Goal: Information Seeking & Learning: Compare options

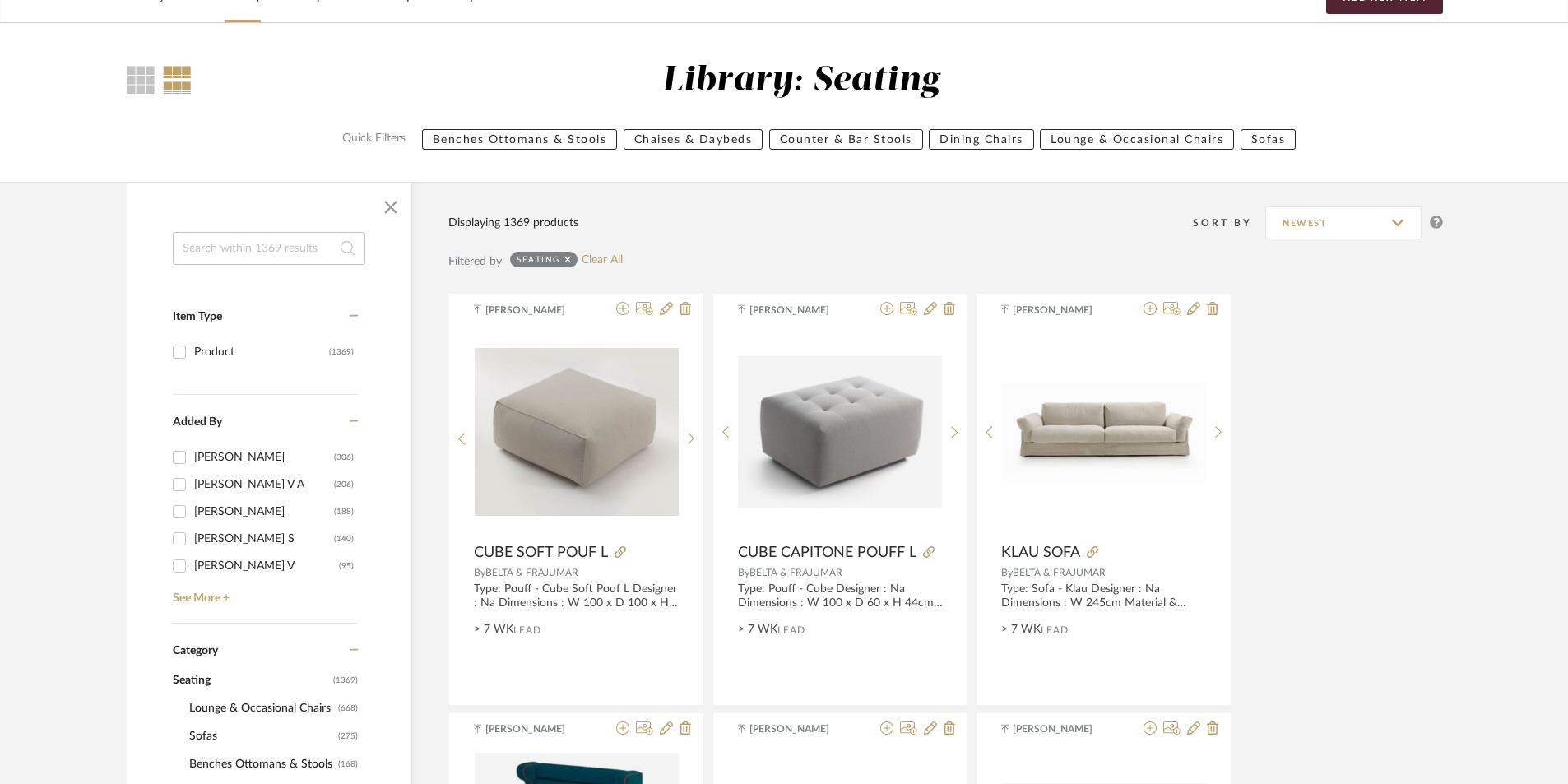
scroll to position [247, 0]
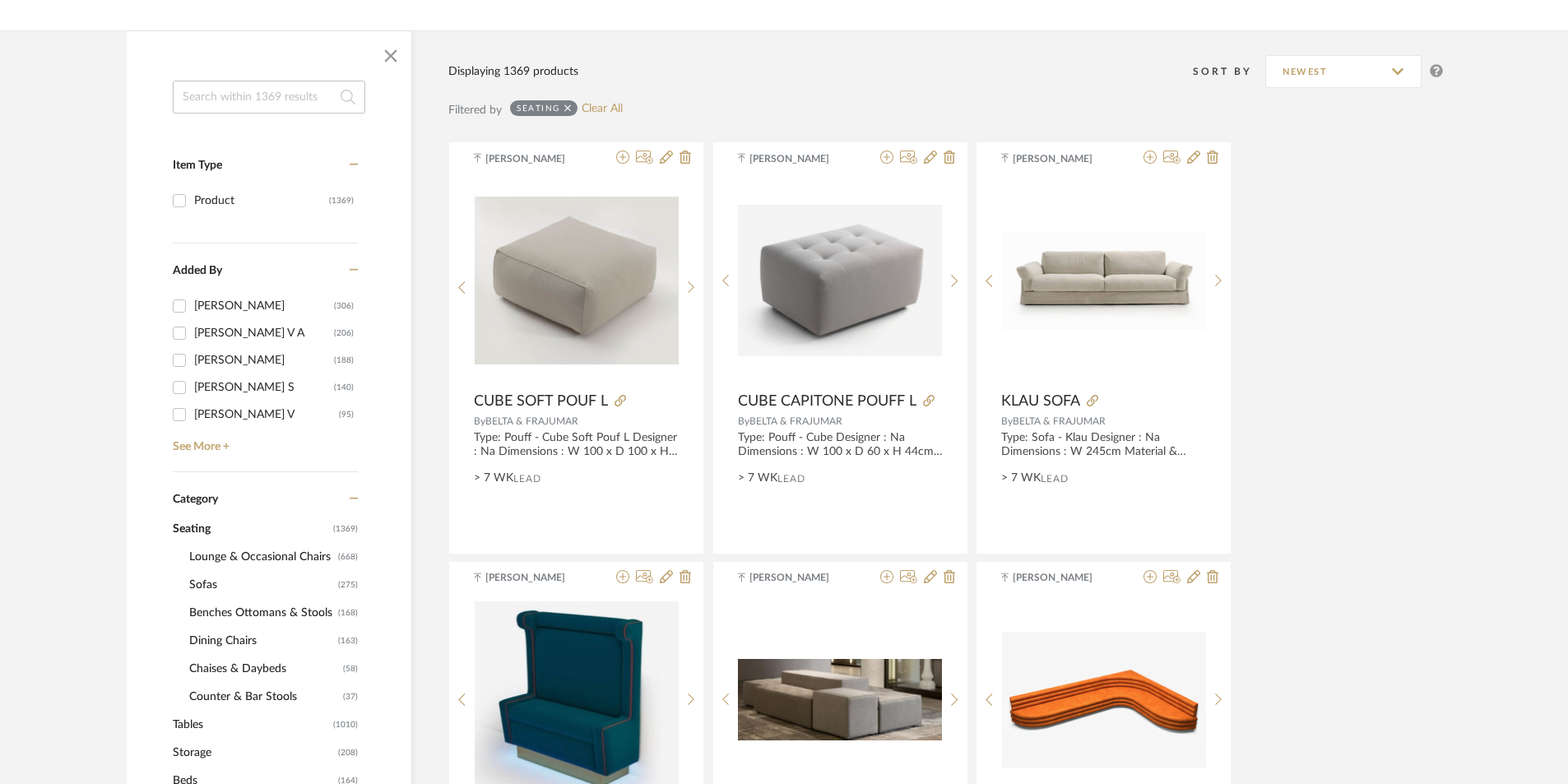
click at [212, 581] on span "Sofas" at bounding box center [261, 585] width 145 height 28
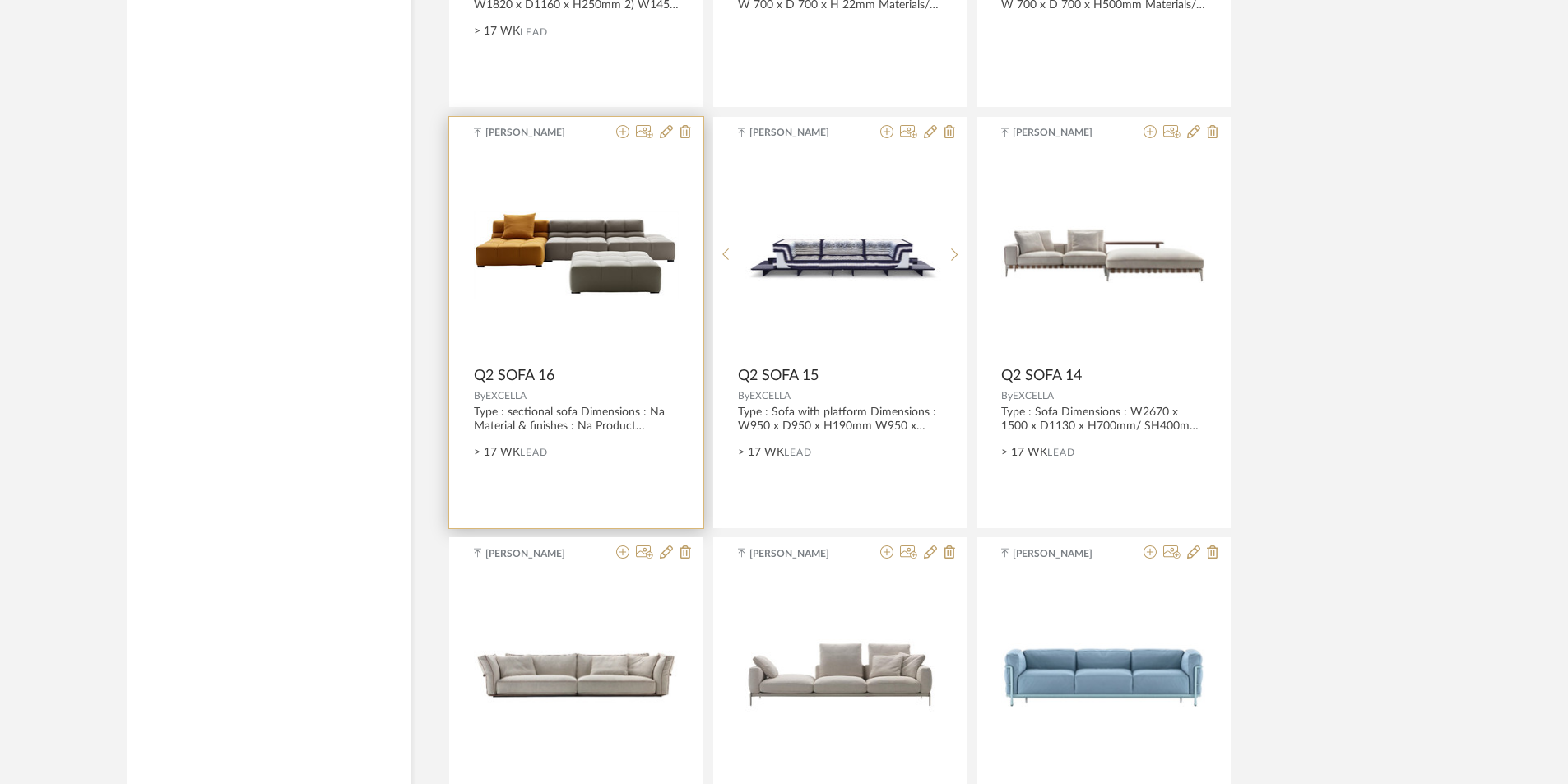
scroll to position [4029, 0]
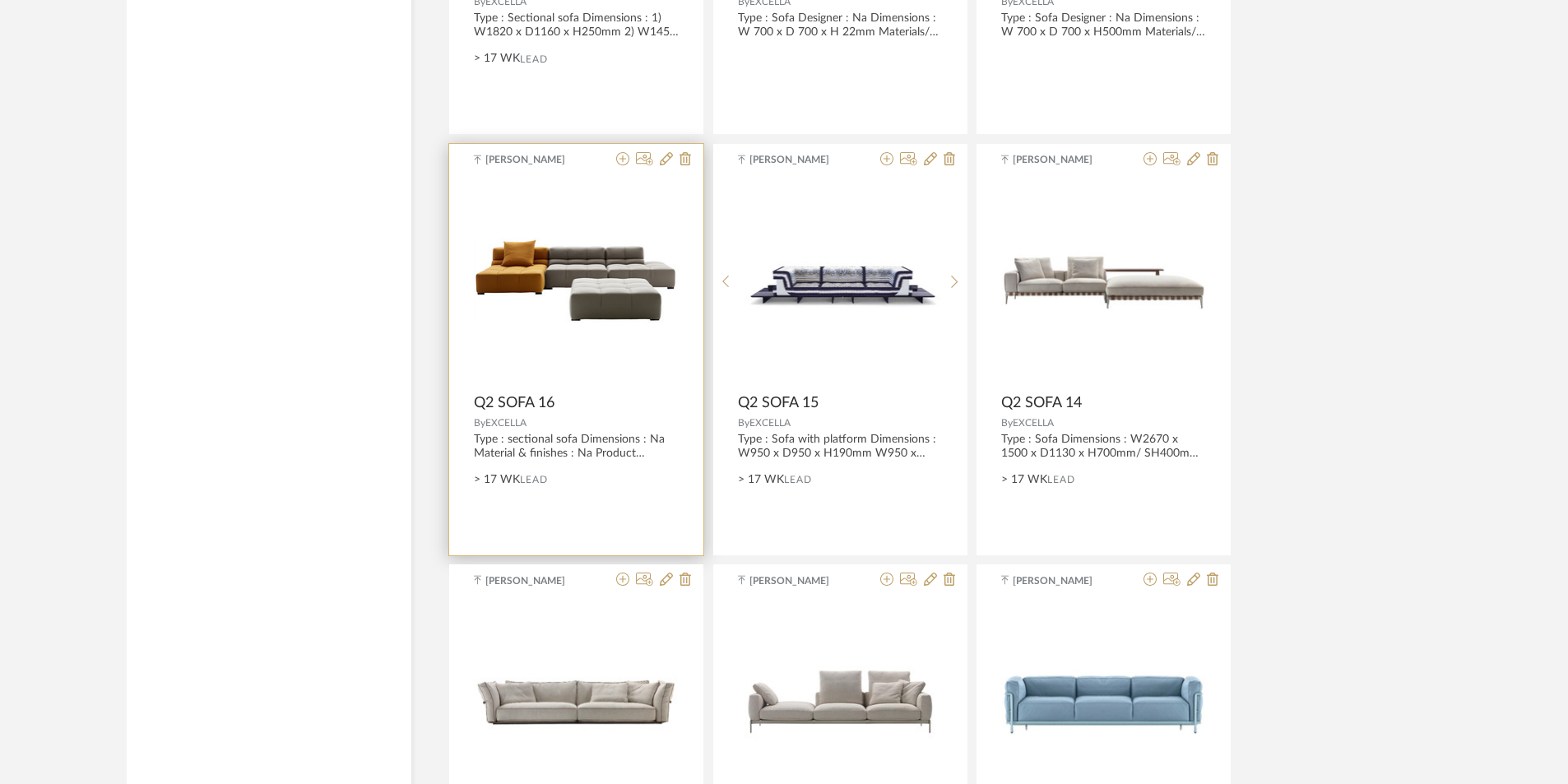
click at [553, 286] on img "0" at bounding box center [576, 281] width 205 height 88
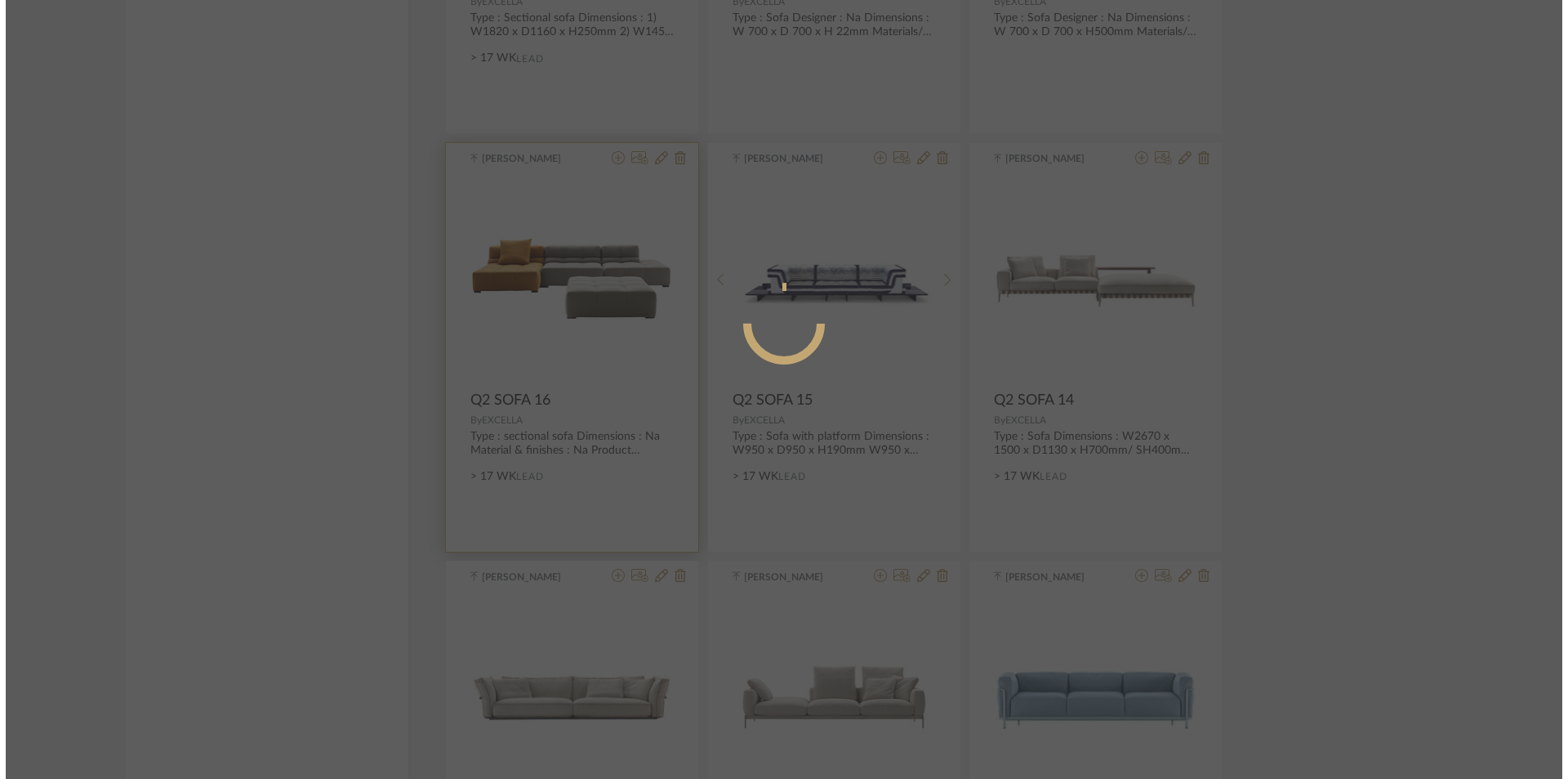
scroll to position [0, 0]
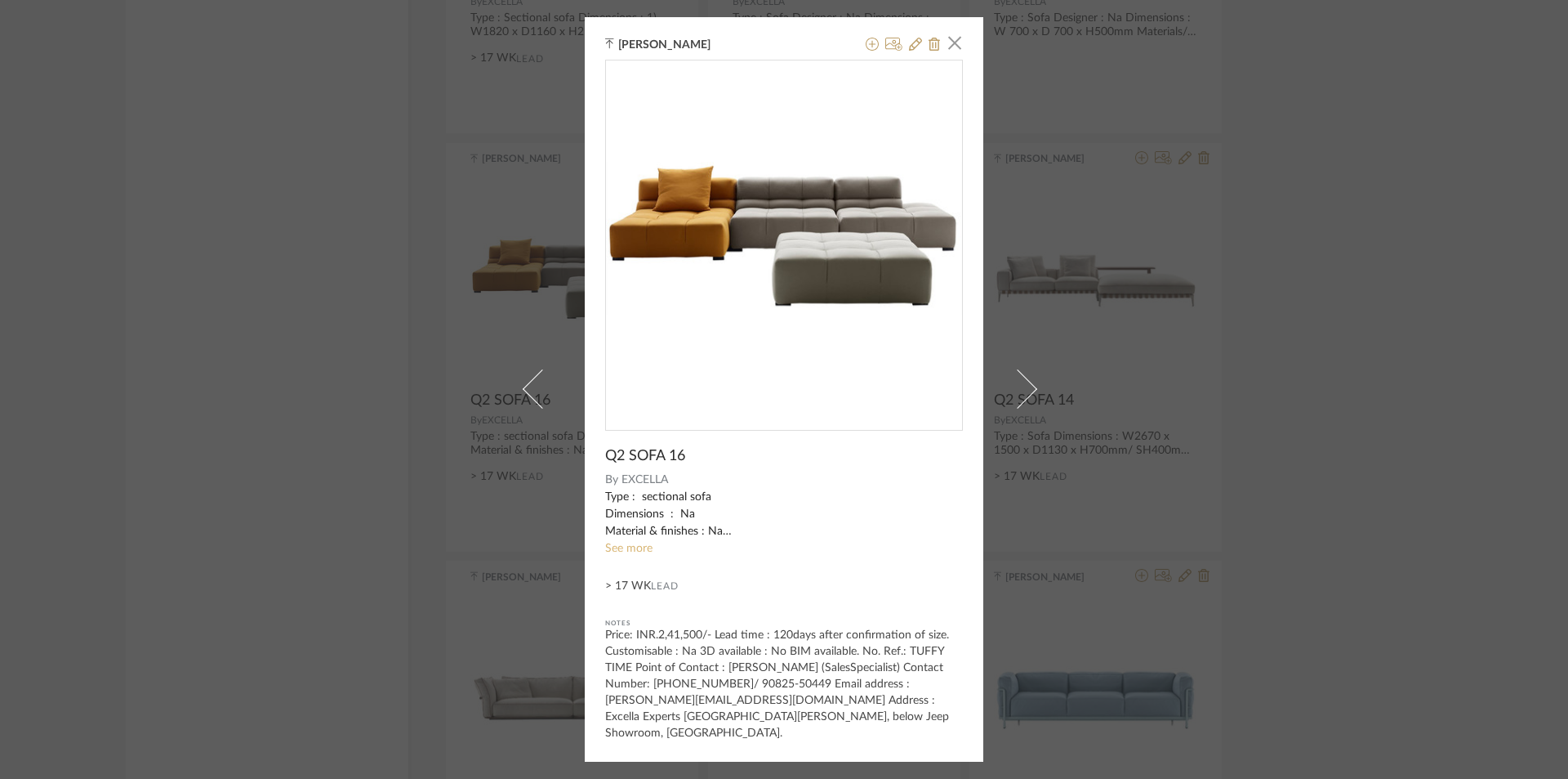
click at [621, 543] on link "See more" at bounding box center [629, 548] width 47 height 11
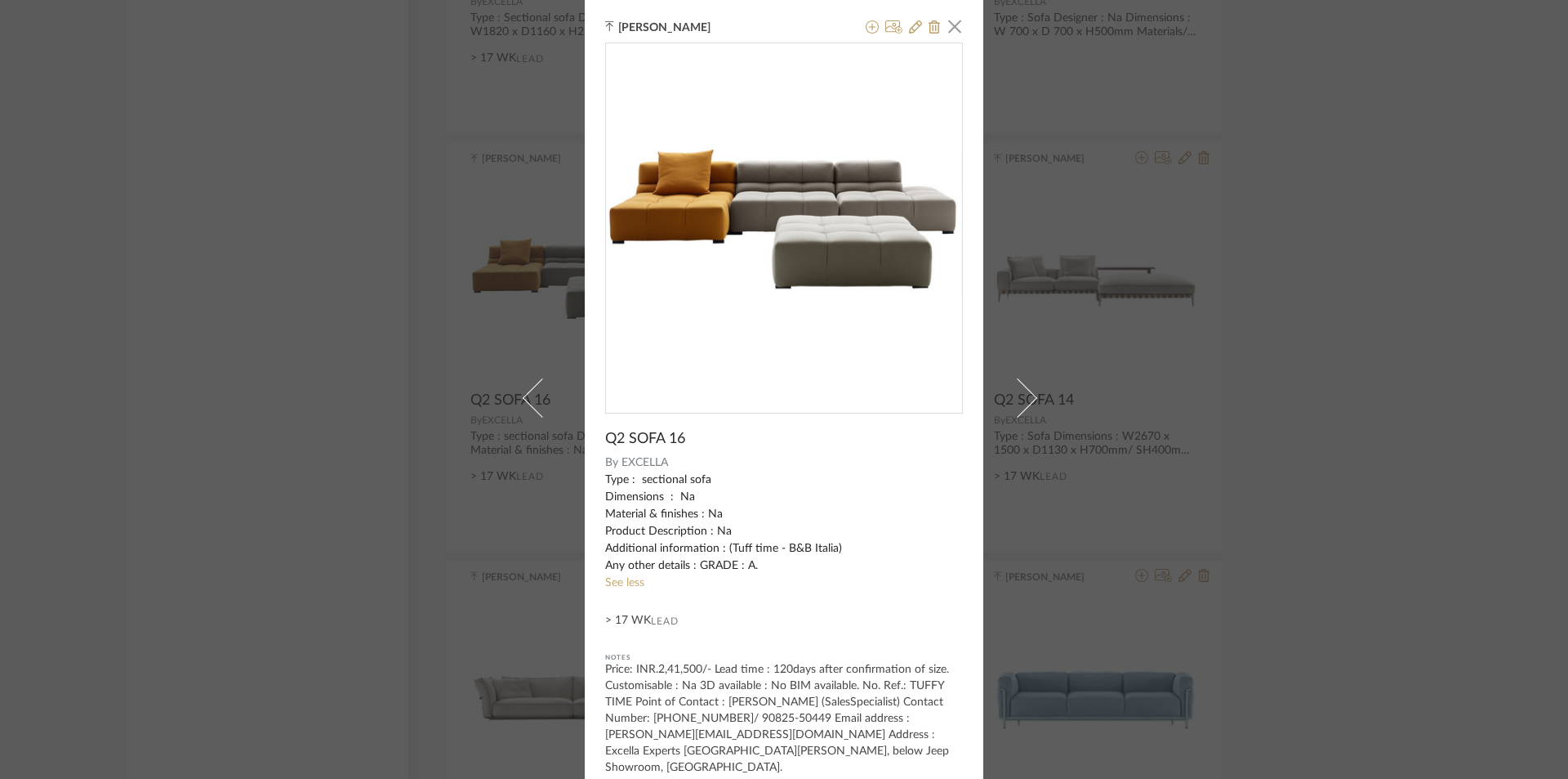
drag, startPoint x: 1423, startPoint y: 386, endPoint x: 1416, endPoint y: 390, distance: 8.1
click at [1423, 387] on div "Tehseen Mukadam × Q2 SOFA 16 By EXCELLA Type : sectional sofa Dimensions : Na M…" at bounding box center [784, 390] width 1568 height 779
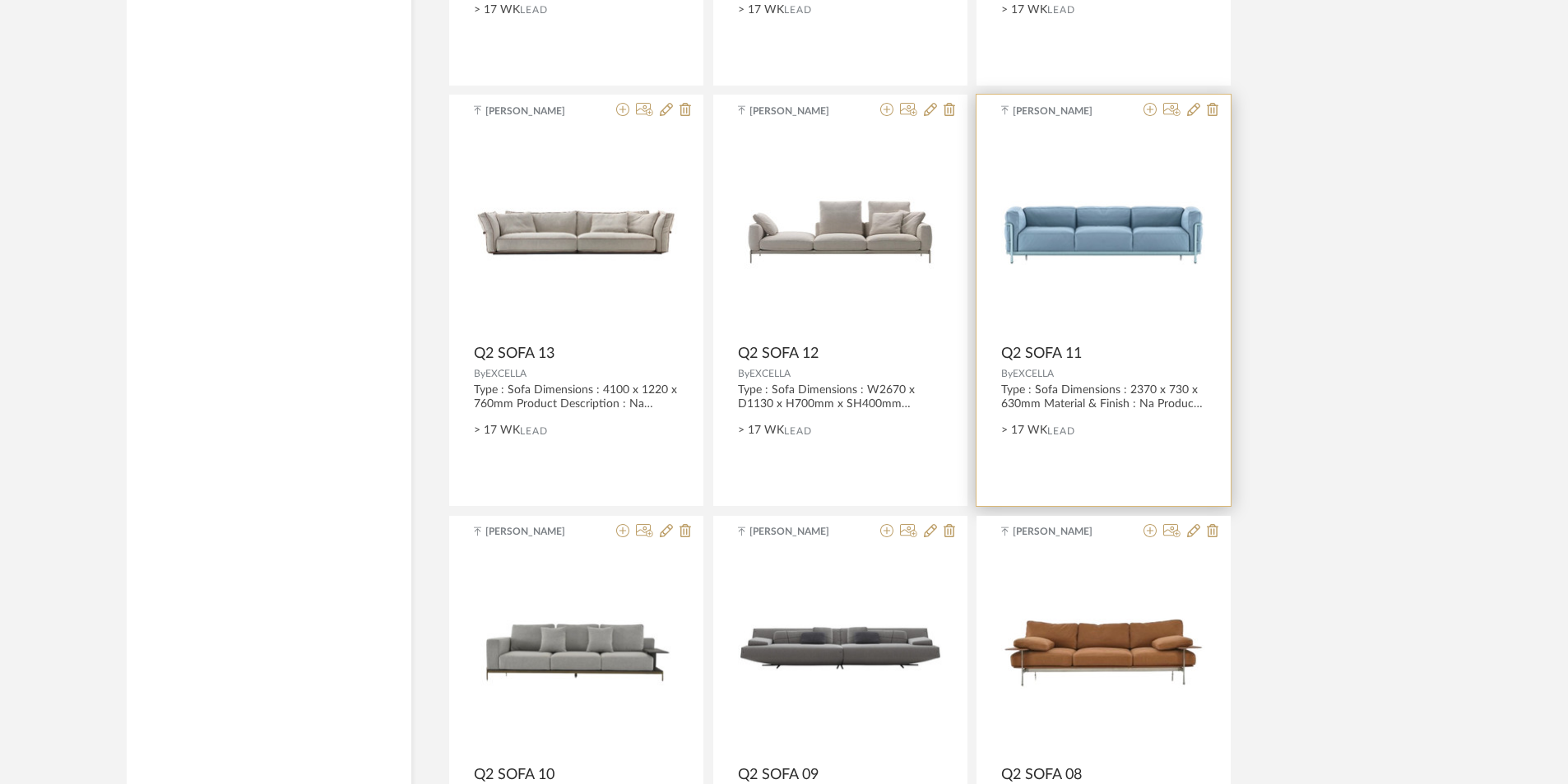
scroll to position [4769, 0]
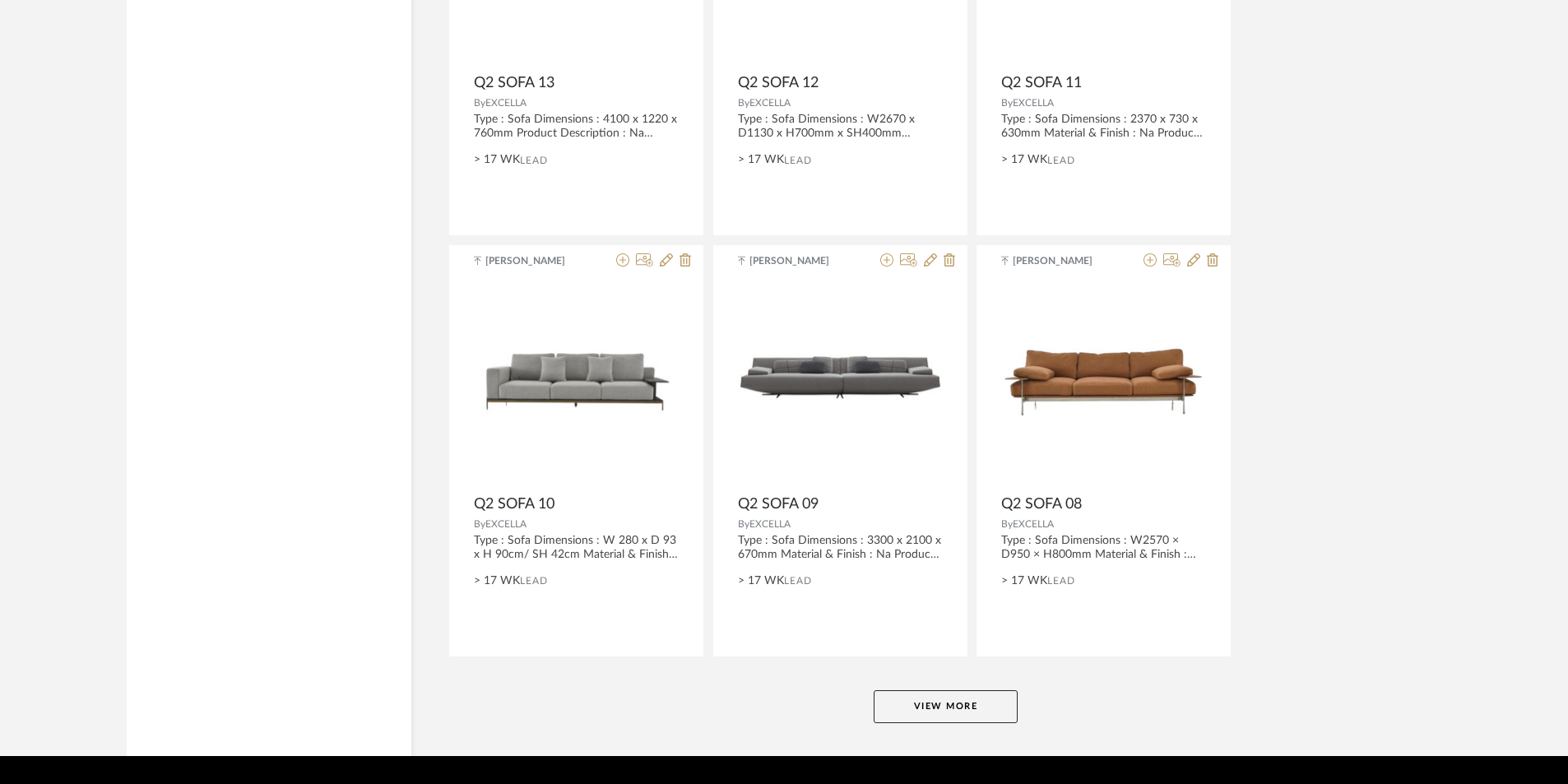
click at [961, 709] on button "View More" at bounding box center [945, 706] width 144 height 33
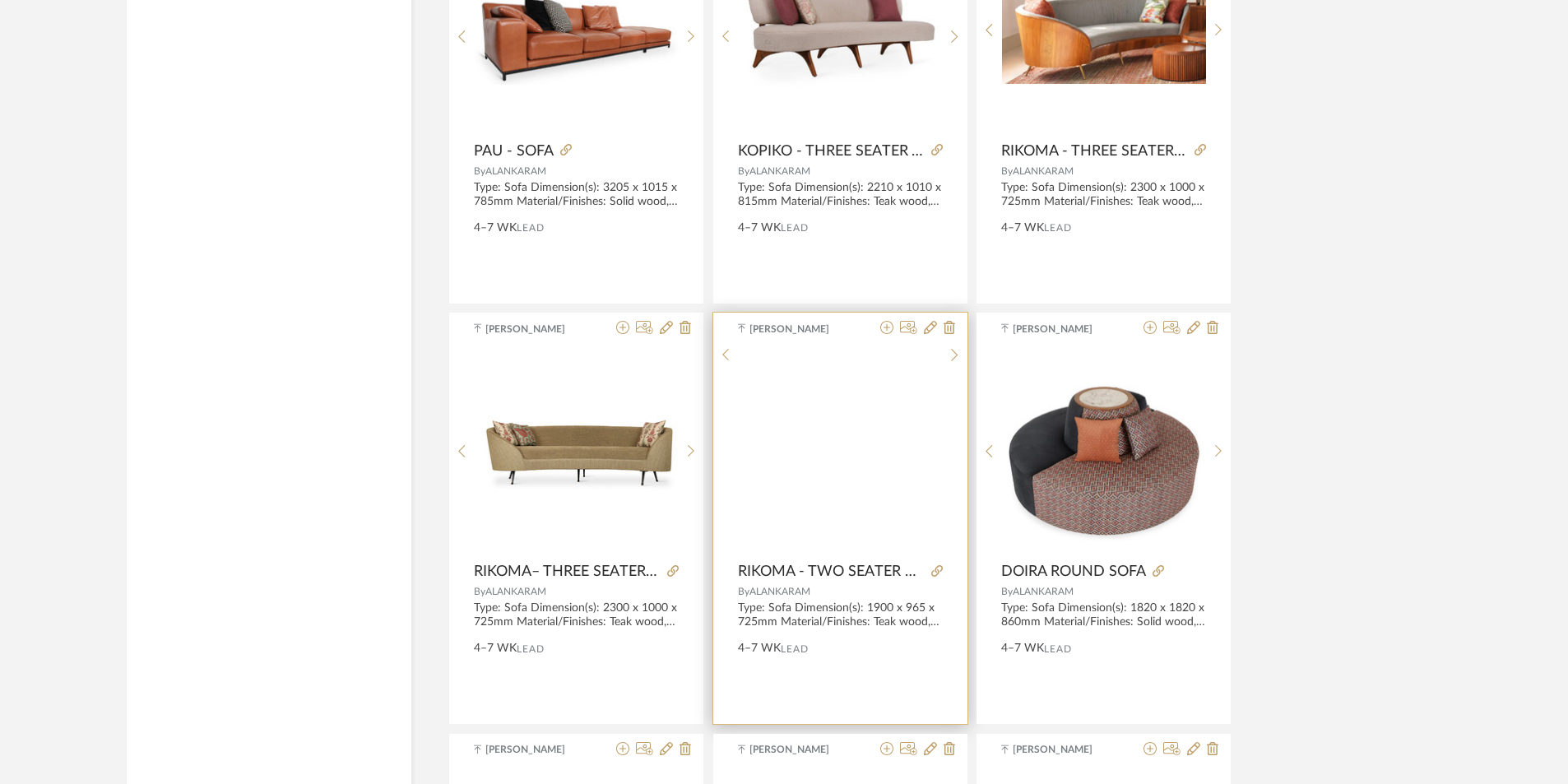
scroll to position [9455, 0]
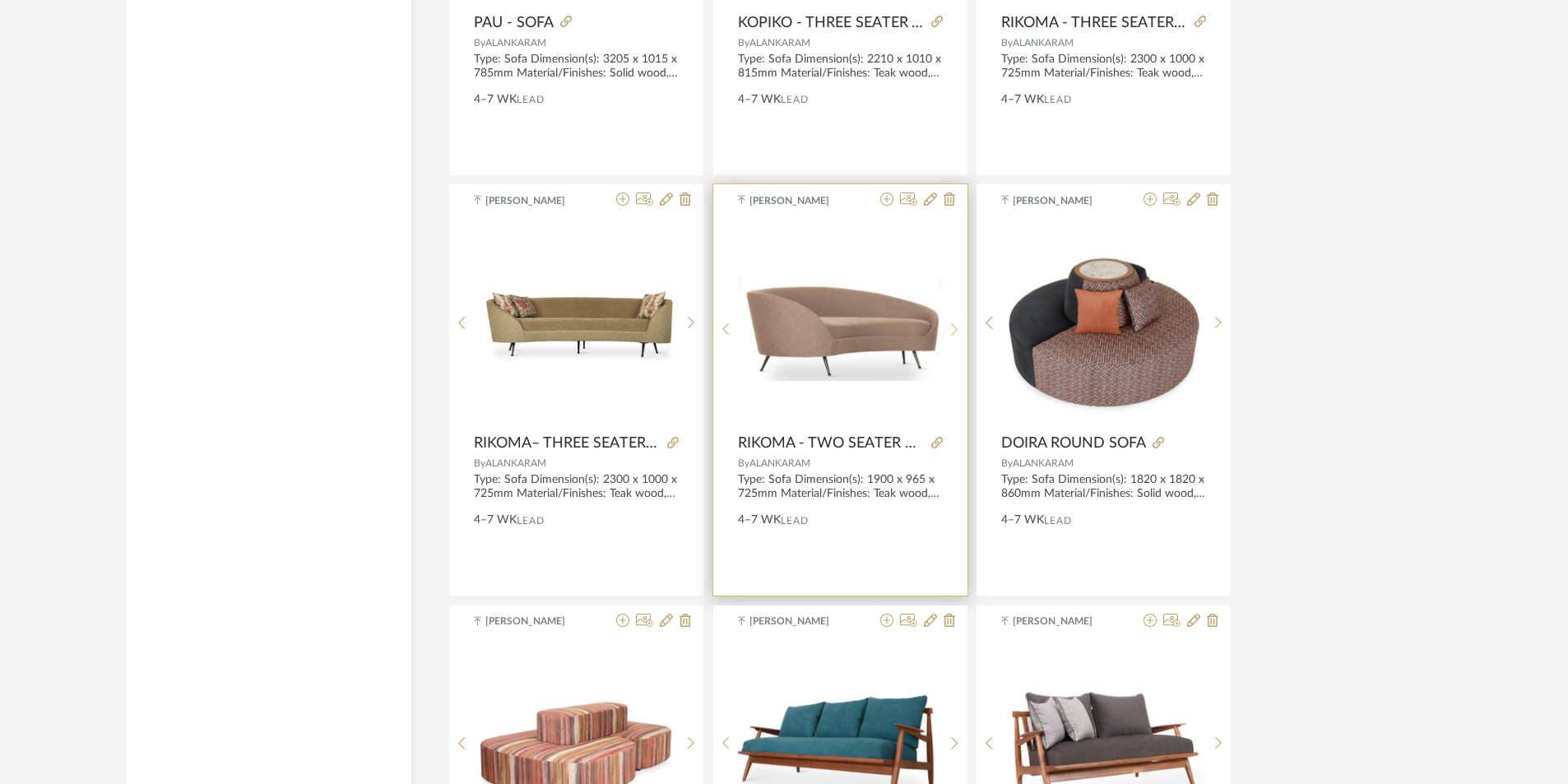
click at [951, 327] on icon at bounding box center [955, 329] width 8 height 14
click at [951, 328] on icon at bounding box center [955, 329] width 8 height 14
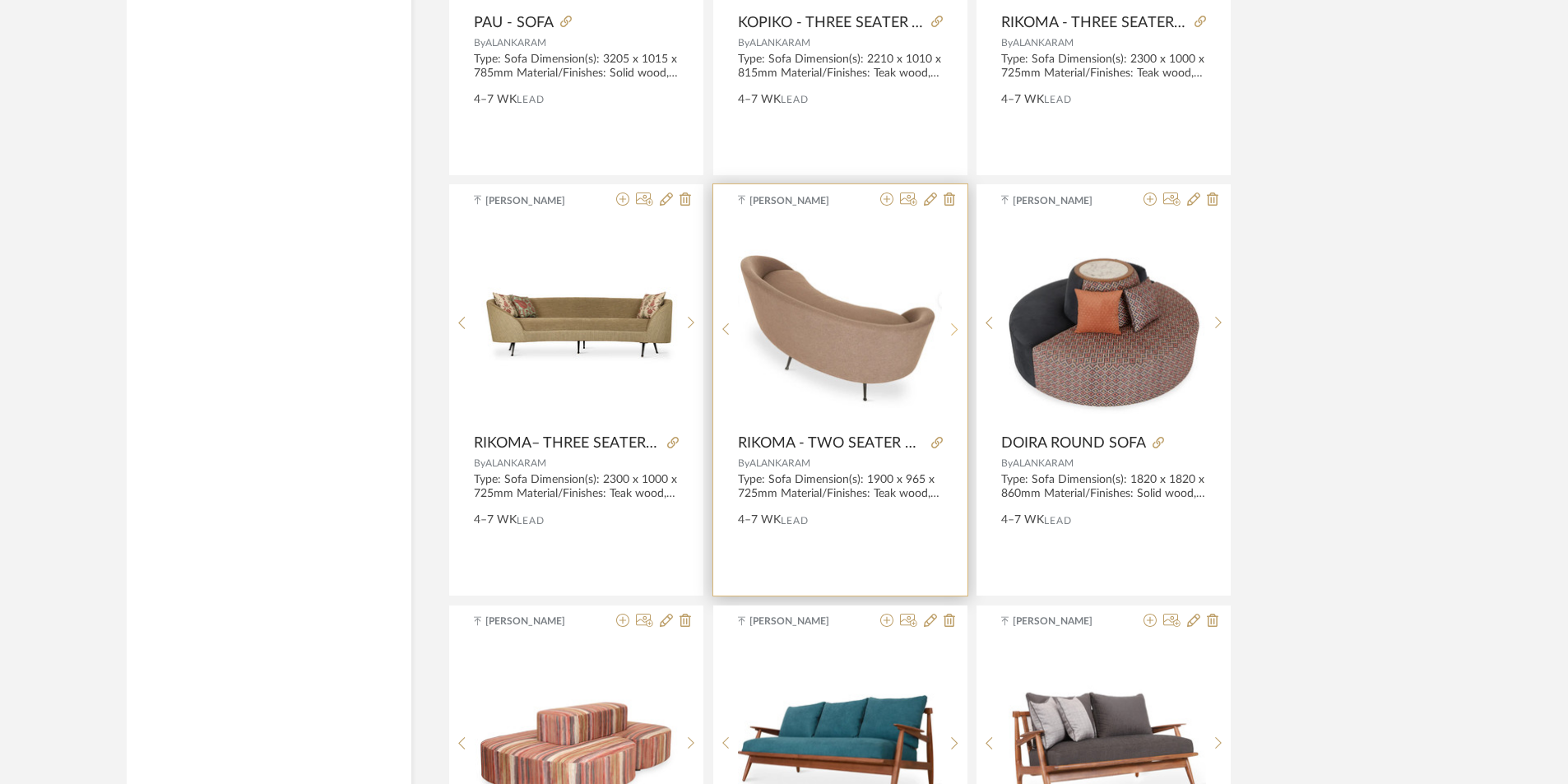
click at [951, 328] on icon at bounding box center [955, 329] width 8 height 14
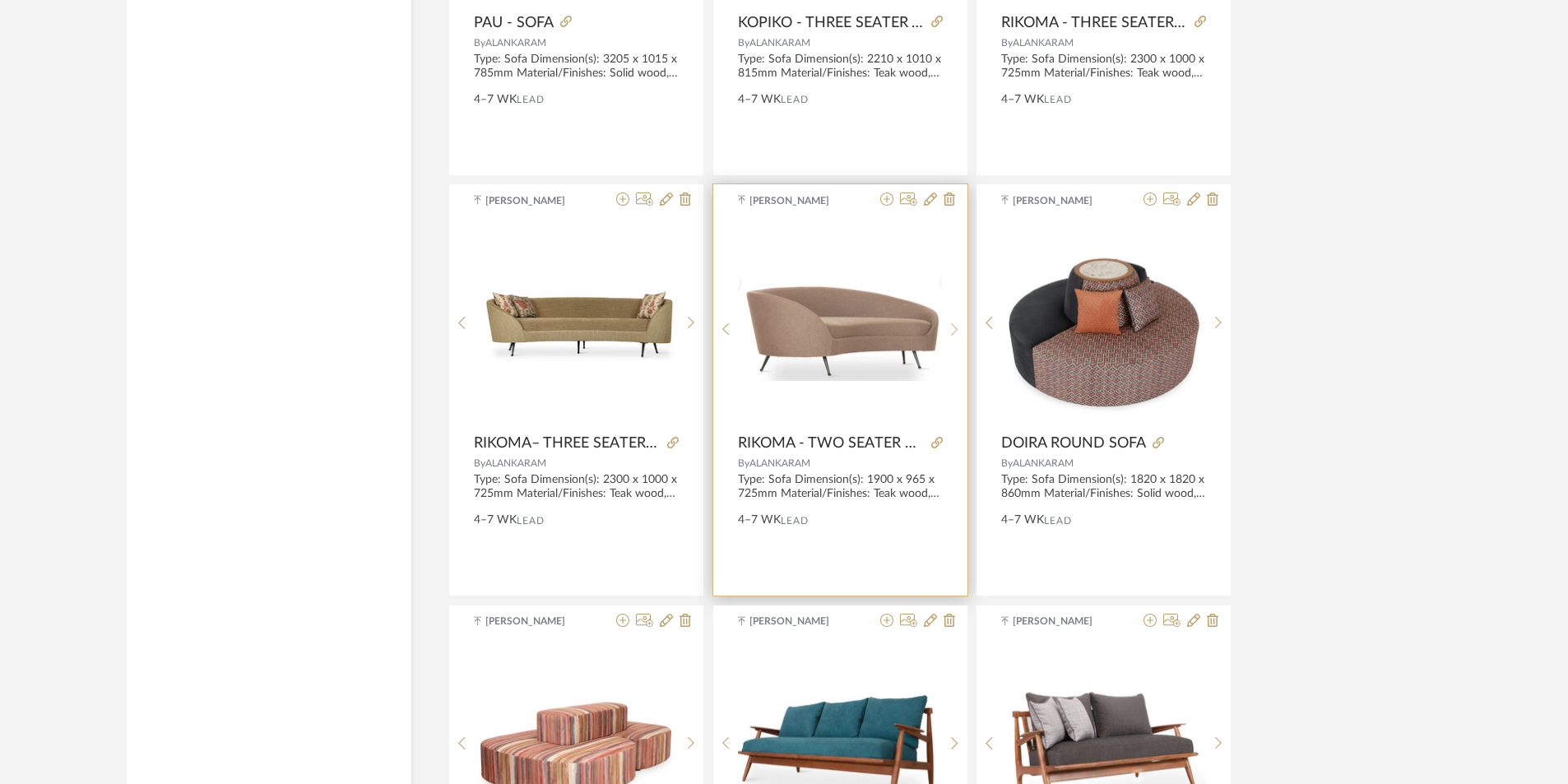
click at [951, 328] on icon at bounding box center [955, 329] width 8 height 14
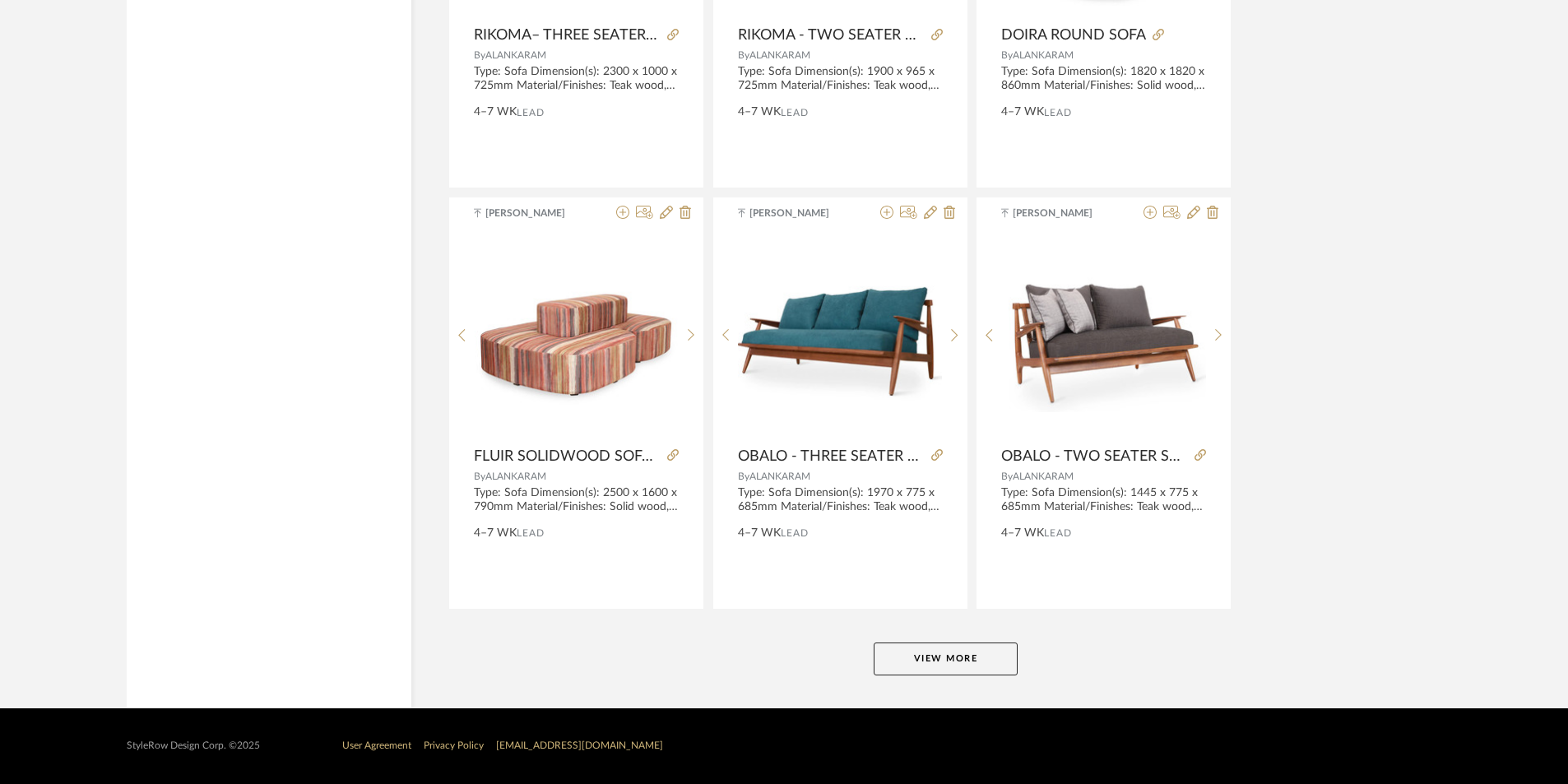
click at [944, 670] on button "View More" at bounding box center [945, 658] width 144 height 33
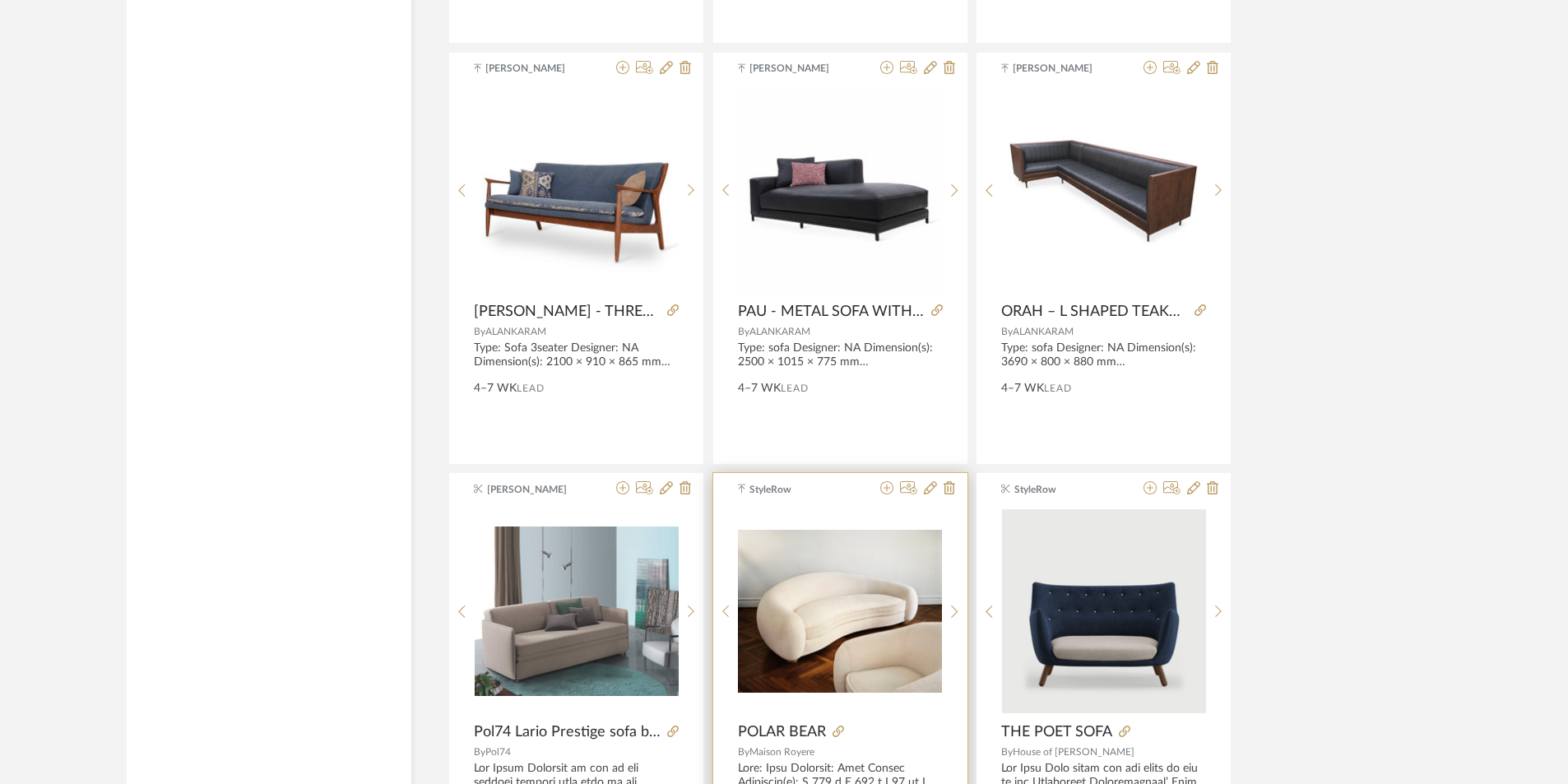
scroll to position [11837, 0]
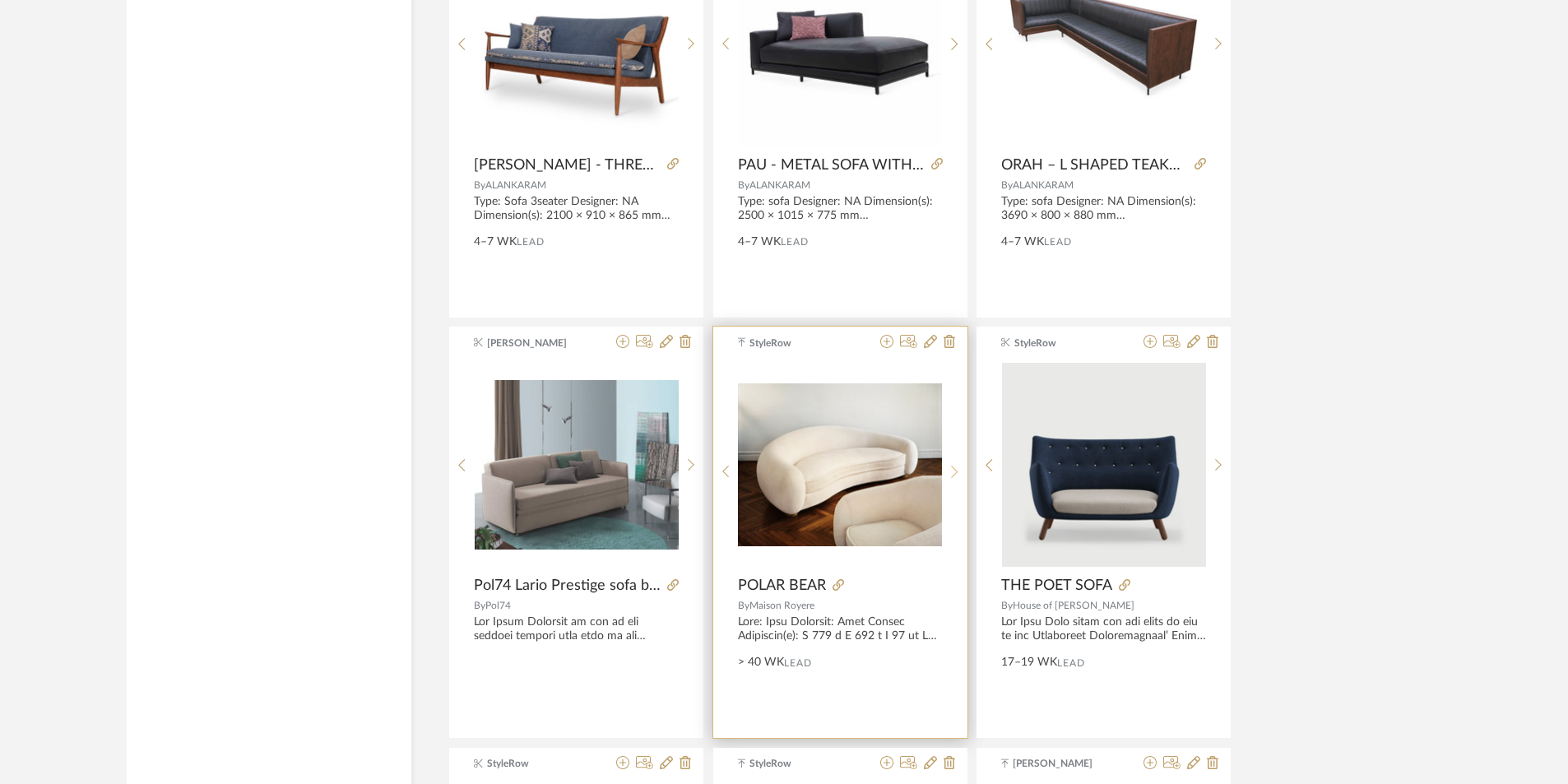
click at [951, 465] on icon at bounding box center [955, 471] width 8 height 14
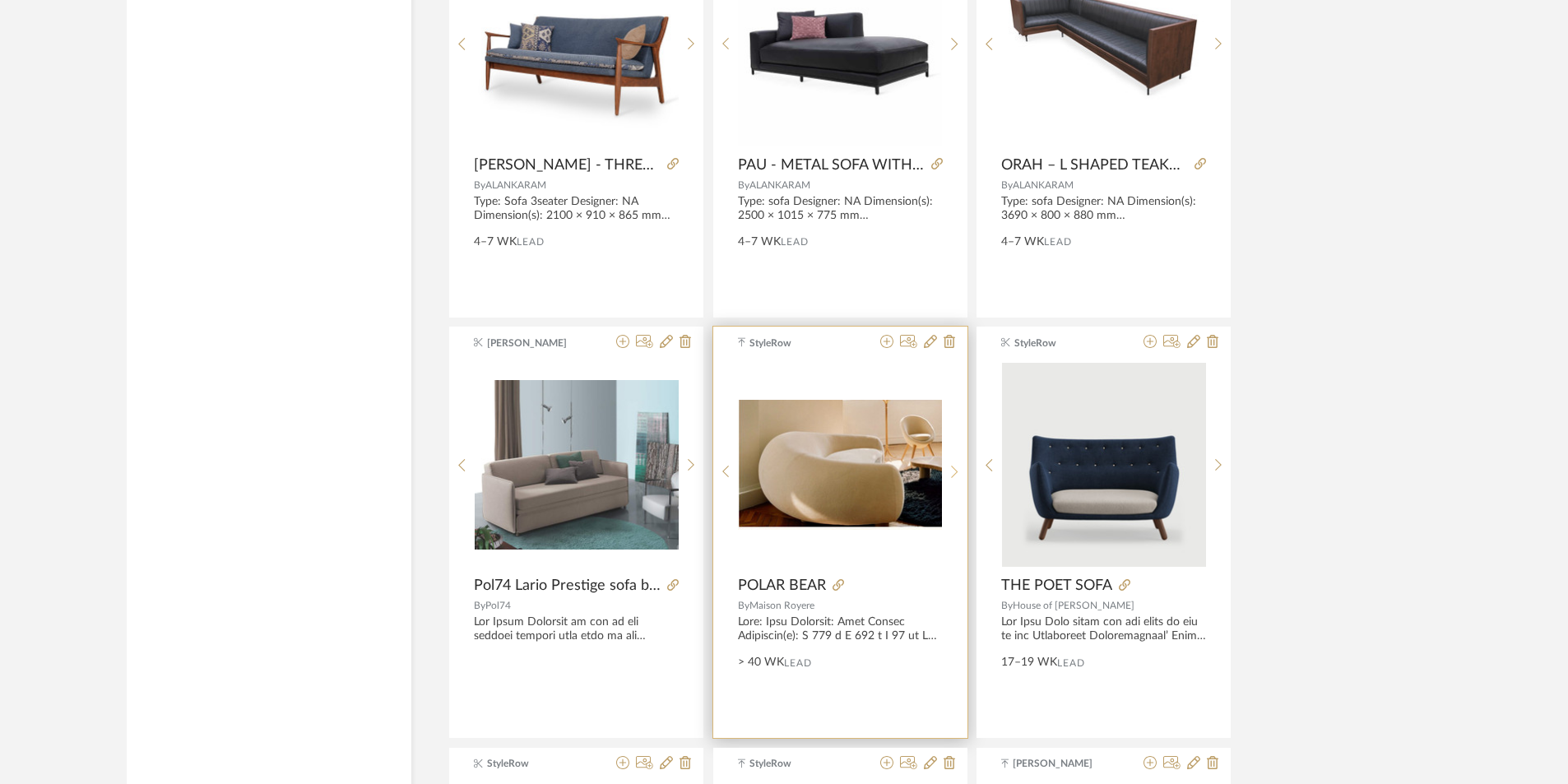
click at [951, 465] on icon at bounding box center [955, 471] width 8 height 14
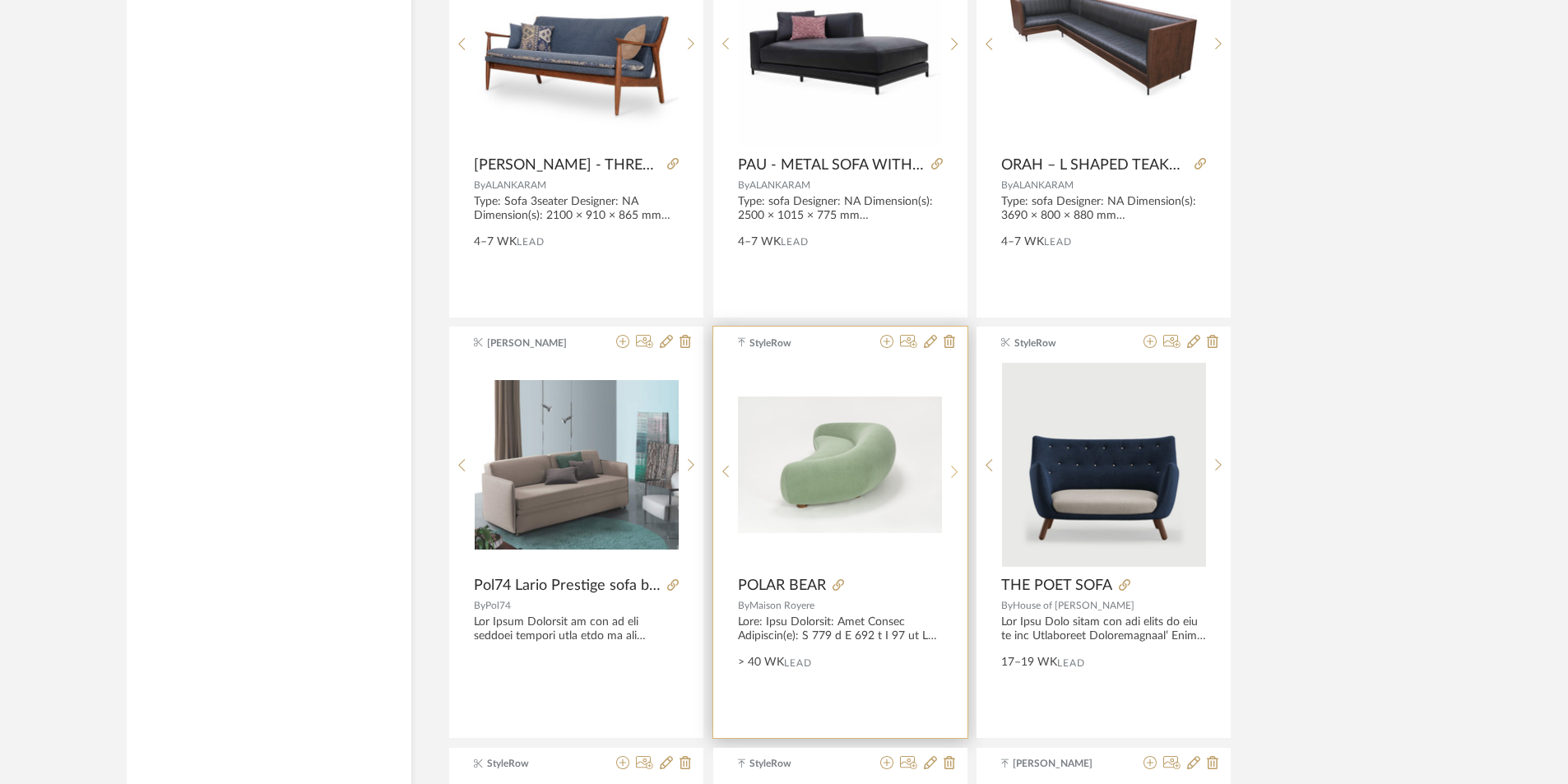
click at [951, 465] on icon at bounding box center [955, 471] width 8 height 14
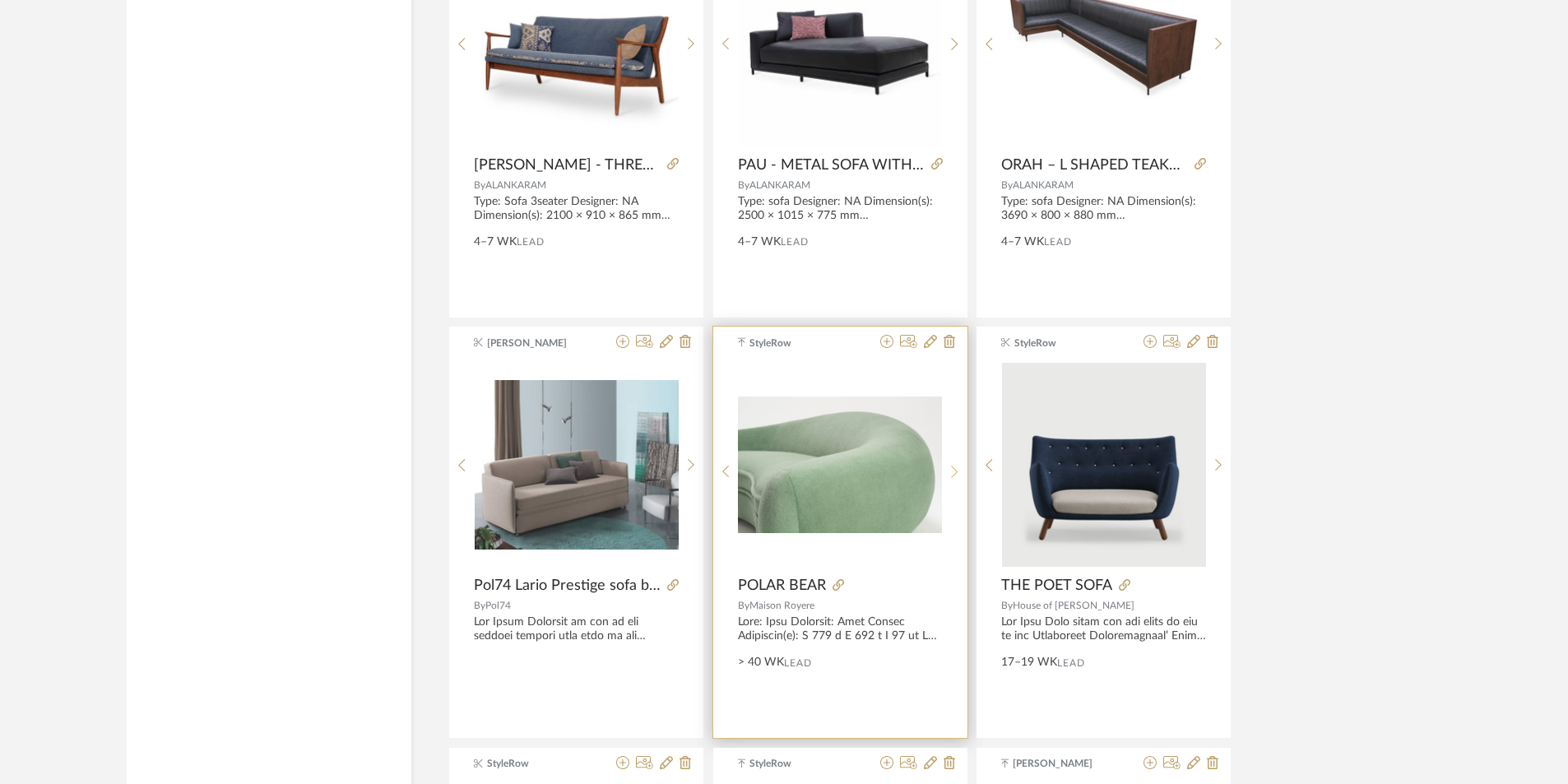
click at [951, 465] on icon at bounding box center [955, 471] width 8 height 14
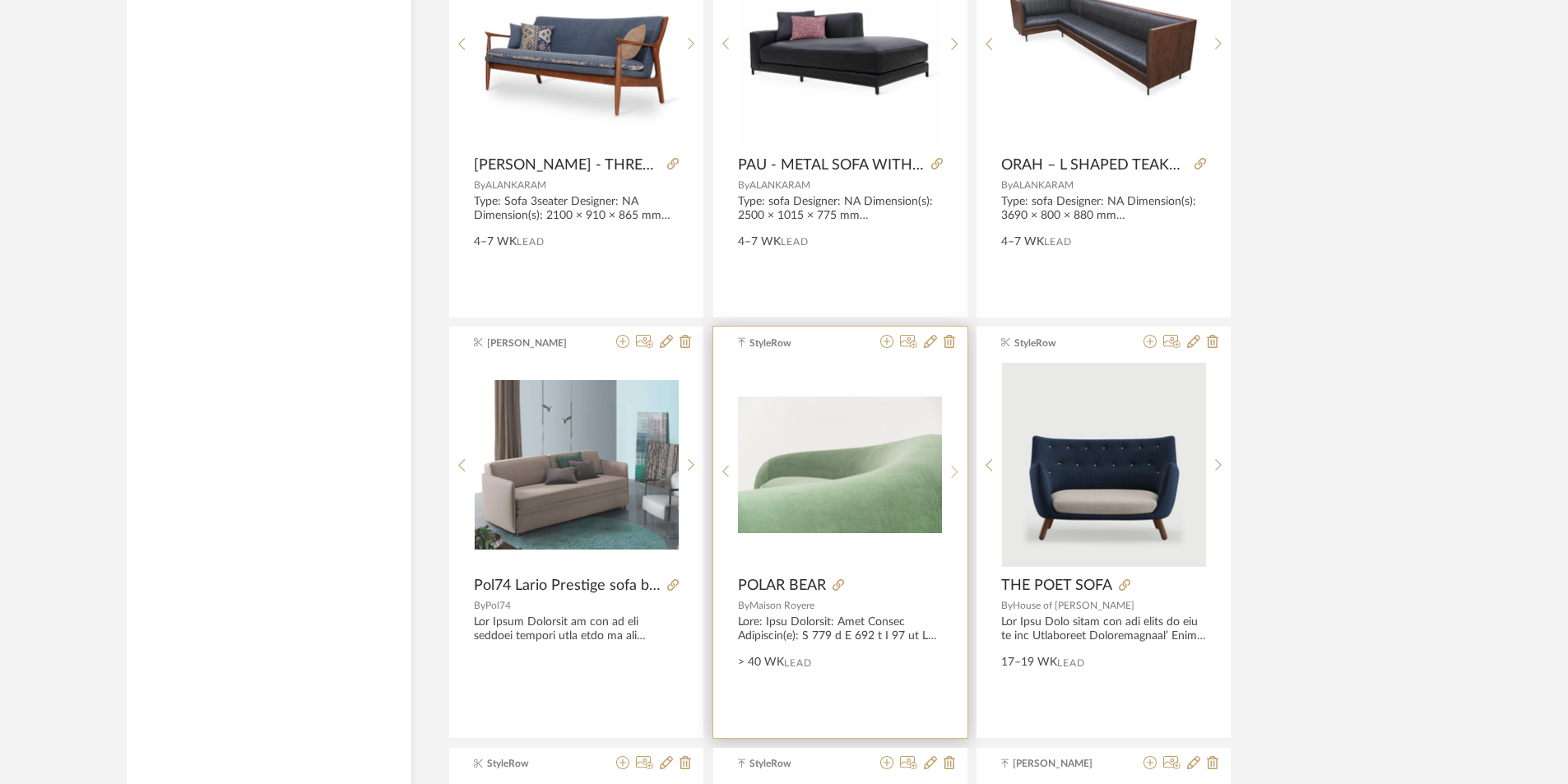
click at [951, 465] on icon at bounding box center [955, 471] width 8 height 14
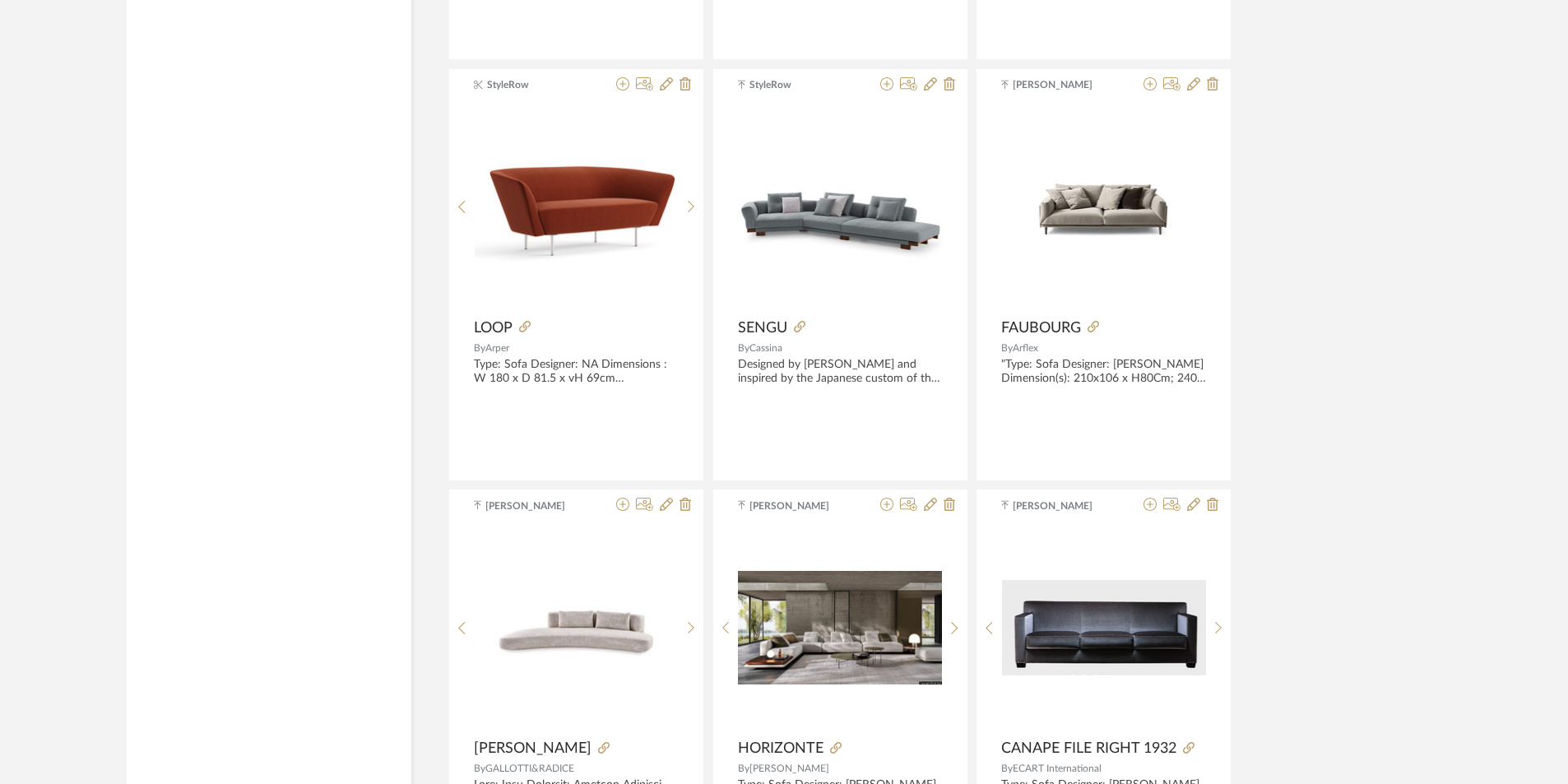
scroll to position [12741, 0]
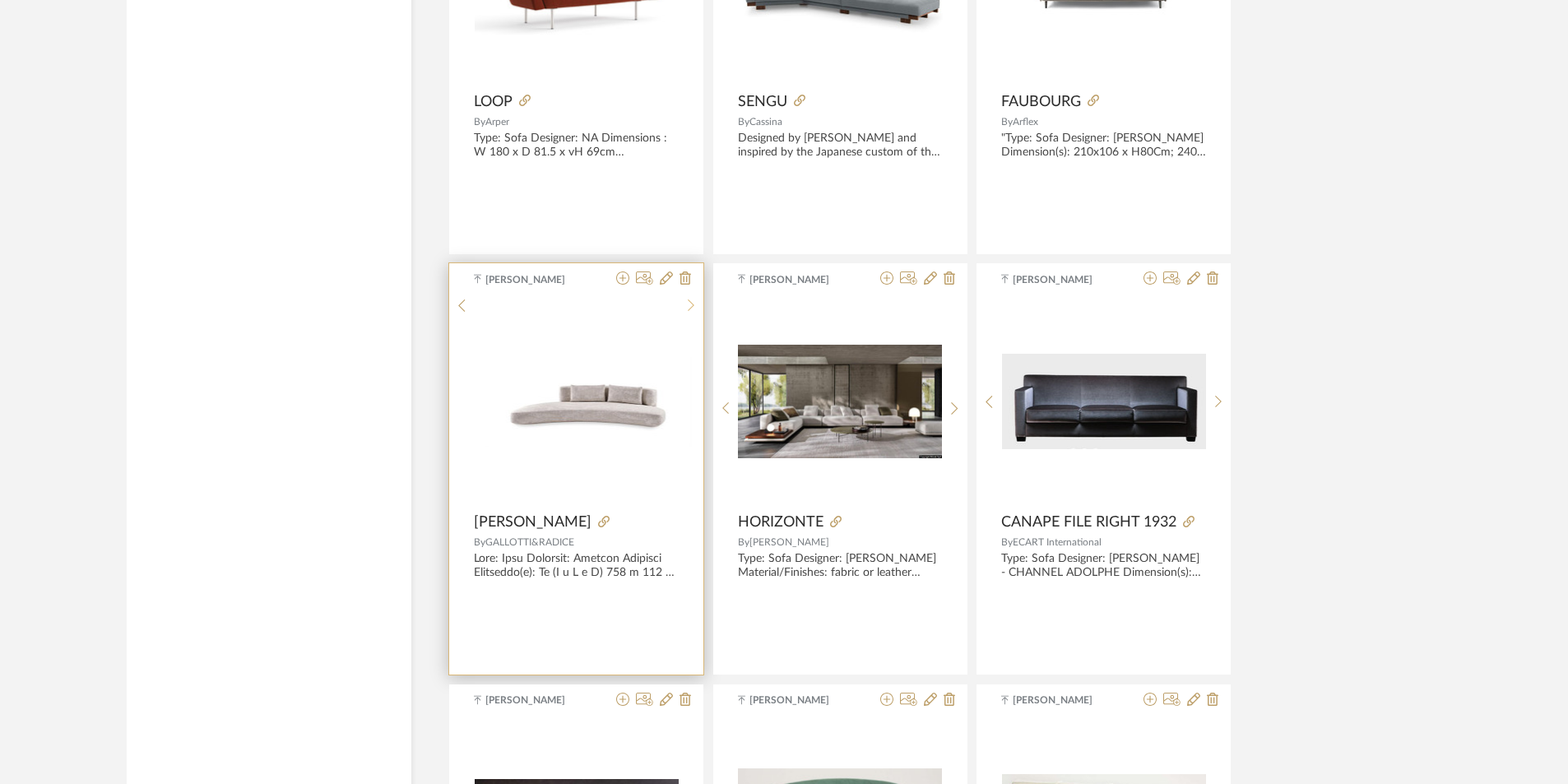
click at [684, 313] on div at bounding box center [691, 305] width 26 height 14
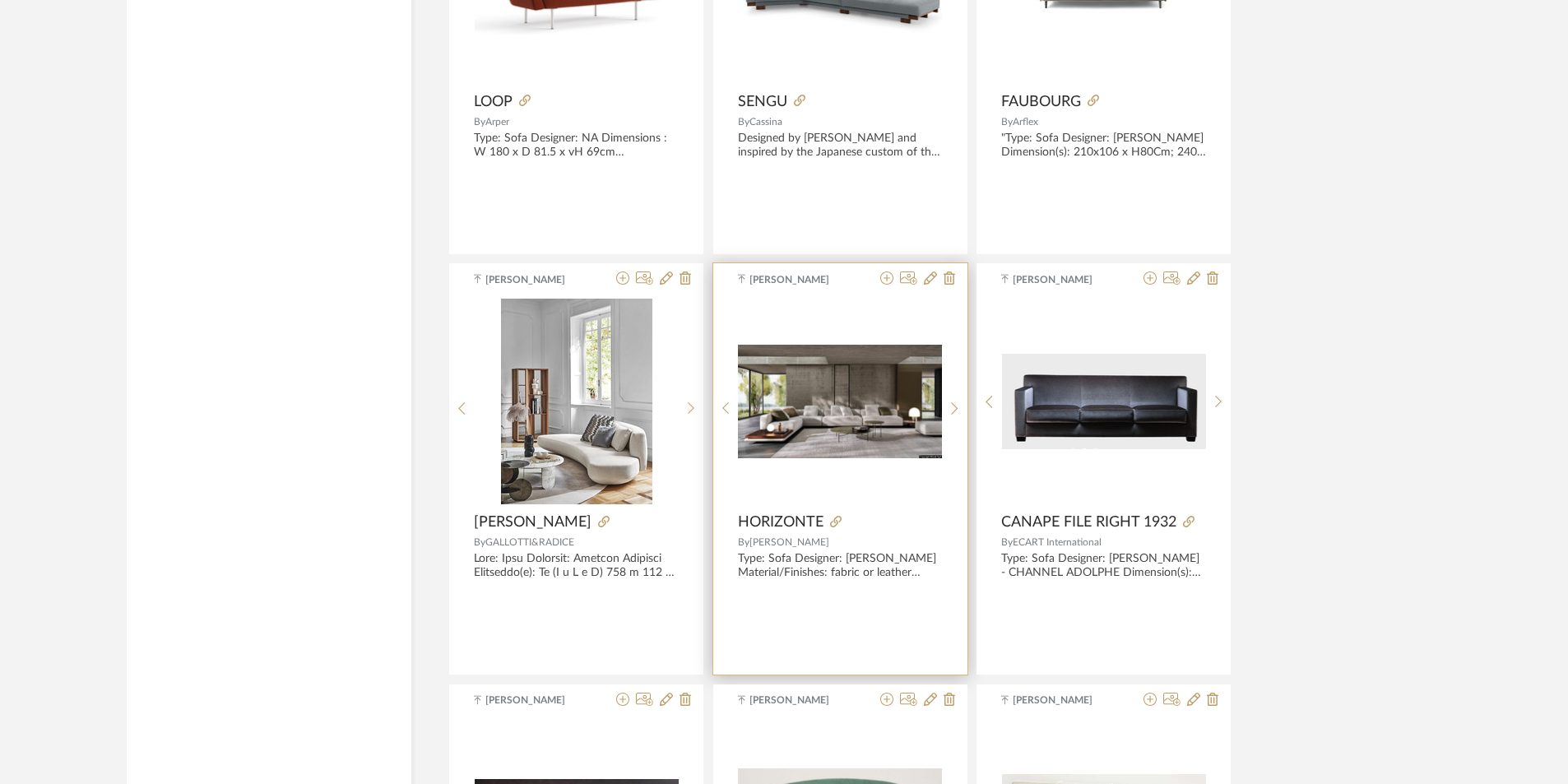
scroll to position [13152, 0]
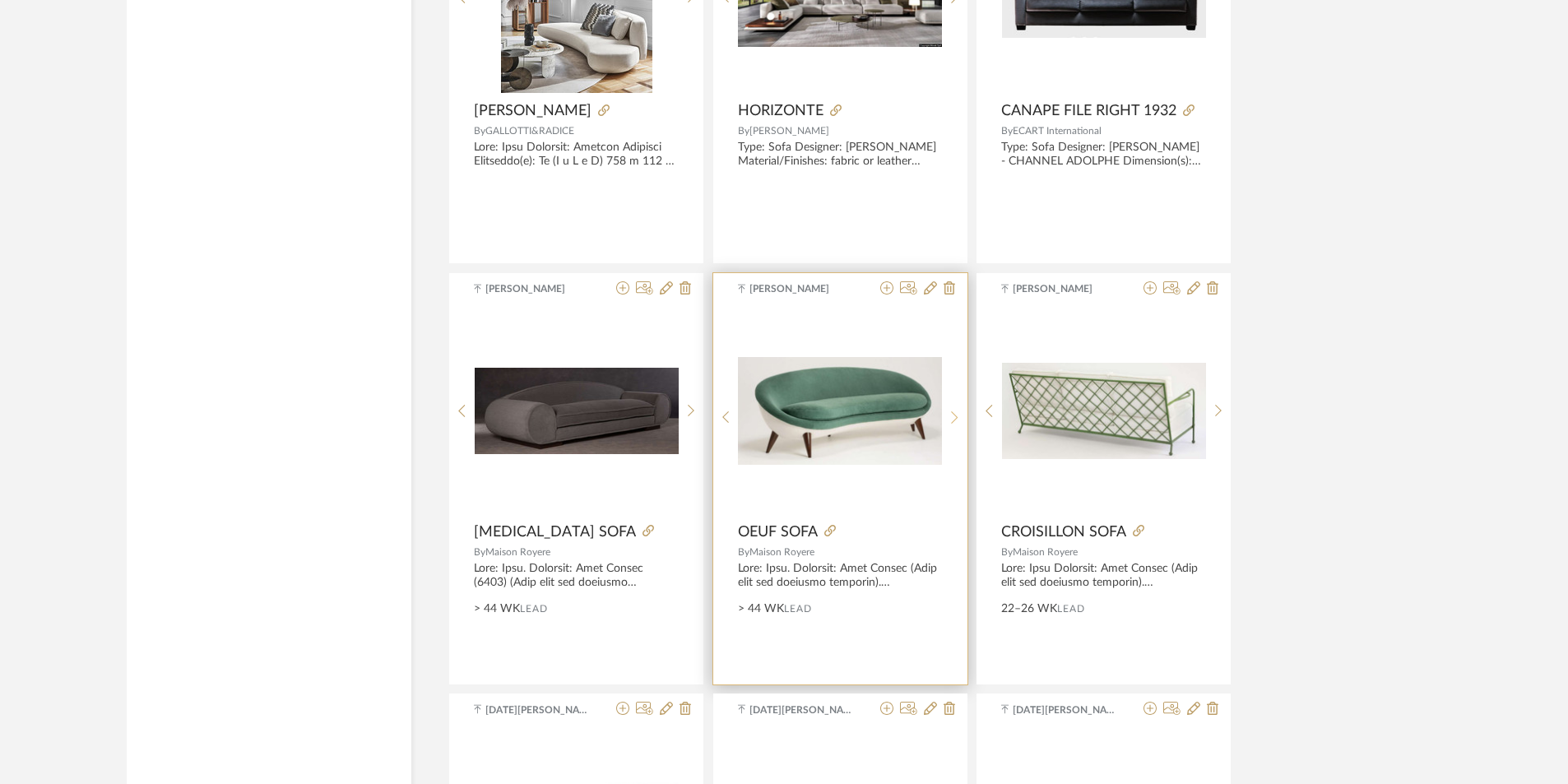
click at [956, 411] on icon at bounding box center [955, 417] width 8 height 14
click at [956, 412] on icon at bounding box center [955, 417] width 8 height 14
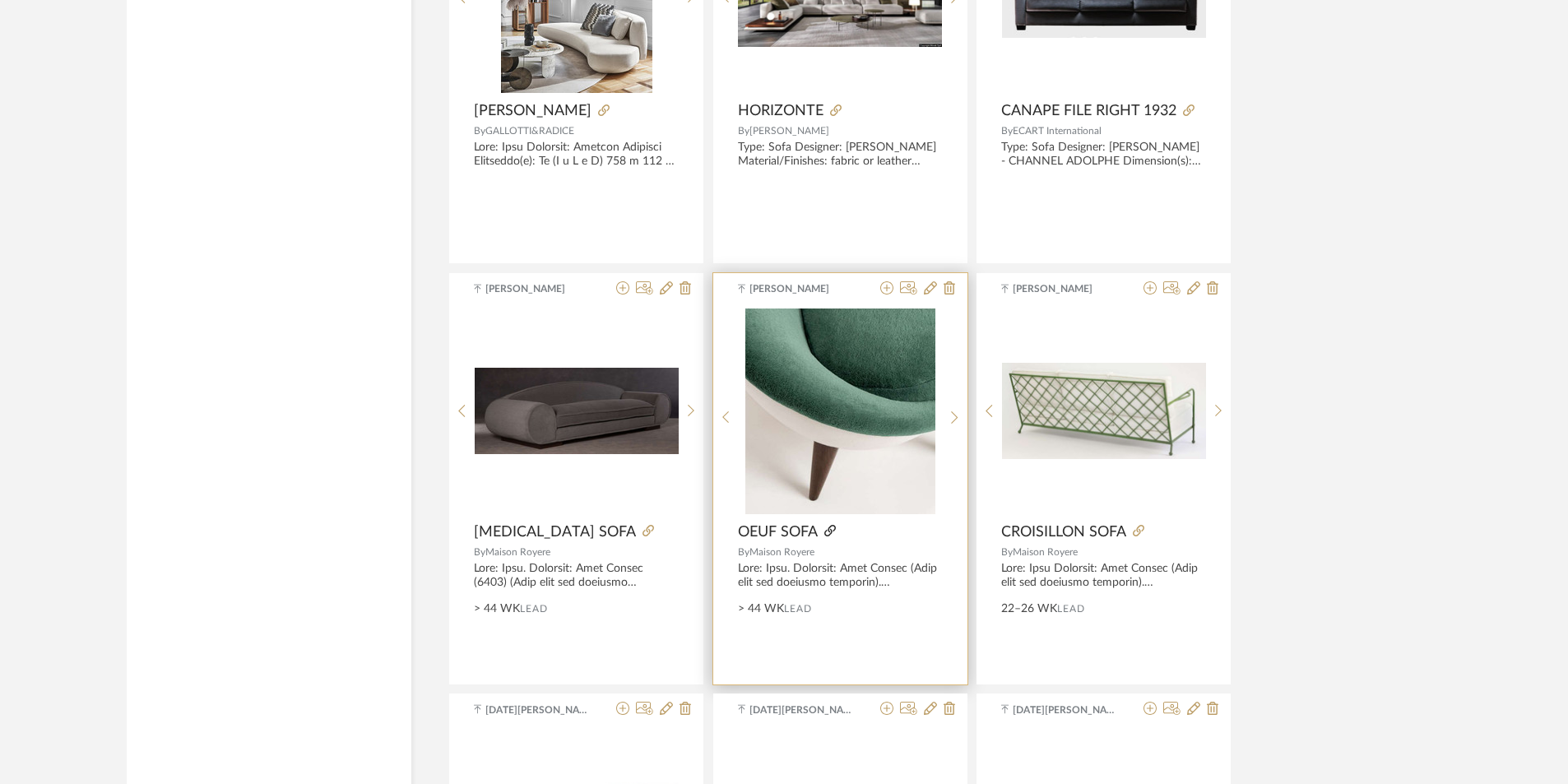
click at [829, 529] on icon at bounding box center [830, 530] width 11 height 11
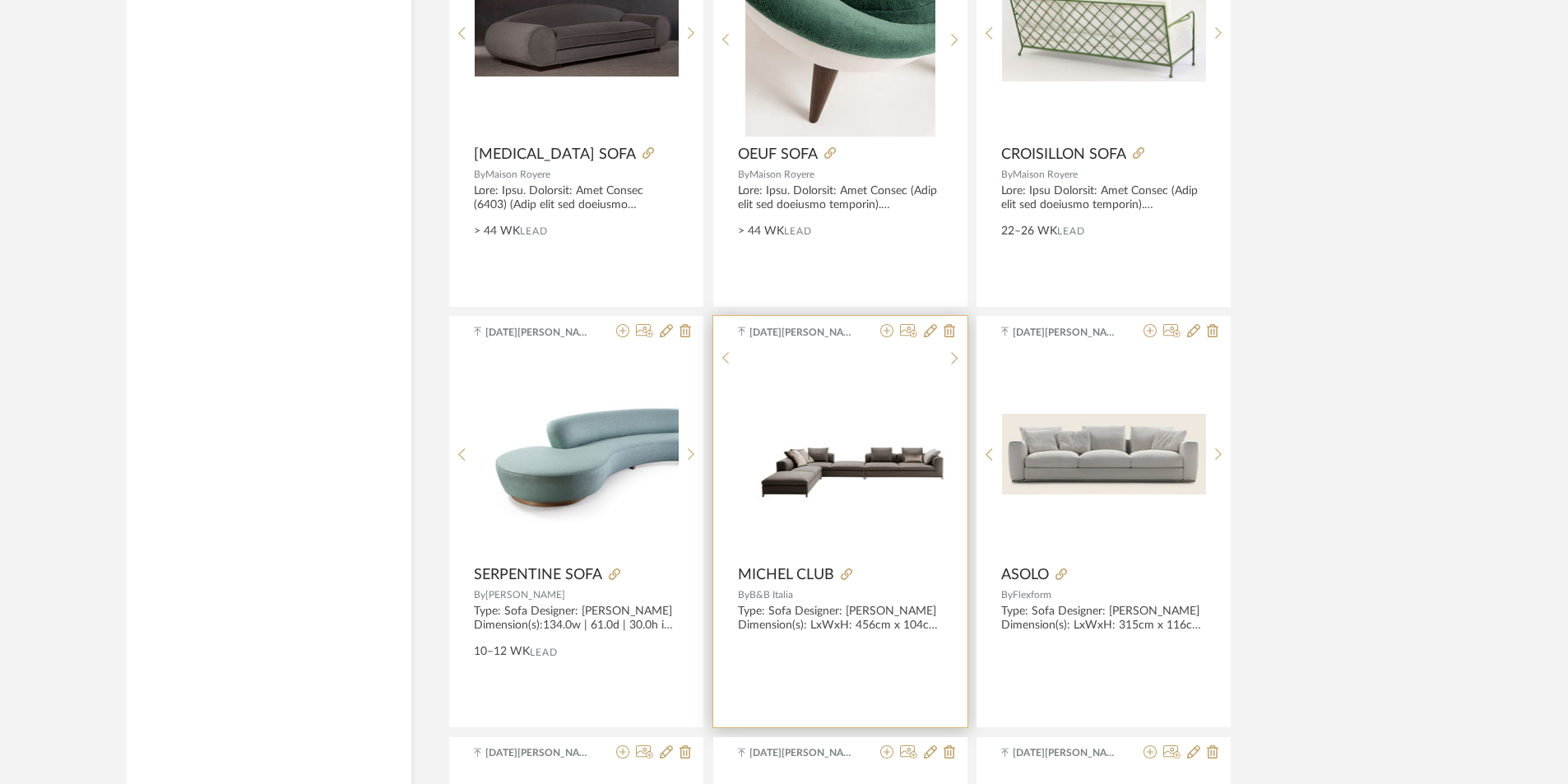
scroll to position [13563, 0]
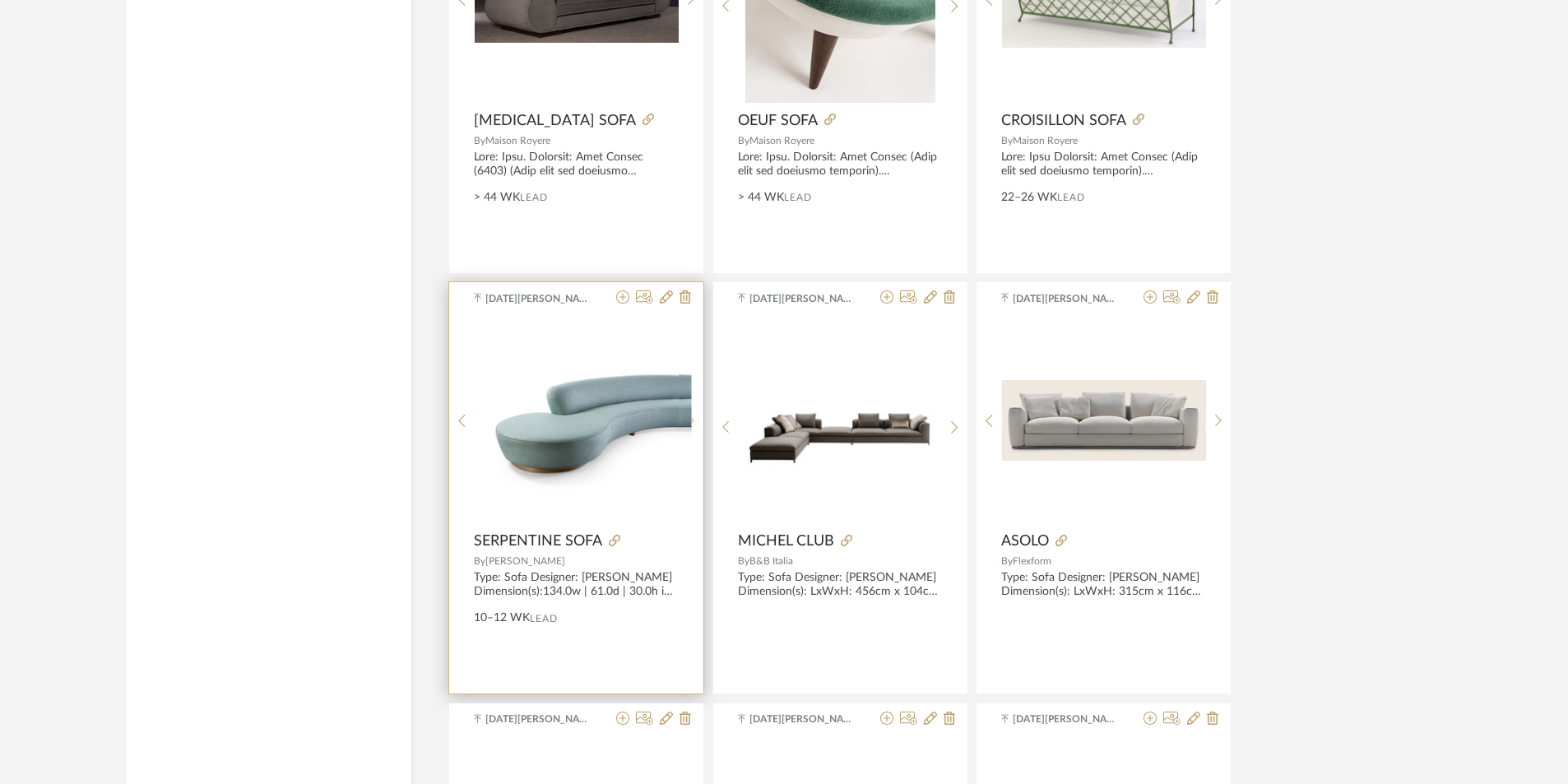
click at [696, 420] on sr-next-btn at bounding box center [691, 420] width 26 height 14
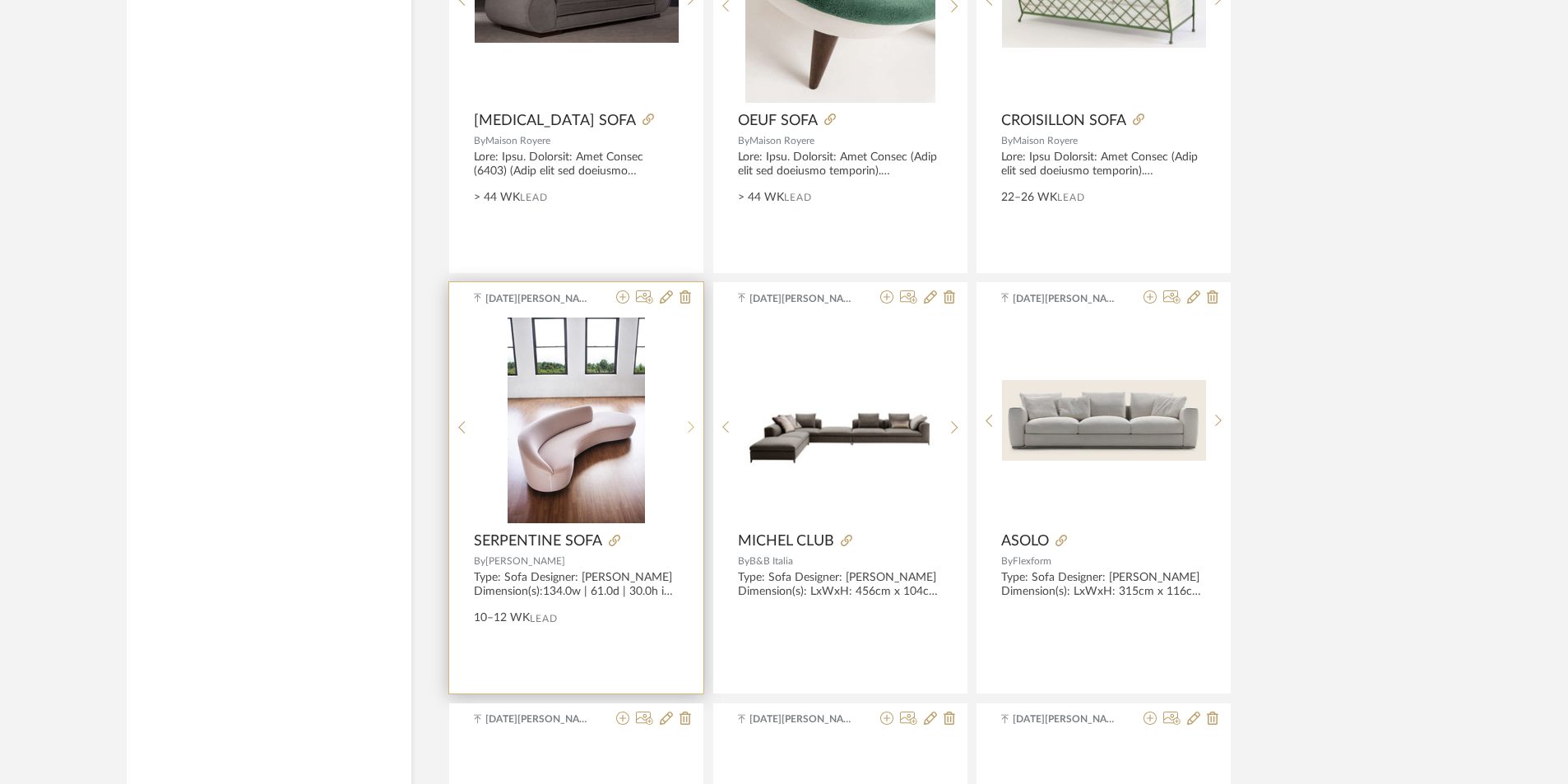
click at [696, 420] on sr-next-btn at bounding box center [691, 427] width 26 height 14
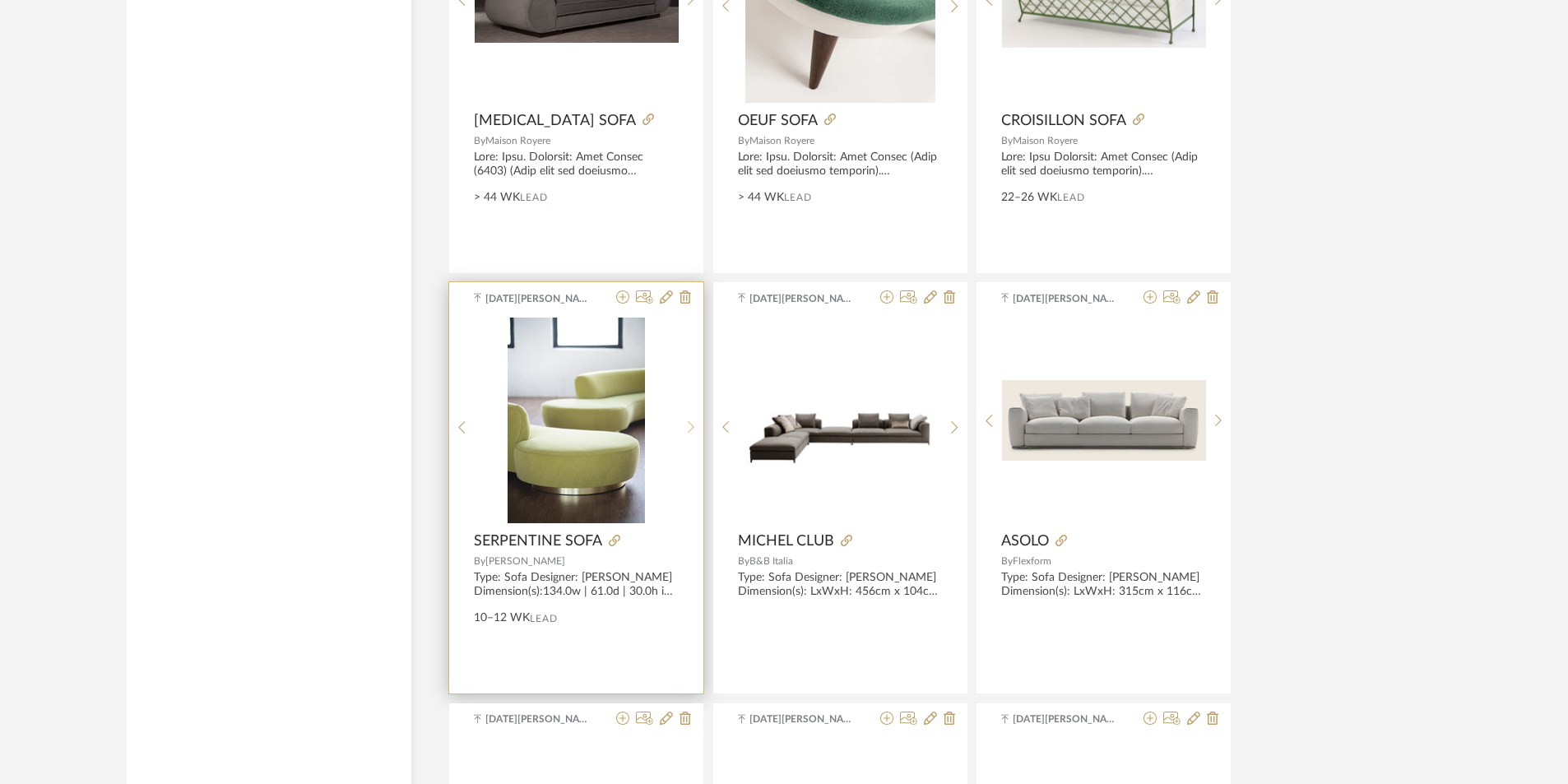
click at [698, 420] on sr-next-btn at bounding box center [691, 427] width 26 height 14
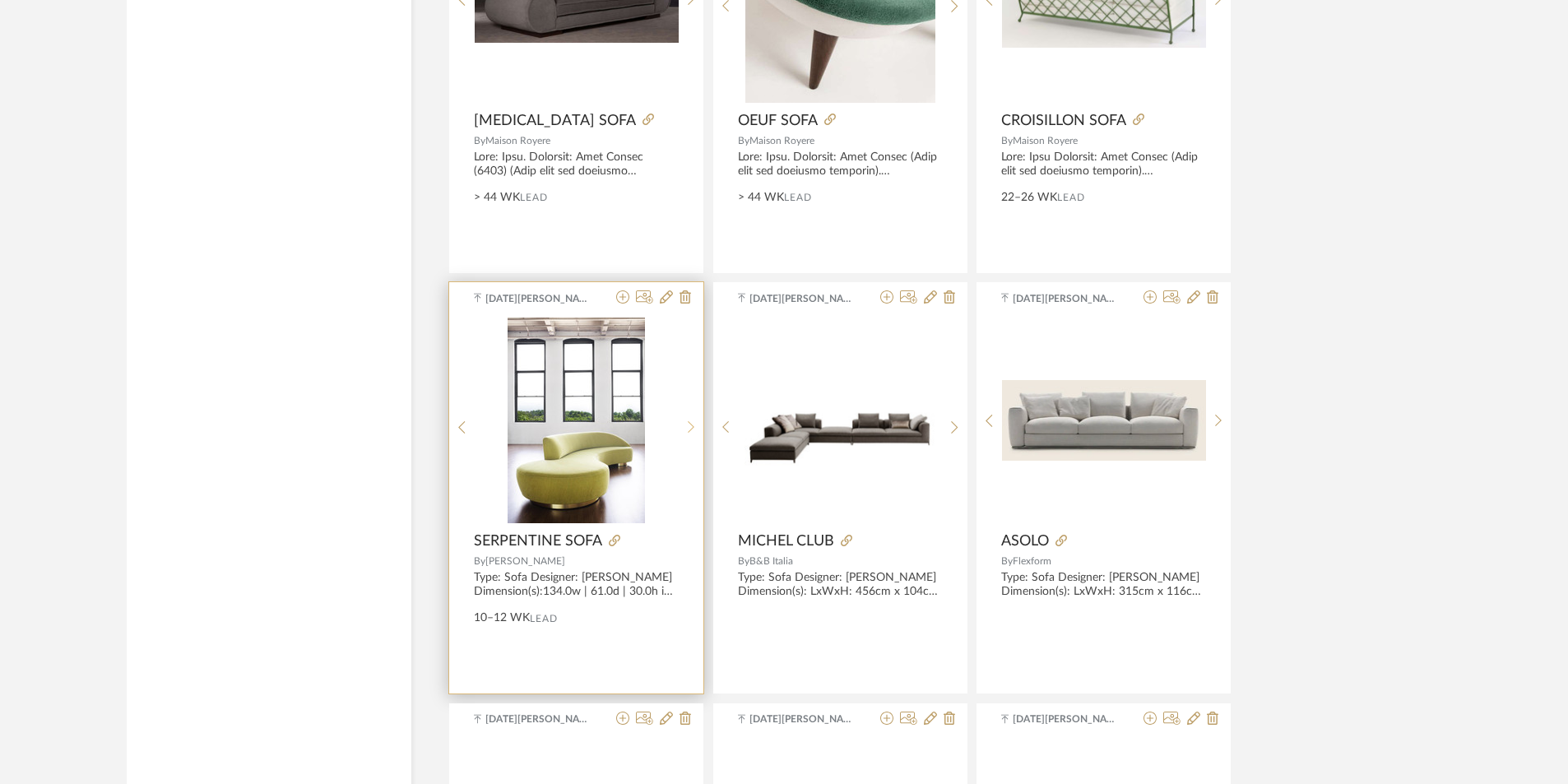
click at [686, 425] on sr-next-btn at bounding box center [691, 427] width 26 height 14
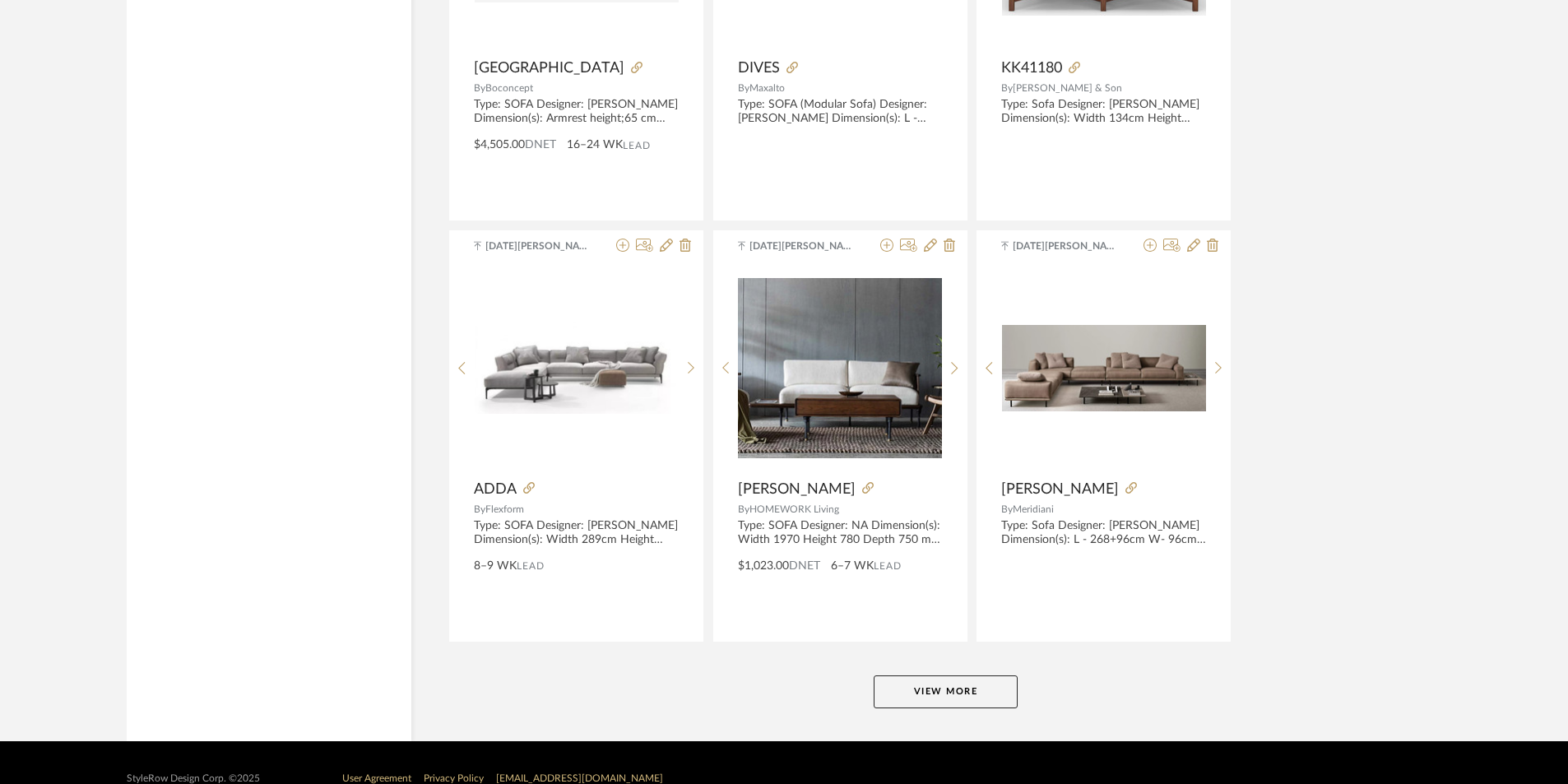
scroll to position [14879, 0]
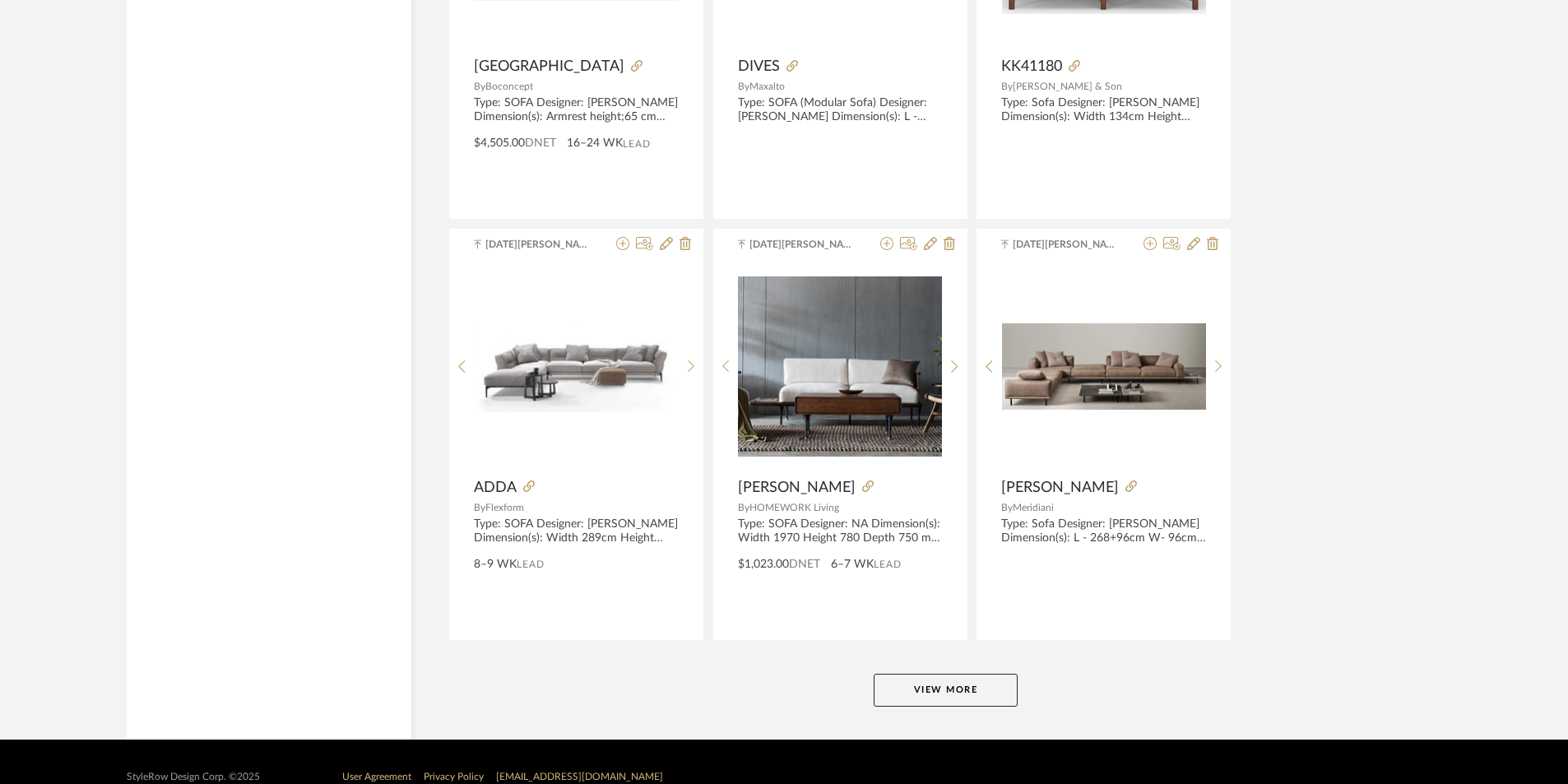
click at [960, 678] on button "View More" at bounding box center [945, 690] width 144 height 33
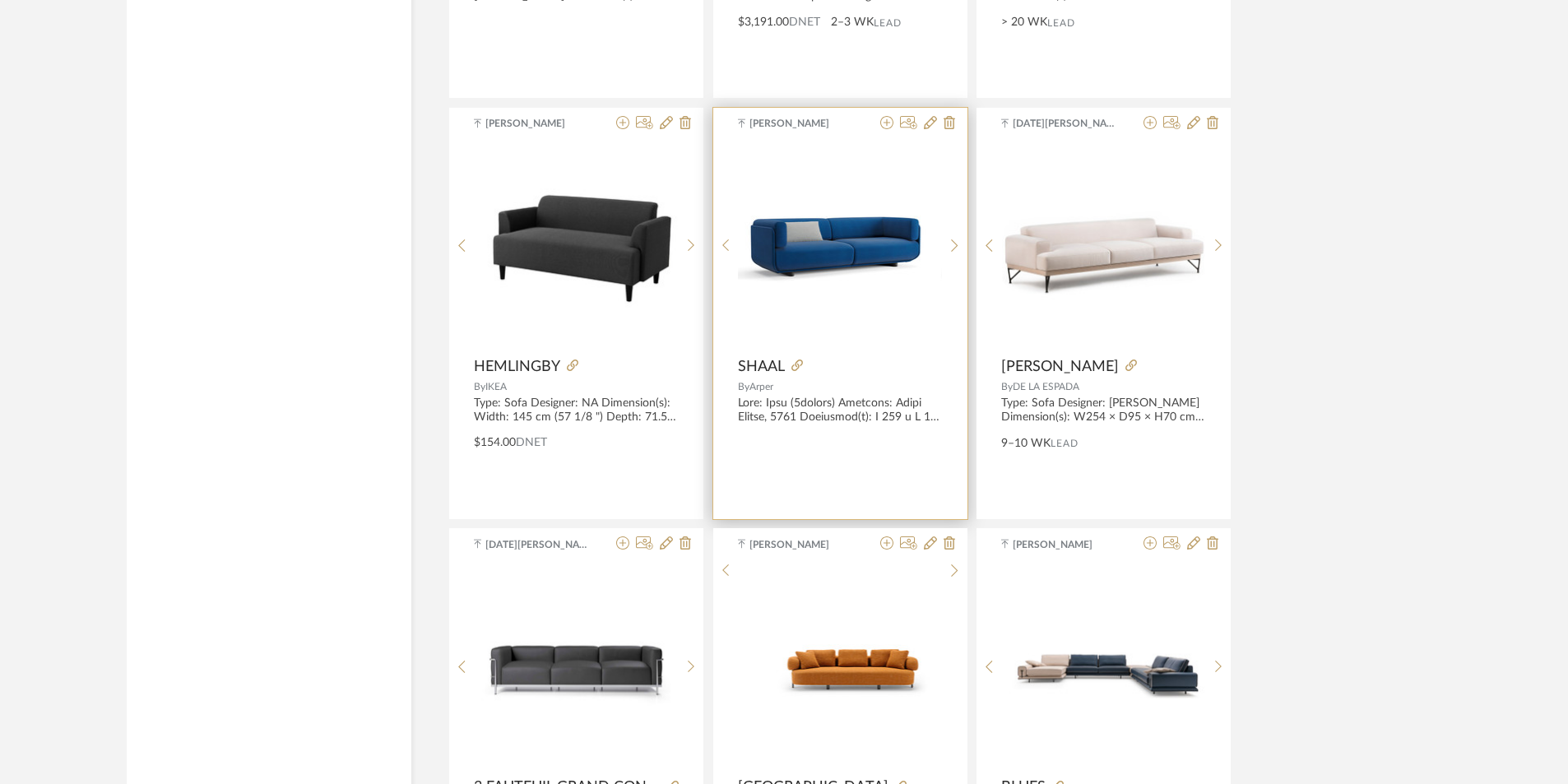
scroll to position [15831, 0]
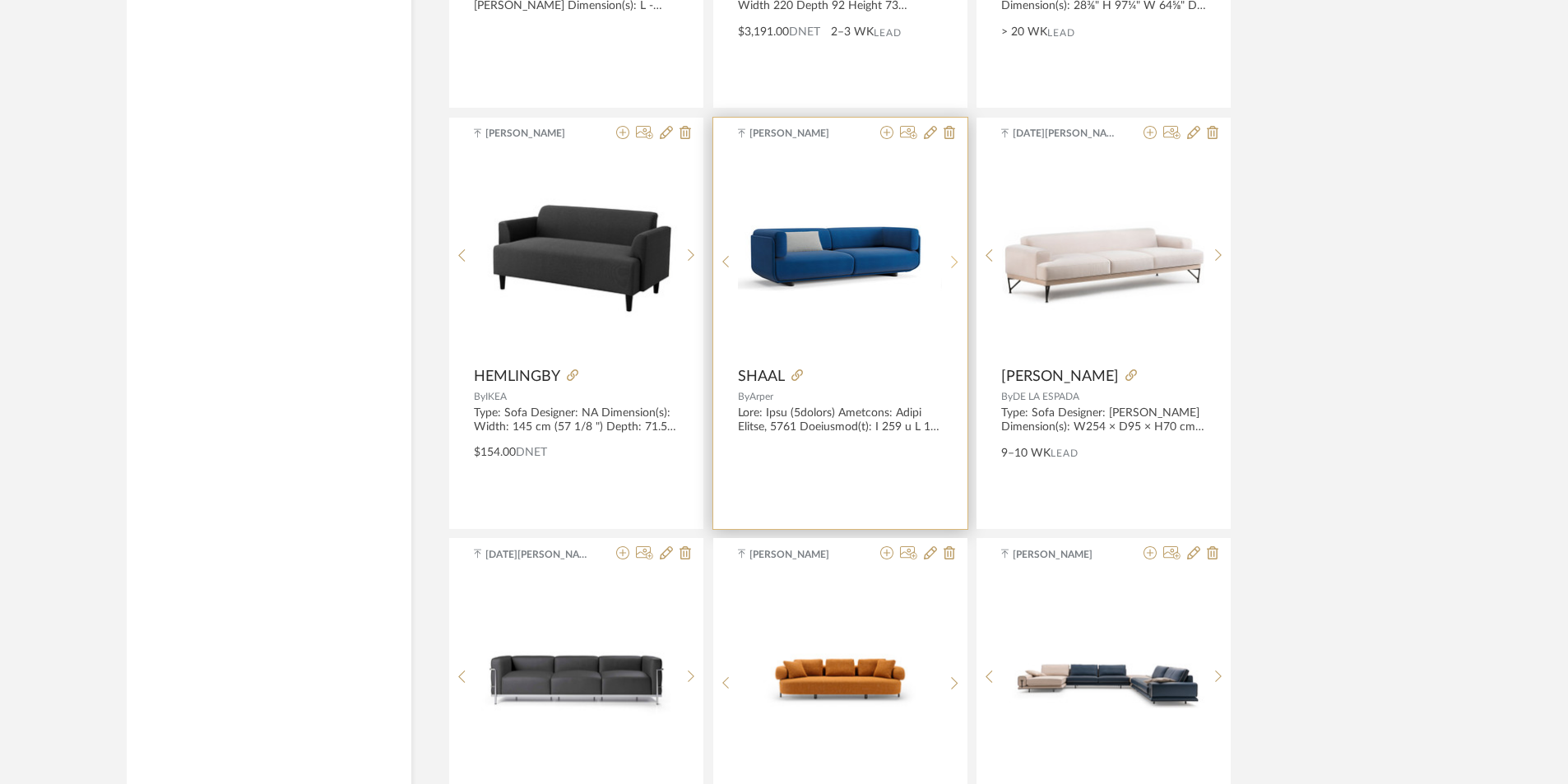
click at [952, 259] on icon at bounding box center [955, 262] width 8 height 14
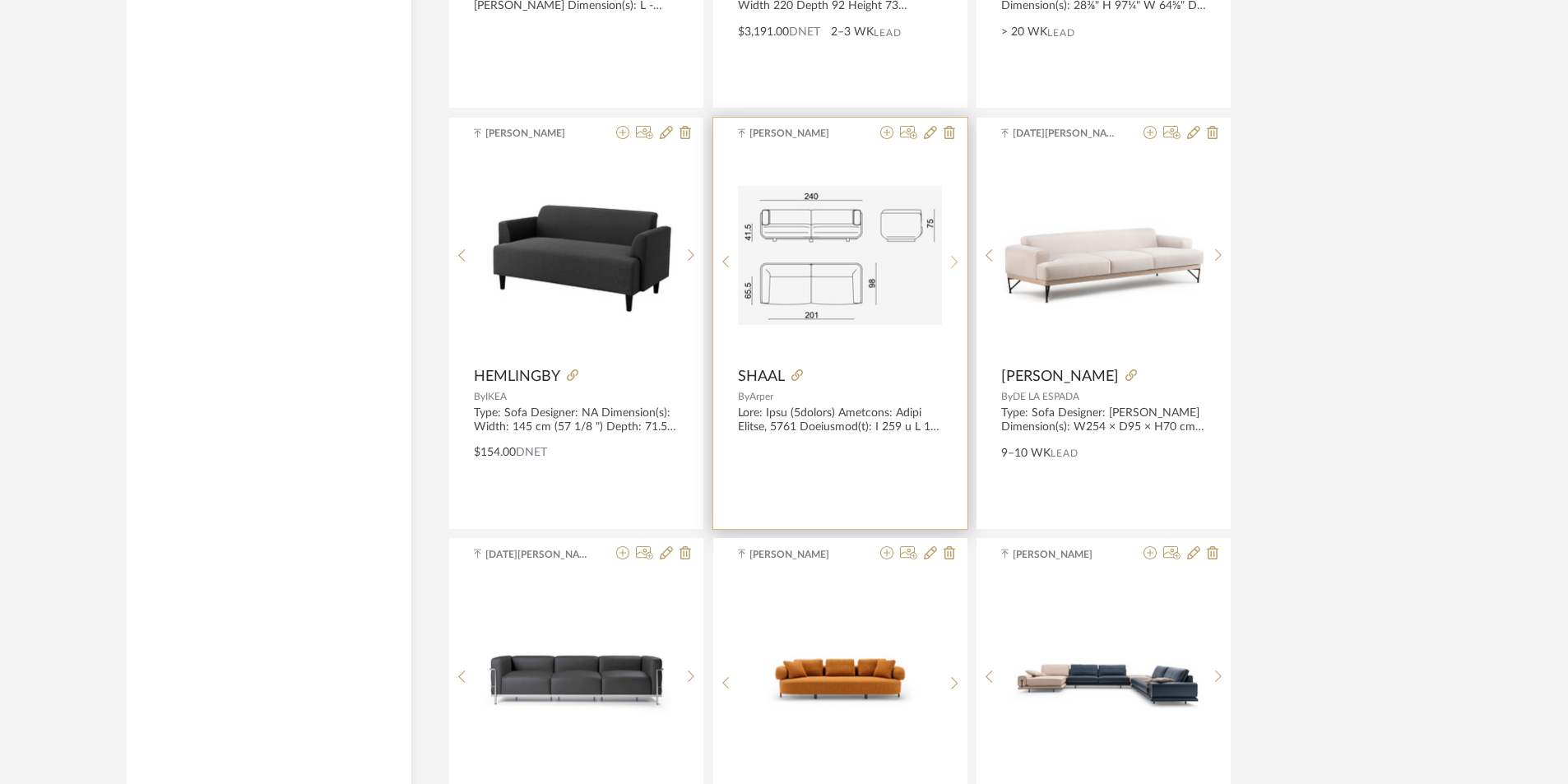
click at [952, 260] on icon at bounding box center [955, 262] width 8 height 14
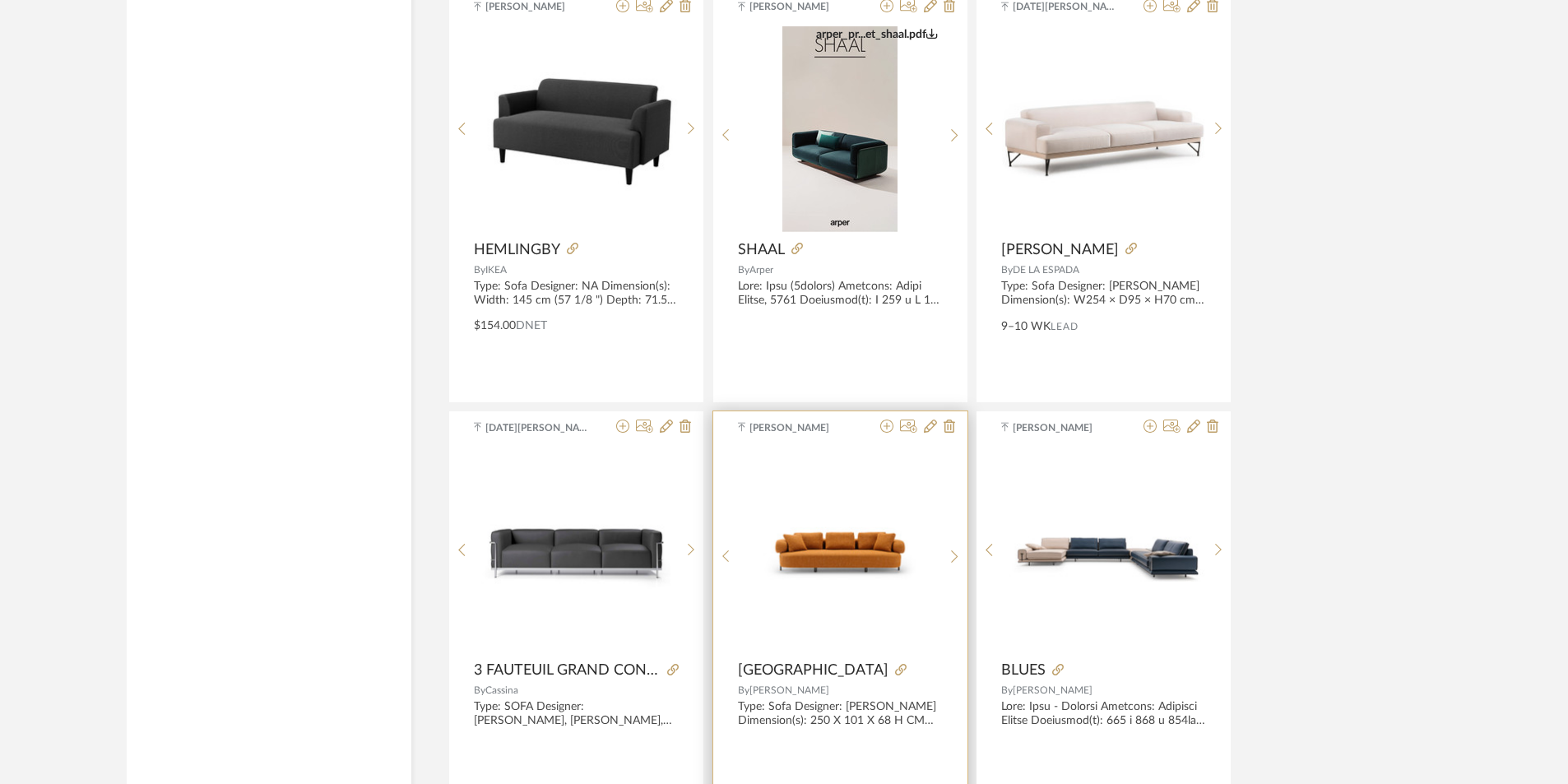
scroll to position [16160, 0]
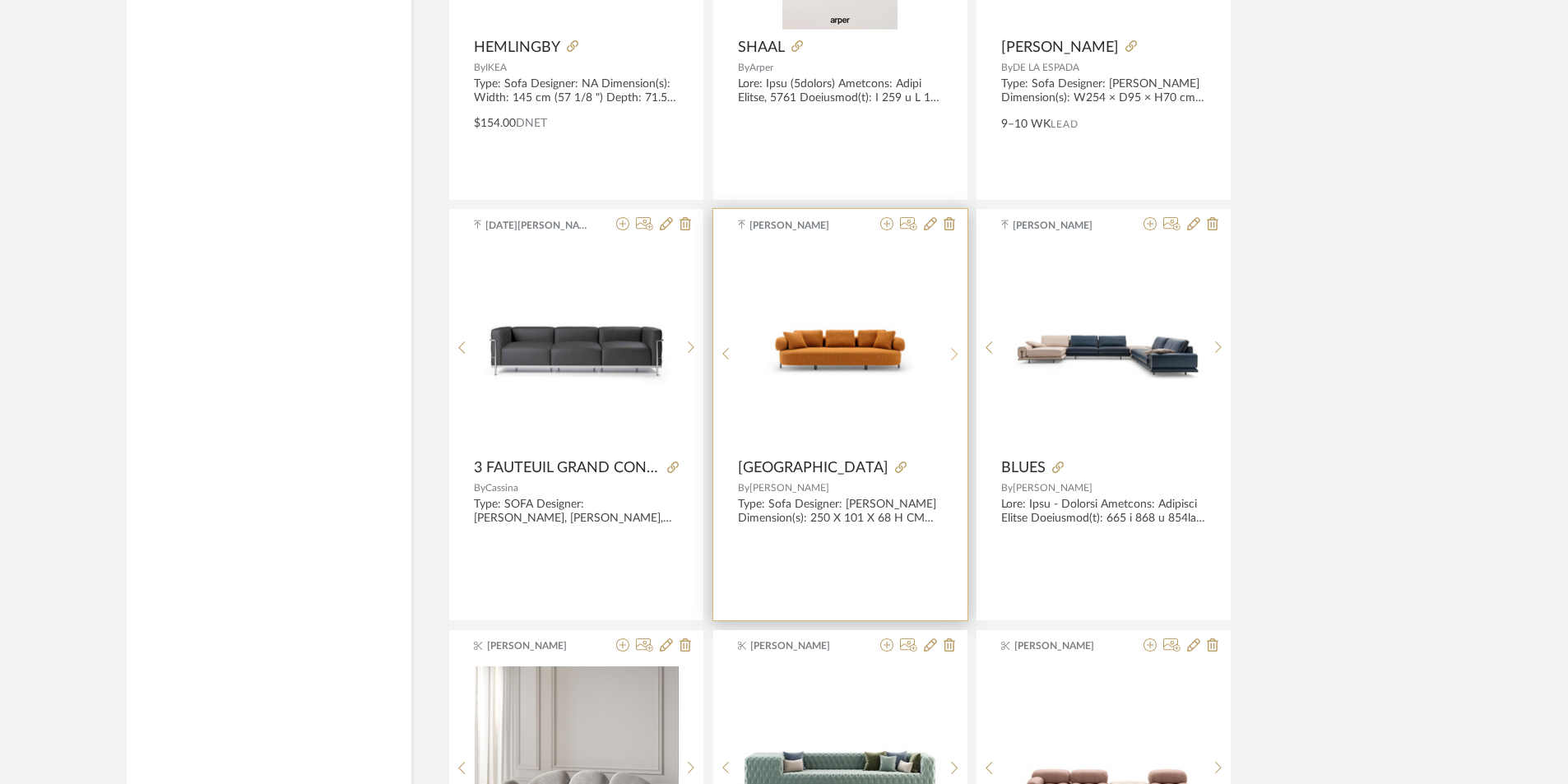
click at [958, 353] on sr-next-btn at bounding box center [955, 353] width 26 height 14
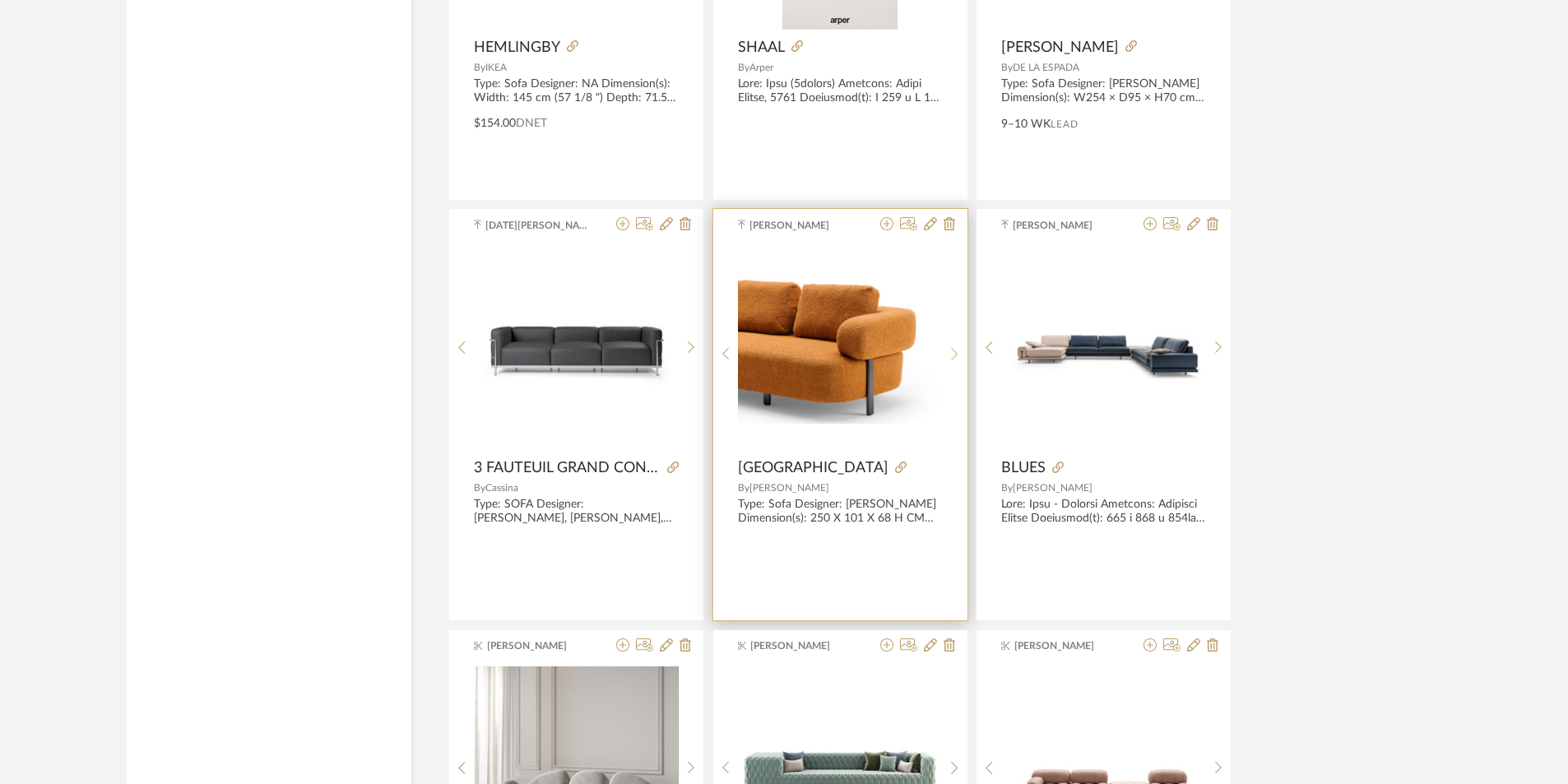
click at [958, 353] on sr-next-btn at bounding box center [955, 353] width 26 height 14
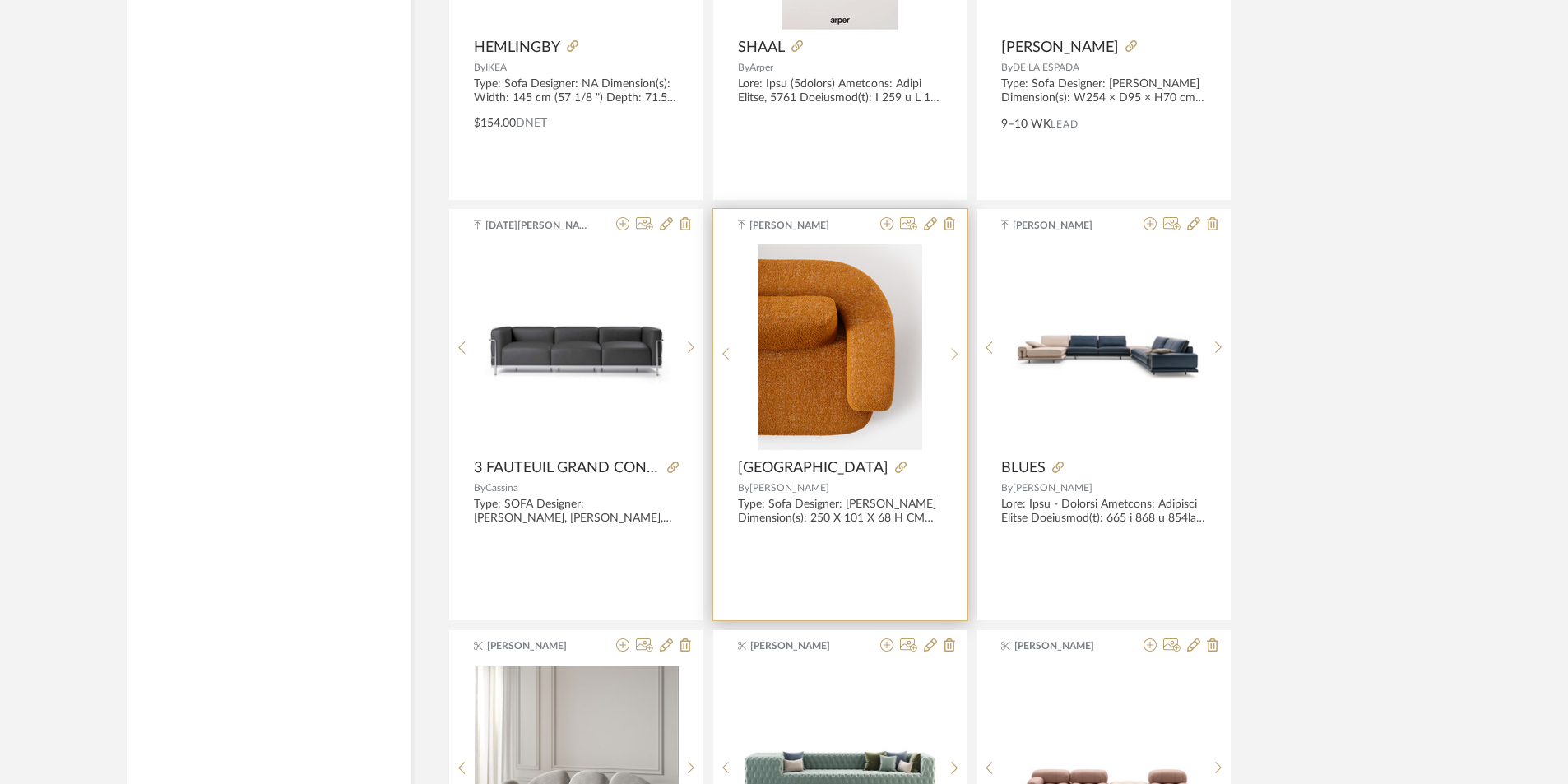
click at [956, 357] on icon at bounding box center [955, 353] width 8 height 14
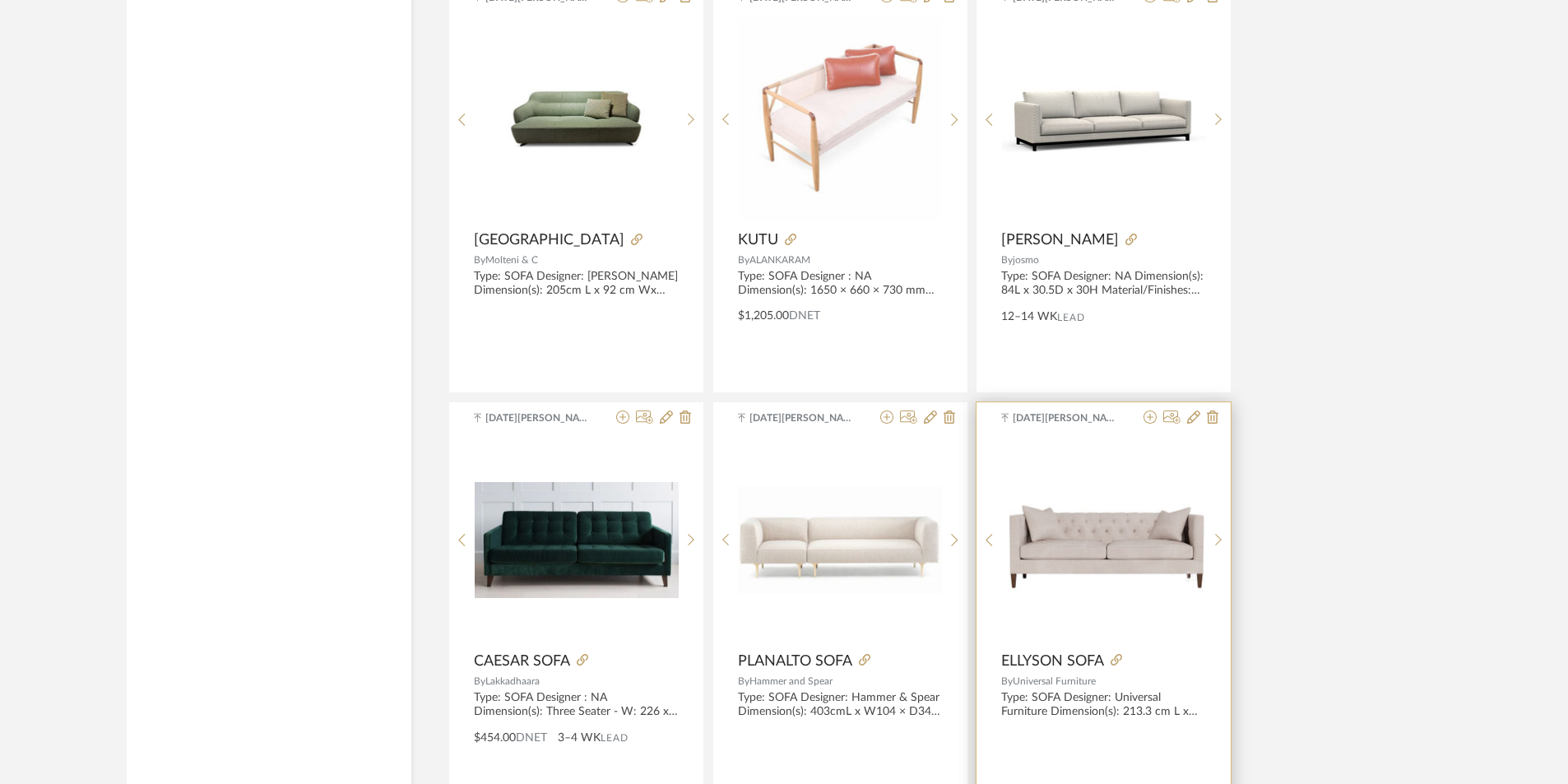
scroll to position [17722, 0]
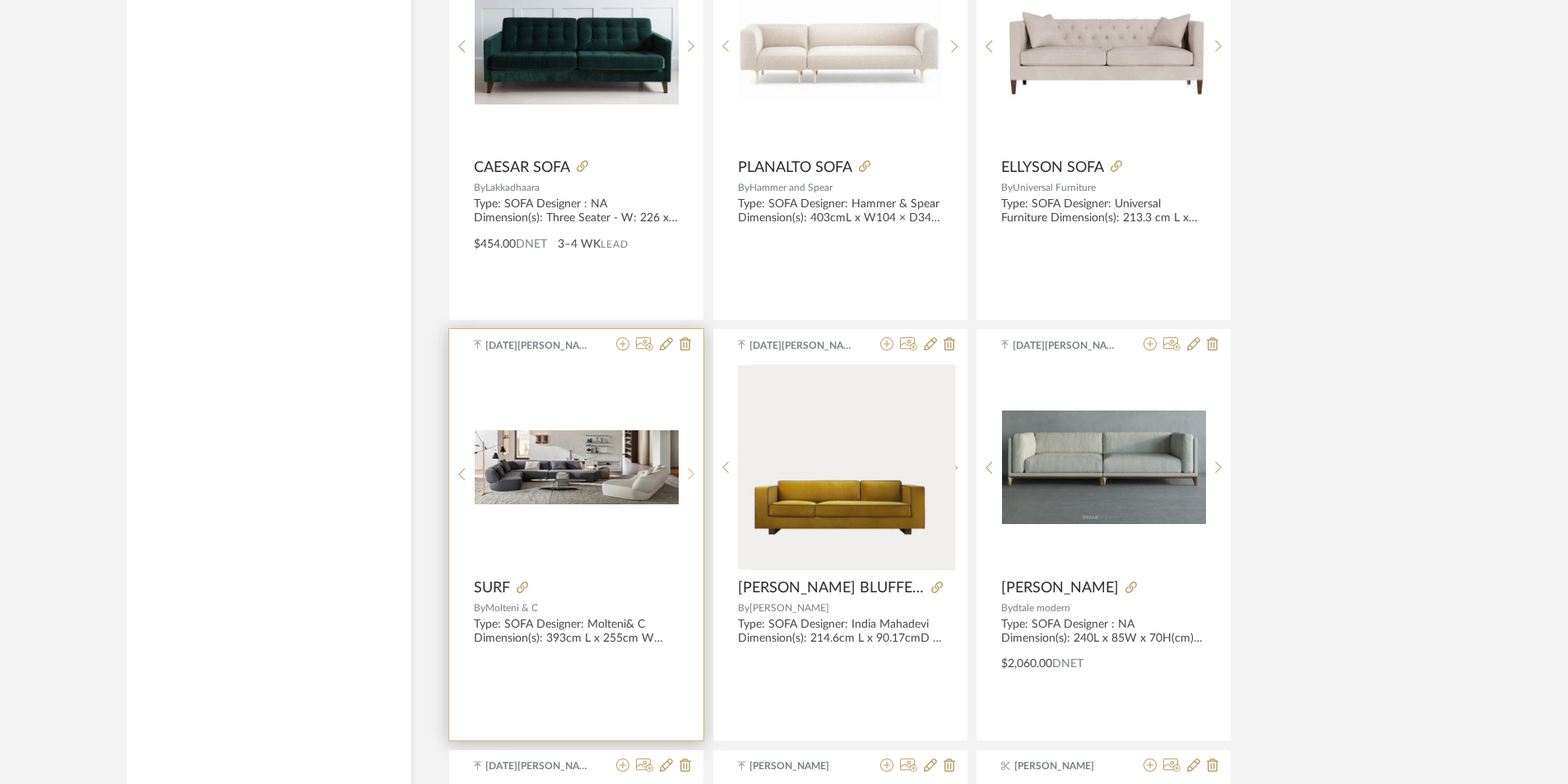
click at [690, 469] on icon at bounding box center [692, 473] width 8 height 14
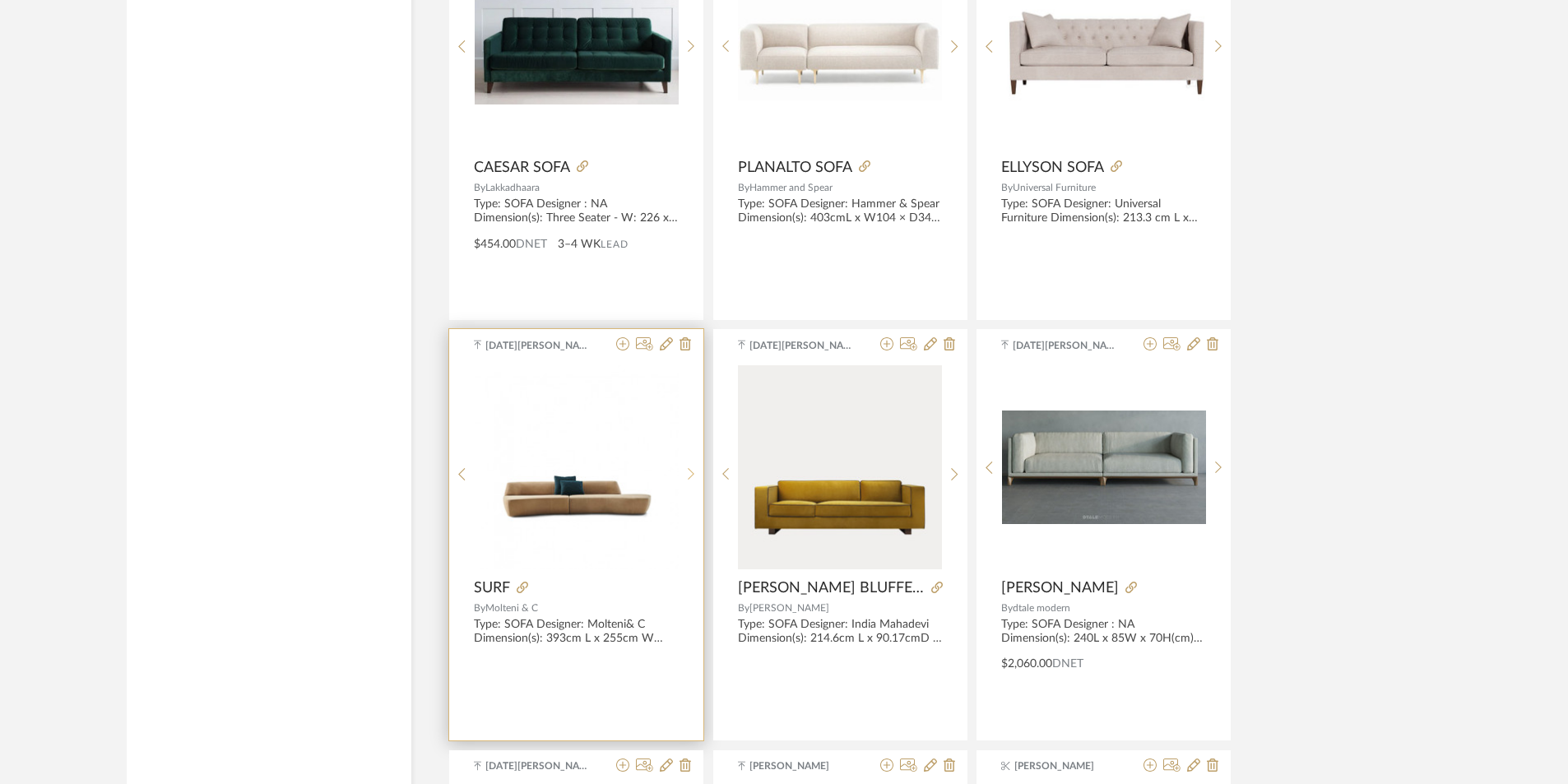
click at [690, 469] on icon at bounding box center [692, 473] width 8 height 14
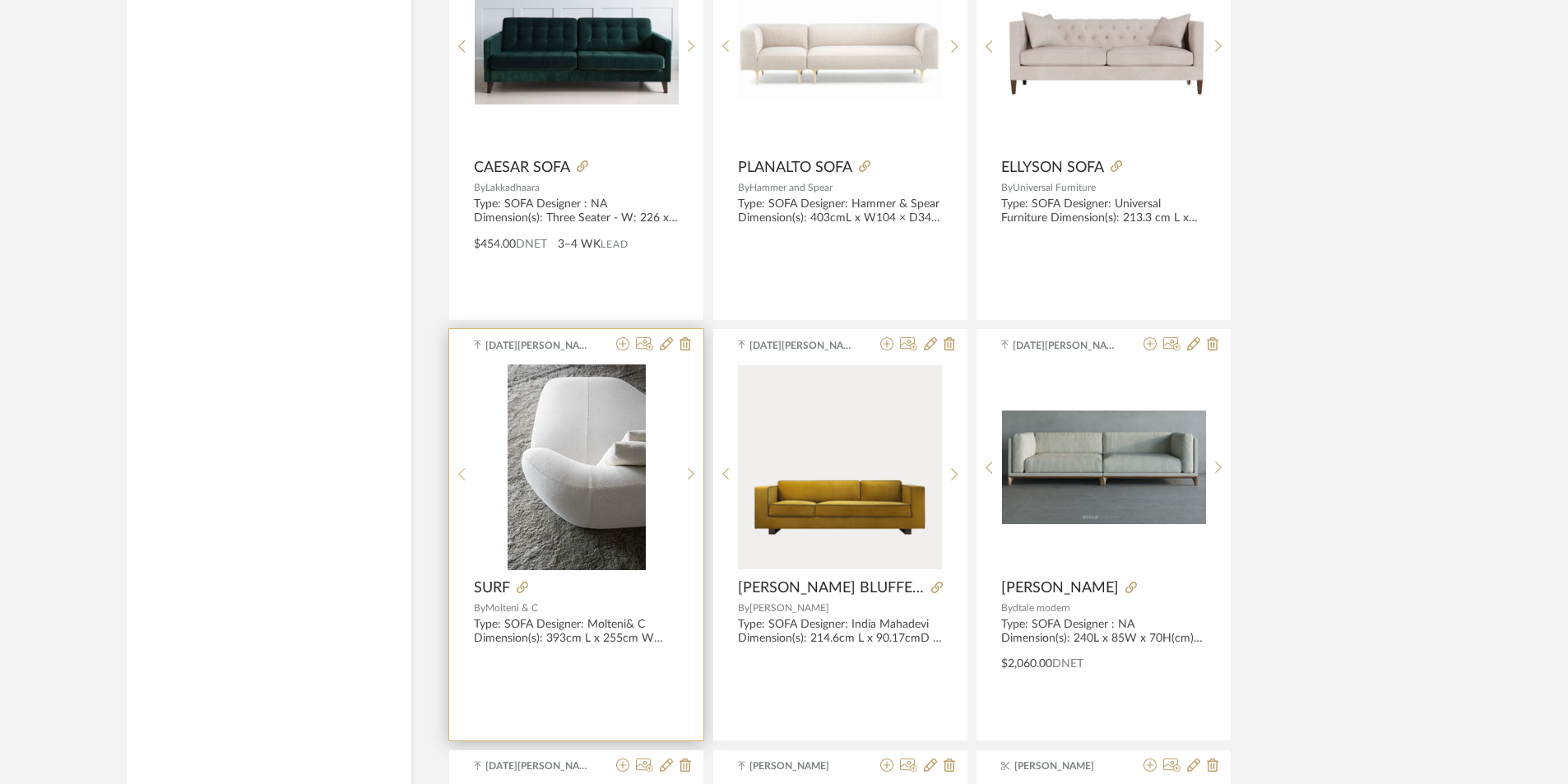
click at [460, 473] on icon at bounding box center [462, 473] width 8 height 14
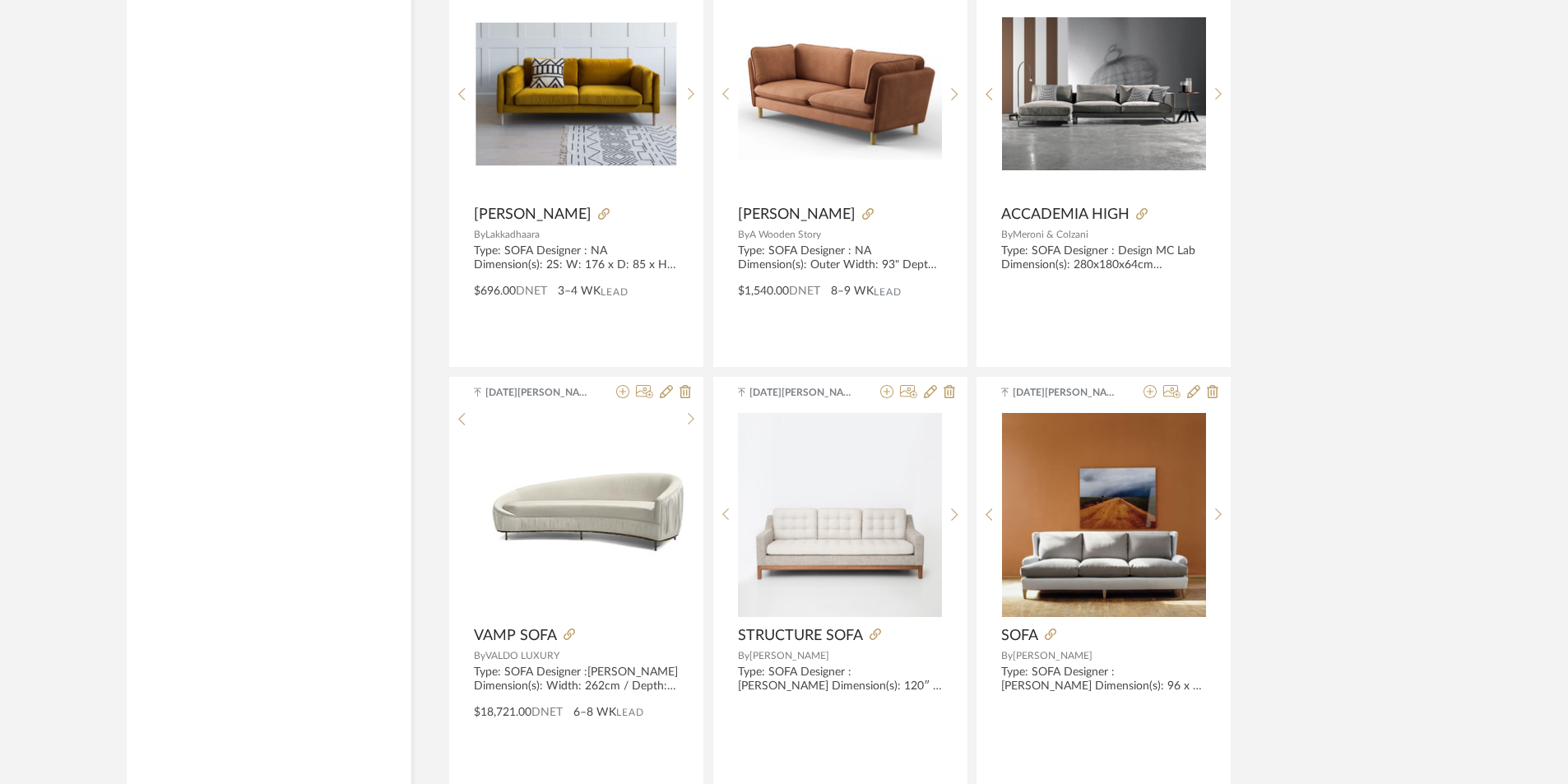
scroll to position [19957, 0]
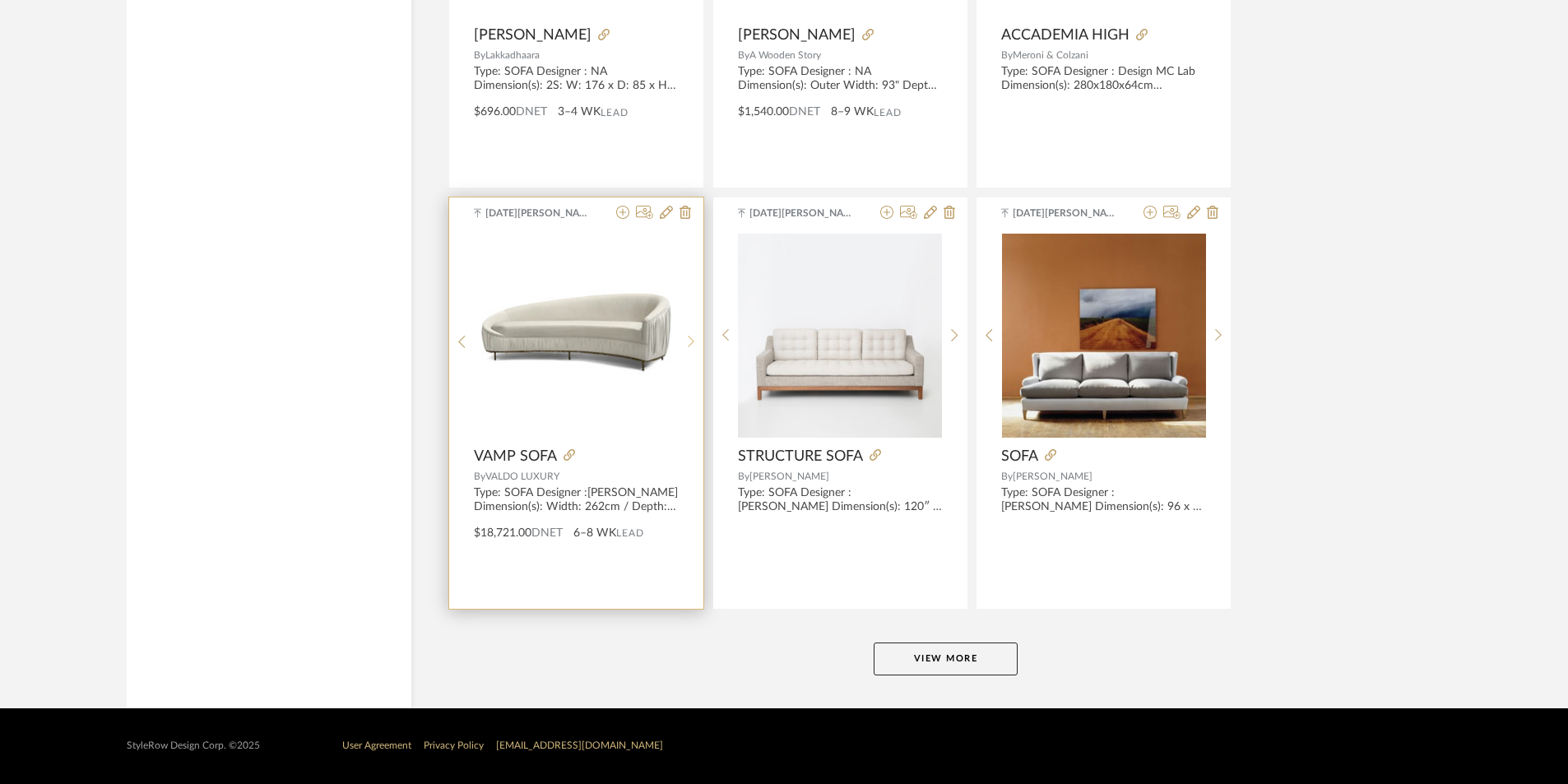
click at [697, 351] on div at bounding box center [691, 342] width 26 height 219
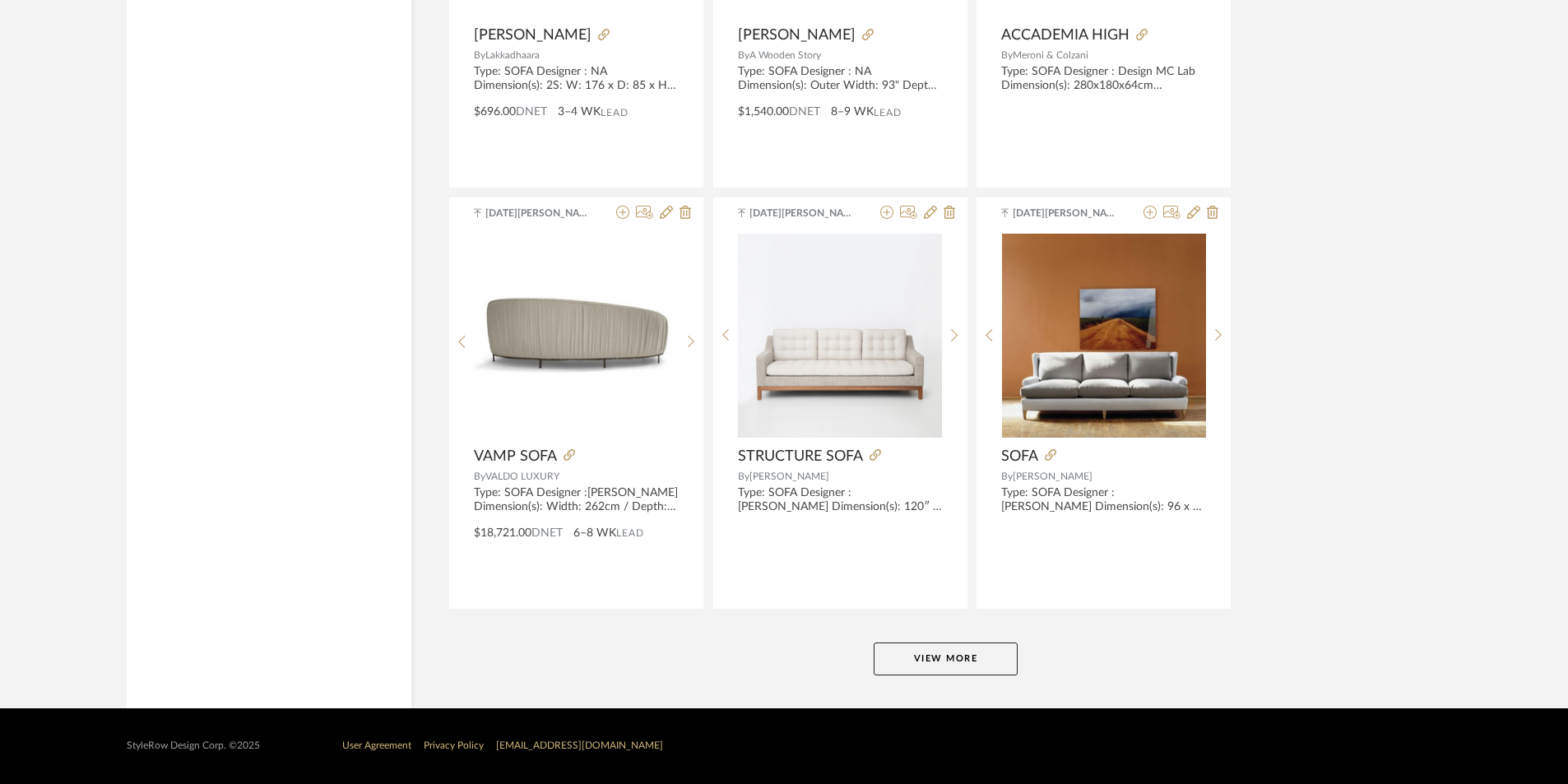
click at [1003, 670] on button "View More" at bounding box center [945, 658] width 144 height 33
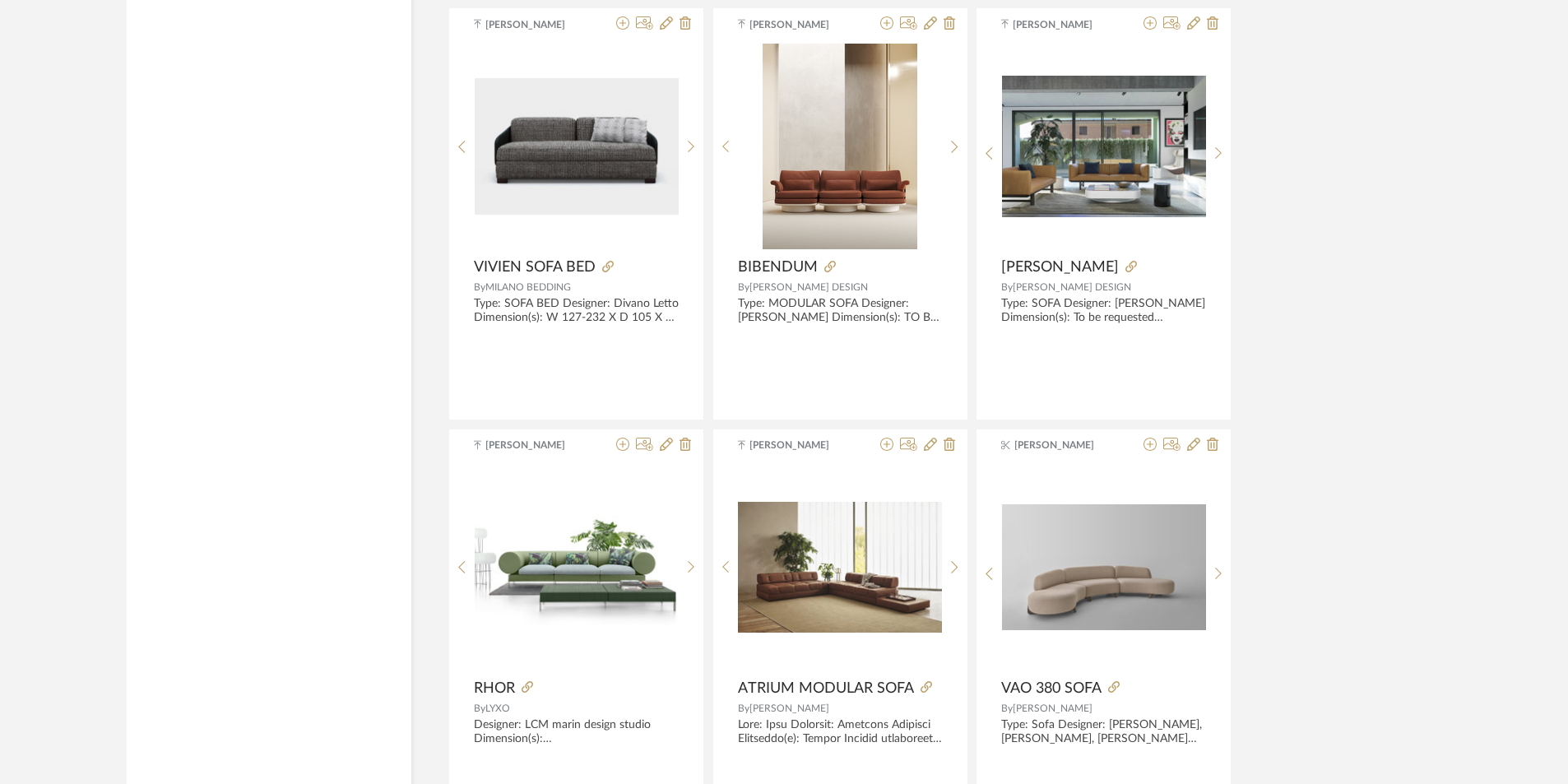
scroll to position [24150, 0]
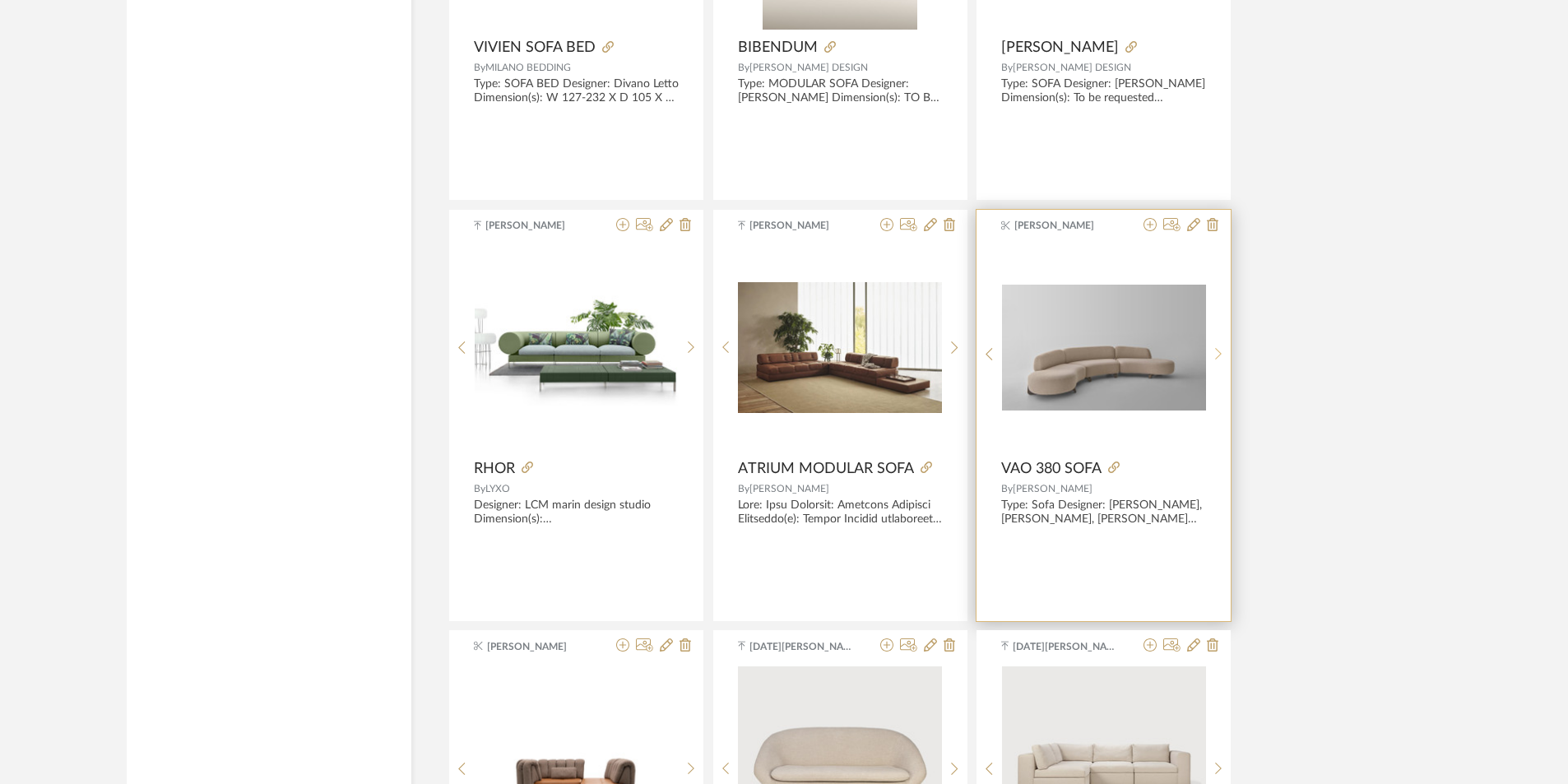
click at [1218, 354] on icon at bounding box center [1219, 353] width 8 height 14
click at [995, 352] on sr-prev-btn at bounding box center [989, 353] width 26 height 14
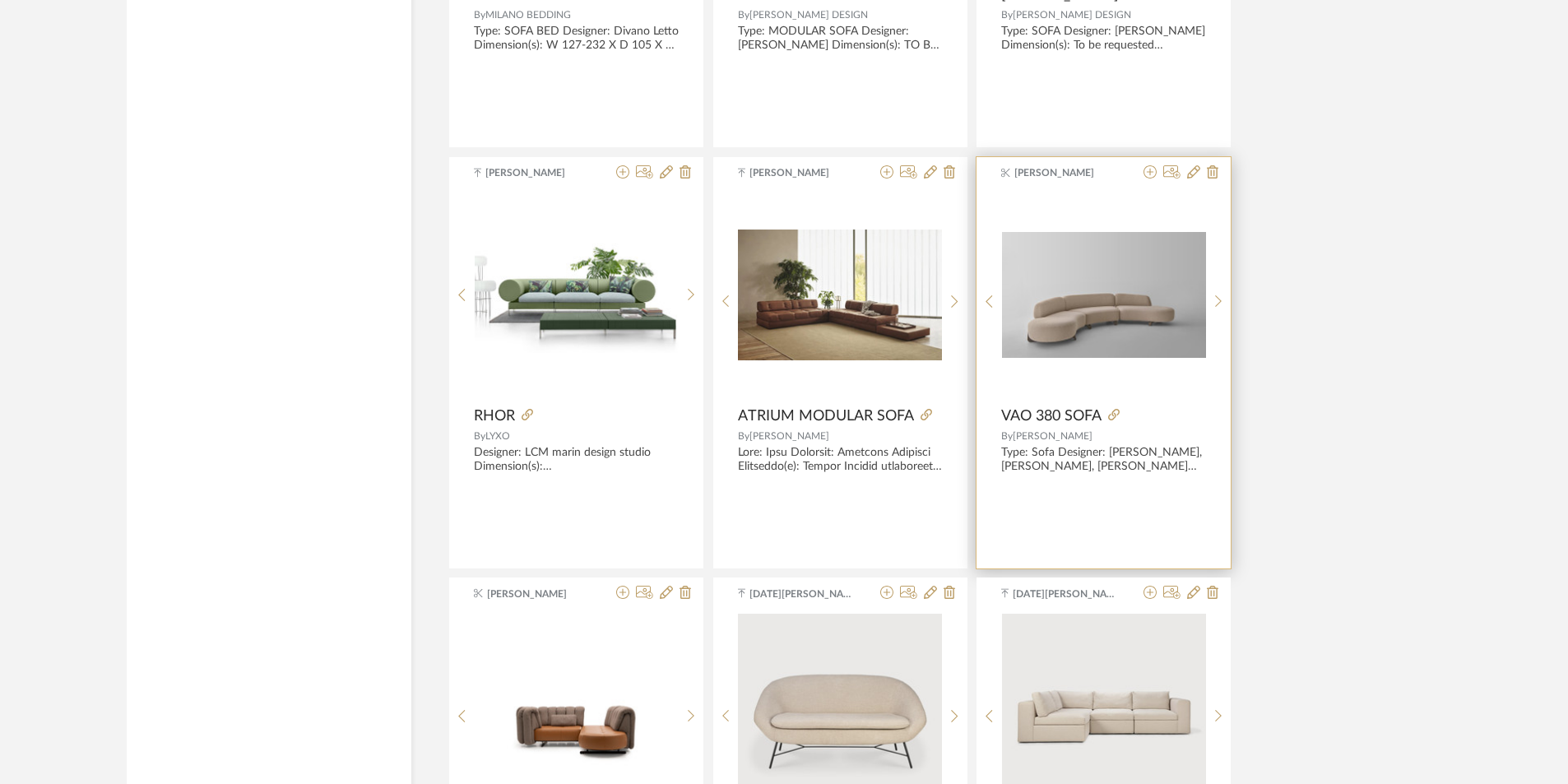
scroll to position [24232, 0]
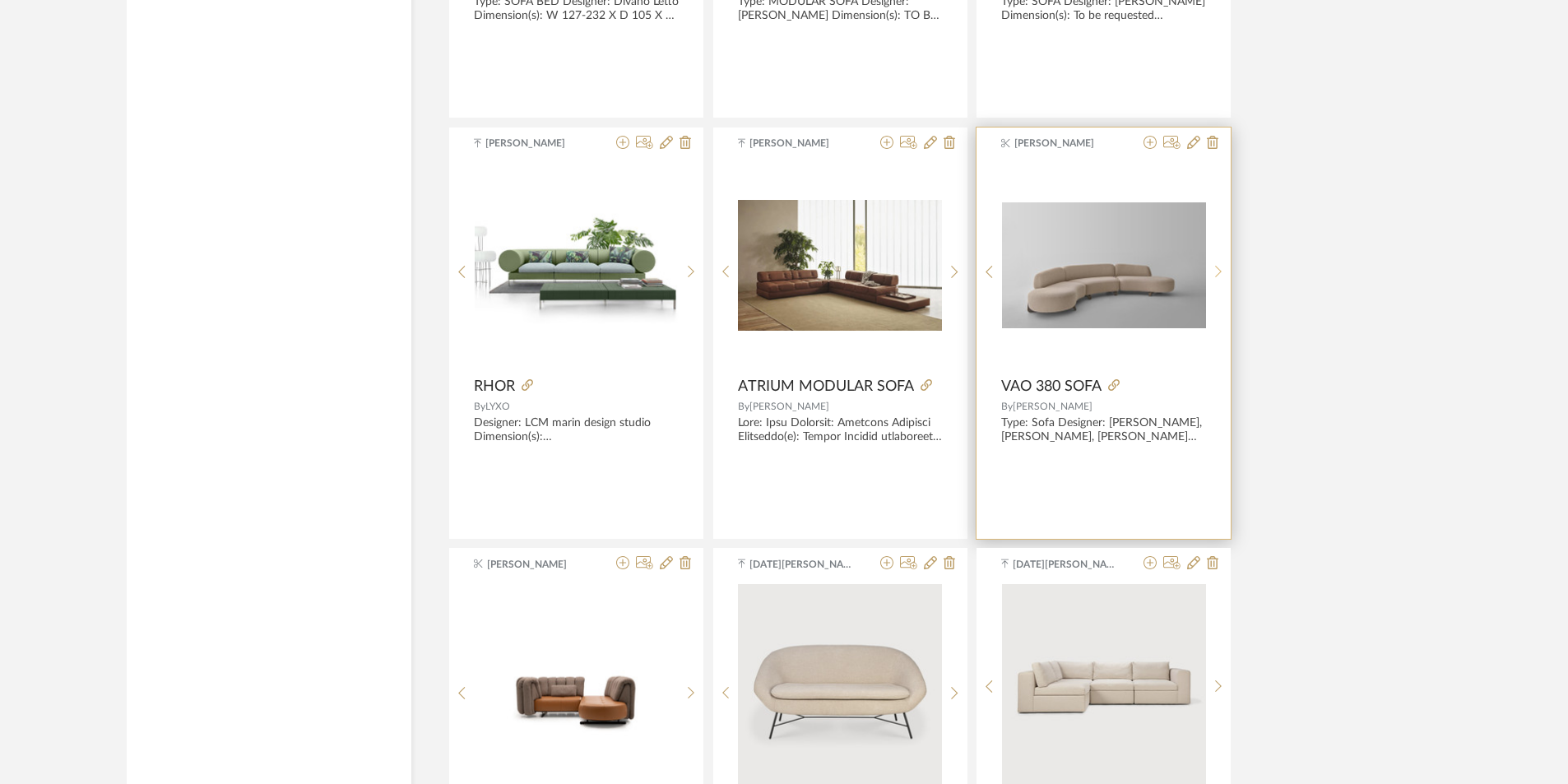
click at [1212, 265] on sr-next-btn at bounding box center [1218, 271] width 26 height 14
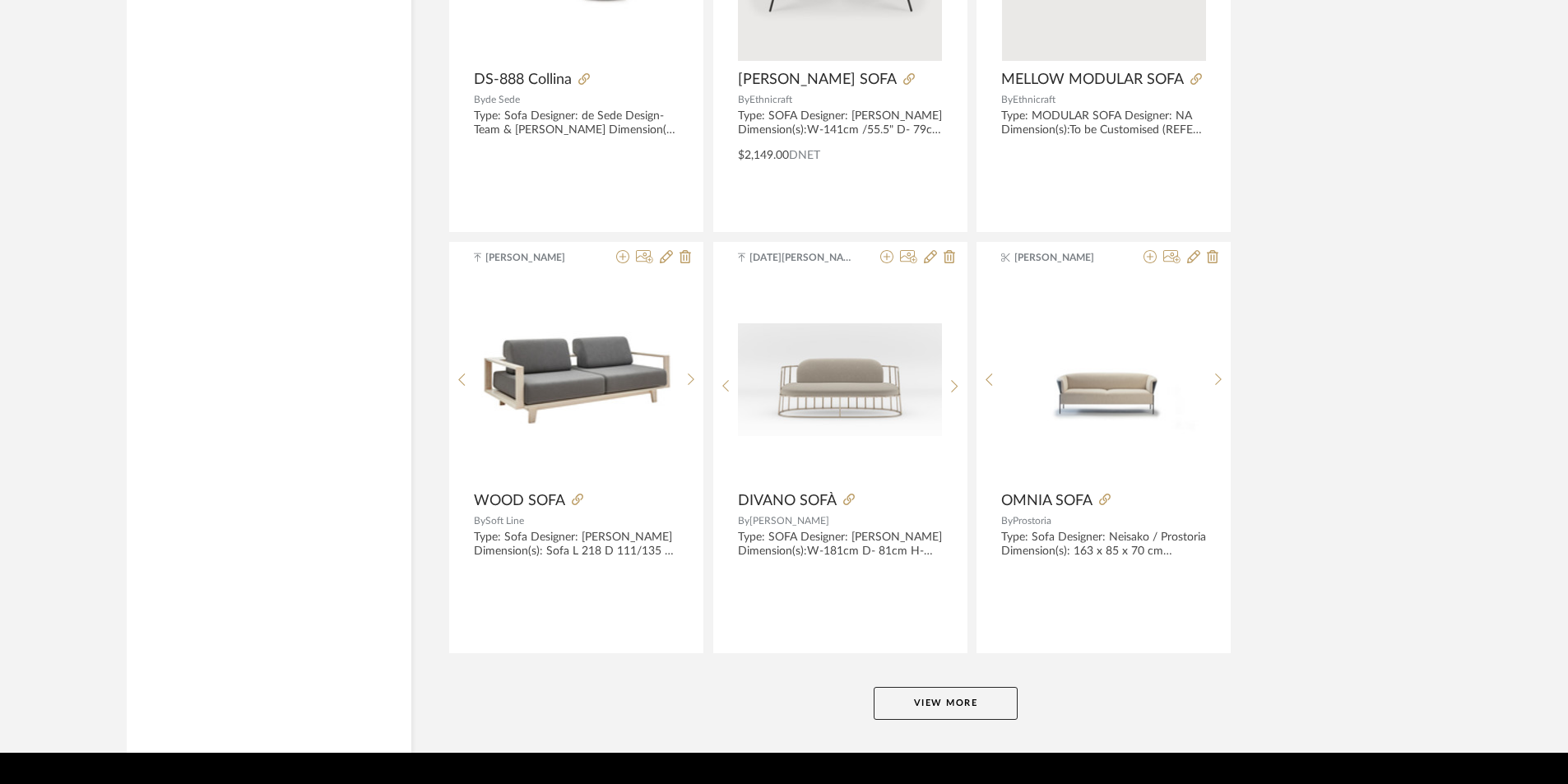
scroll to position [24973, 0]
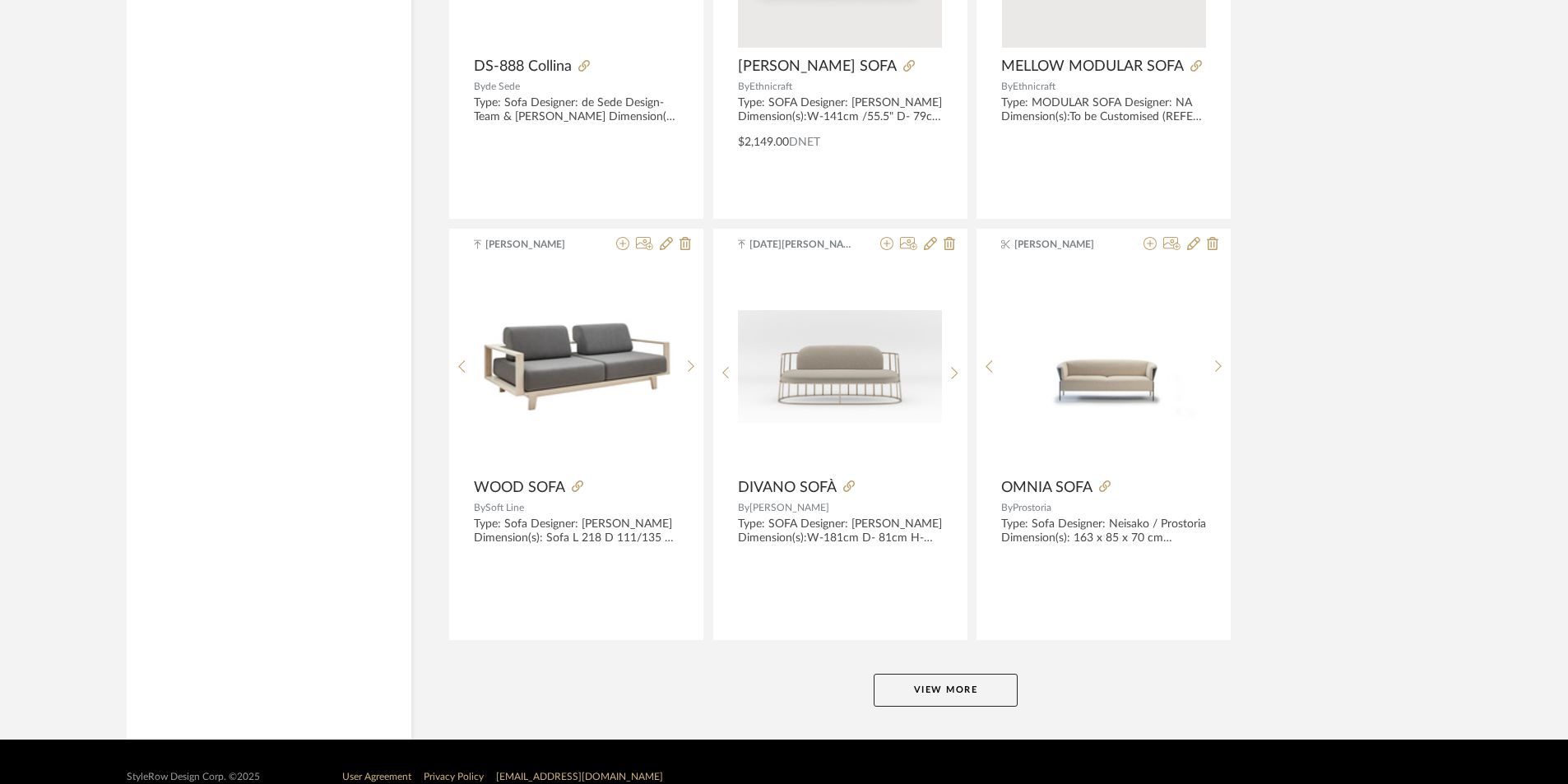
click at [962, 686] on button "View More" at bounding box center [945, 690] width 144 height 33
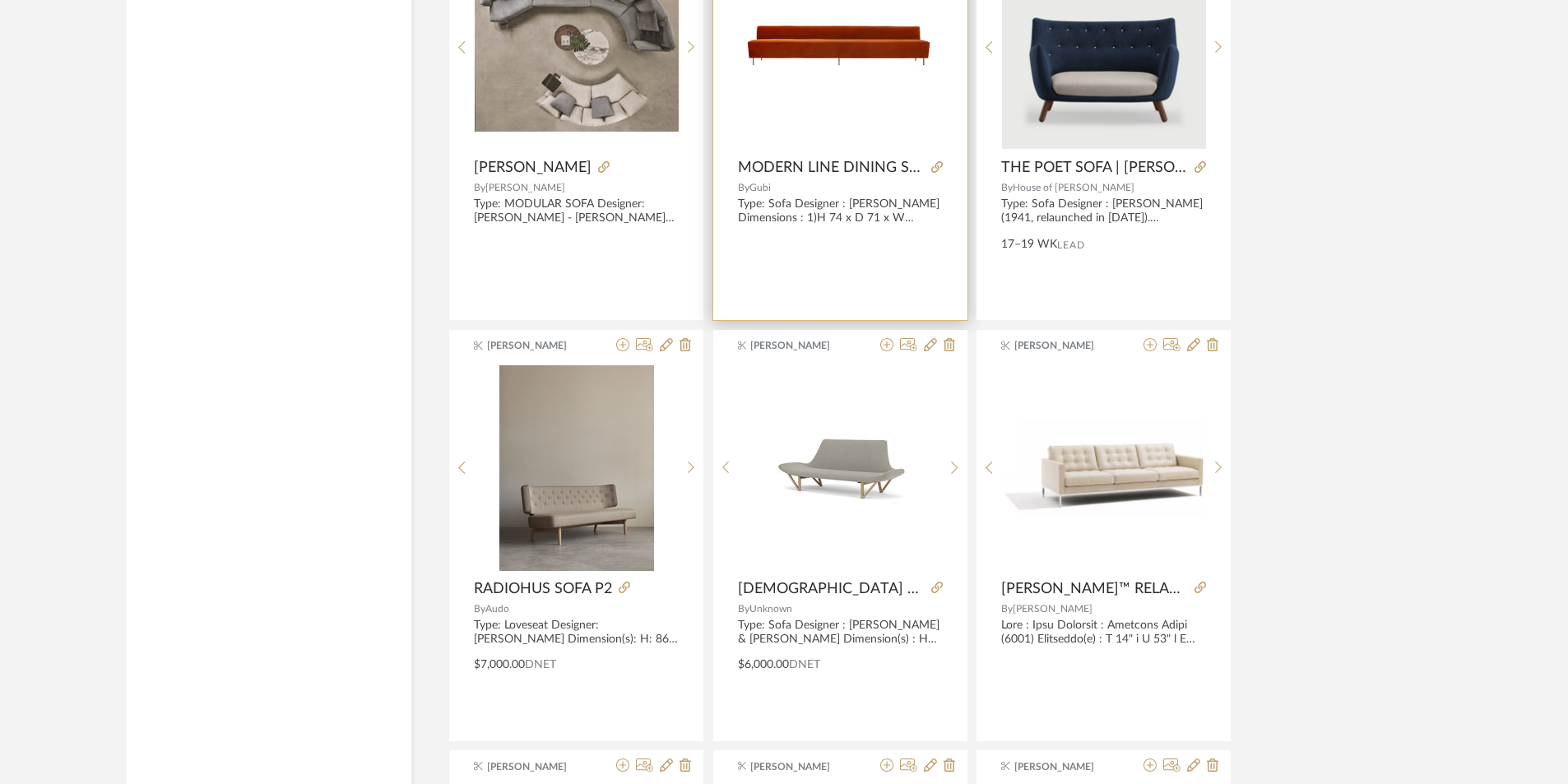
scroll to position [25877, 0]
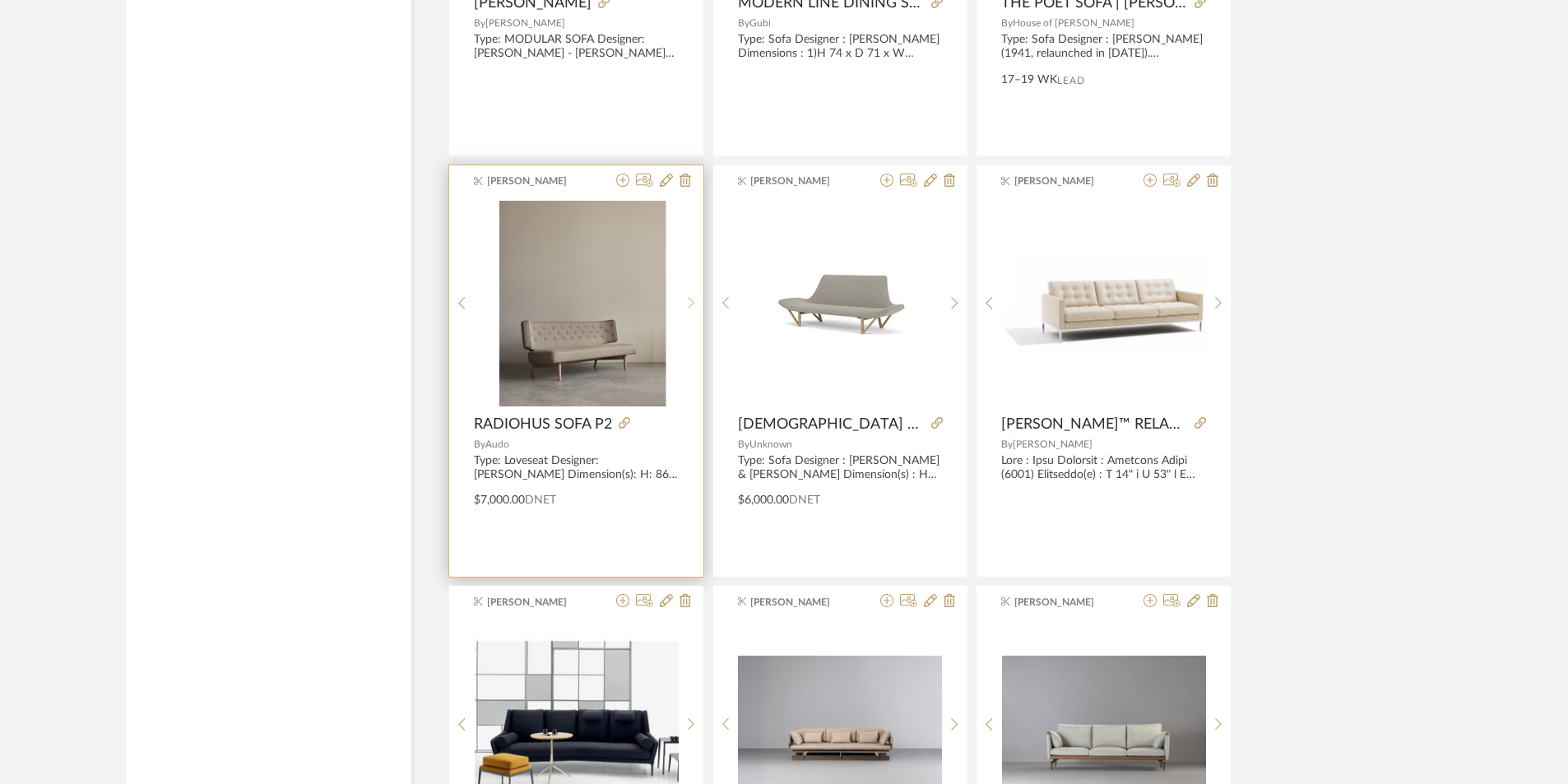
click at [689, 308] on icon at bounding box center [692, 302] width 8 height 14
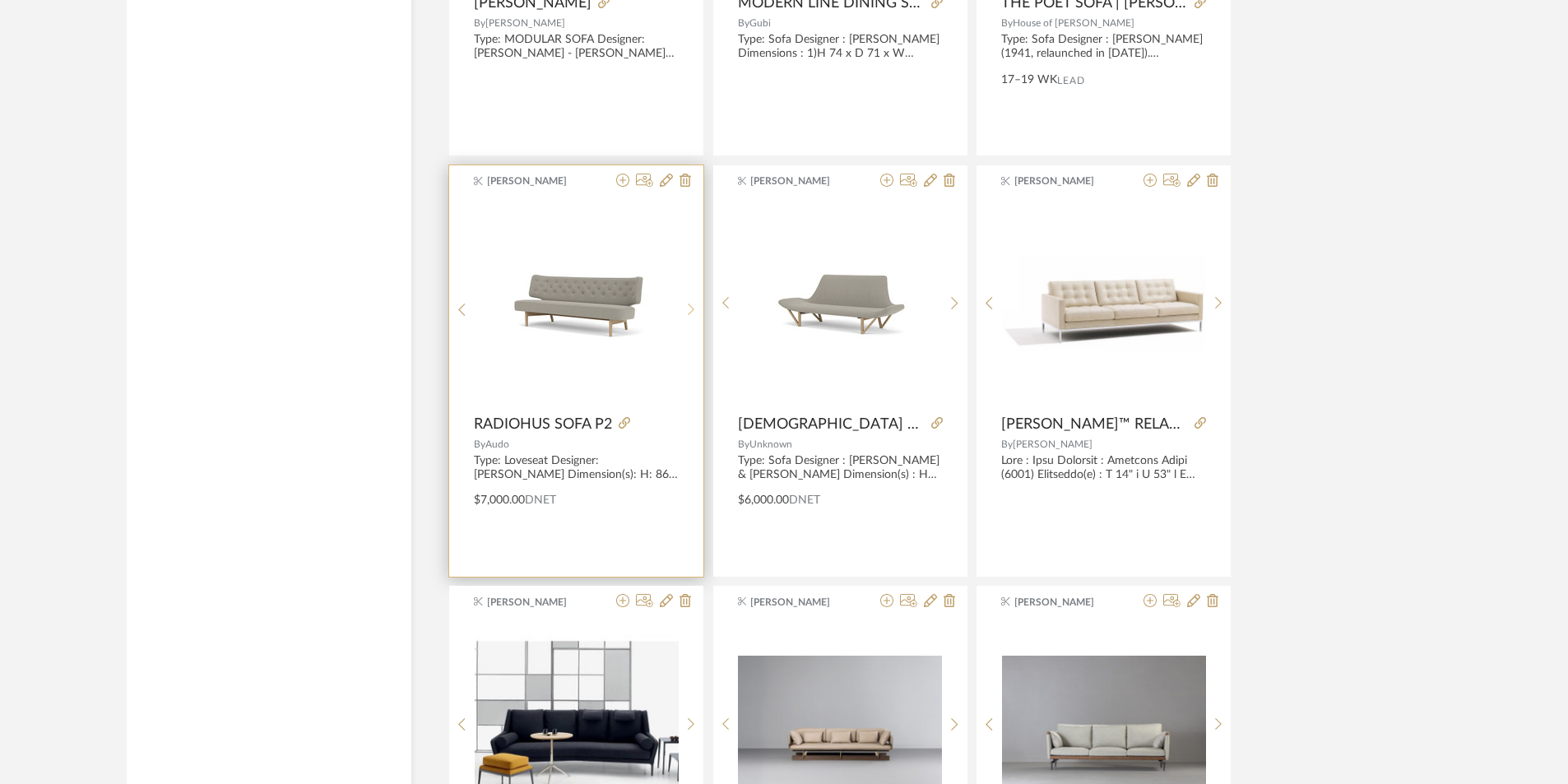
click at [689, 308] on icon at bounding box center [692, 309] width 8 height 14
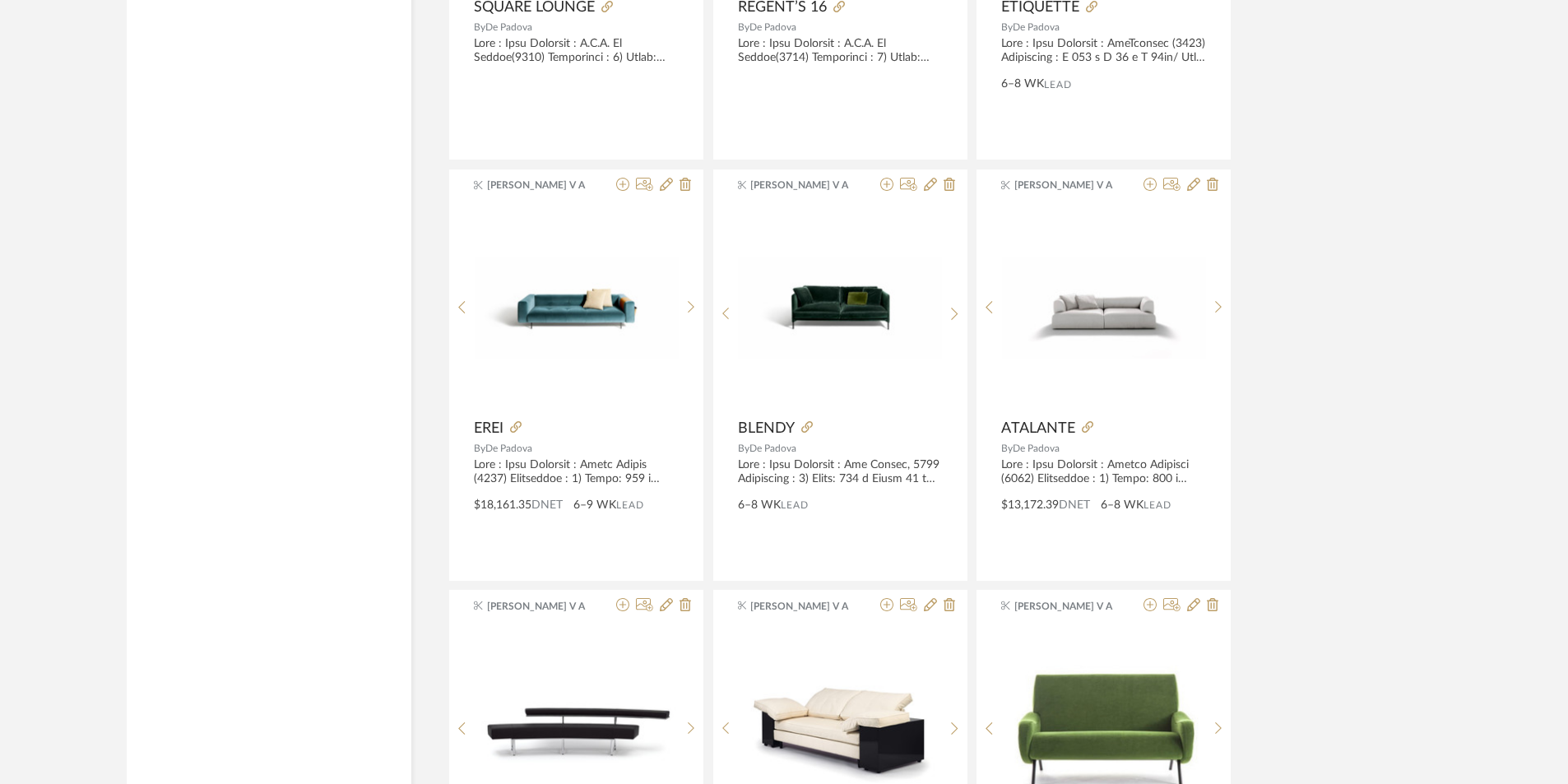
scroll to position [27686, 0]
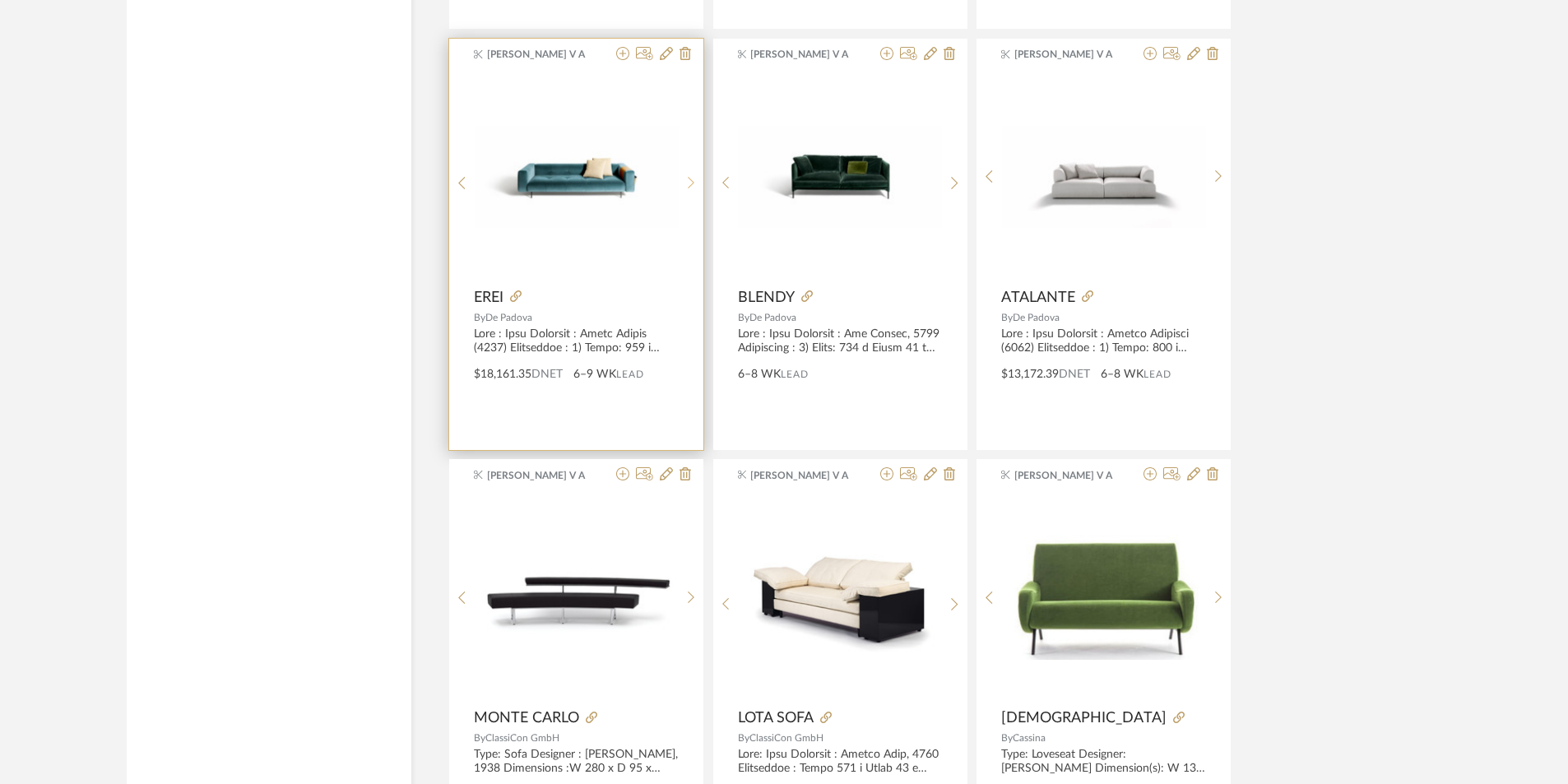
click at [689, 176] on icon at bounding box center [692, 182] width 8 height 14
click at [693, 179] on icon at bounding box center [692, 182] width 8 height 14
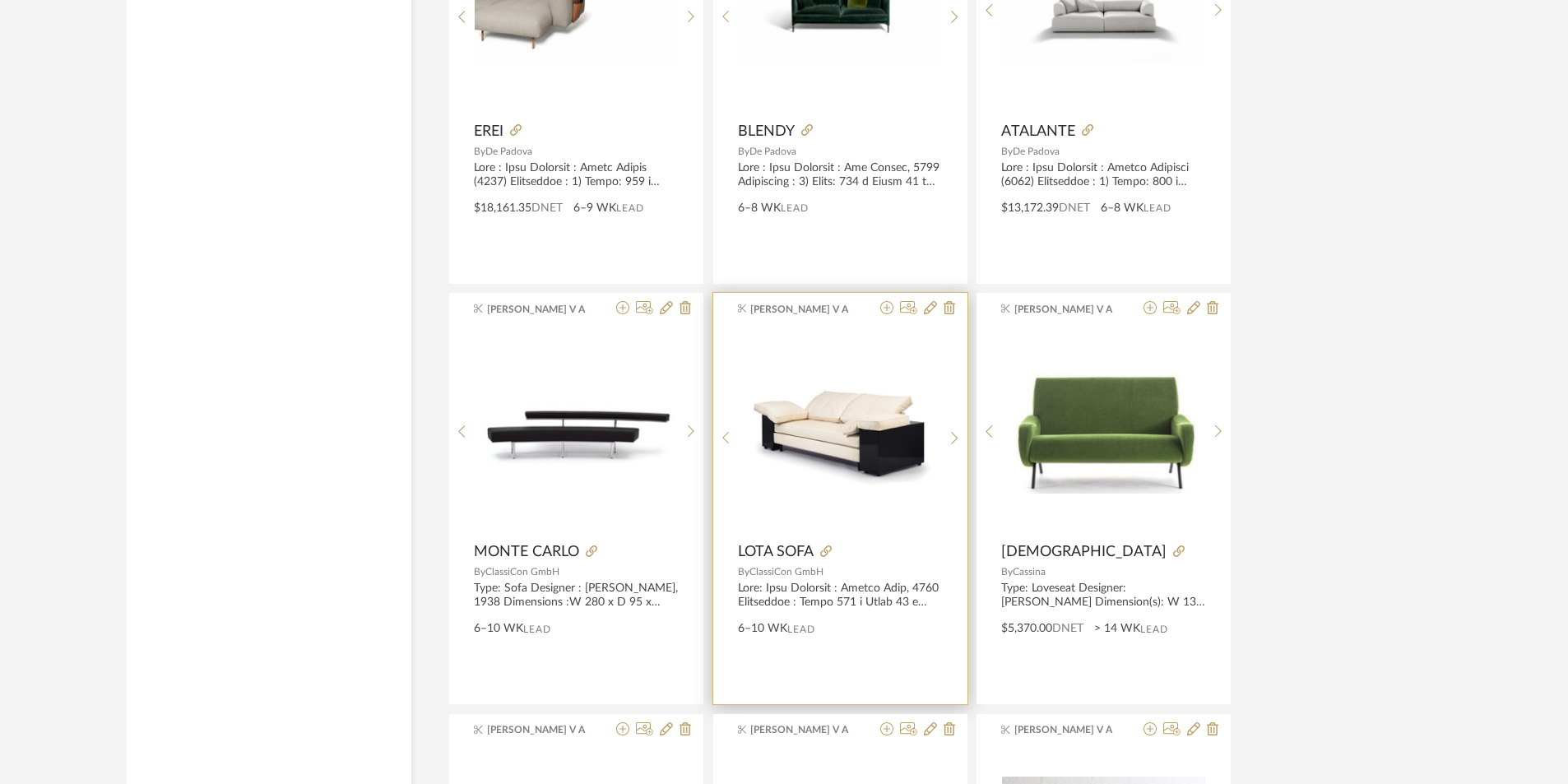
scroll to position [28015, 0]
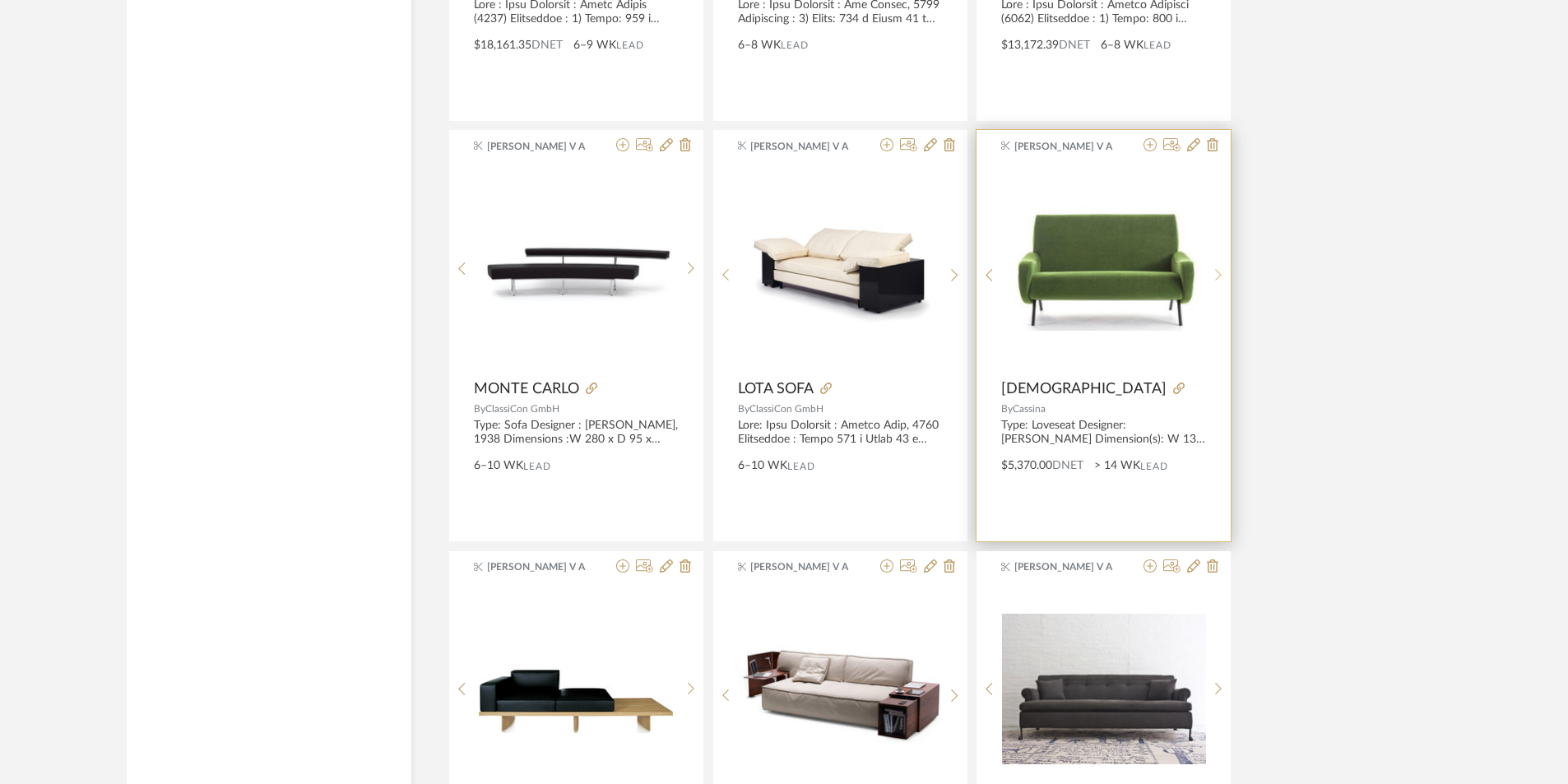
click at [1212, 275] on sr-next-btn at bounding box center [1218, 275] width 26 height 14
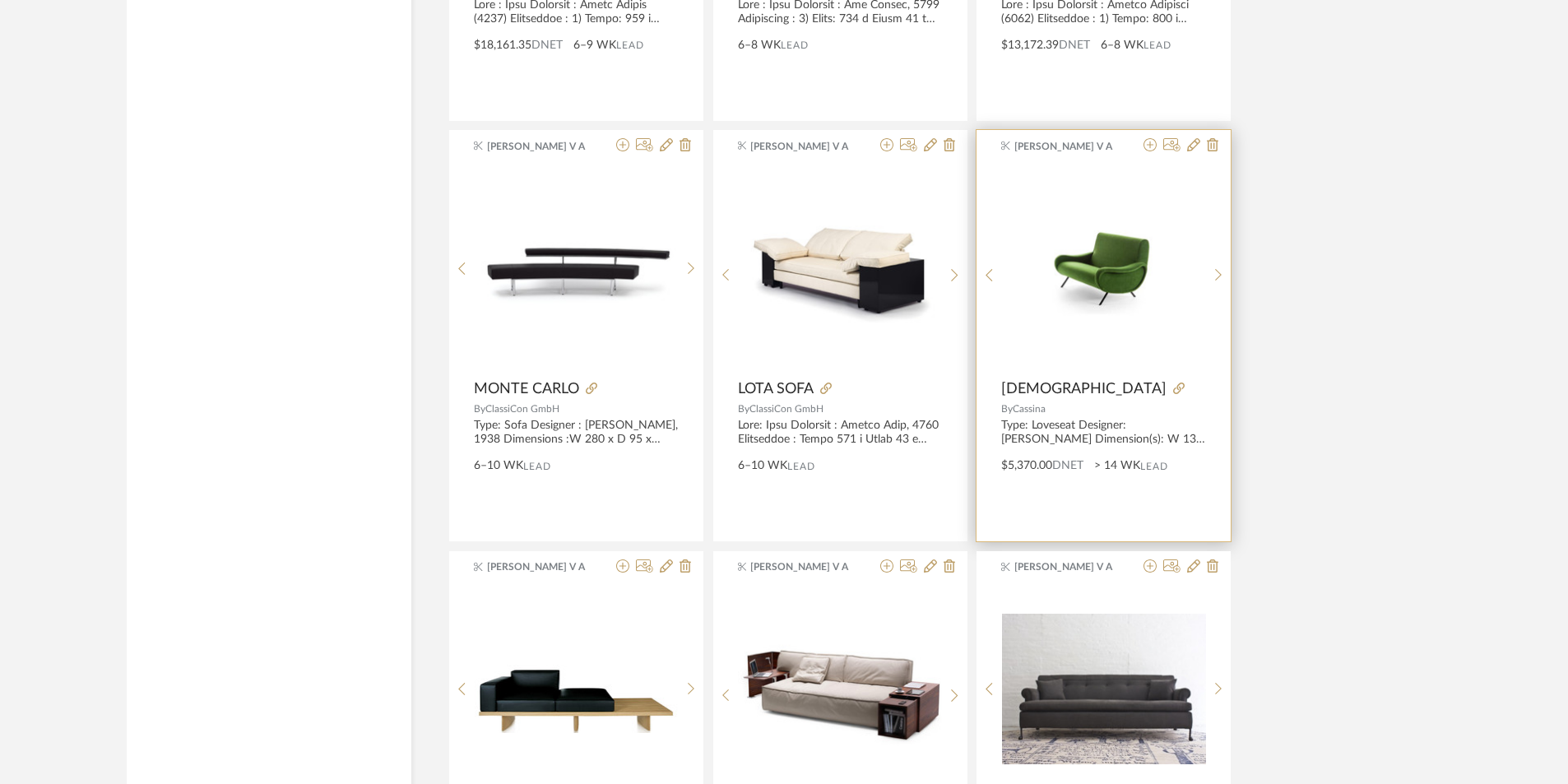
scroll to position [28344, 0]
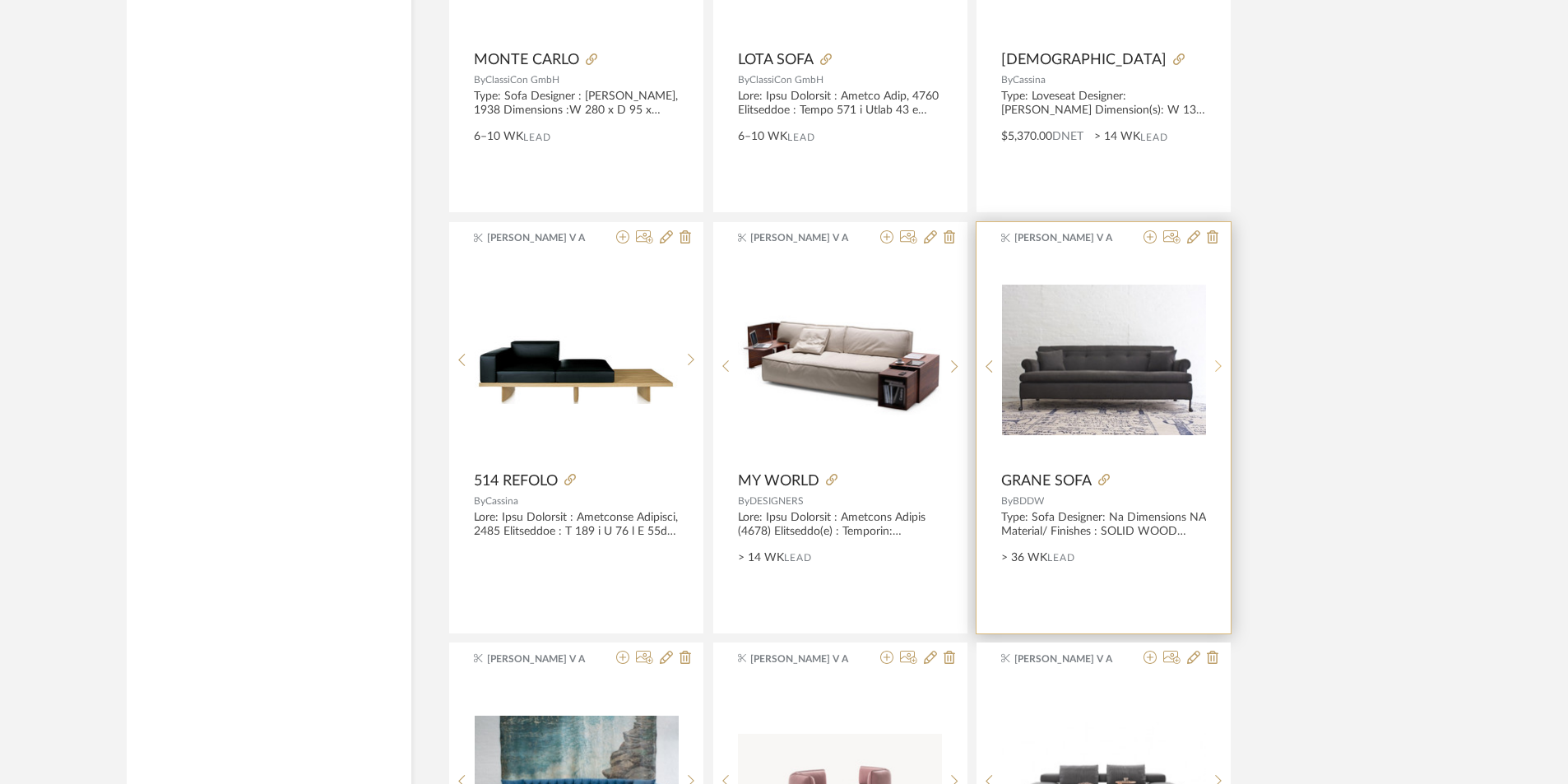
click at [1221, 359] on icon at bounding box center [1219, 366] width 8 height 14
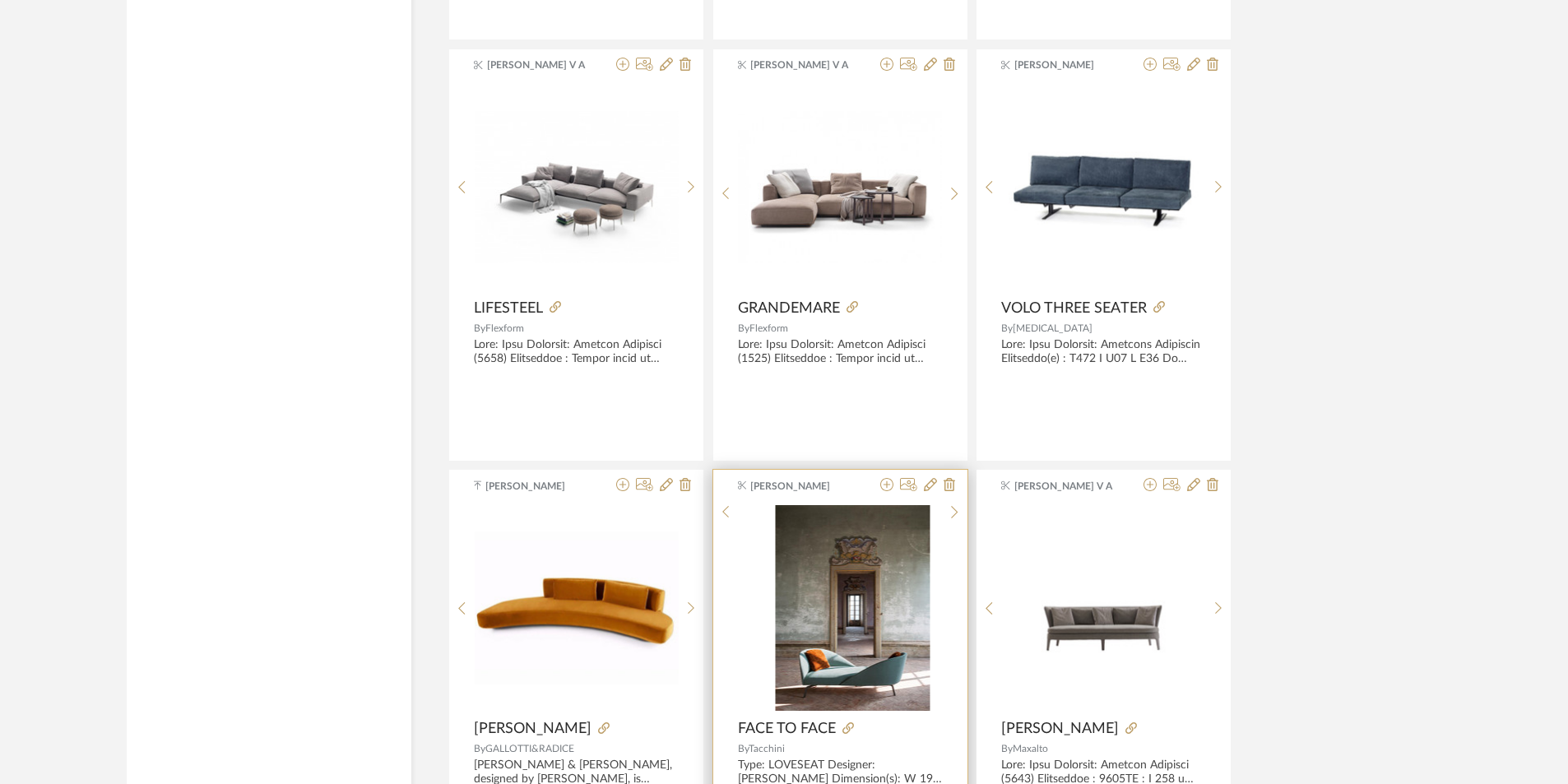
scroll to position [29577, 0]
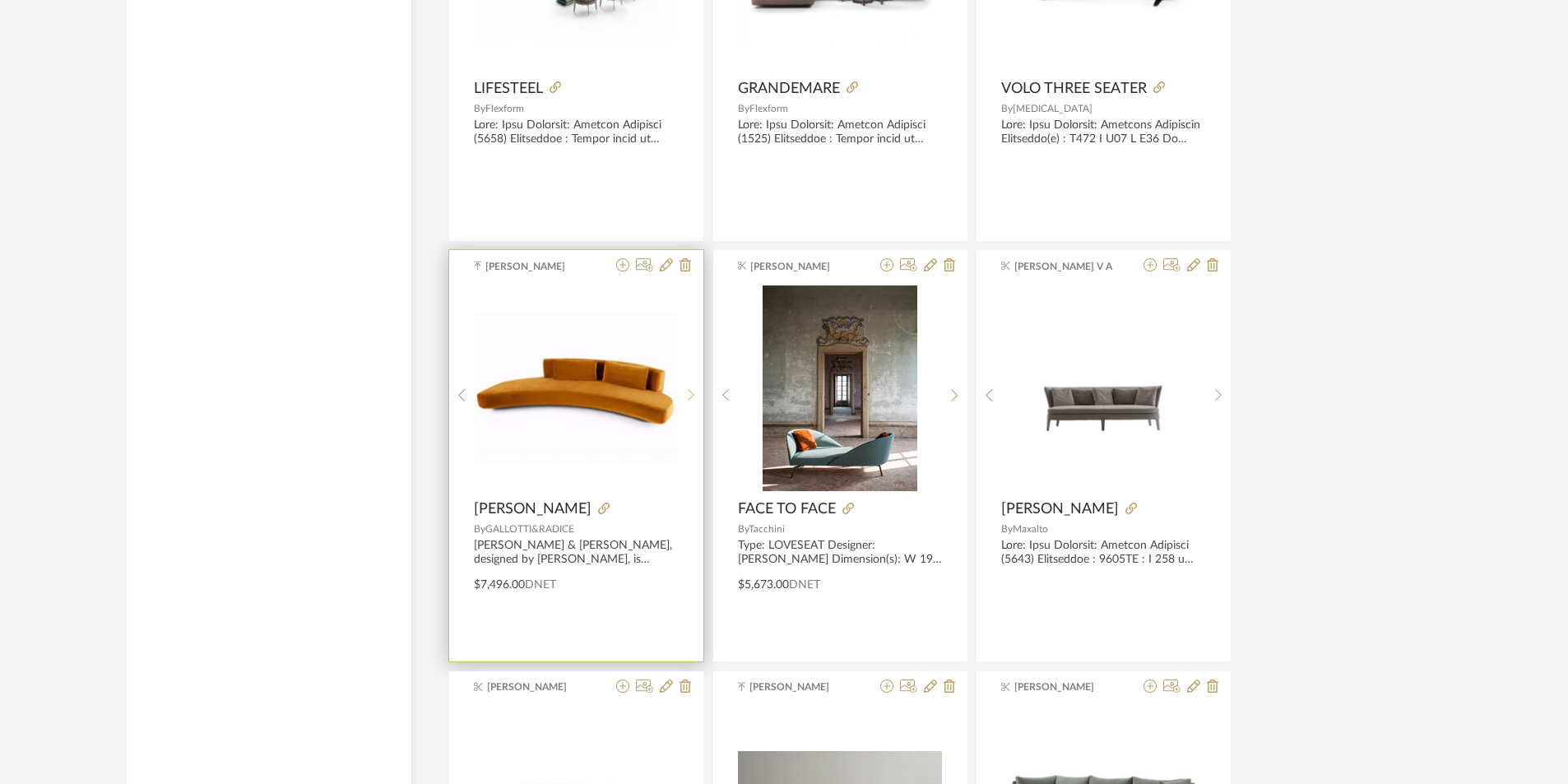
click at [694, 394] on icon at bounding box center [692, 395] width 8 height 14
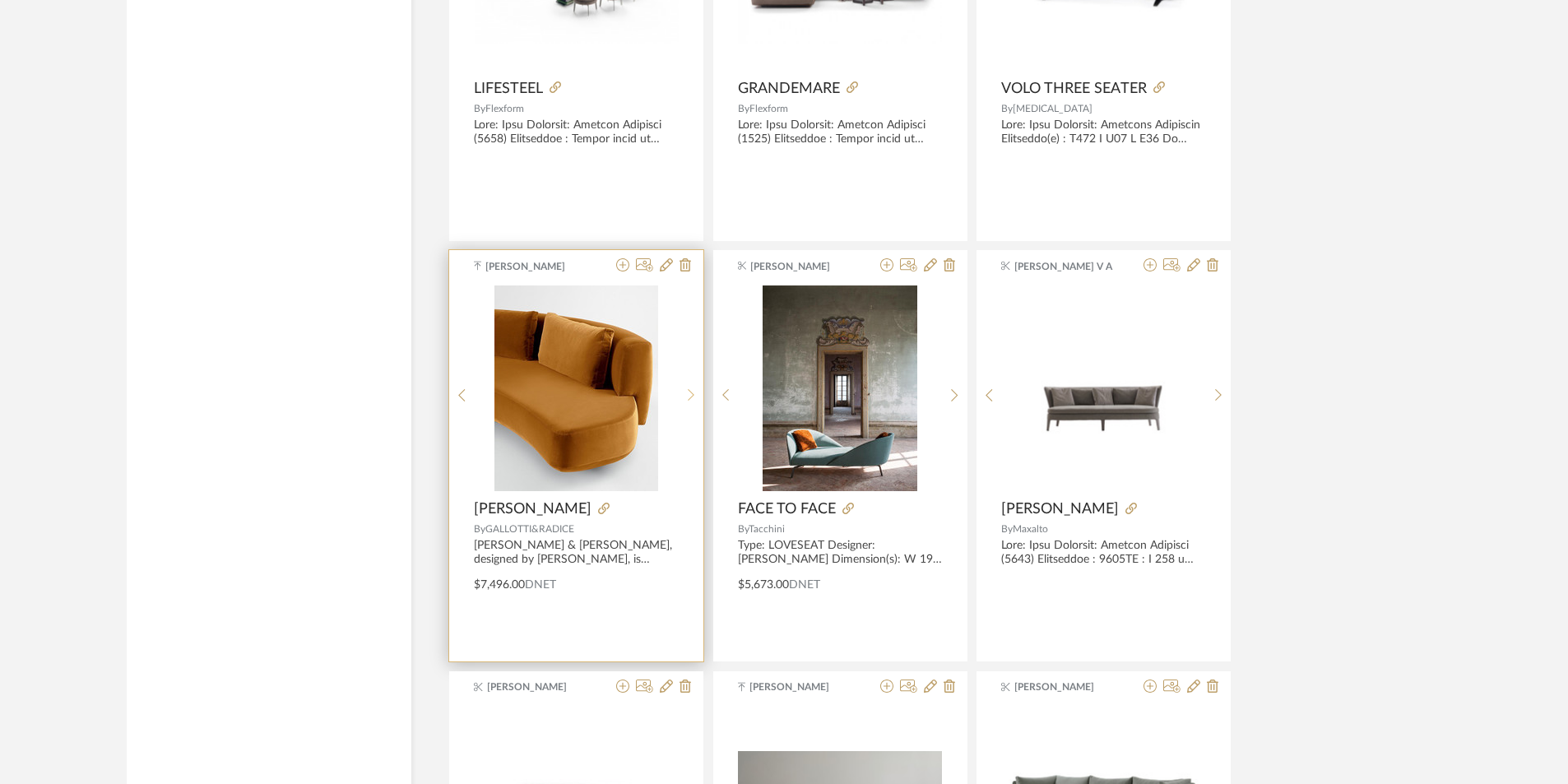
click at [694, 394] on icon at bounding box center [692, 395] width 8 height 14
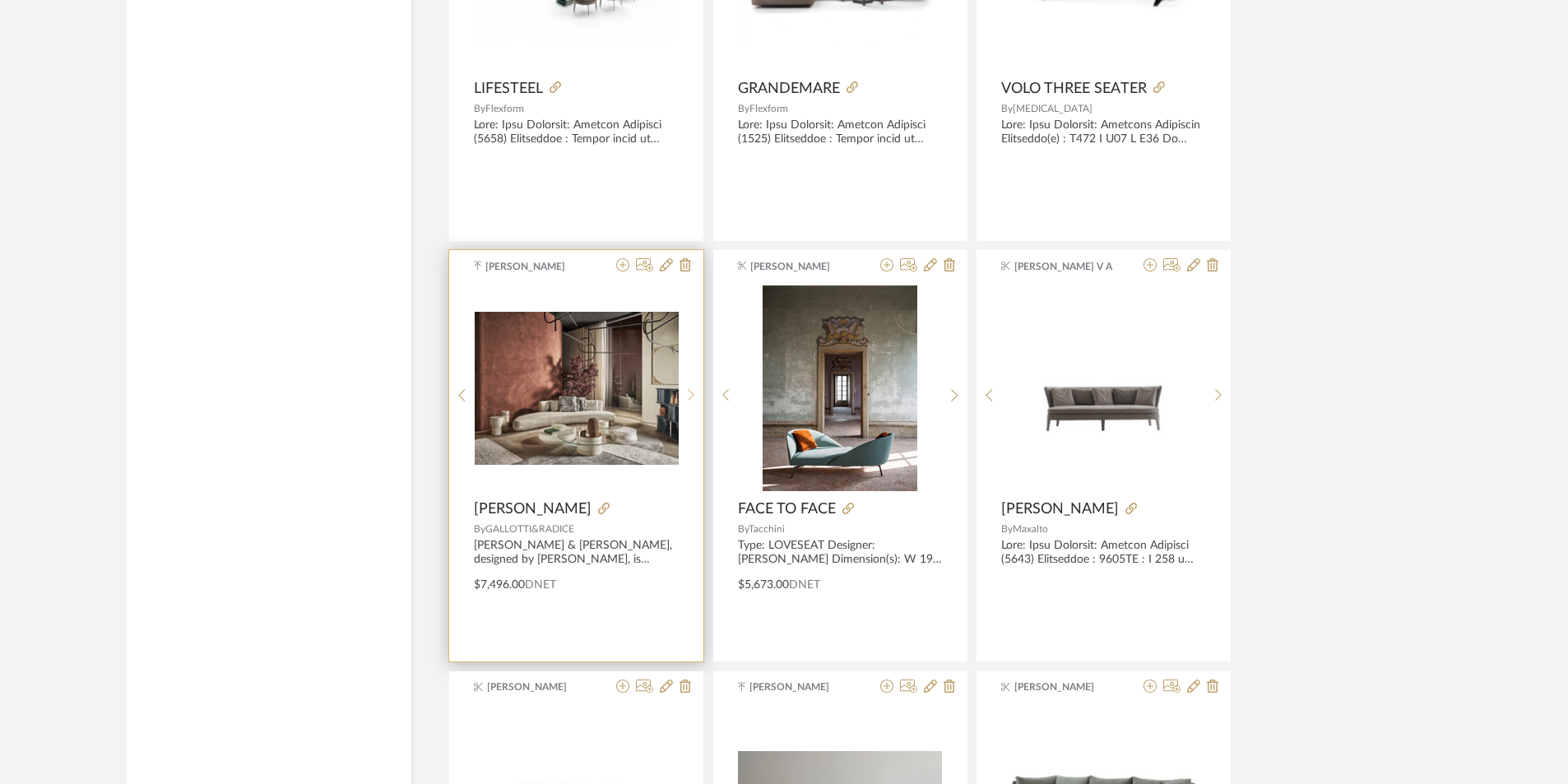
click at [694, 394] on icon at bounding box center [692, 395] width 8 height 14
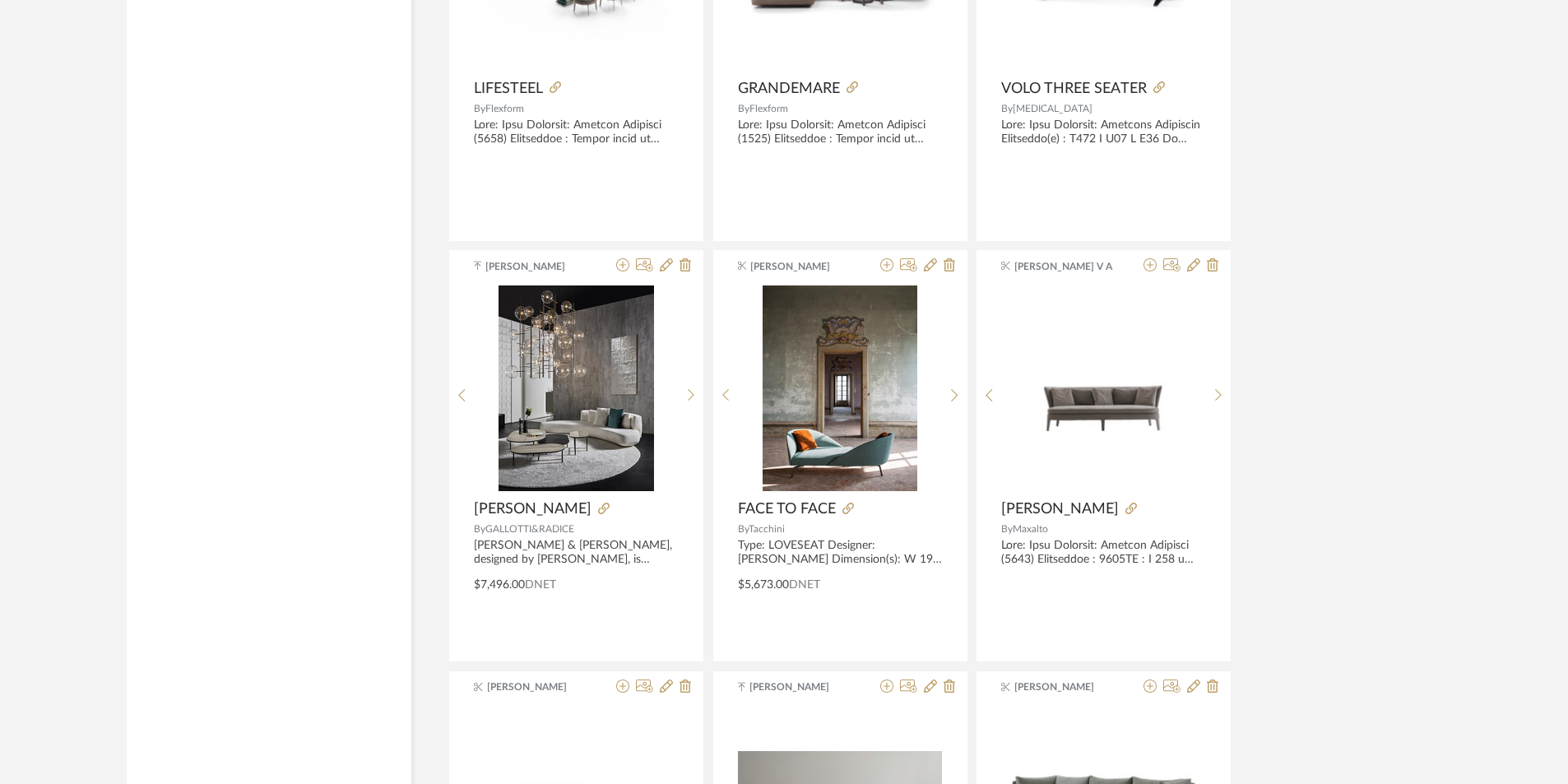
scroll to position [30051, 0]
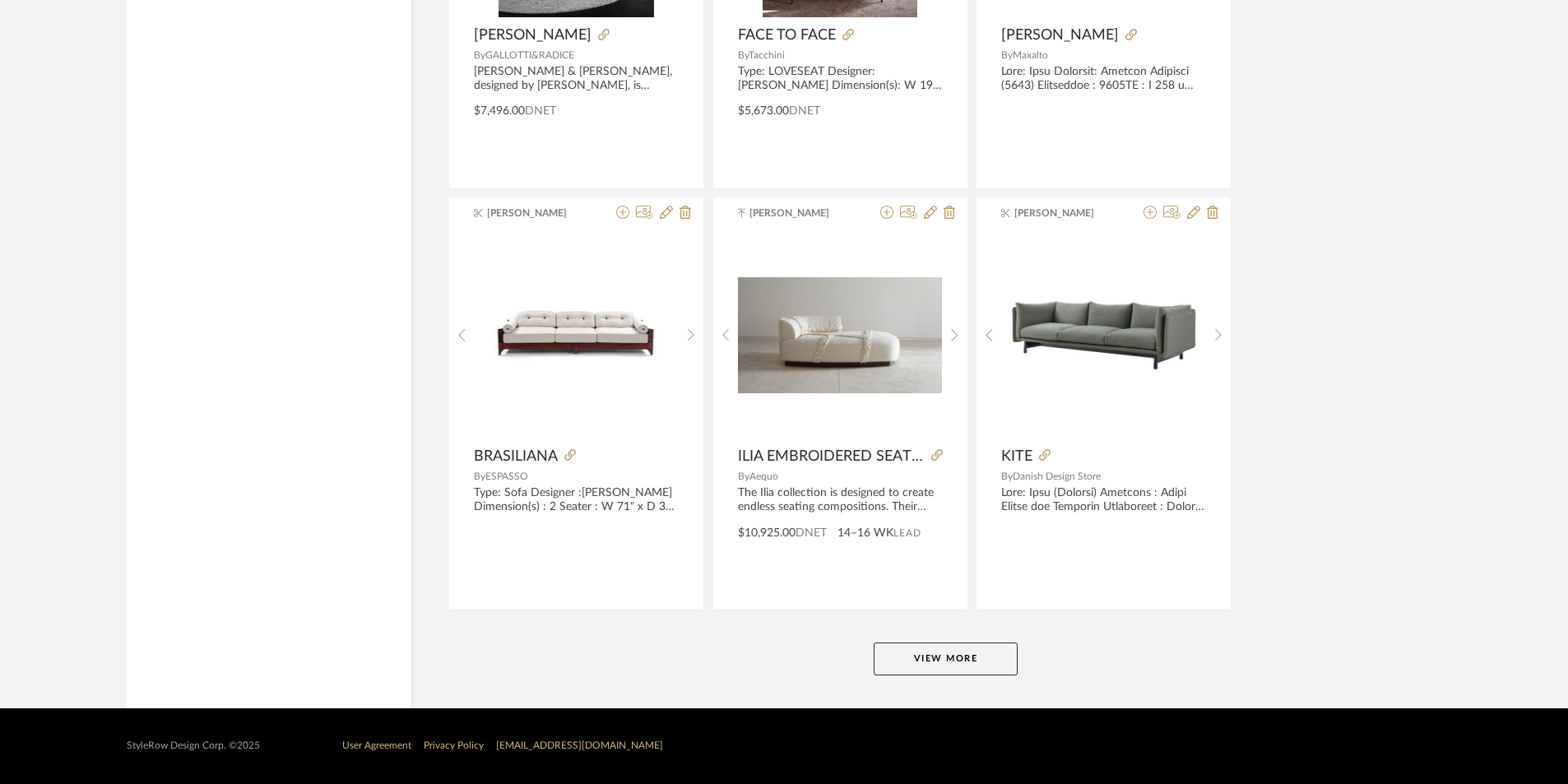
click at [971, 670] on button "View More" at bounding box center [945, 658] width 144 height 33
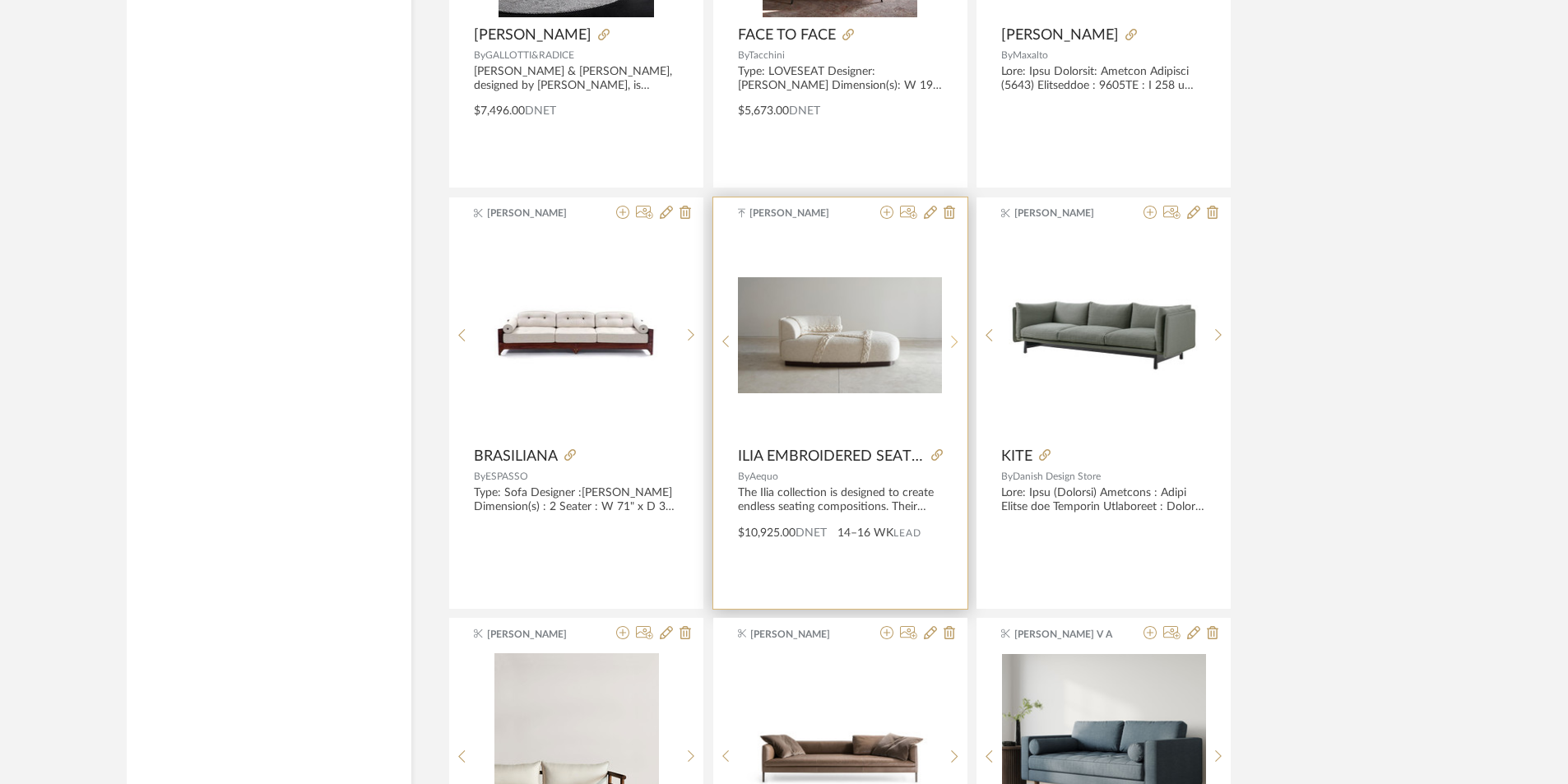
click at [958, 334] on sr-next-btn at bounding box center [955, 341] width 26 height 14
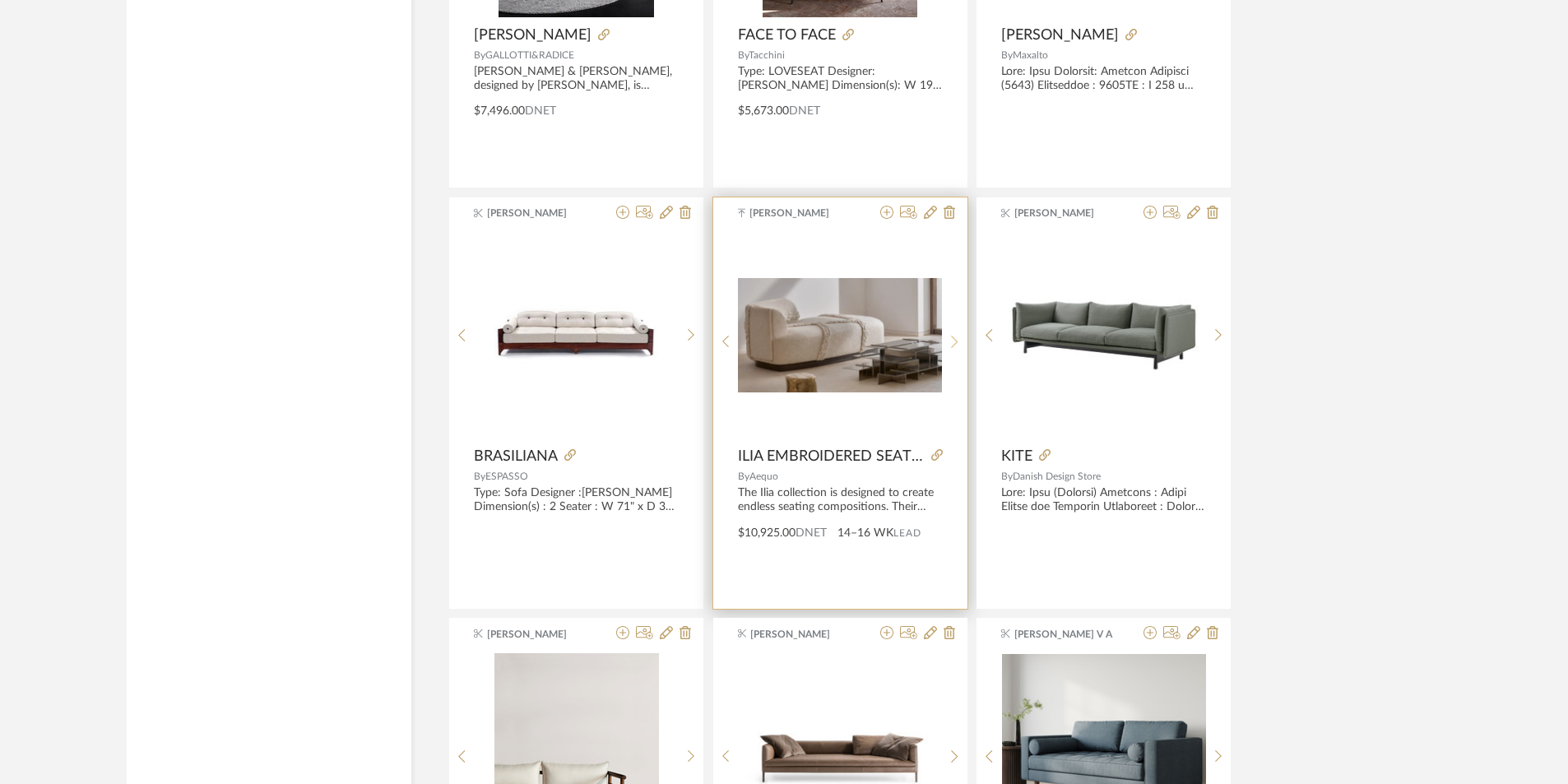
click at [958, 333] on div at bounding box center [955, 342] width 26 height 219
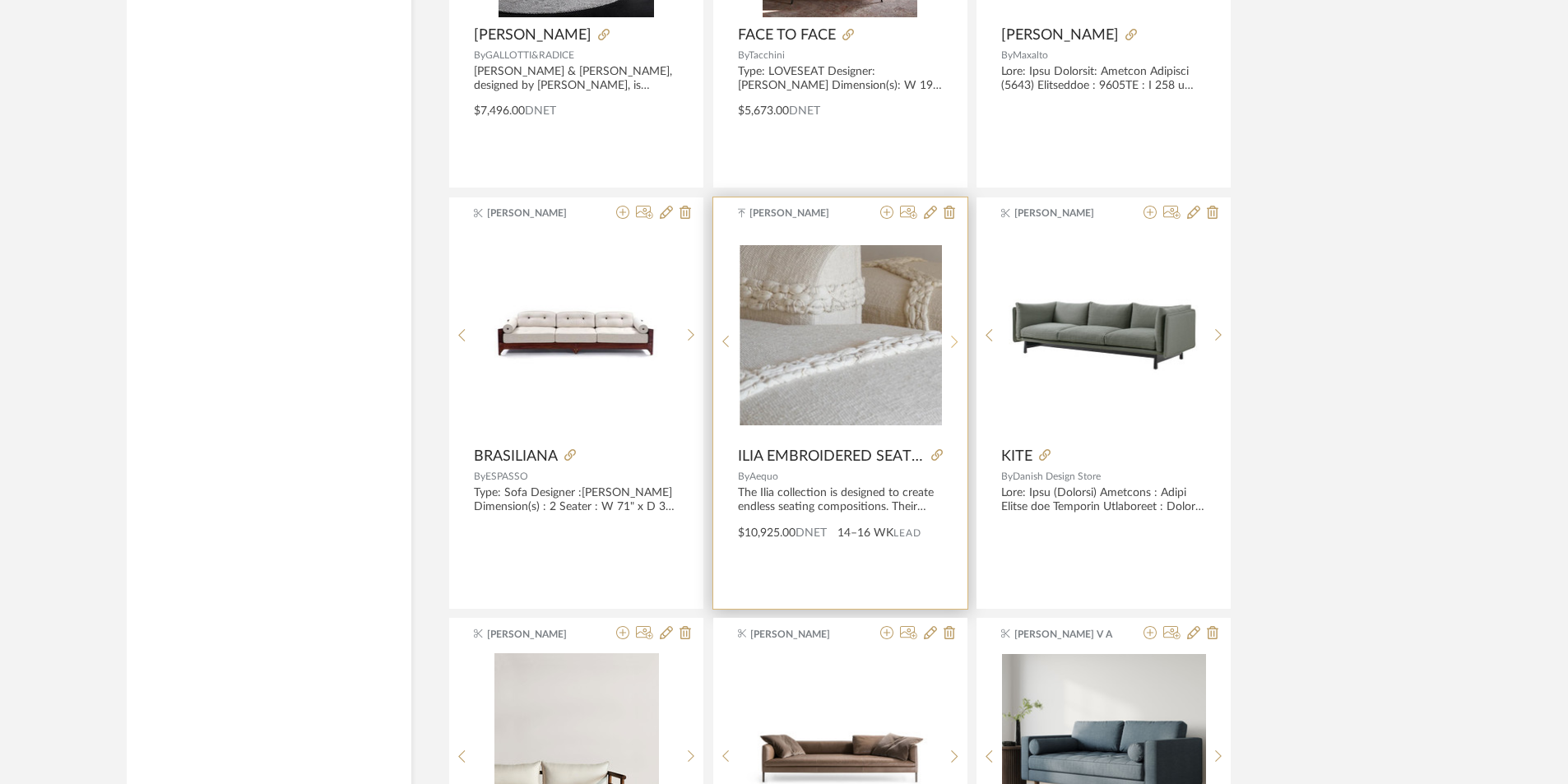
click at [958, 333] on div at bounding box center [955, 342] width 26 height 219
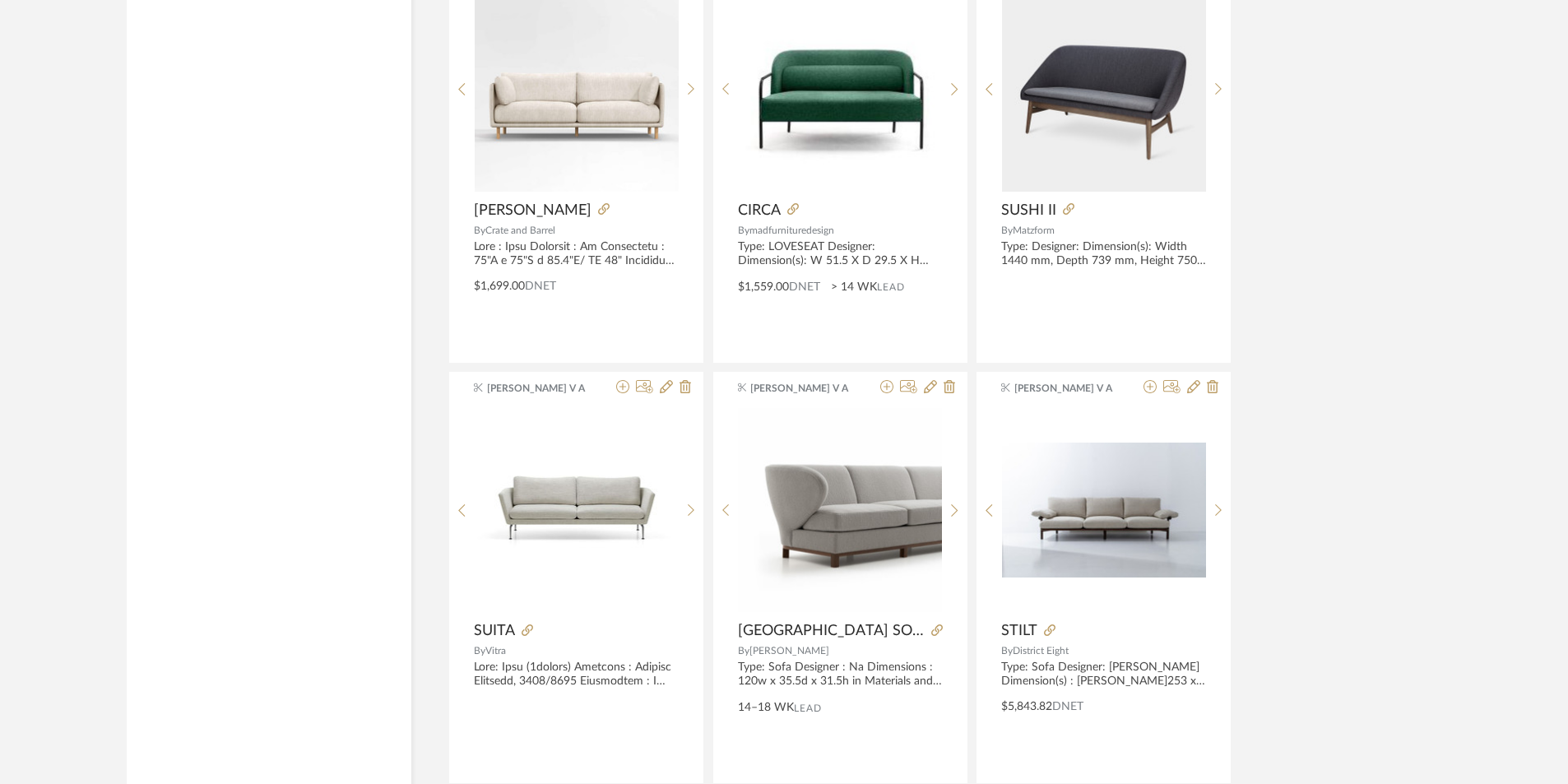
scroll to position [31367, 0]
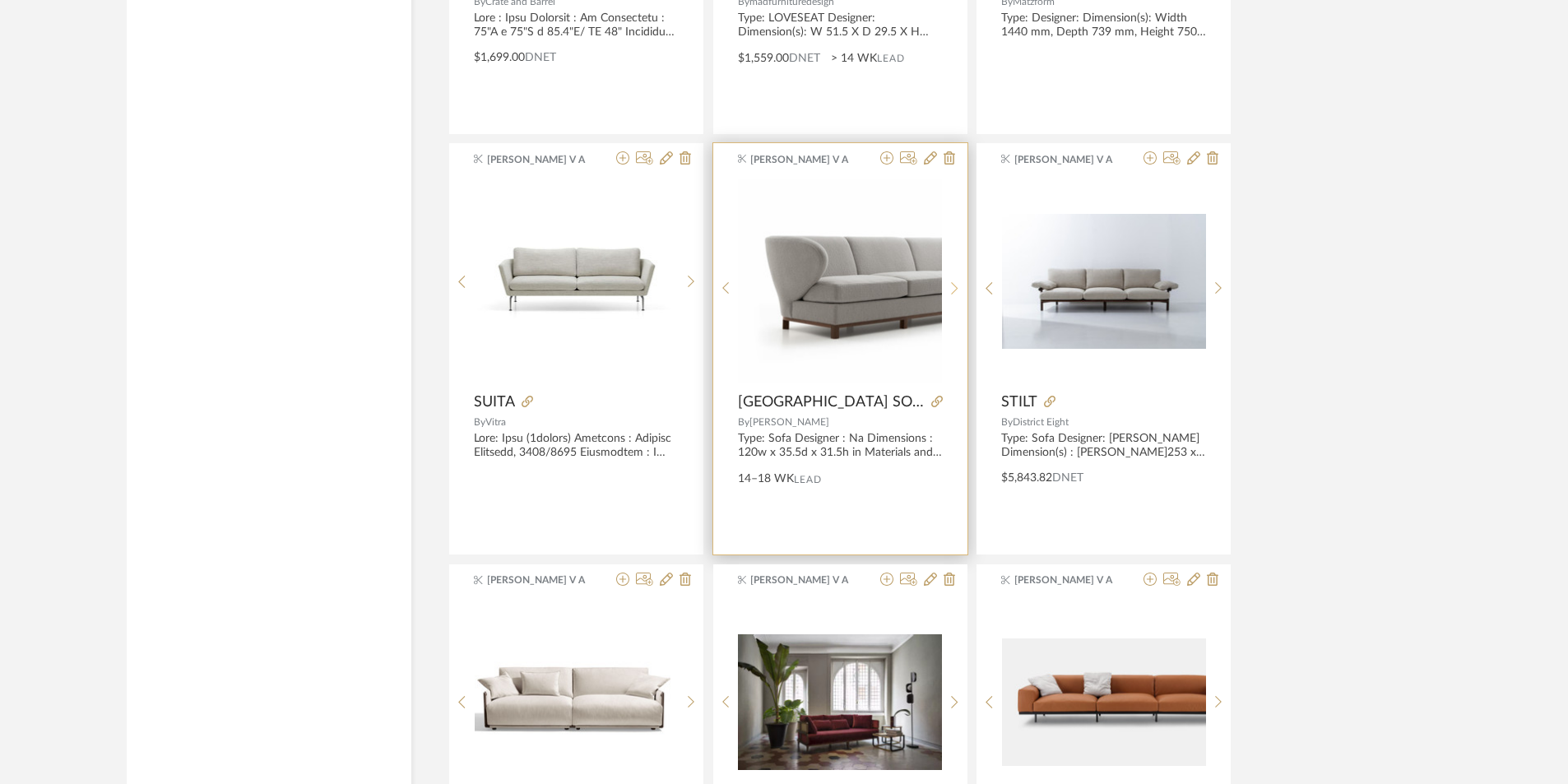
click at [956, 290] on div at bounding box center [955, 288] width 26 height 219
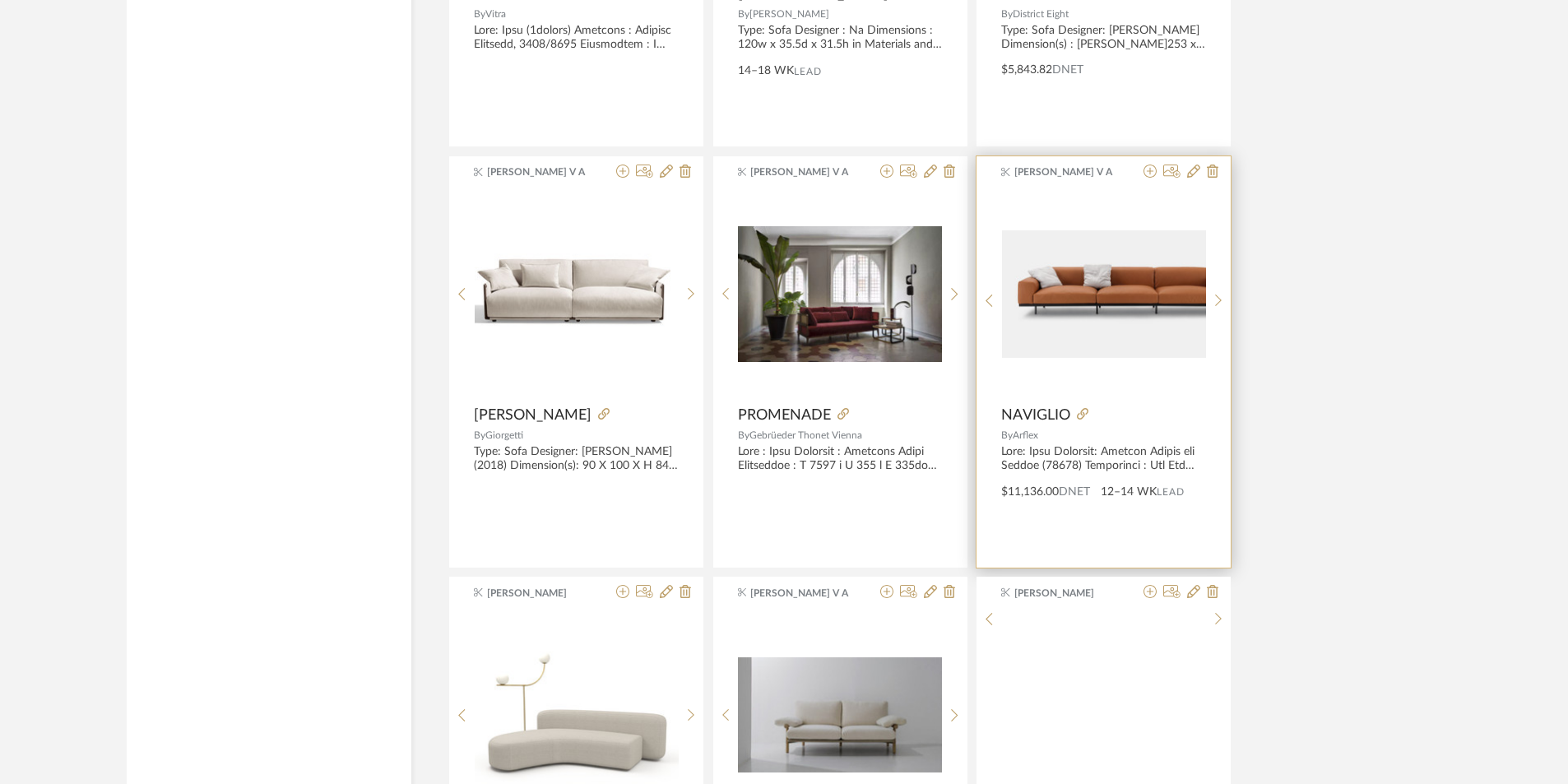
scroll to position [32106, 0]
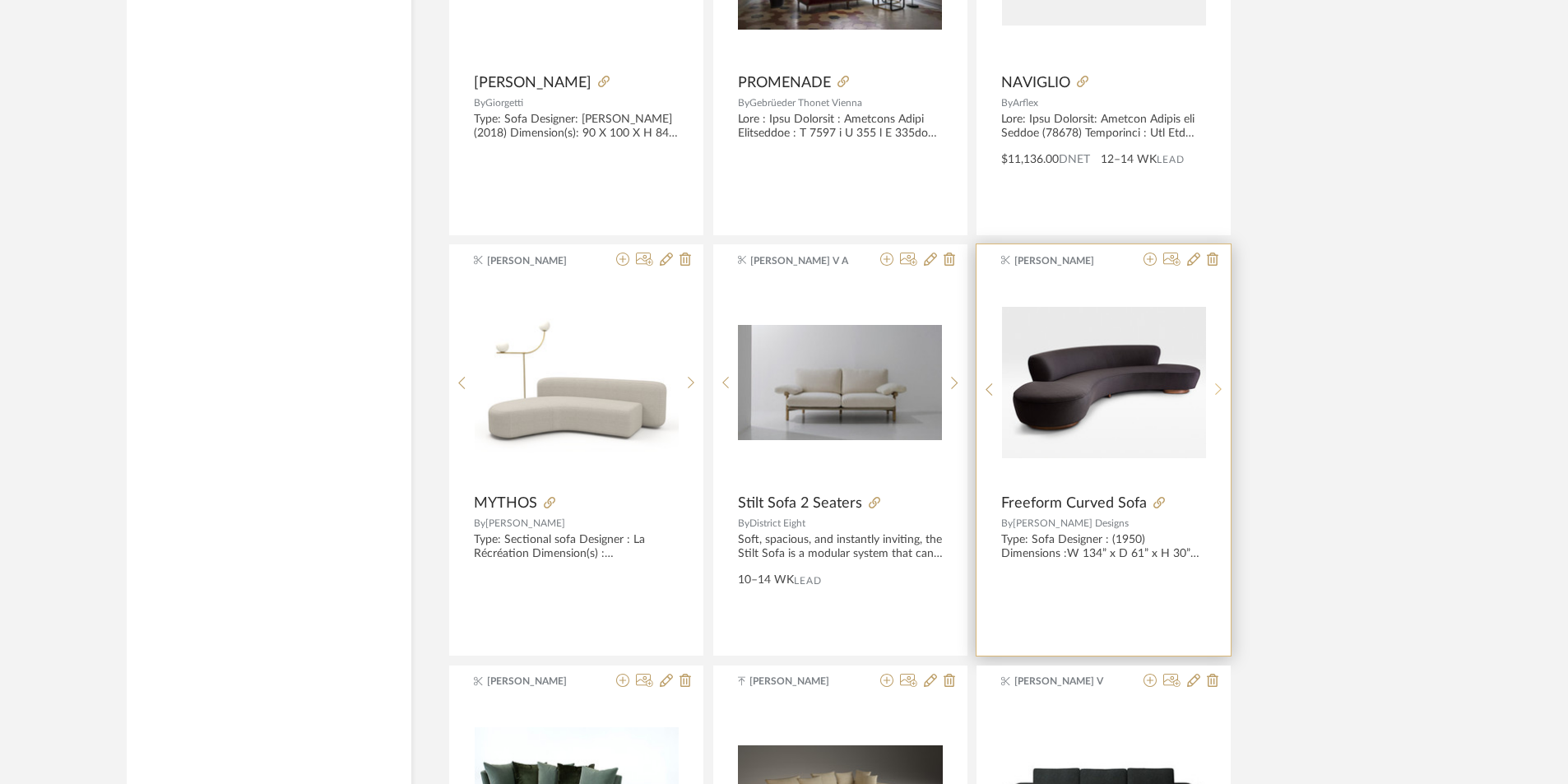
click at [1225, 384] on sr-next-btn at bounding box center [1218, 389] width 26 height 14
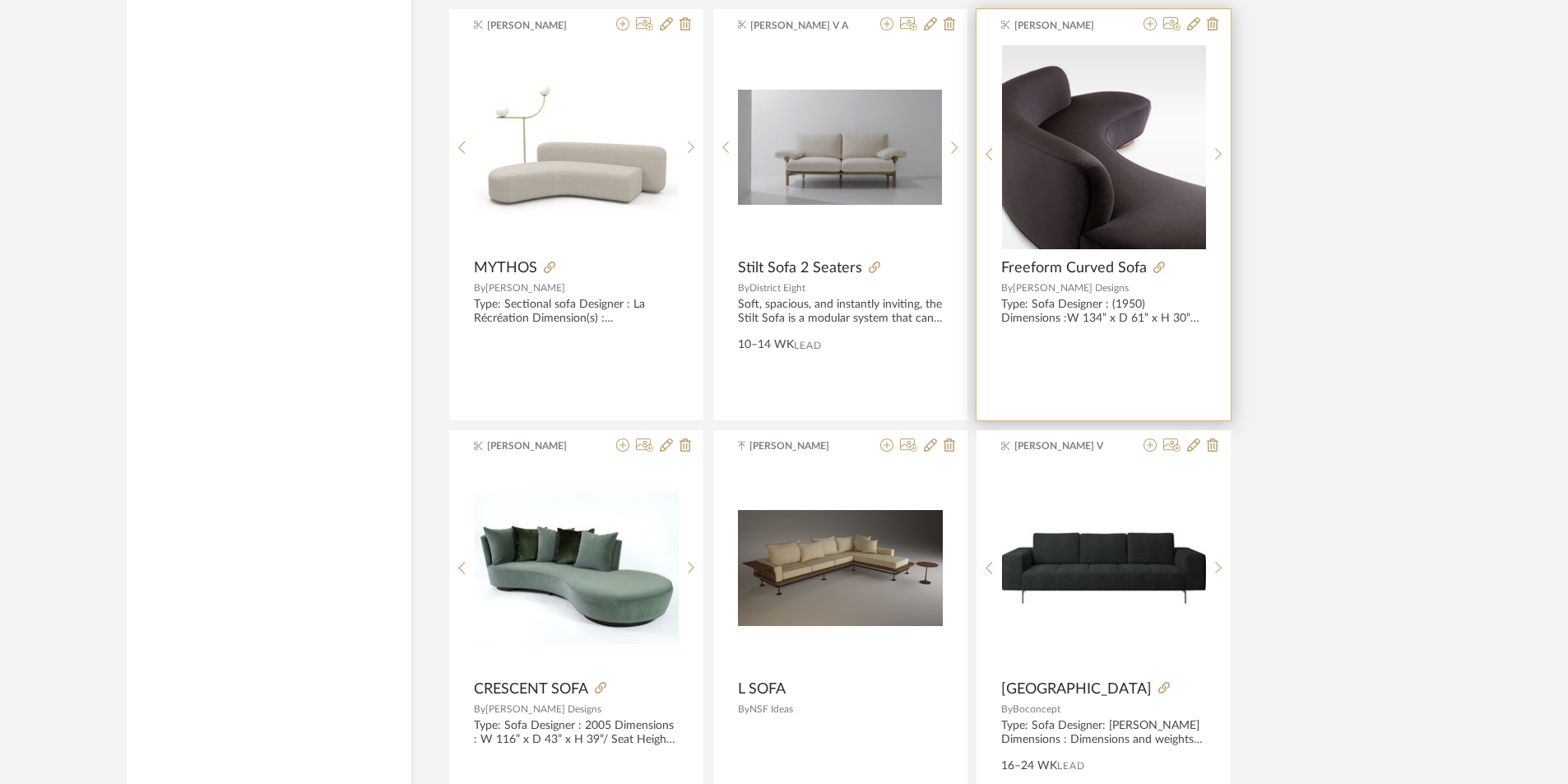
scroll to position [32599, 0]
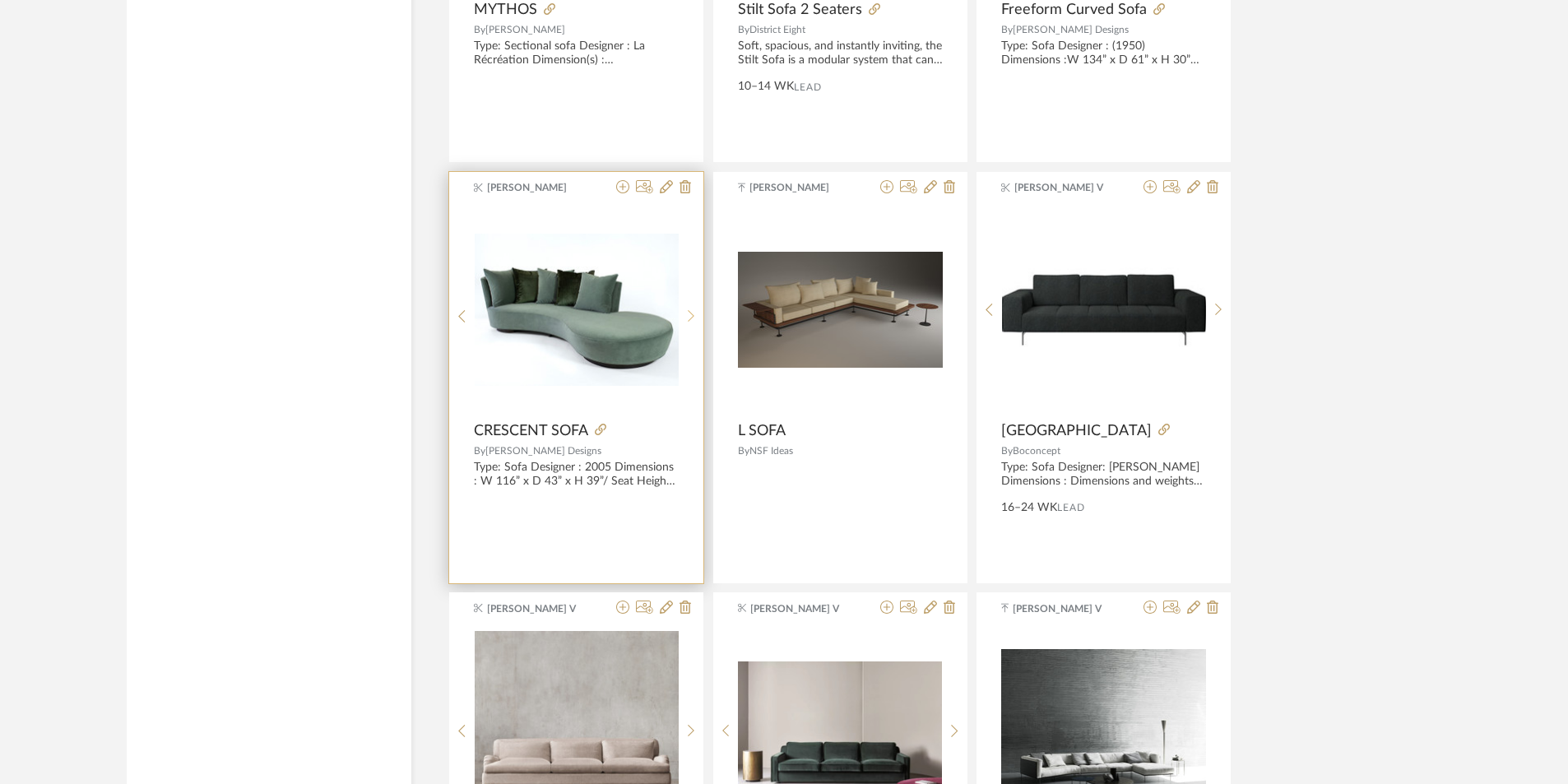
click at [696, 309] on sr-next-btn at bounding box center [691, 315] width 26 height 14
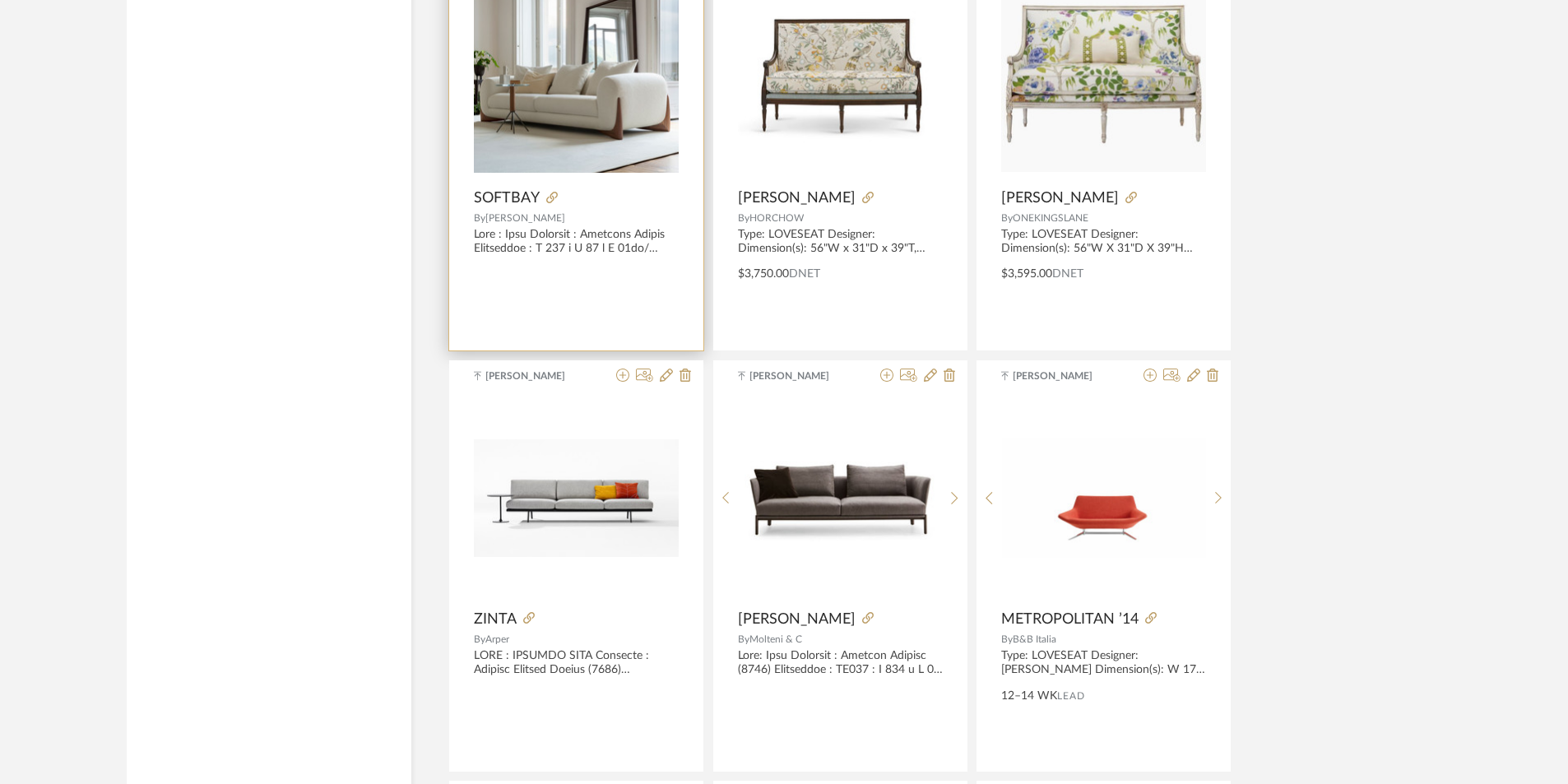
scroll to position [34079, 0]
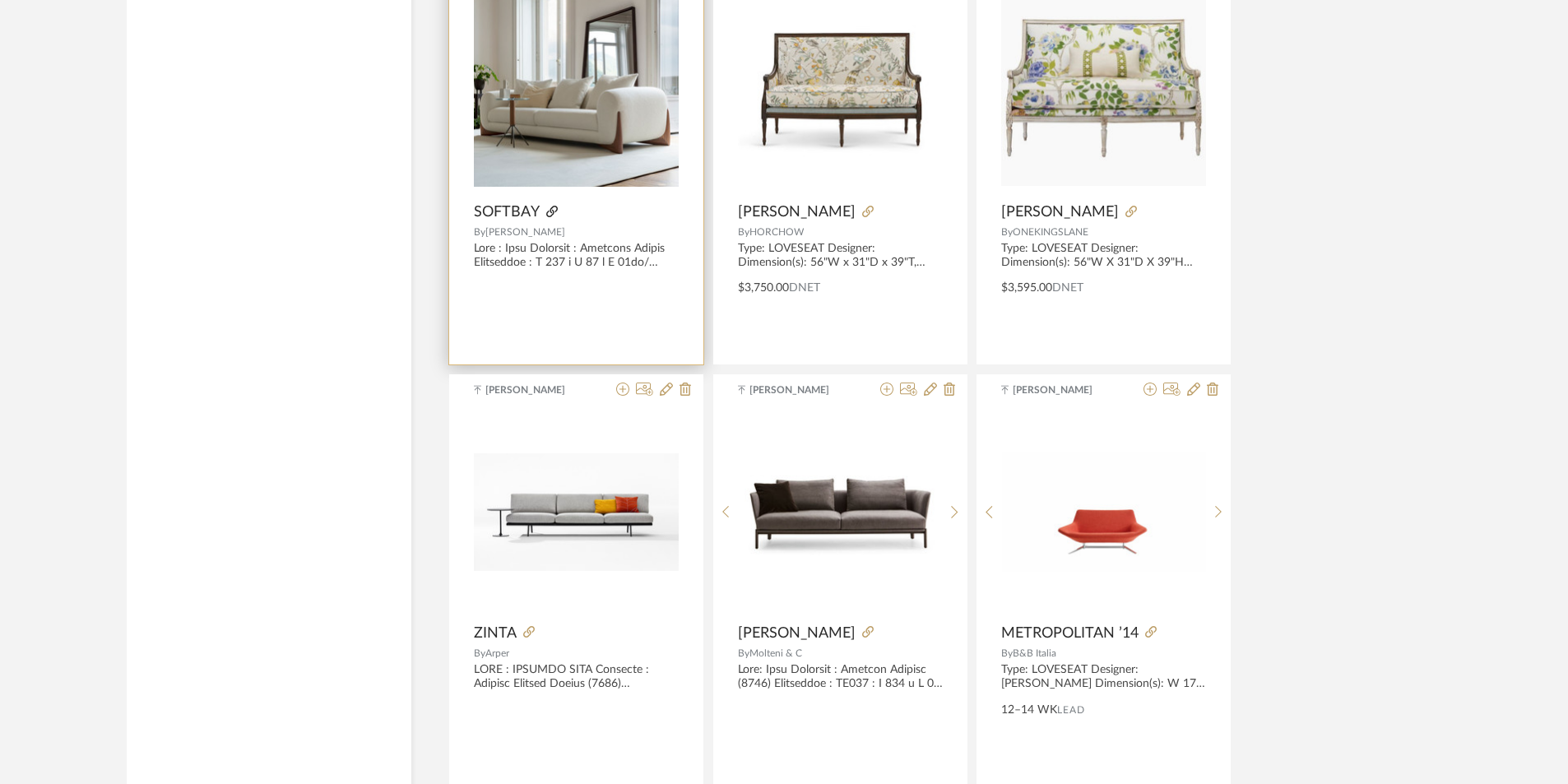
click at [555, 212] on icon at bounding box center [552, 212] width 11 height 11
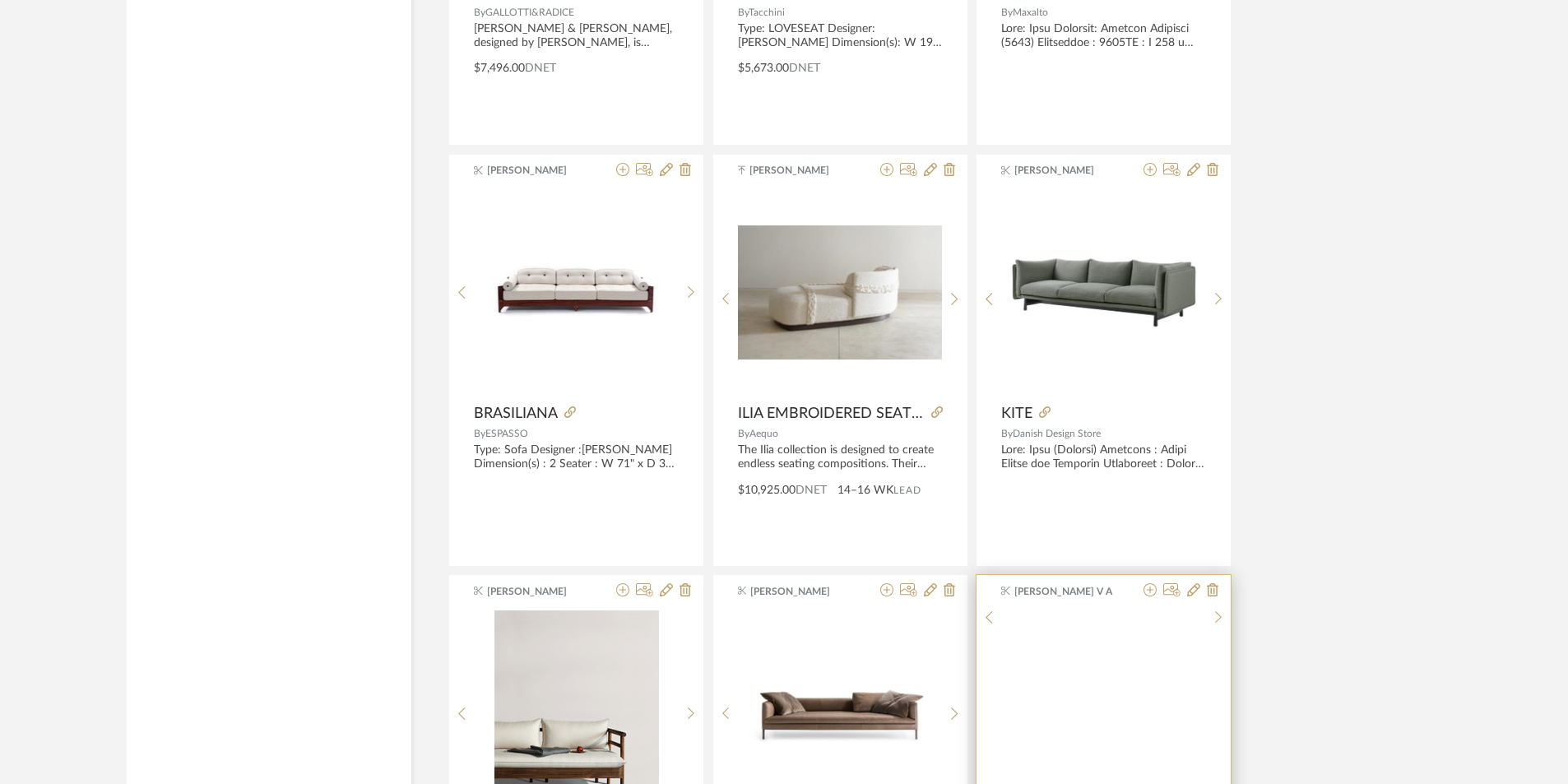
scroll to position [30411, 0]
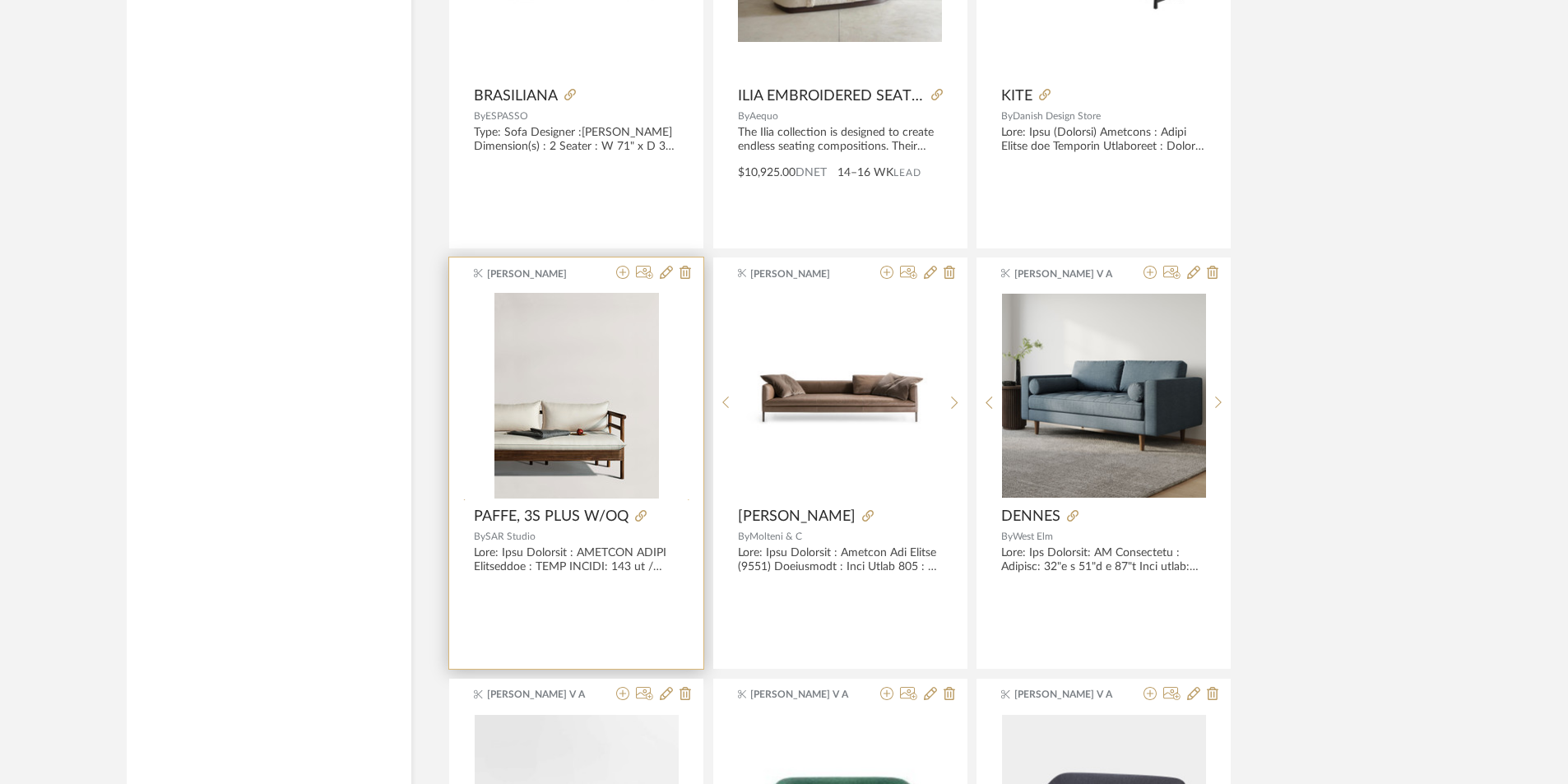
click at [688, 499] on icon at bounding box center [692, 505] width 8 height 14
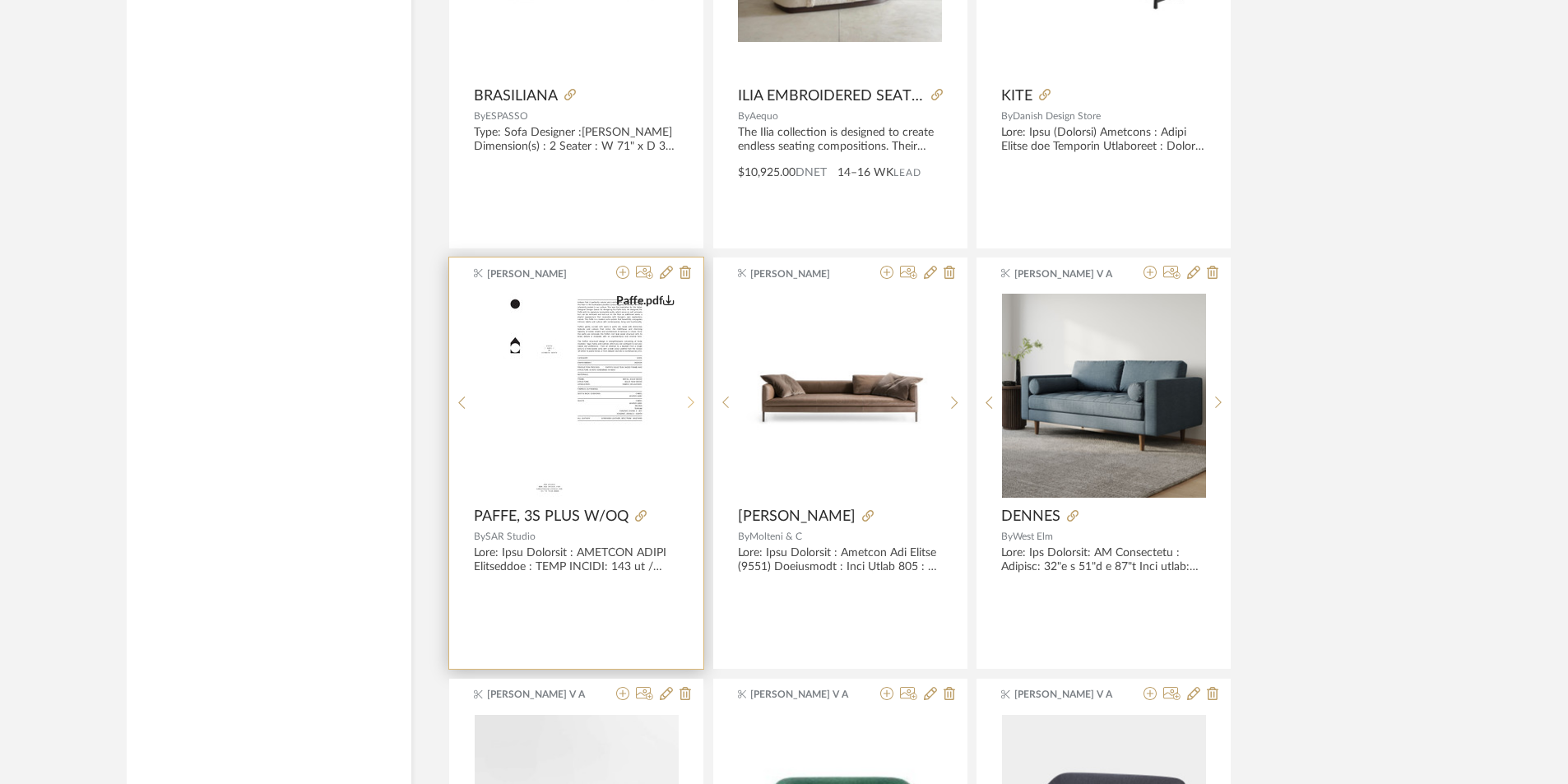
click at [689, 401] on icon at bounding box center [692, 402] width 8 height 14
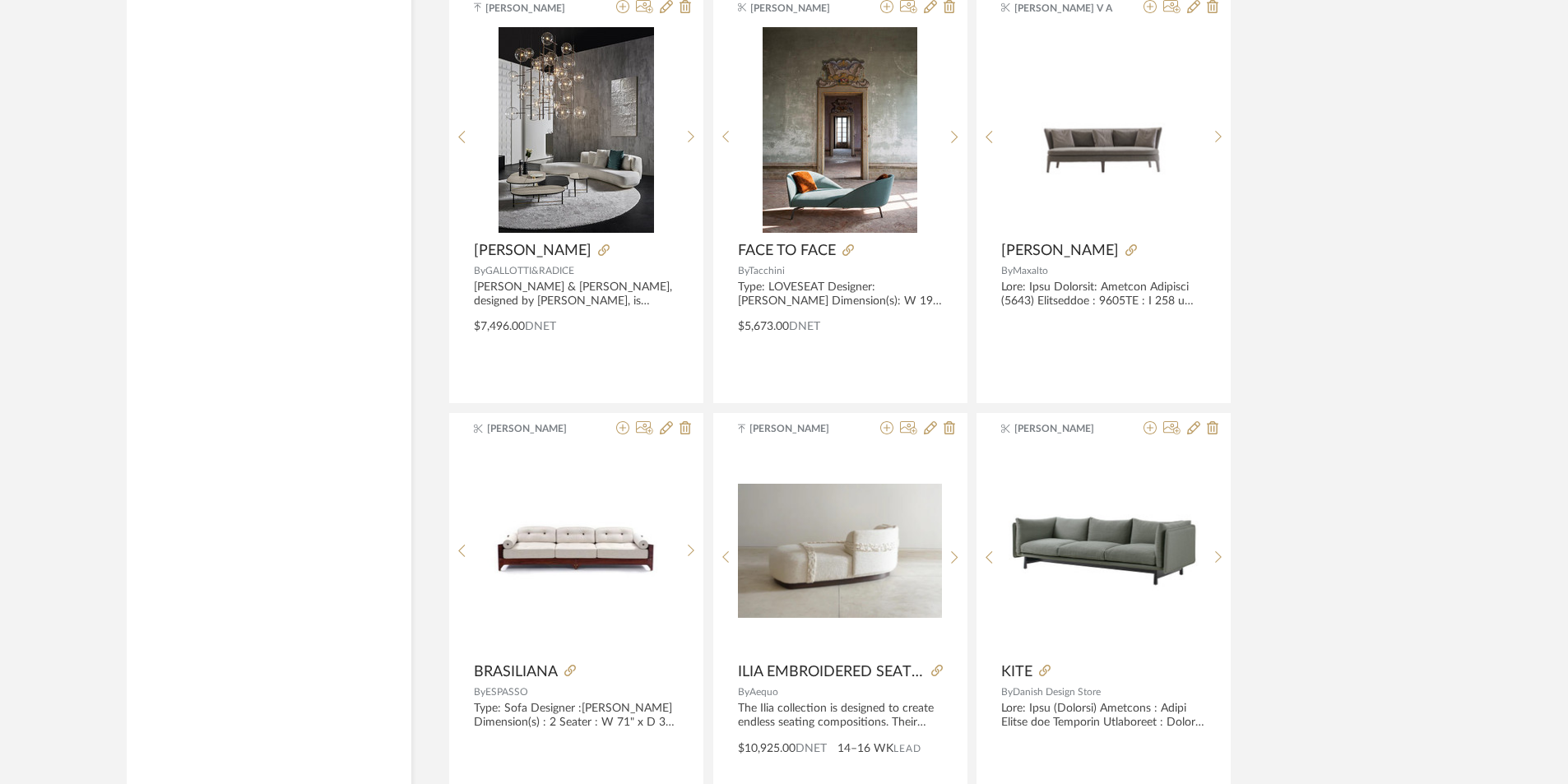
scroll to position [29341, 0]
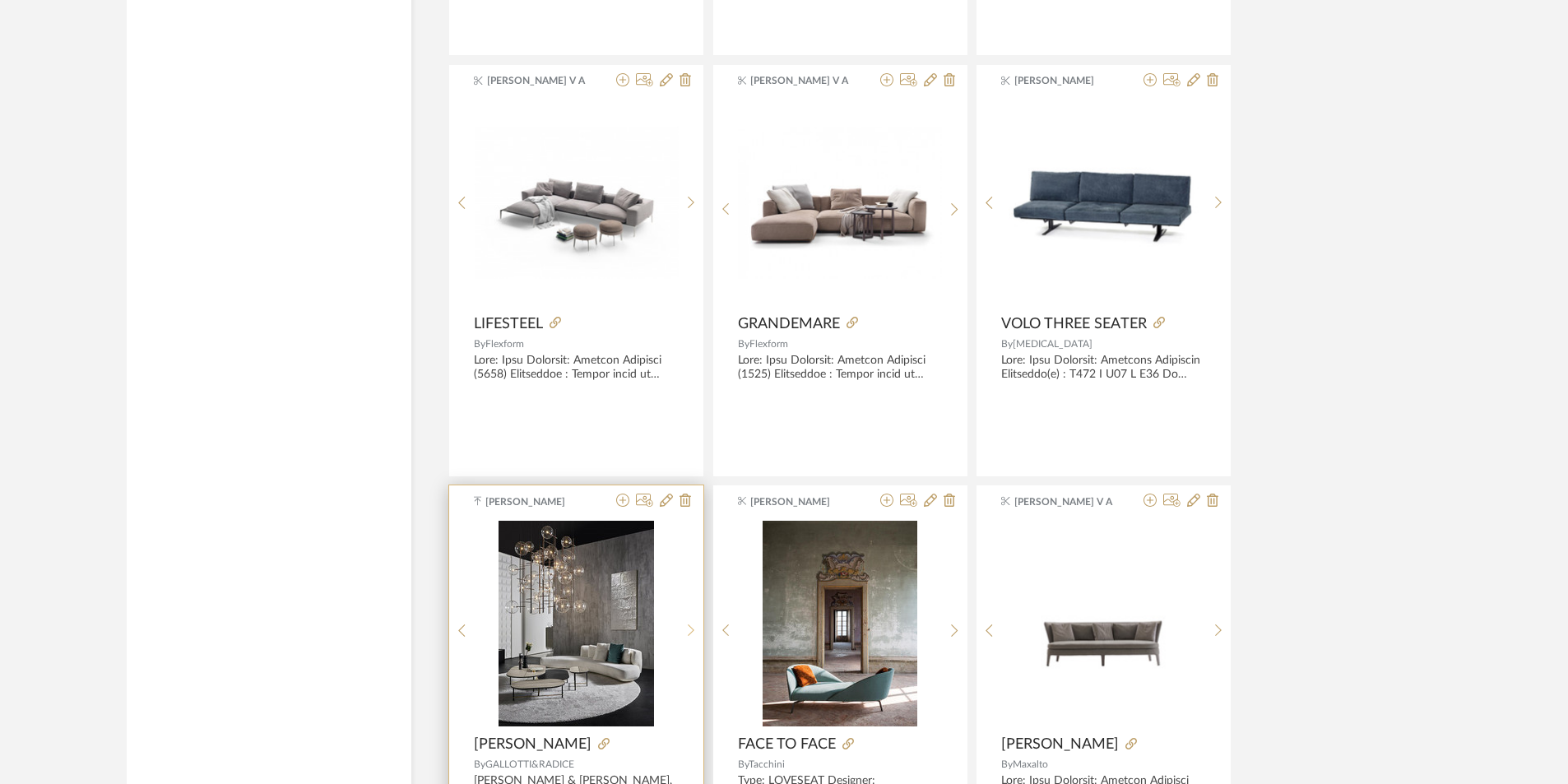
click at [694, 626] on icon at bounding box center [692, 630] width 8 height 14
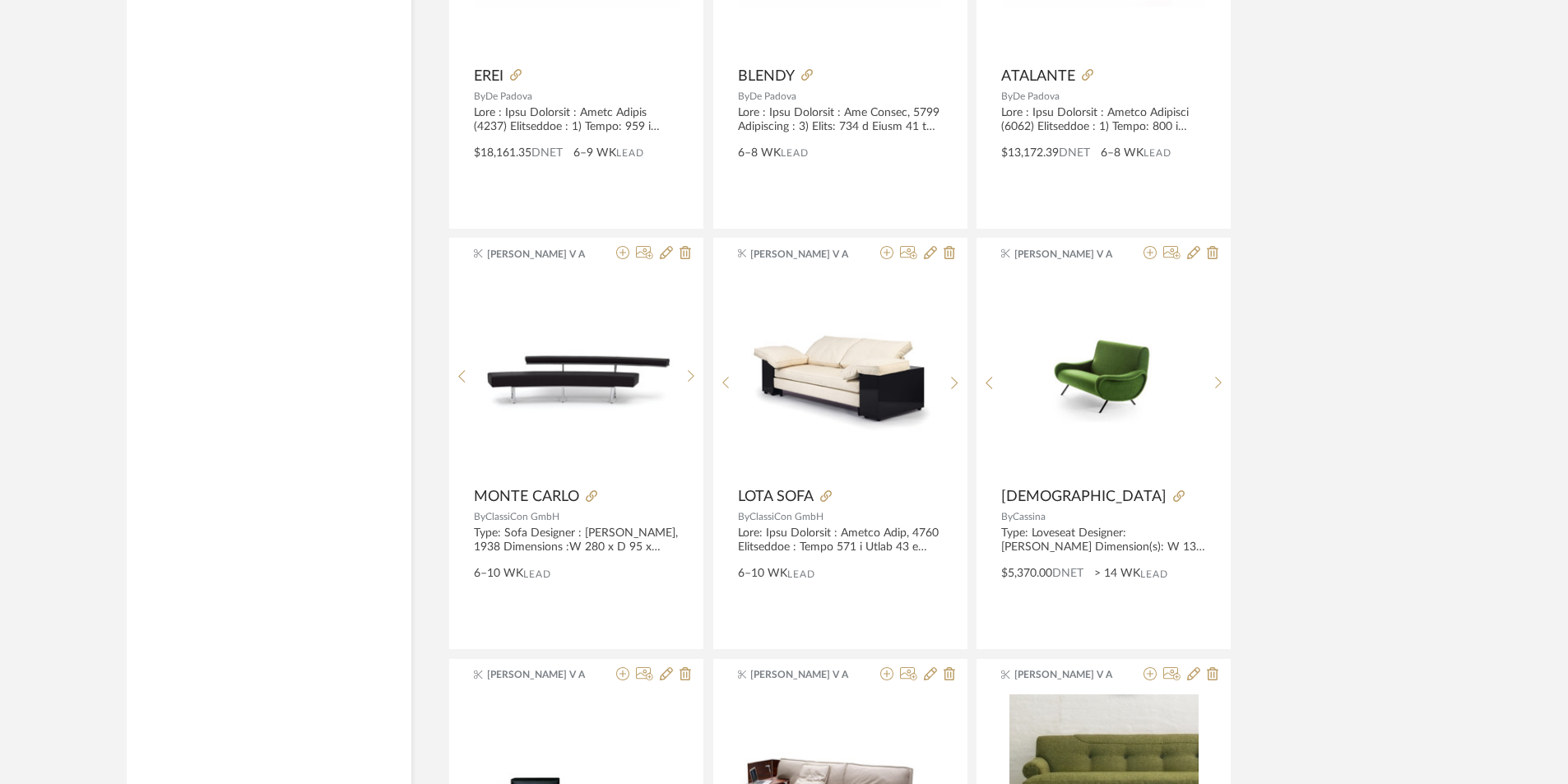
scroll to position [27780, 0]
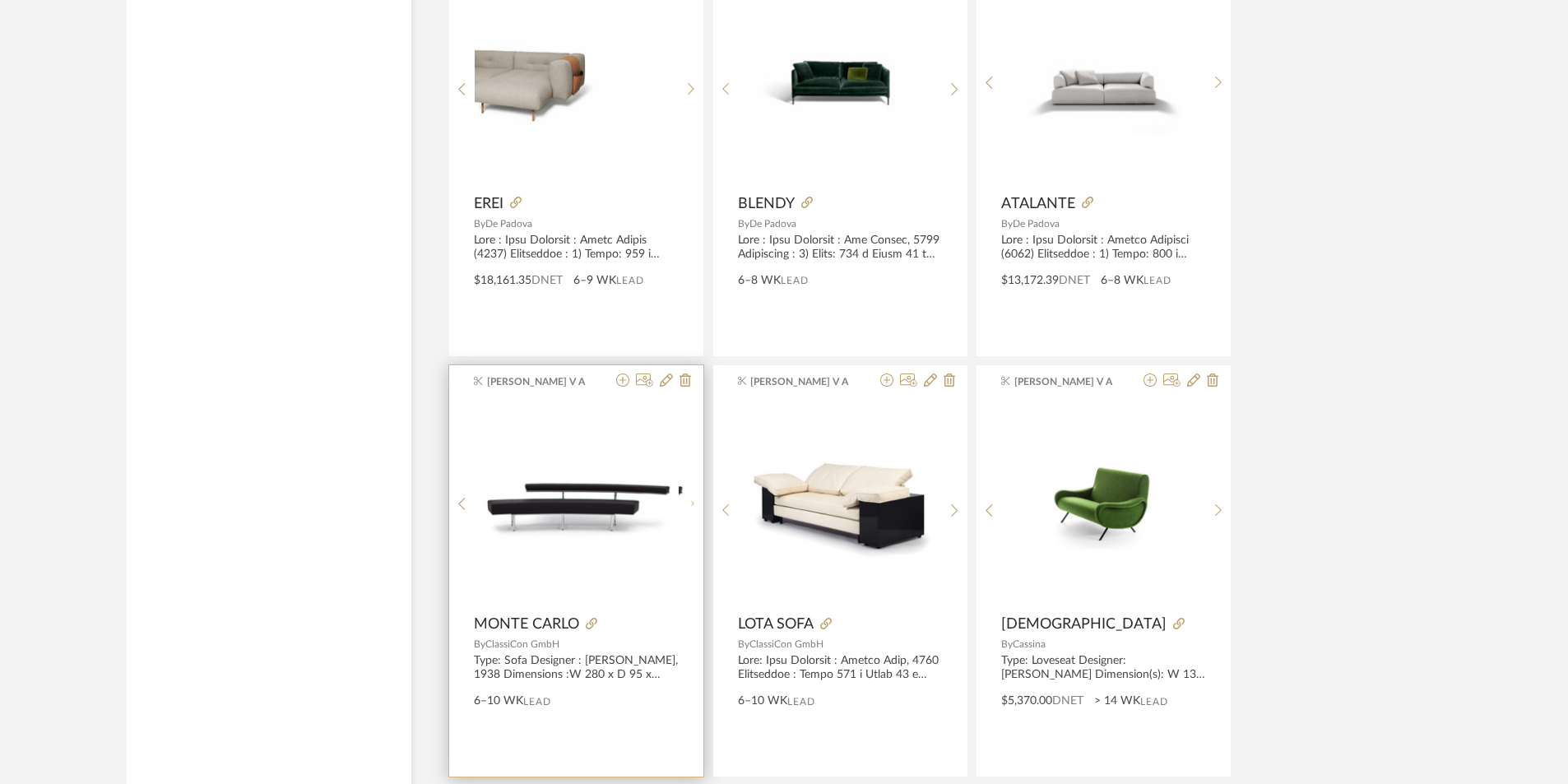
click at [682, 510] on sr-next-btn at bounding box center [691, 503] width 26 height 14
click at [685, 509] on sr-next-btn at bounding box center [691, 510] width 26 height 14
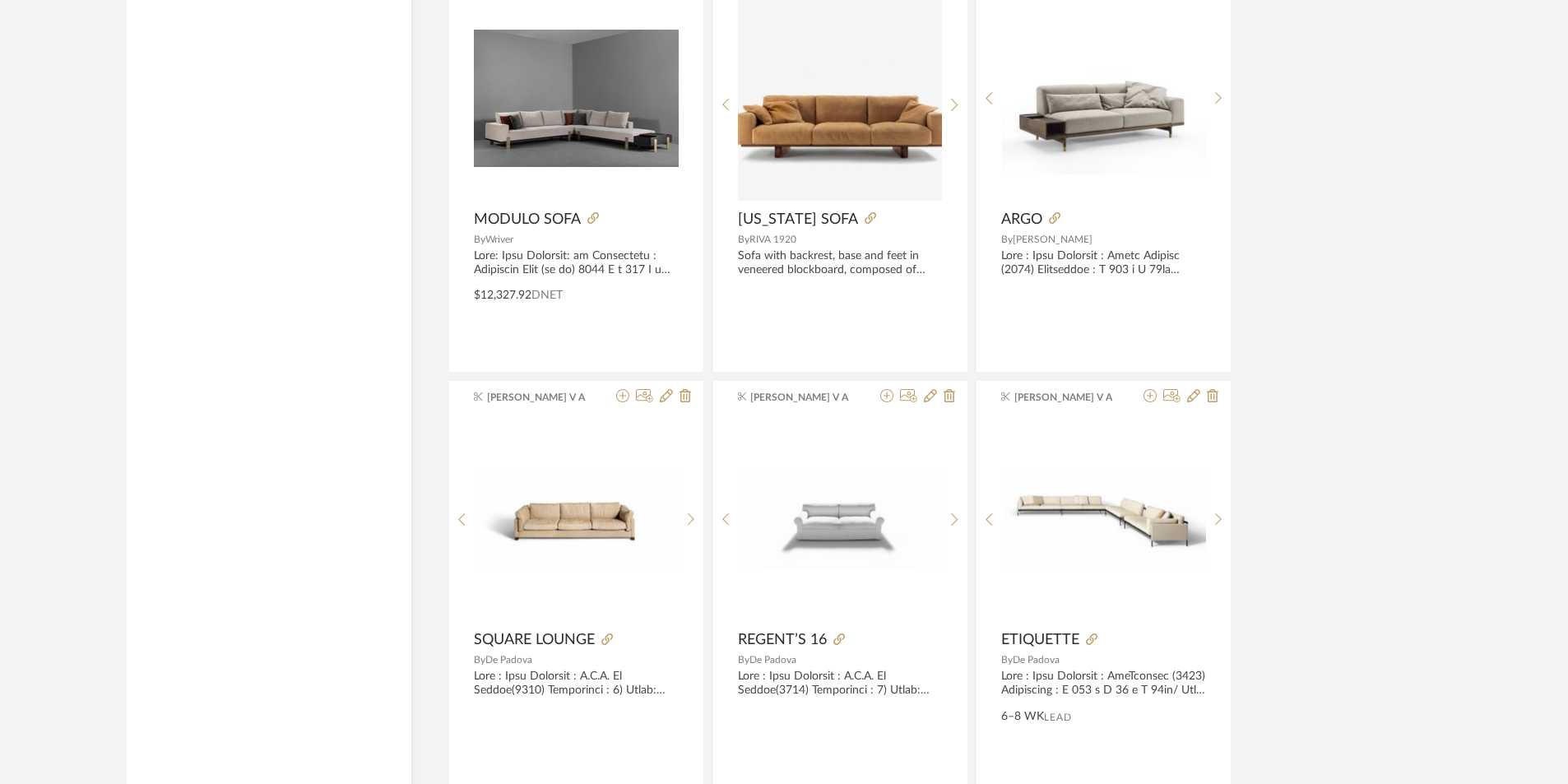
scroll to position [26793, 0]
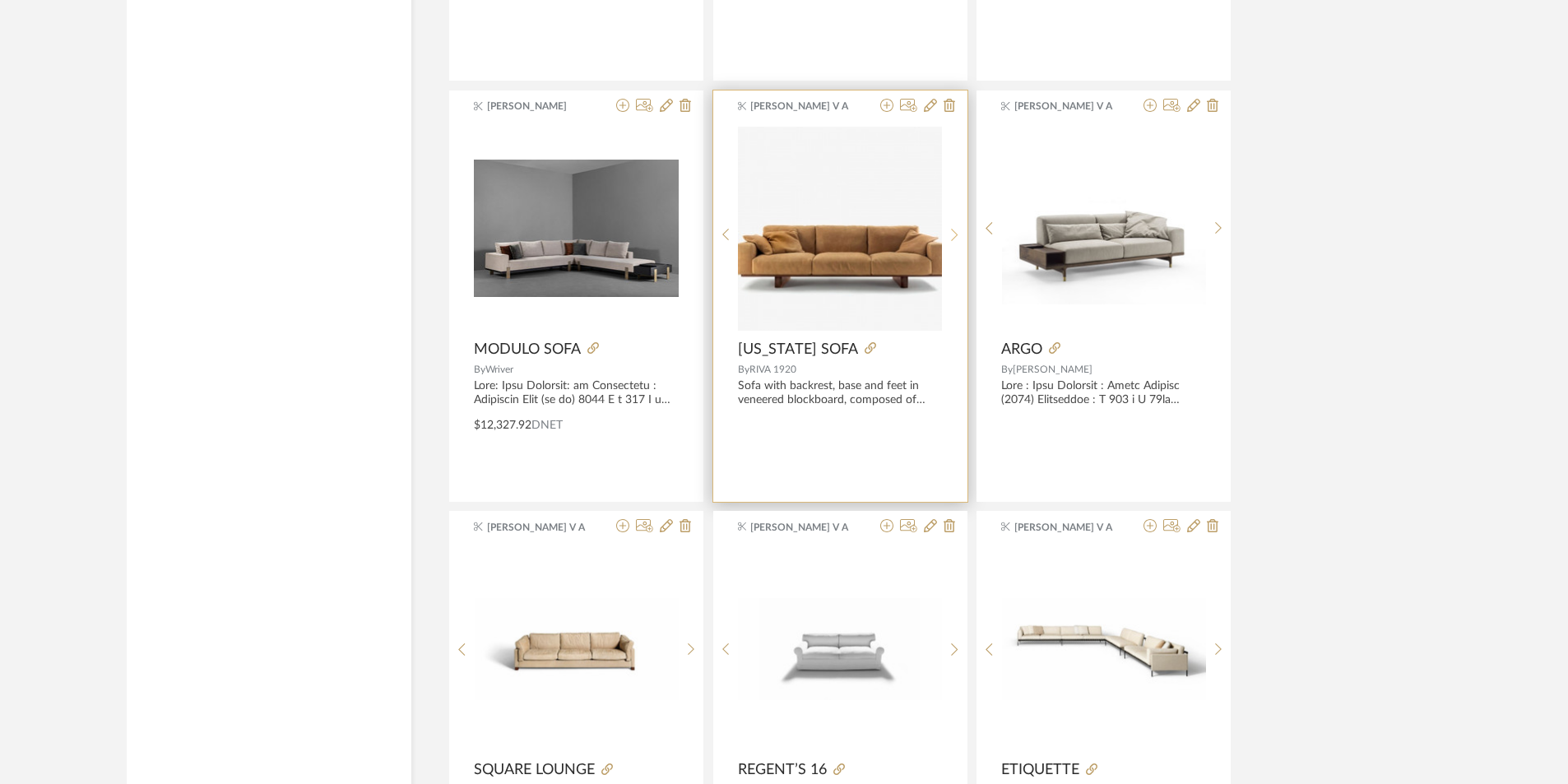
click at [950, 242] on div at bounding box center [955, 235] width 26 height 219
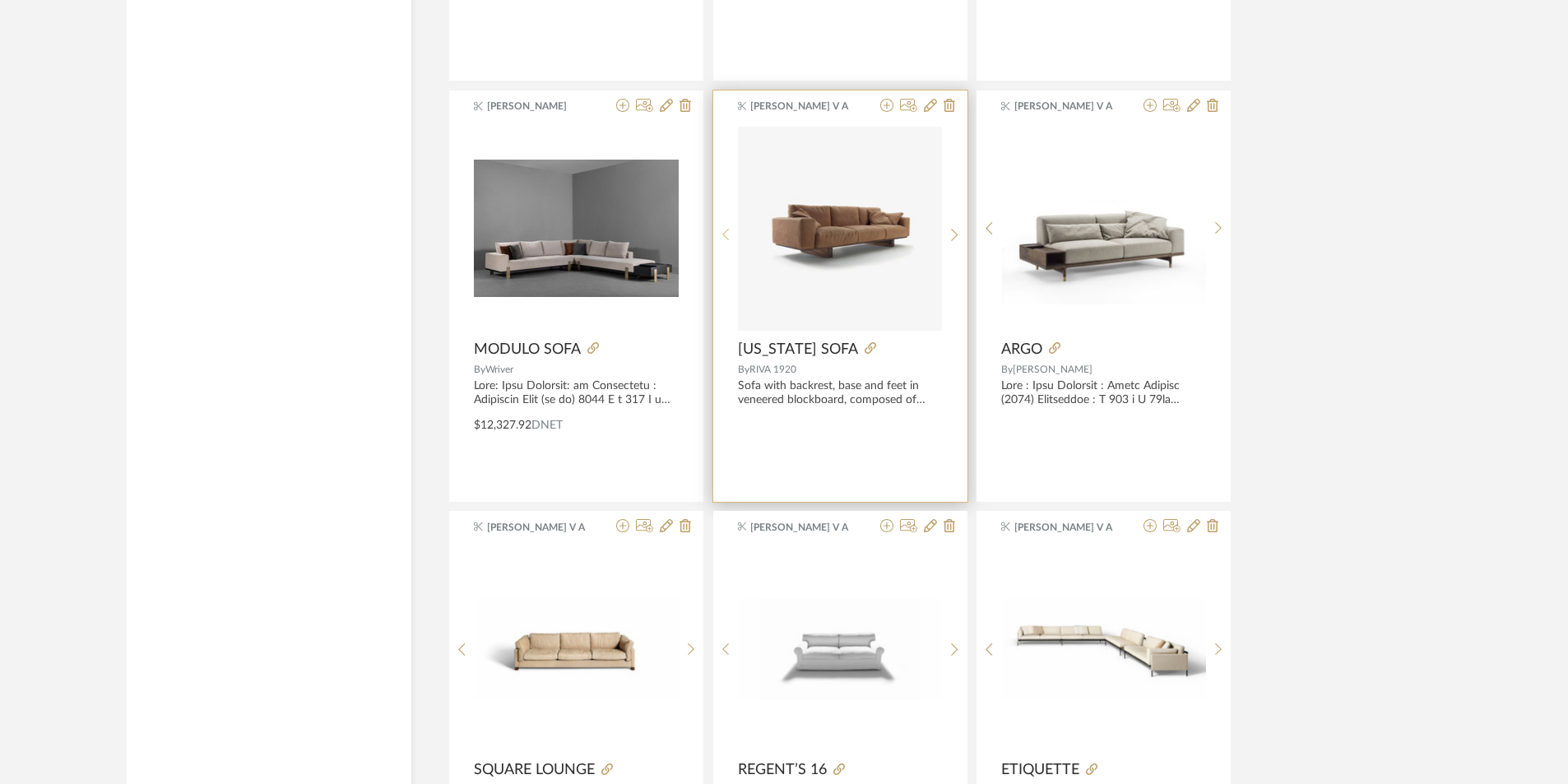
click at [731, 239] on sr-prev-btn at bounding box center [726, 234] width 26 height 14
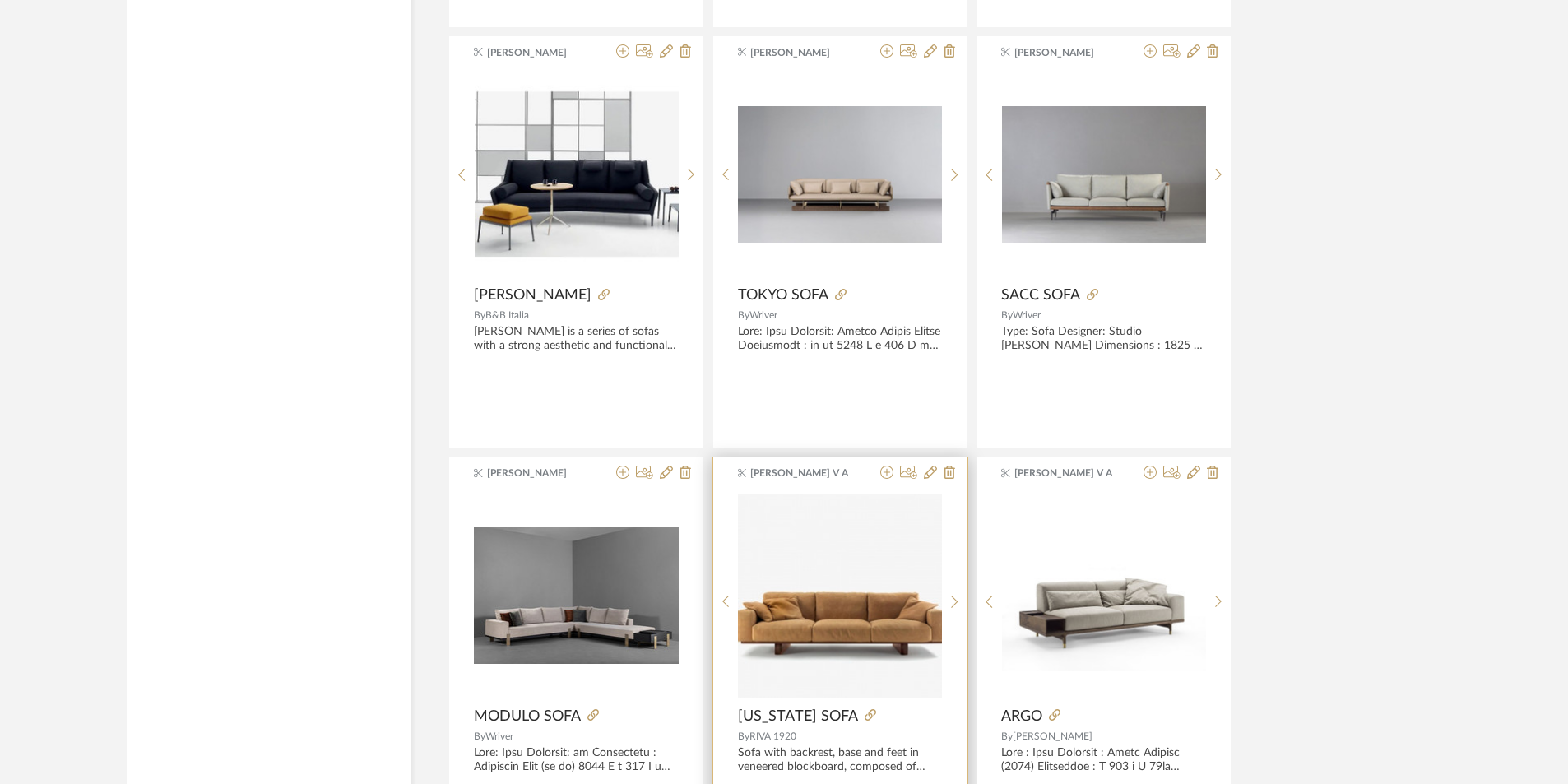
scroll to position [26218, 0]
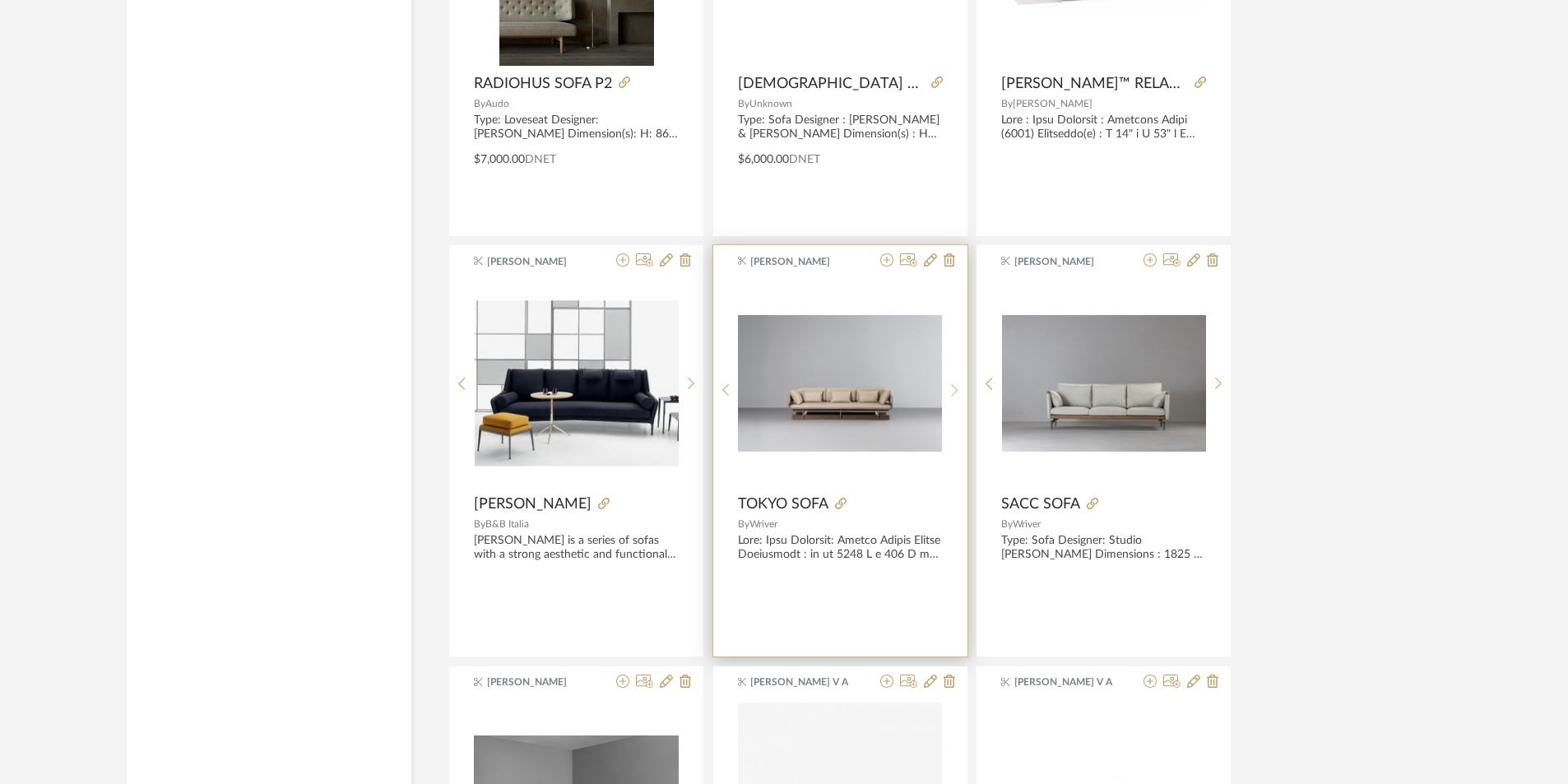
click at [952, 384] on icon at bounding box center [955, 390] width 8 height 14
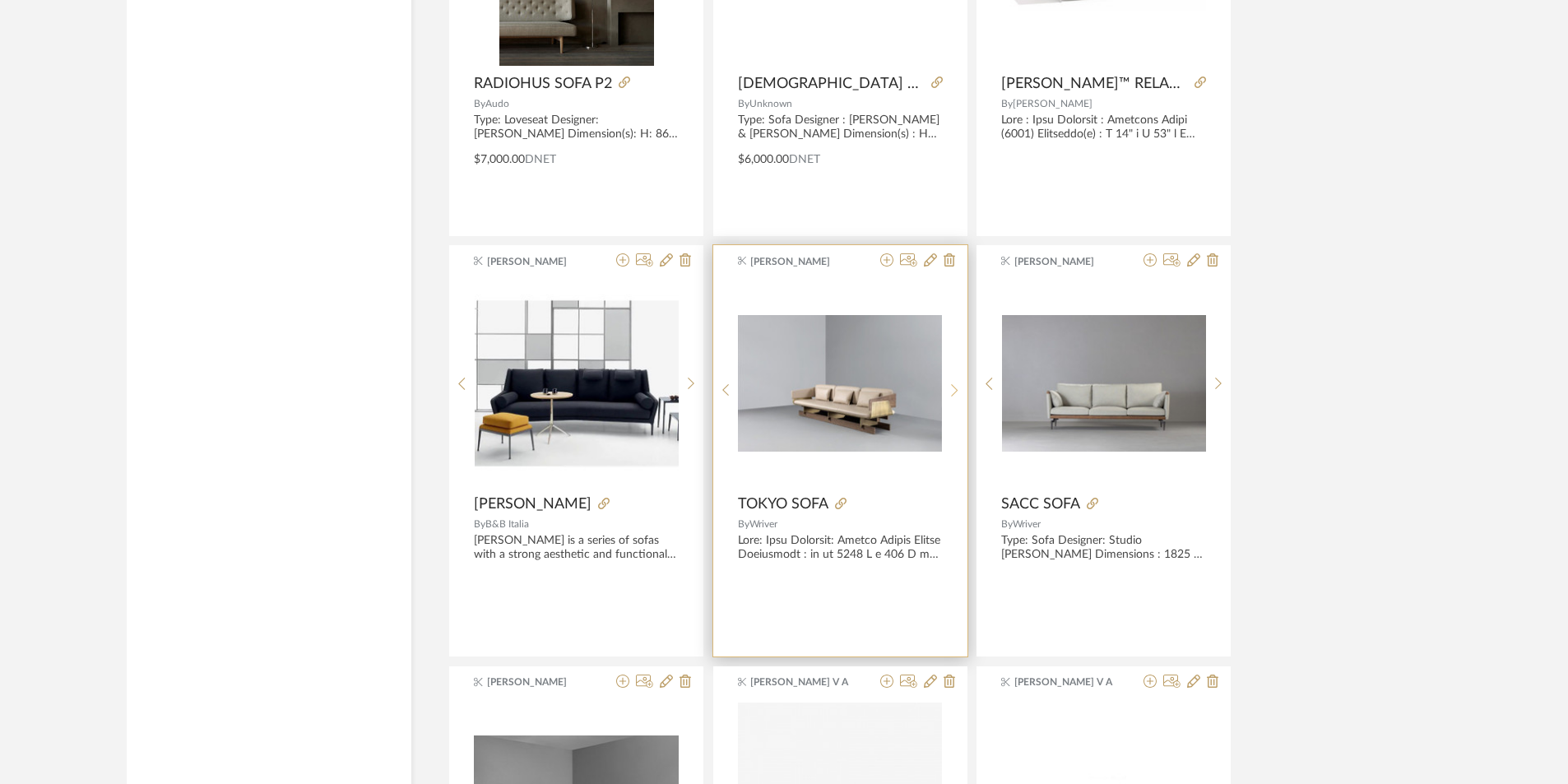
click at [952, 384] on icon at bounding box center [954, 390] width 7 height 12
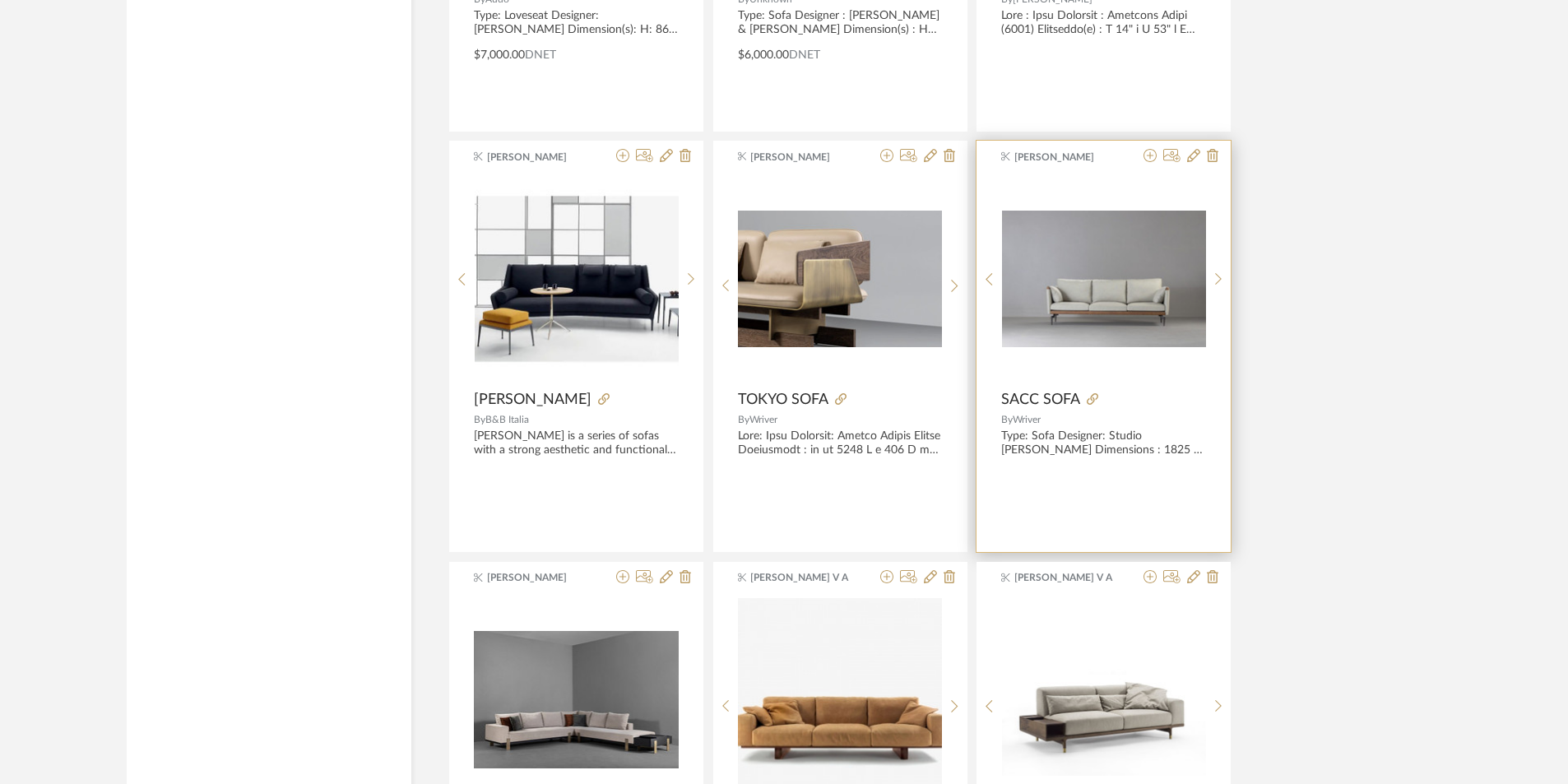
scroll to position [26464, 0]
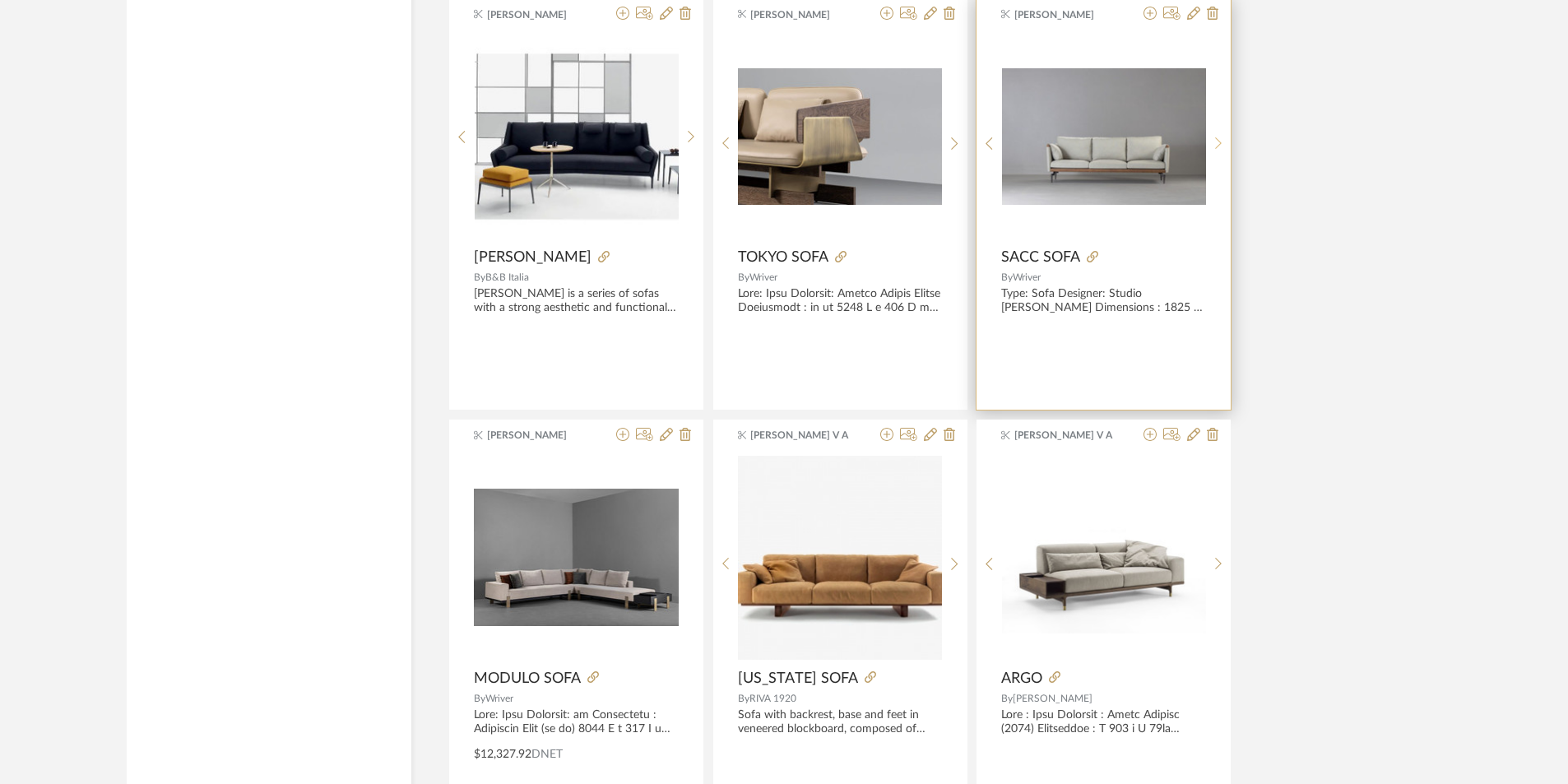
click at [1211, 136] on sr-next-btn at bounding box center [1218, 143] width 26 height 14
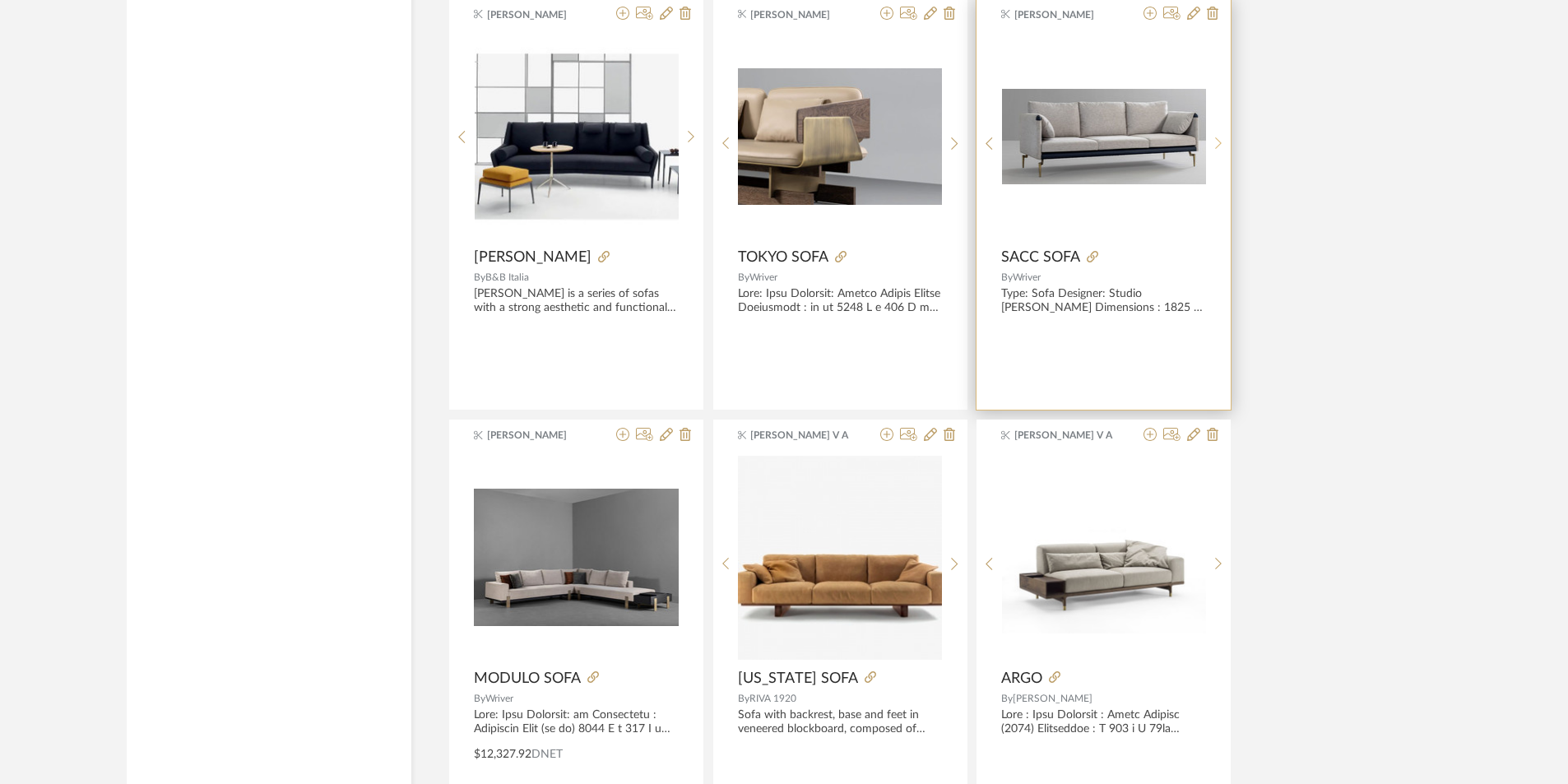
click at [1215, 134] on div at bounding box center [1218, 144] width 26 height 219
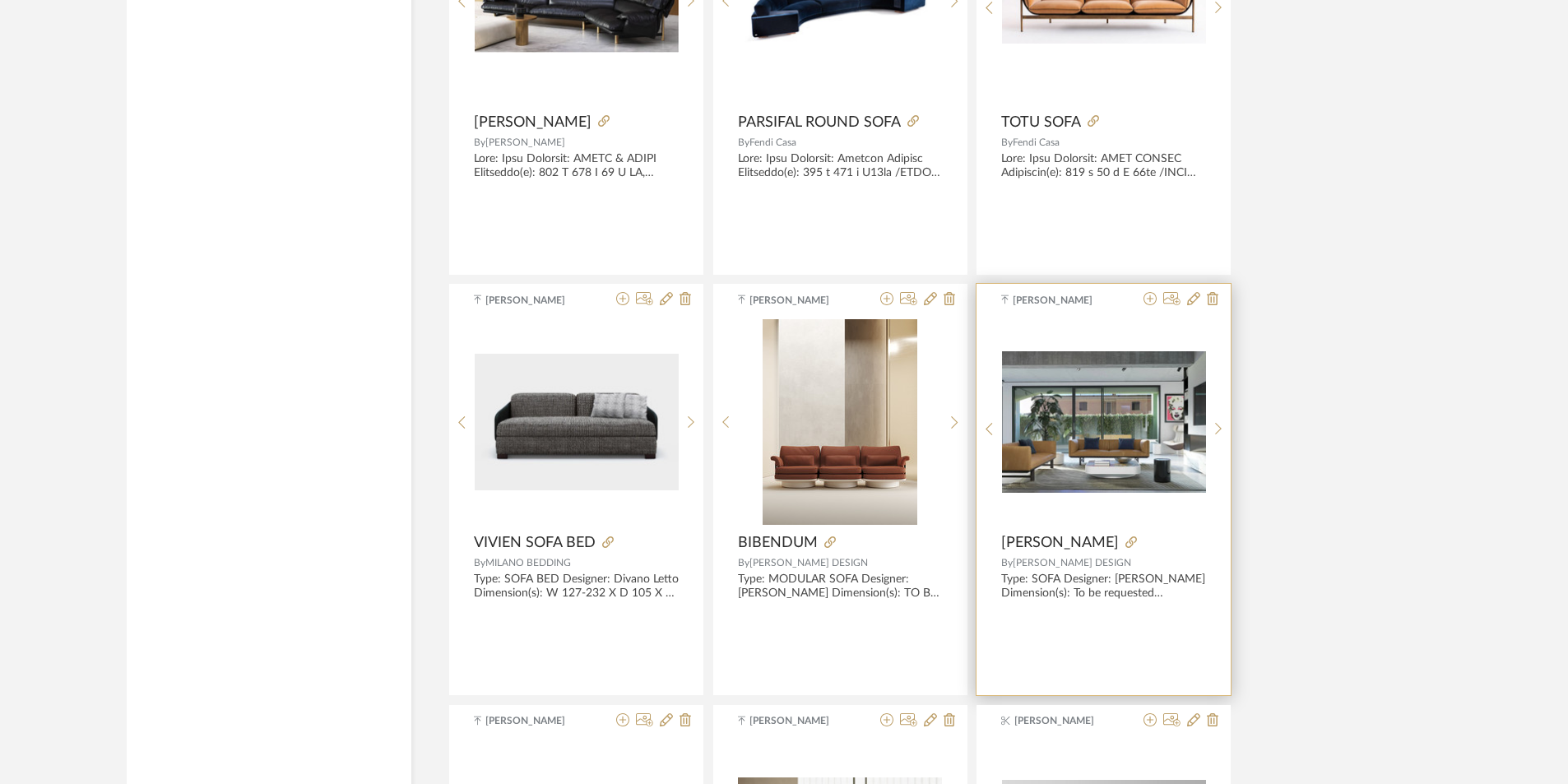
scroll to position [23668, 0]
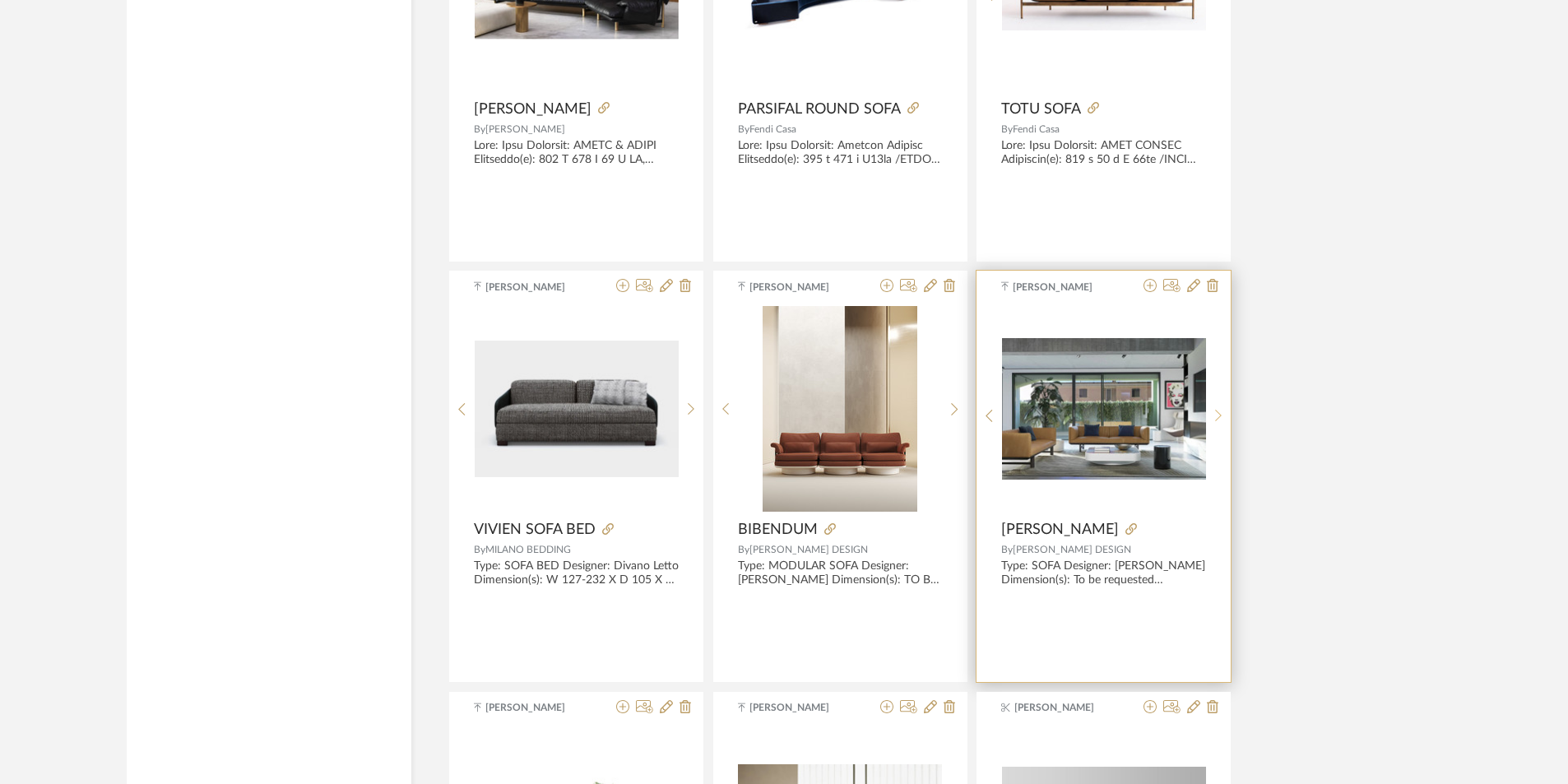
click at [1214, 417] on sr-next-btn at bounding box center [1218, 416] width 26 height 14
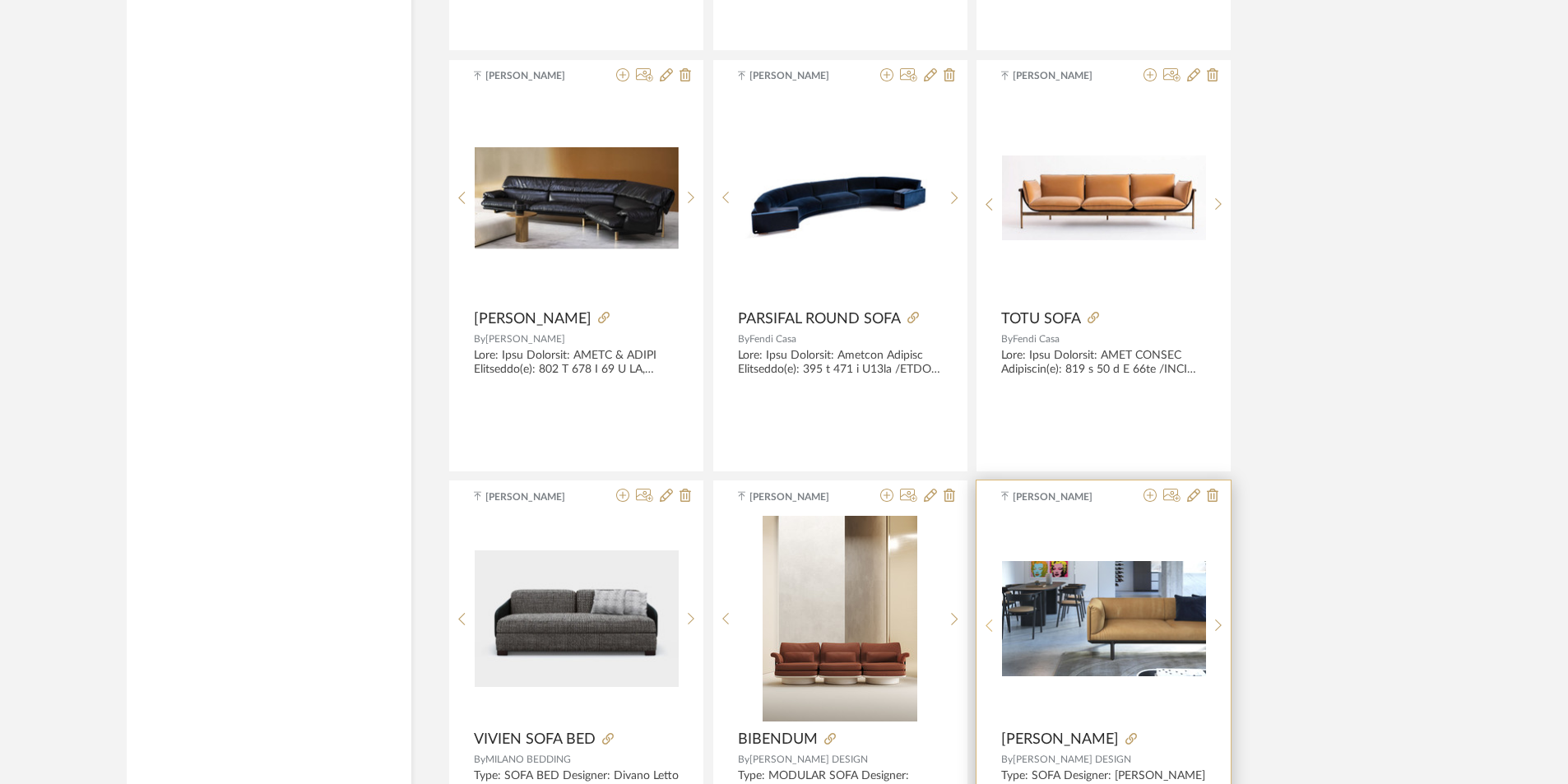
scroll to position [23175, 0]
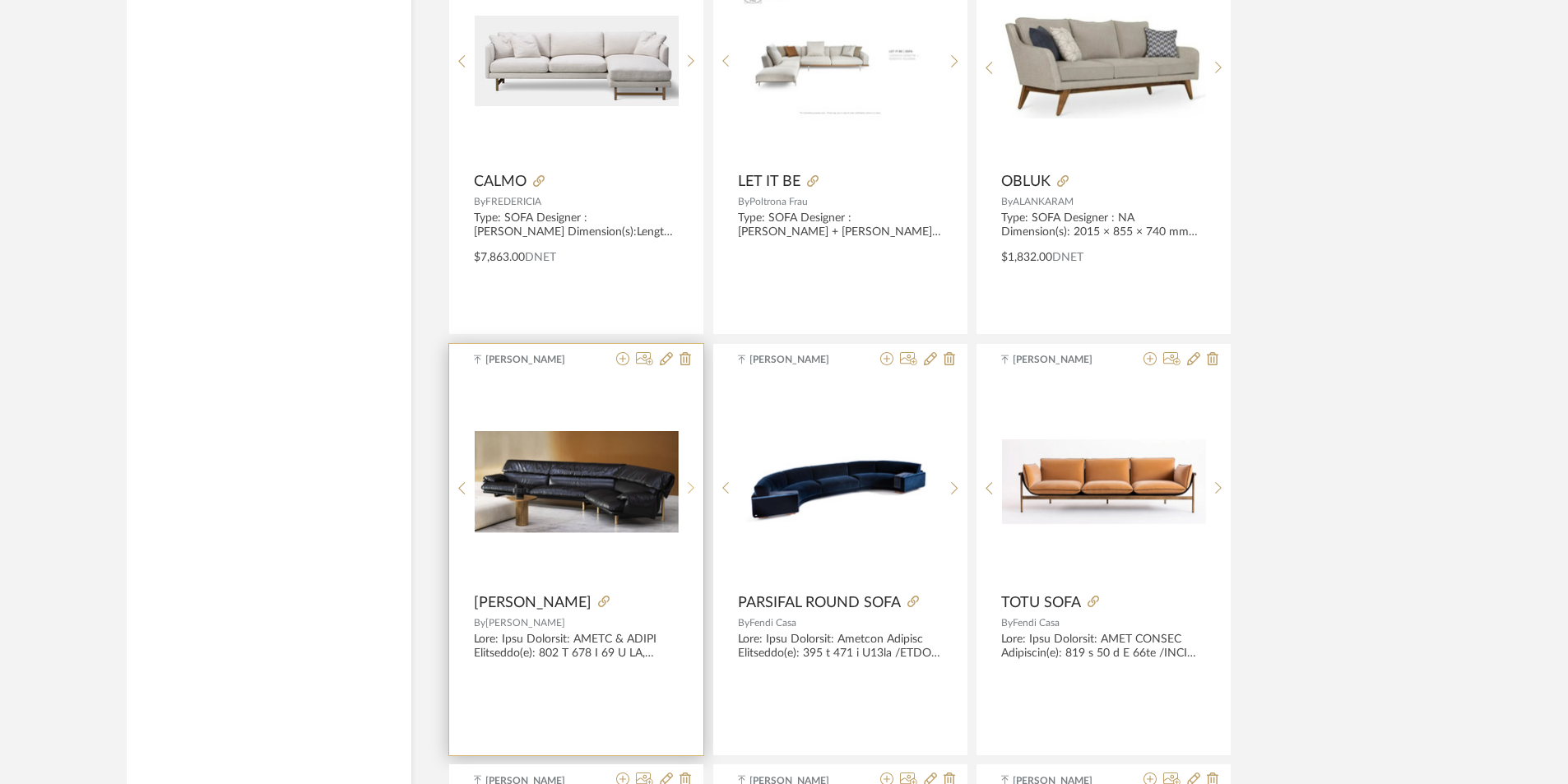
click at [699, 485] on sr-next-btn at bounding box center [691, 487] width 26 height 14
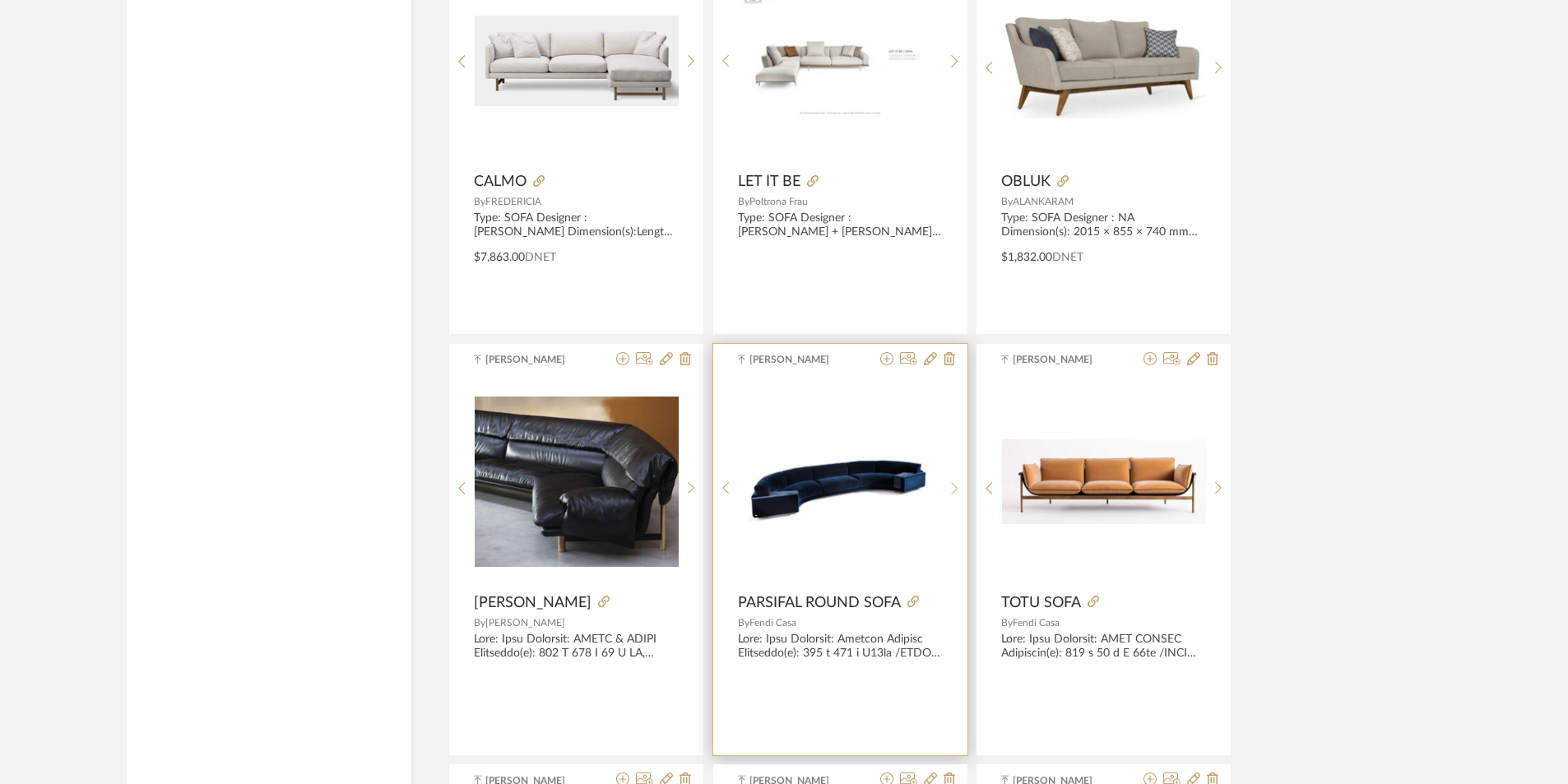
click at [963, 486] on sr-next-btn at bounding box center [955, 487] width 26 height 14
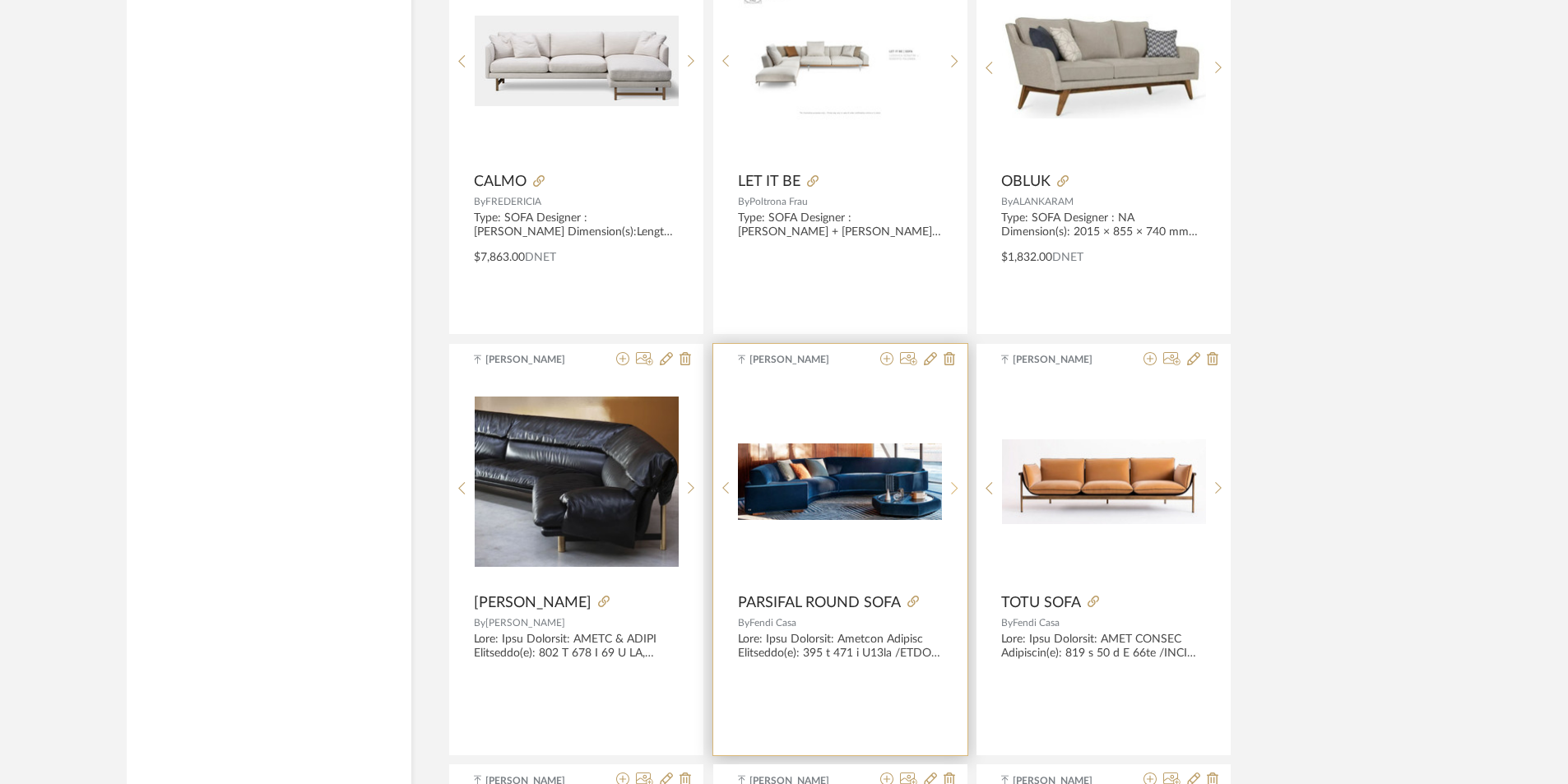
click at [963, 486] on sr-next-btn at bounding box center [955, 487] width 26 height 14
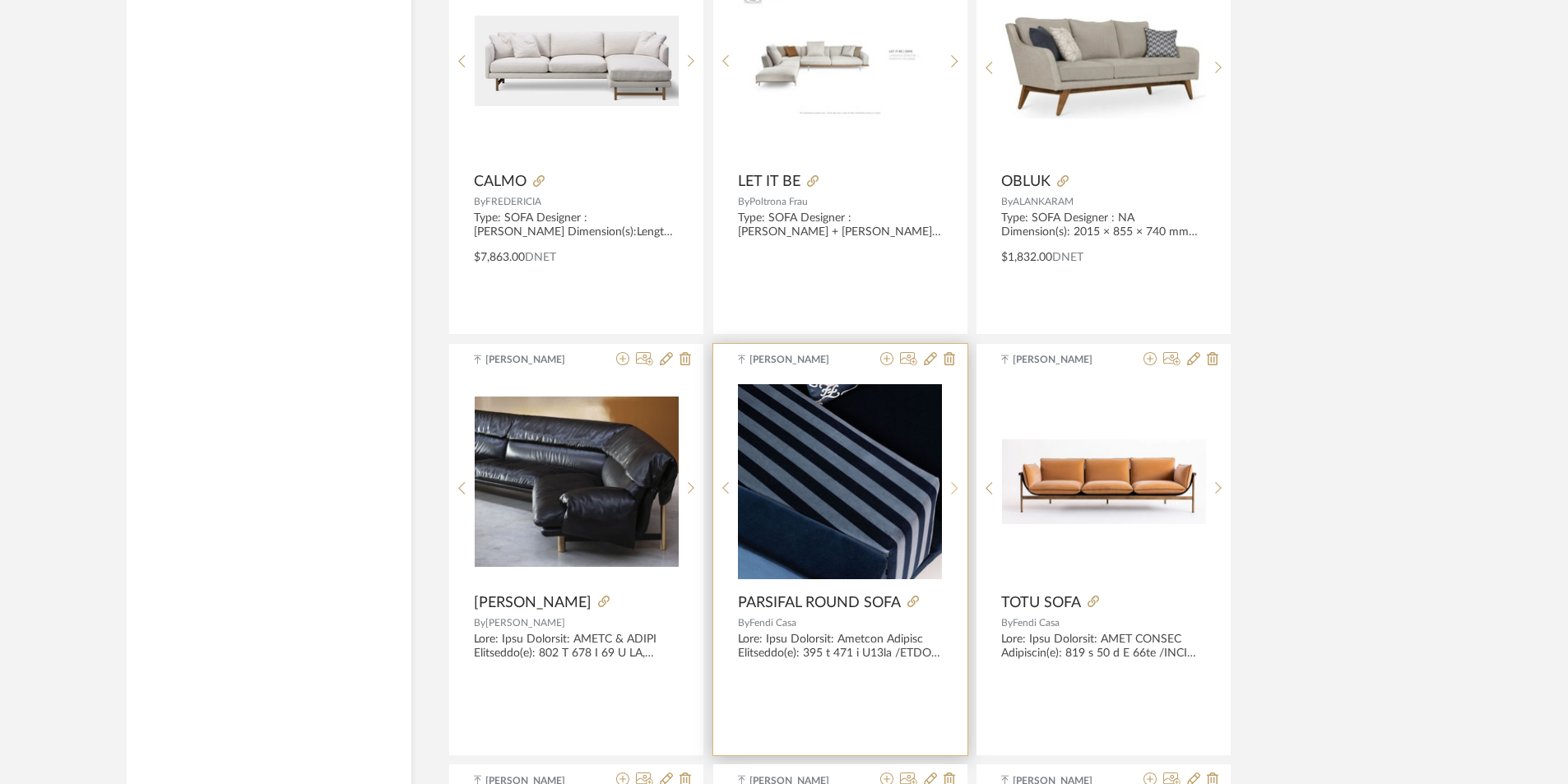
click at [956, 492] on icon at bounding box center [955, 487] width 8 height 14
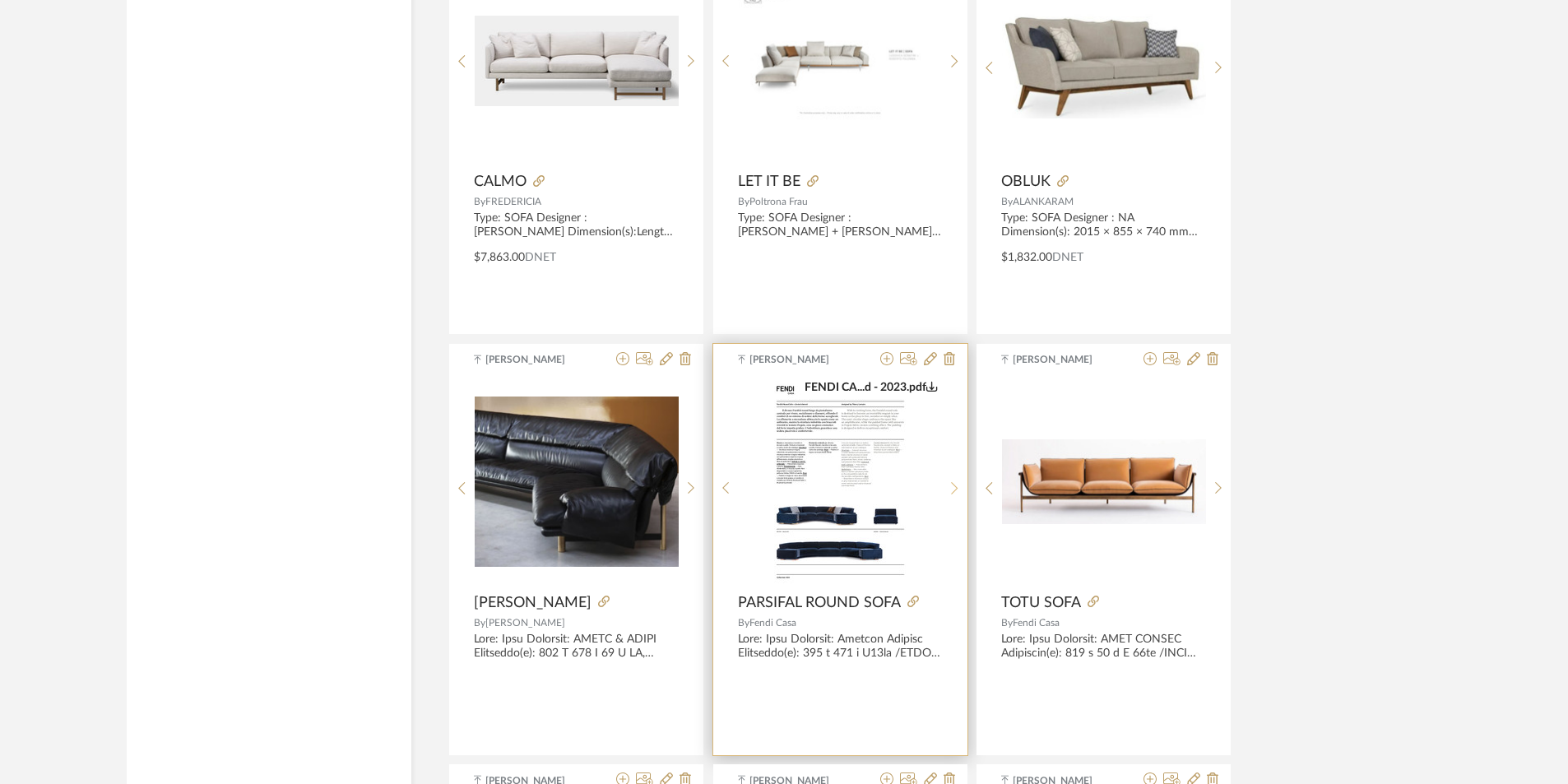
click at [956, 492] on icon at bounding box center [955, 487] width 8 height 14
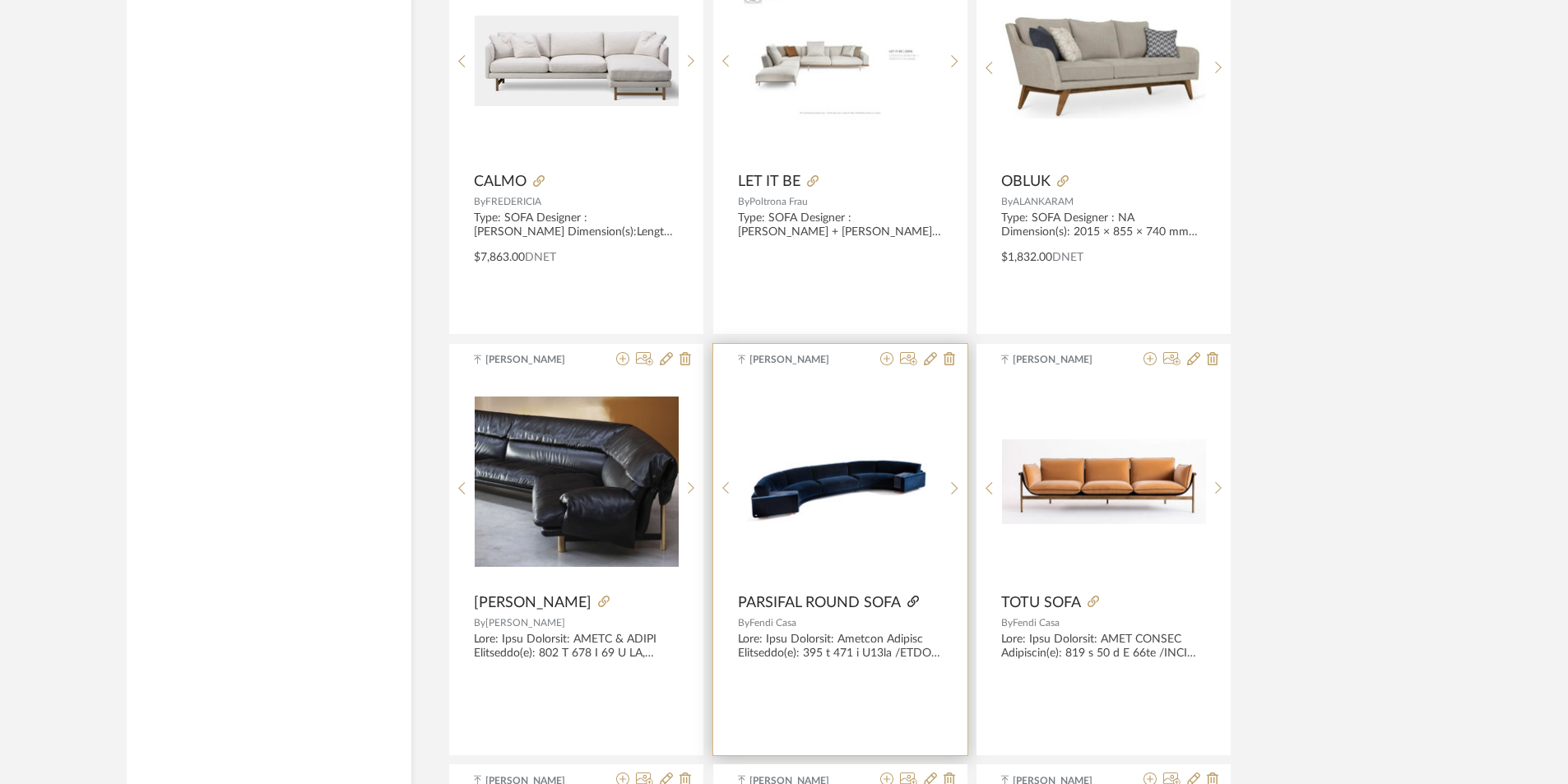
click at [910, 603] on icon at bounding box center [913, 601] width 11 height 11
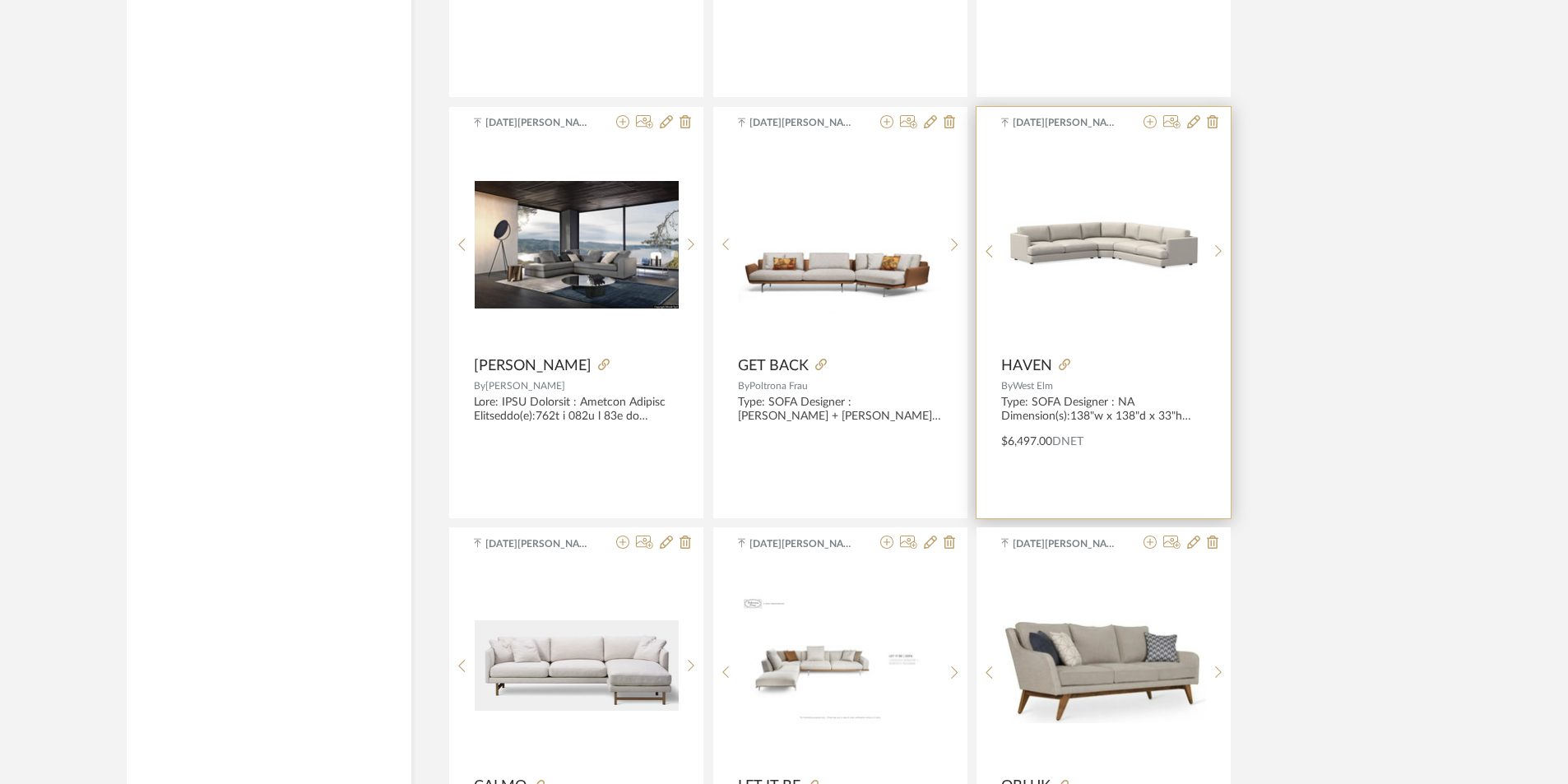
scroll to position [22682, 0]
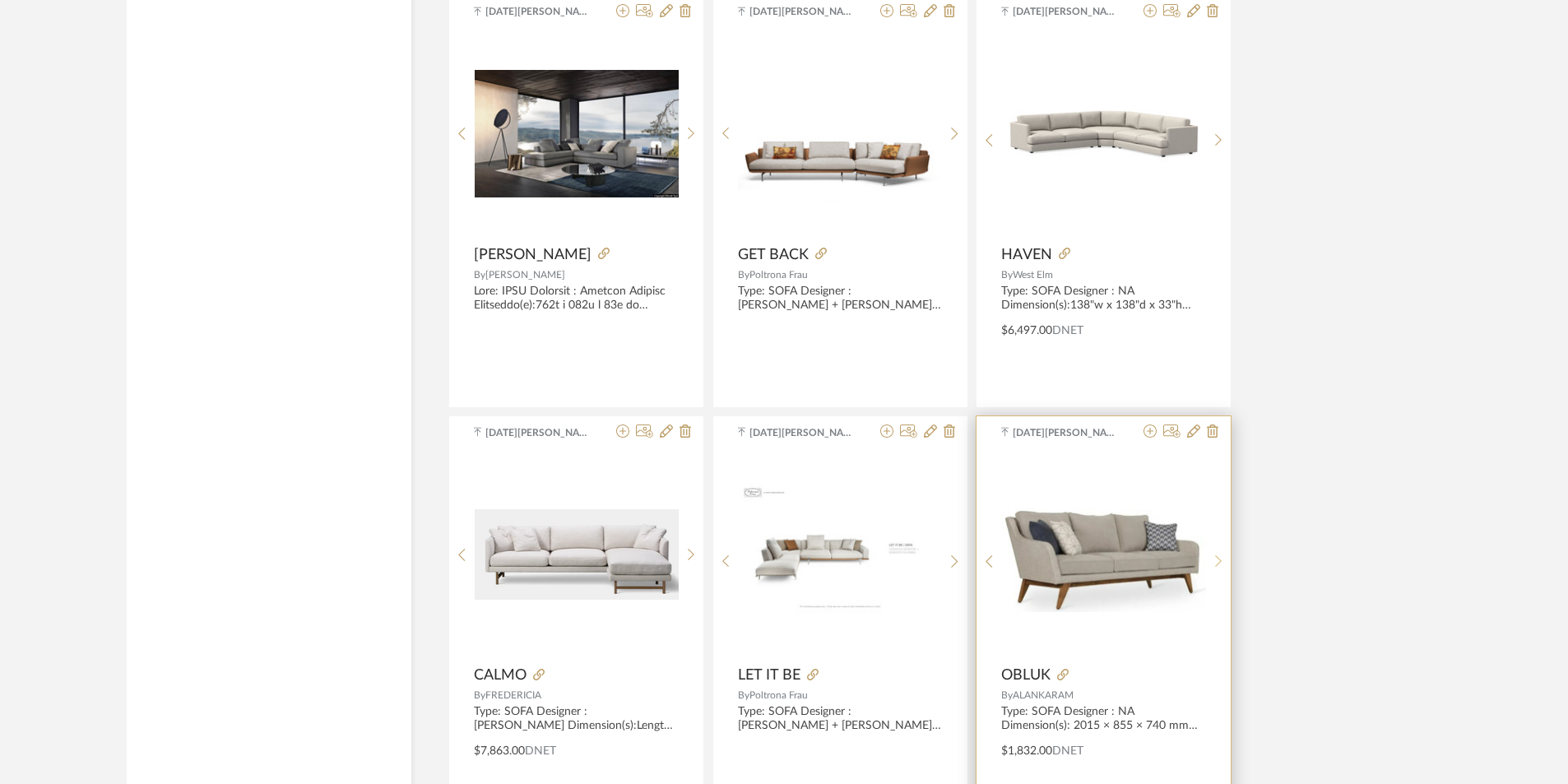
click at [1222, 571] on div at bounding box center [1218, 561] width 26 height 219
click at [1223, 571] on div at bounding box center [1218, 561] width 26 height 219
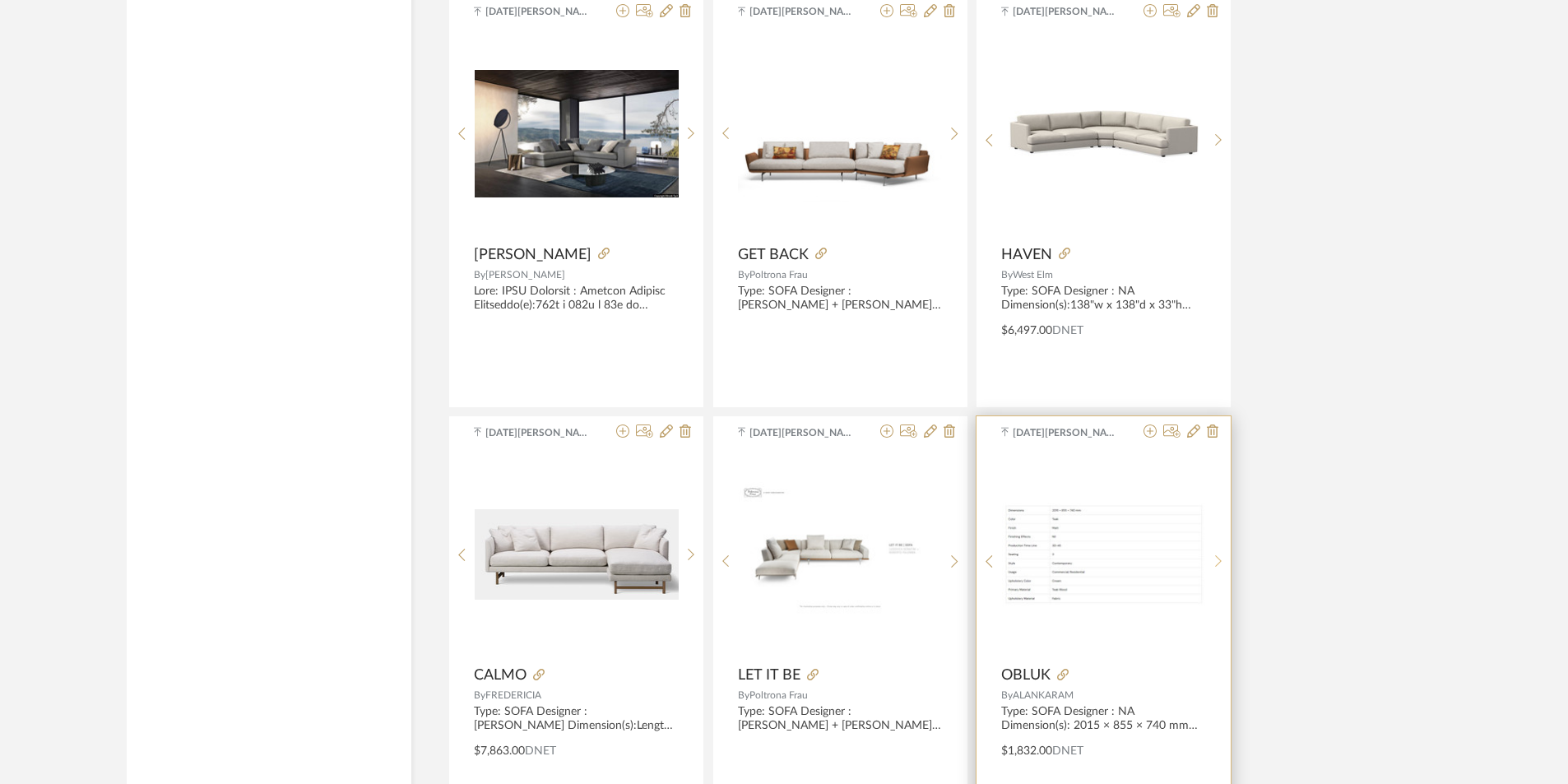
click at [1223, 571] on div at bounding box center [1218, 561] width 26 height 219
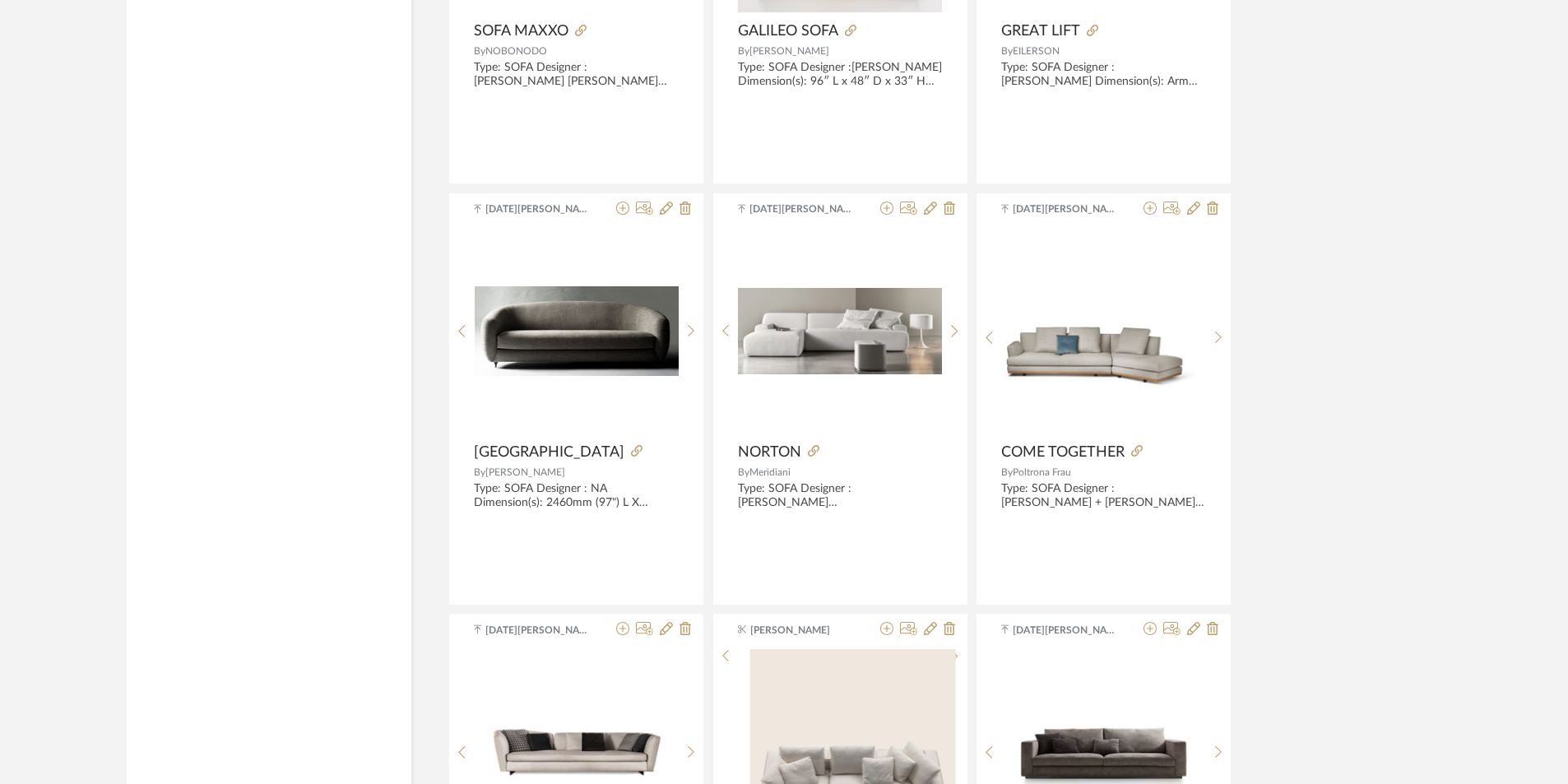
scroll to position [21531, 0]
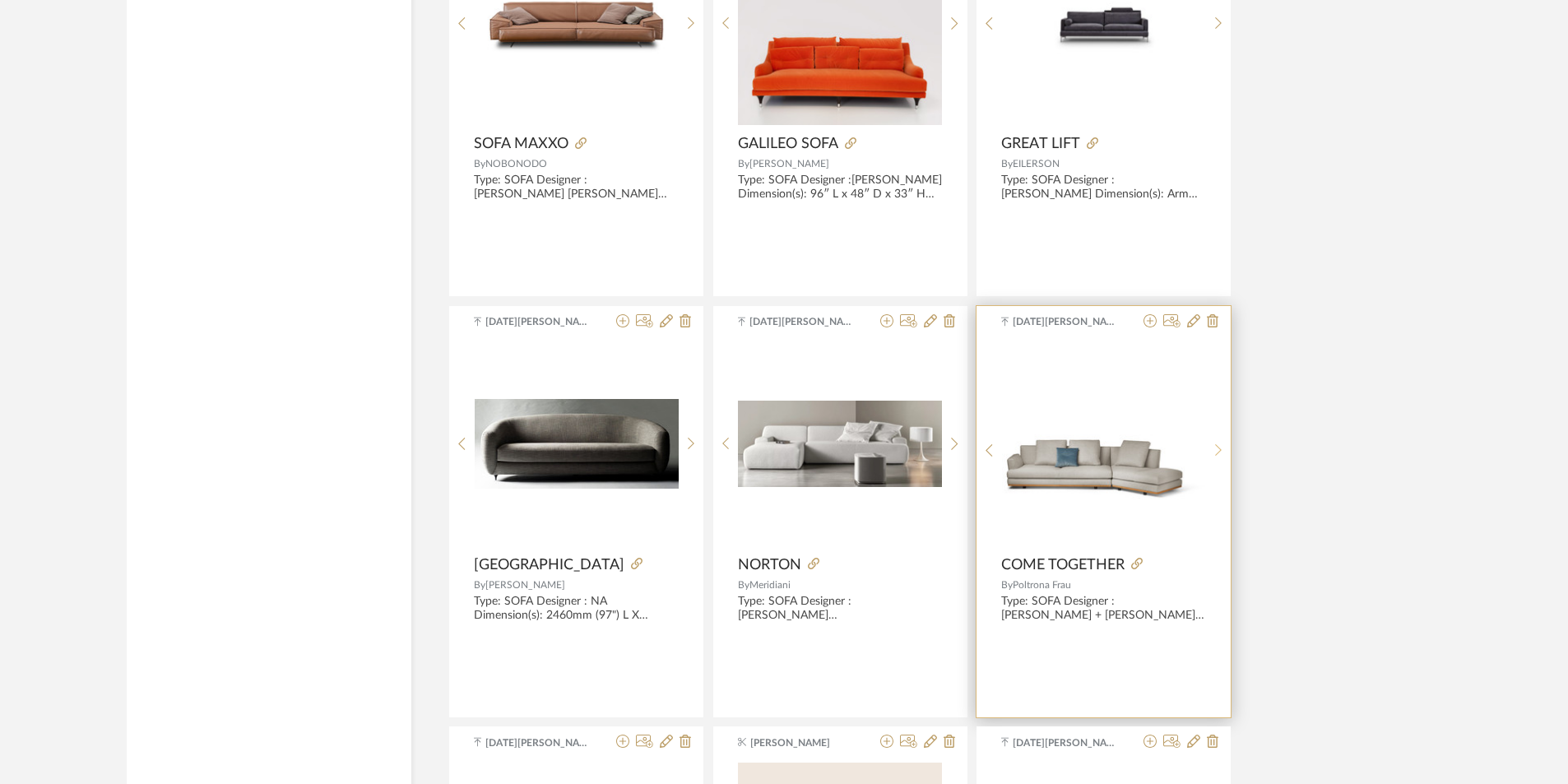
click at [1225, 448] on sr-next-btn at bounding box center [1218, 450] width 26 height 14
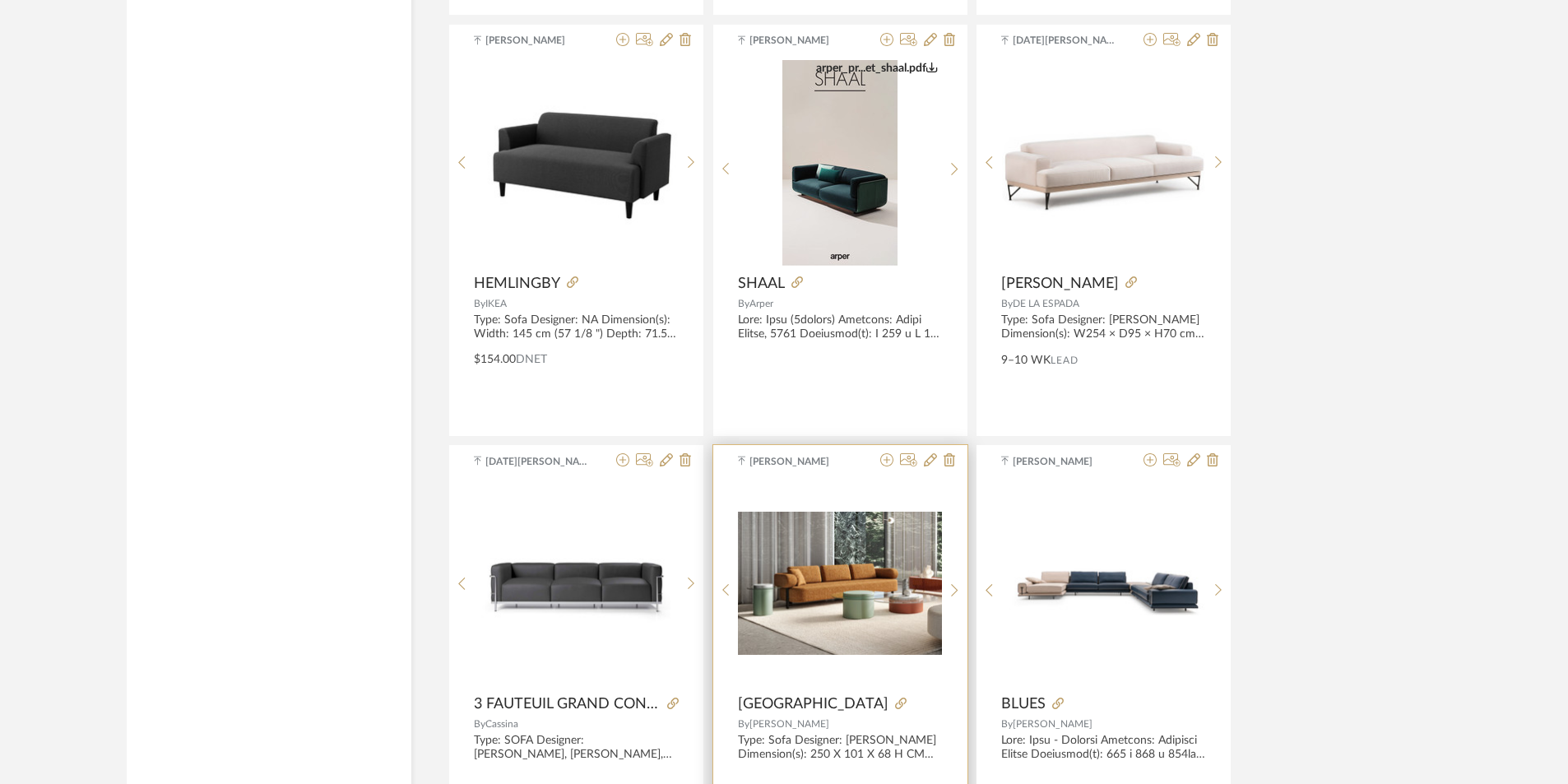
scroll to position [16022, 0]
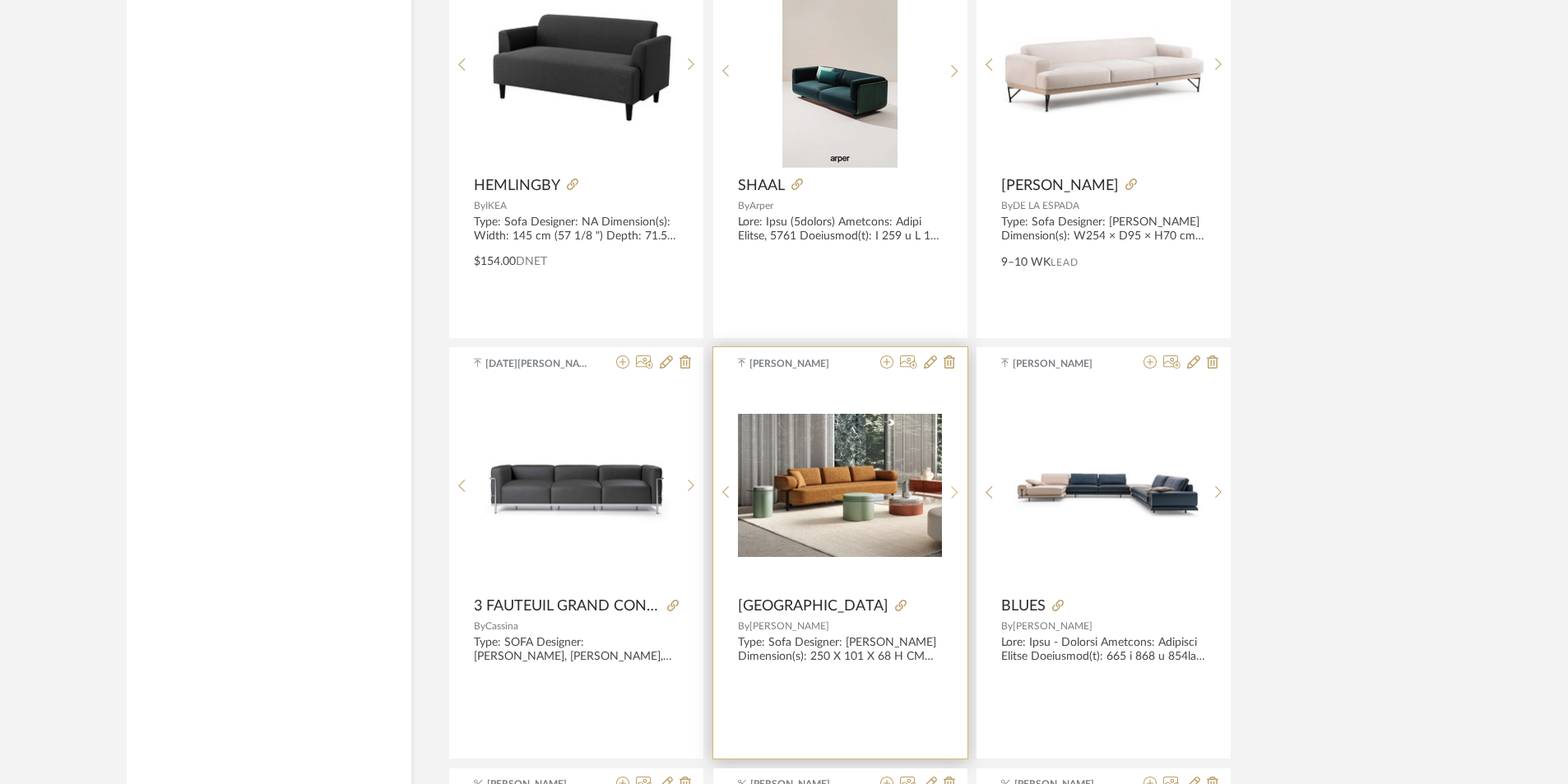
click at [949, 493] on sr-next-btn at bounding box center [955, 492] width 26 height 14
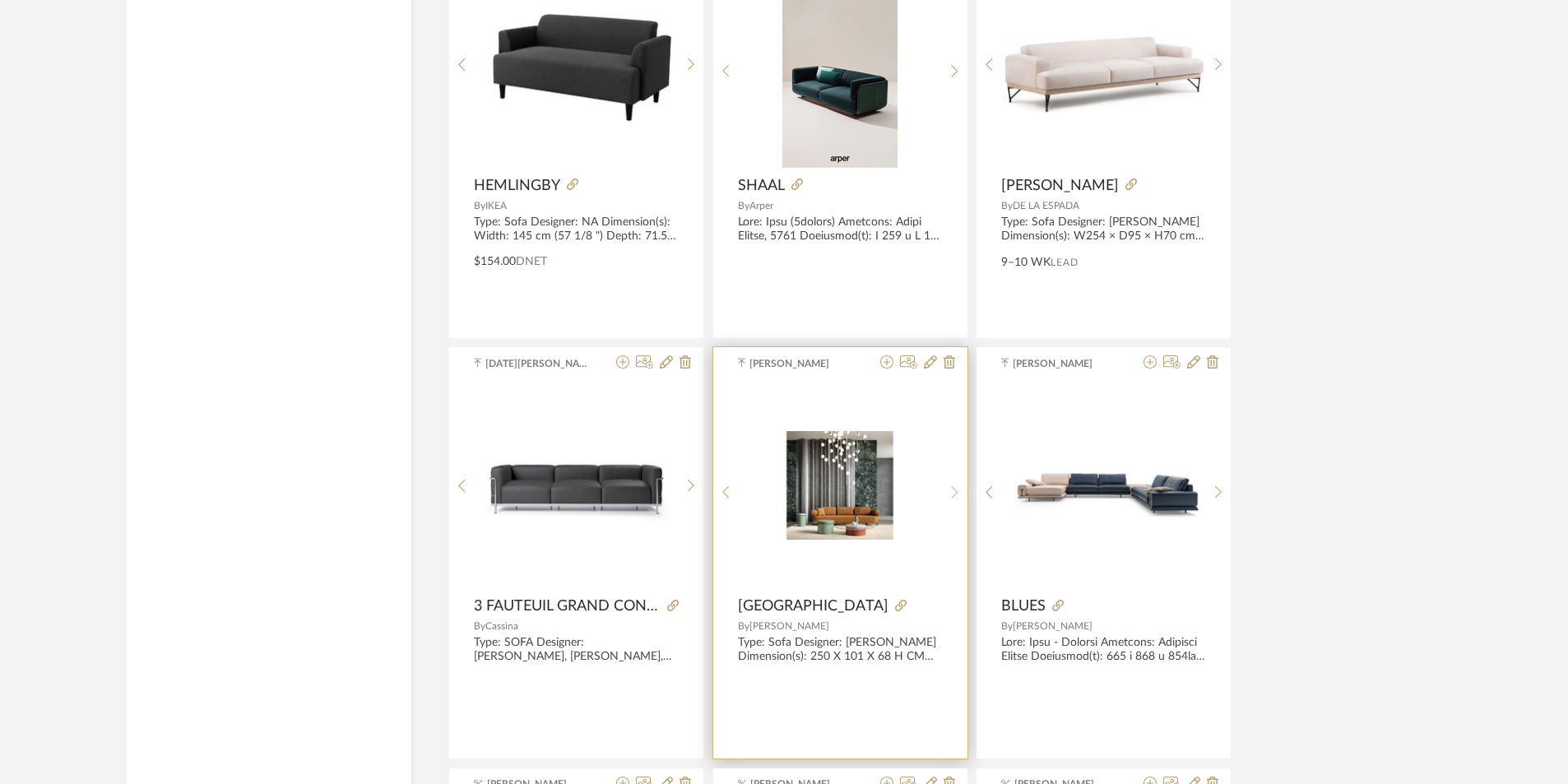
click at [949, 493] on sr-next-btn at bounding box center [955, 492] width 26 height 14
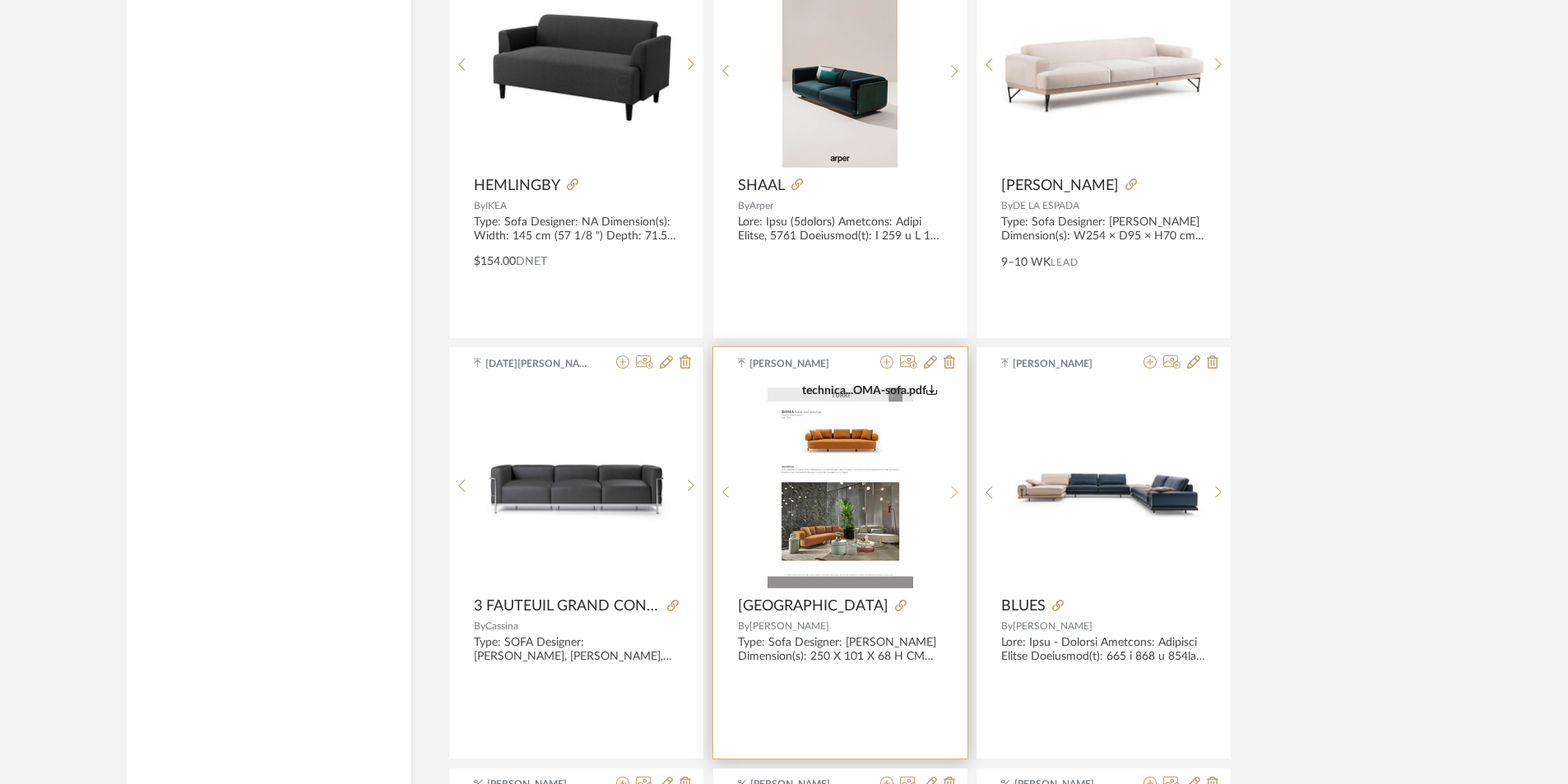
click at [949, 492] on sr-next-btn at bounding box center [955, 492] width 26 height 14
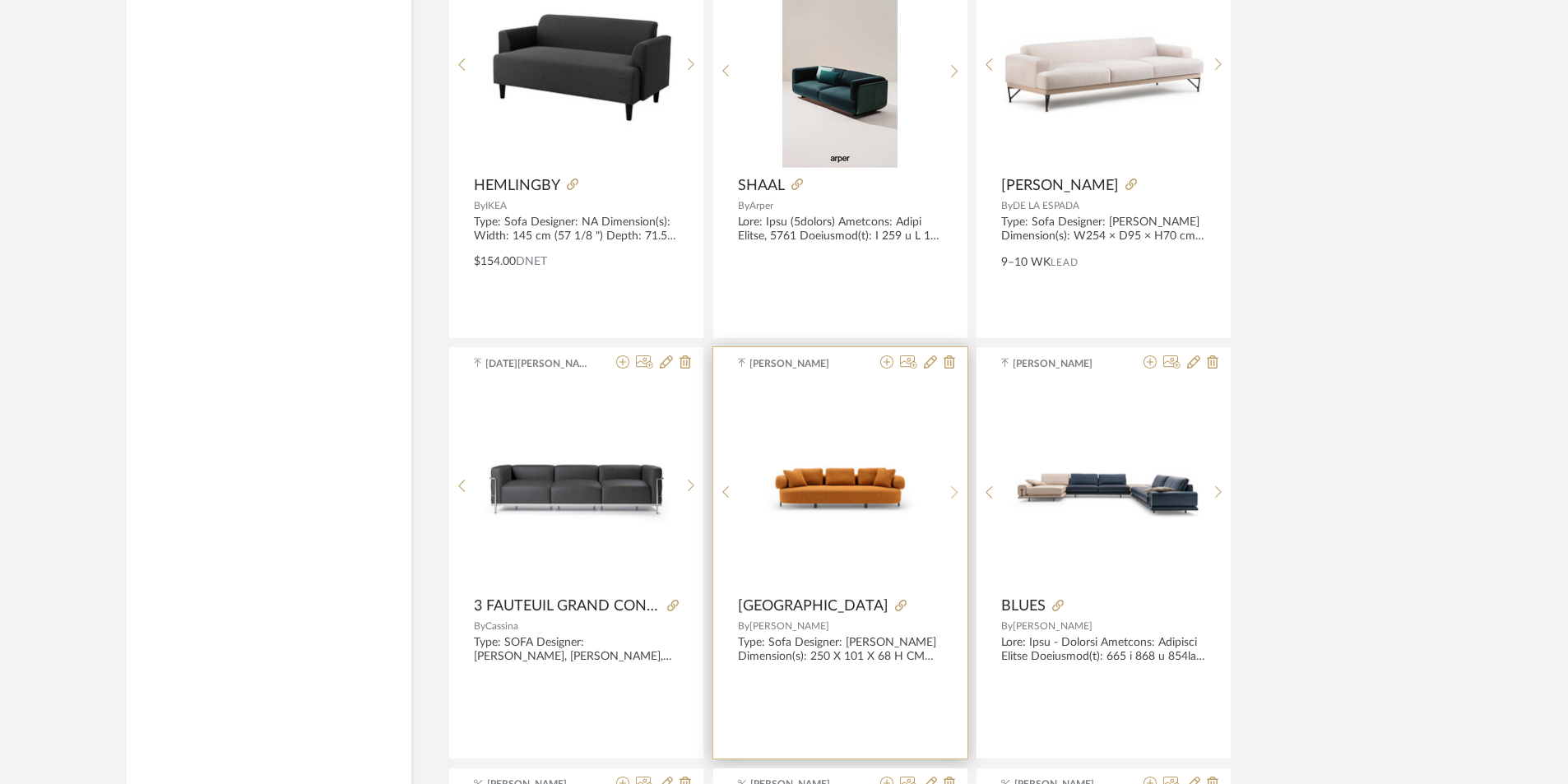
click at [943, 494] on sr-next-btn at bounding box center [955, 492] width 26 height 14
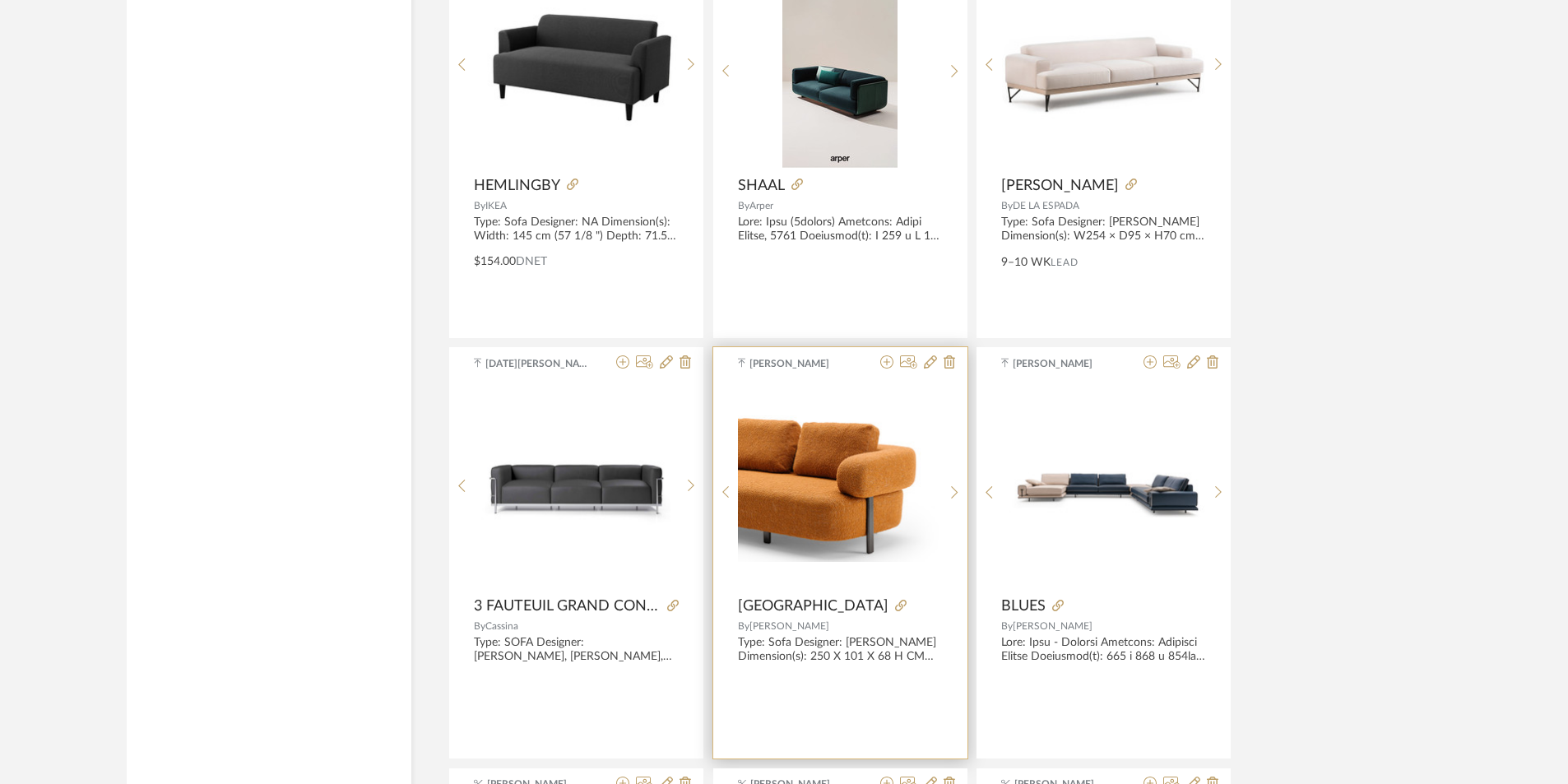
scroll to position [15529, 0]
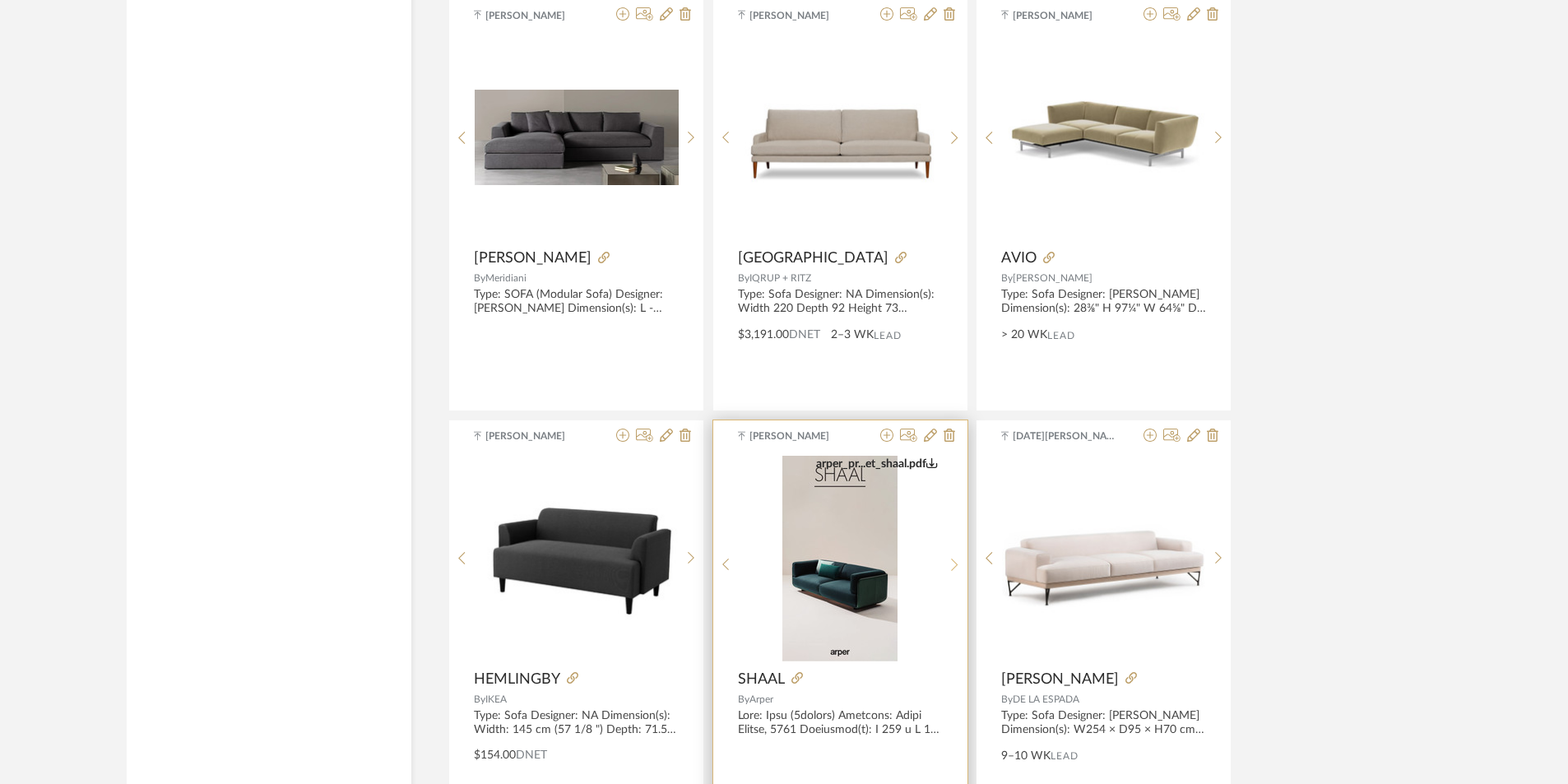
click at [944, 561] on sr-next-btn at bounding box center [955, 564] width 26 height 14
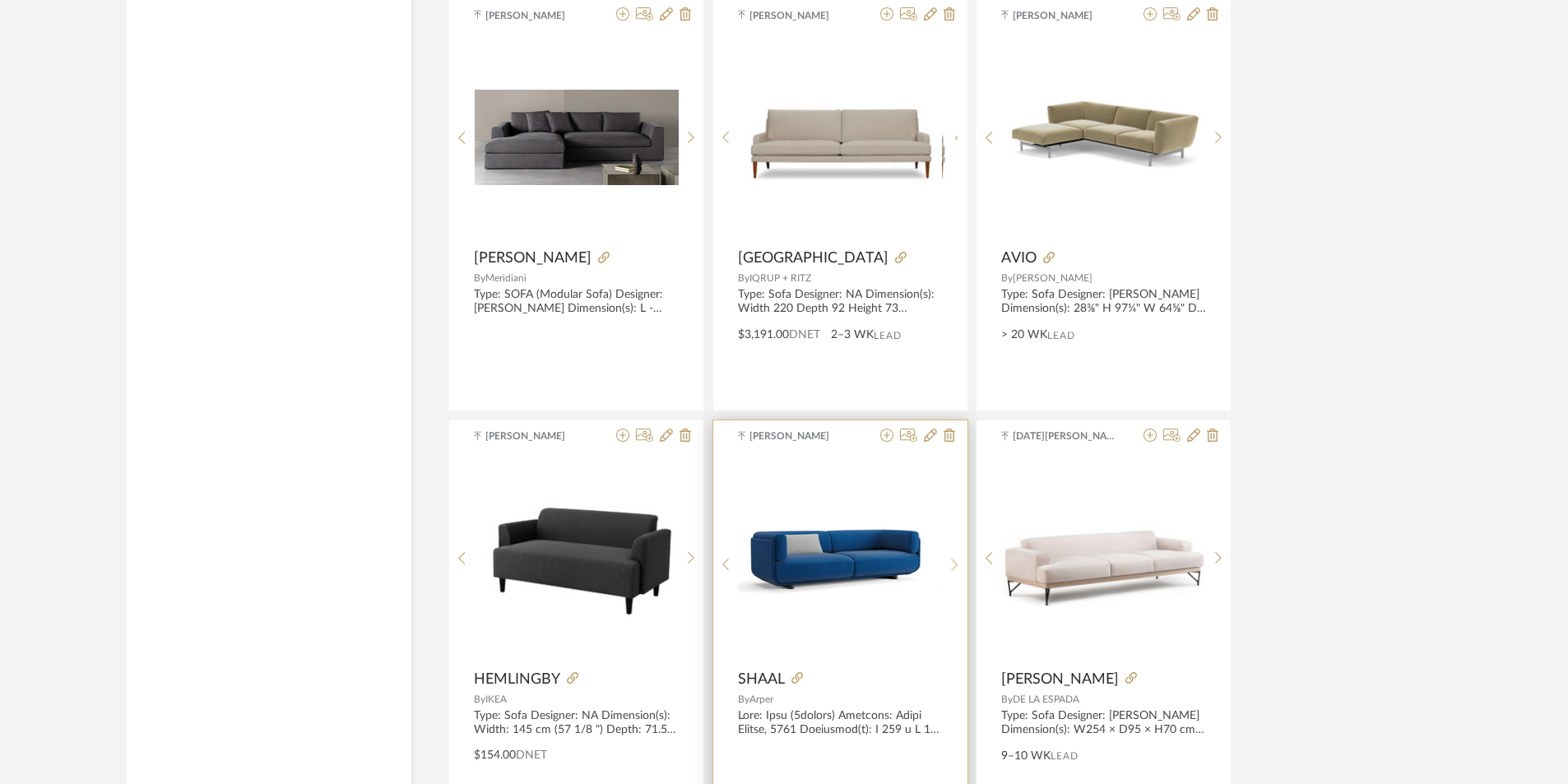
click at [964, 557] on sr-next-btn at bounding box center [955, 564] width 26 height 14
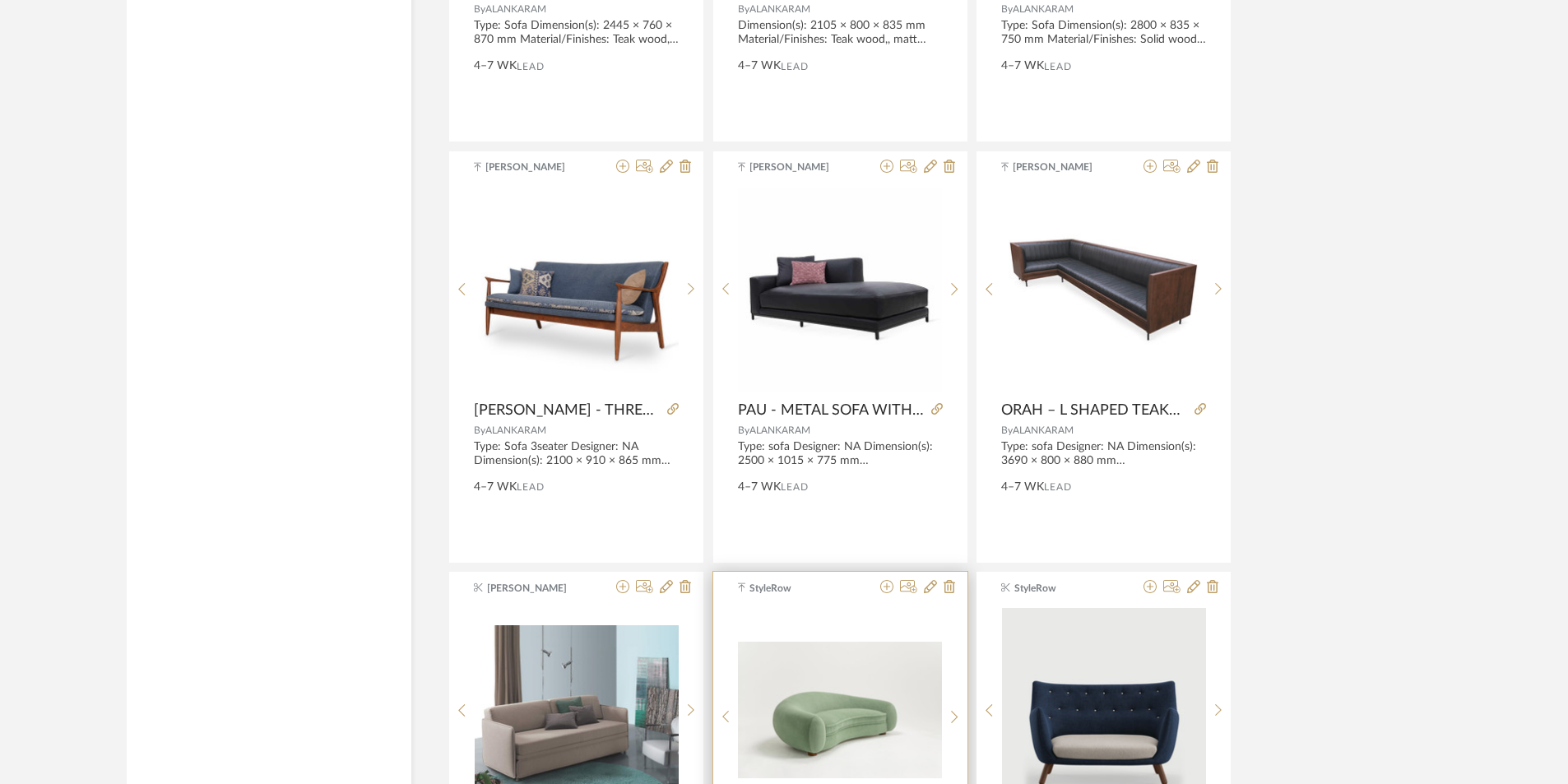
scroll to position [11581, 0]
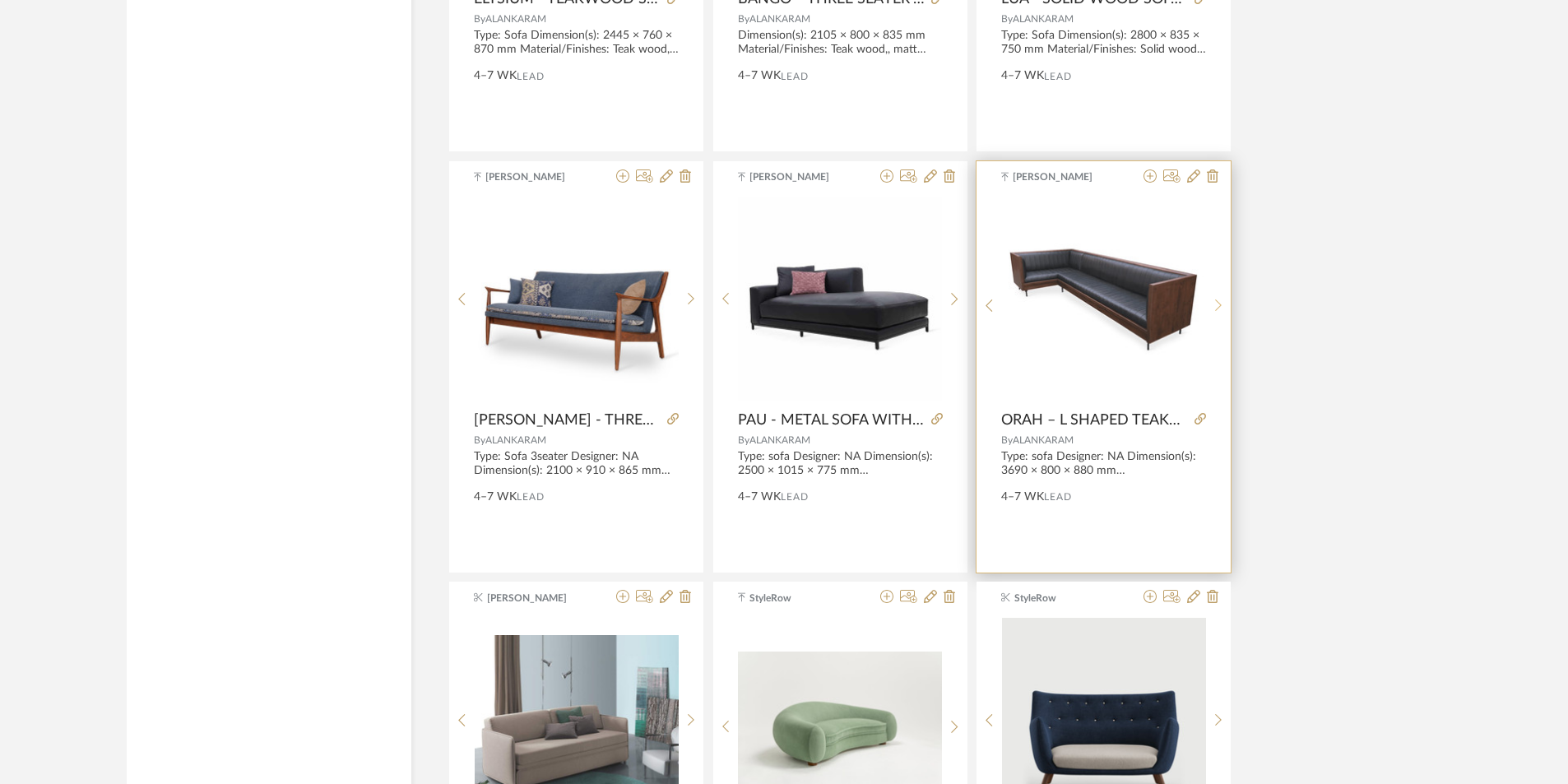
click at [1216, 319] on div at bounding box center [1218, 306] width 26 height 219
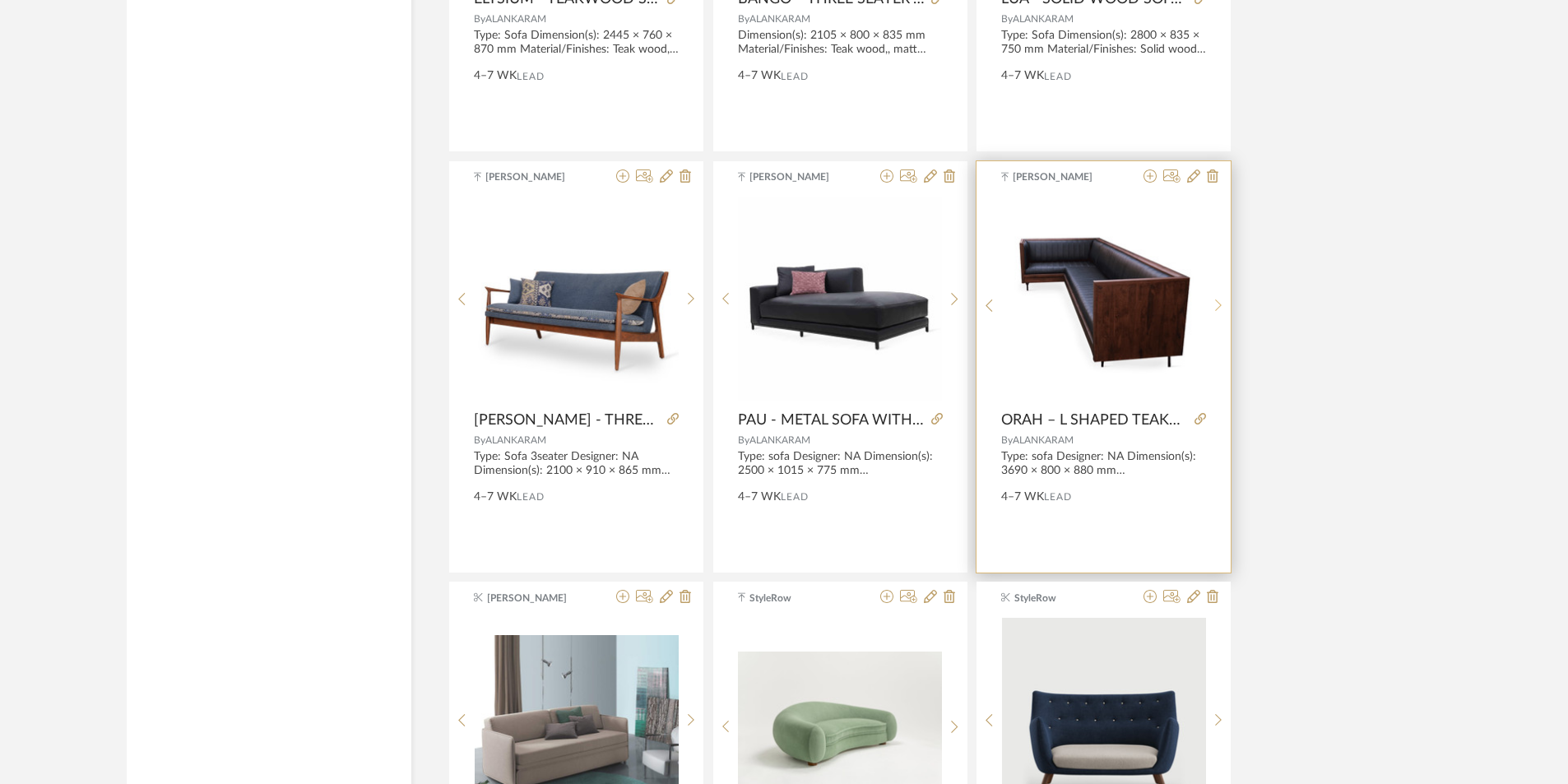
click at [1216, 319] on div at bounding box center [1218, 306] width 26 height 219
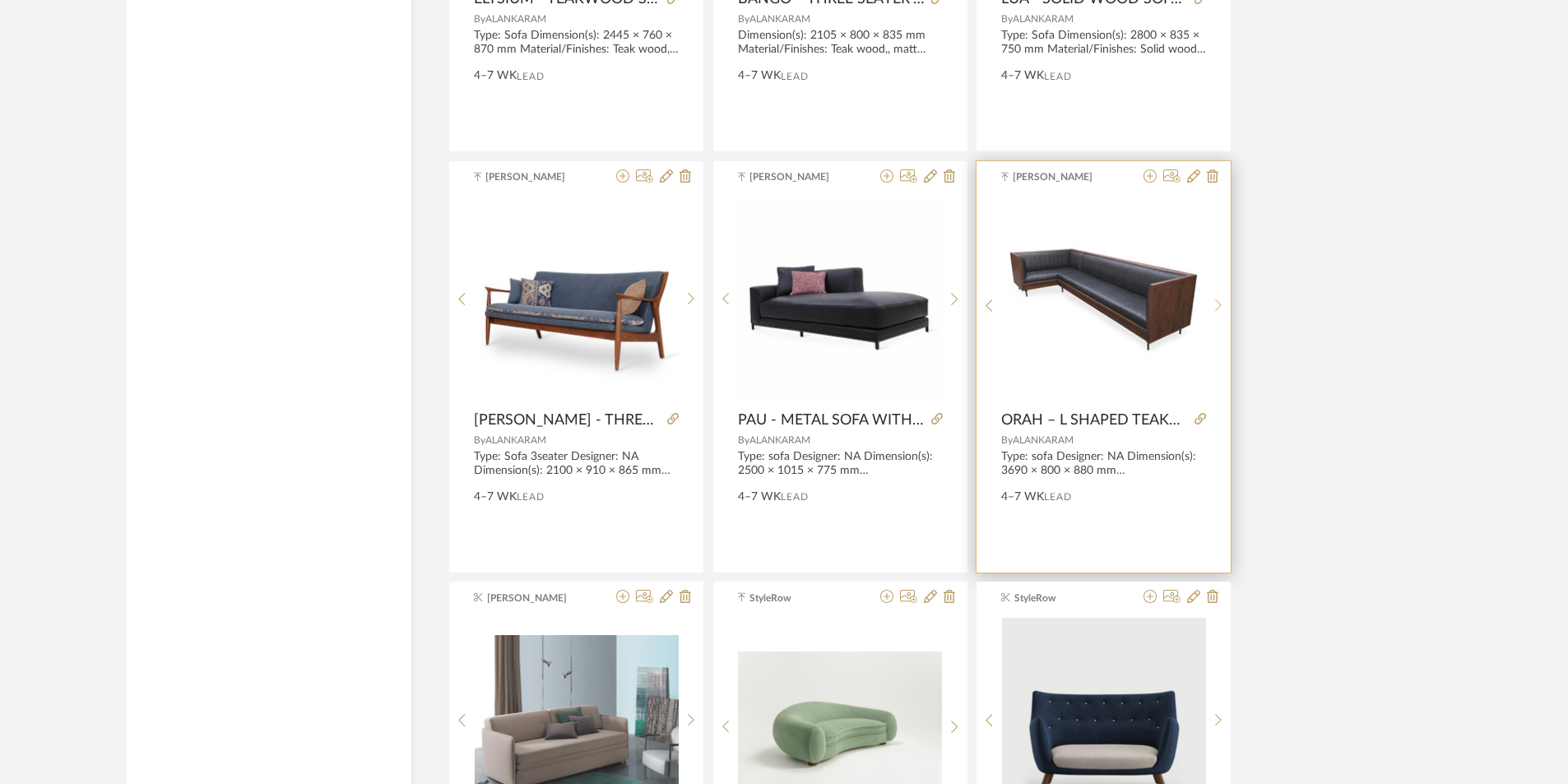
click at [1216, 319] on div at bounding box center [1218, 306] width 26 height 219
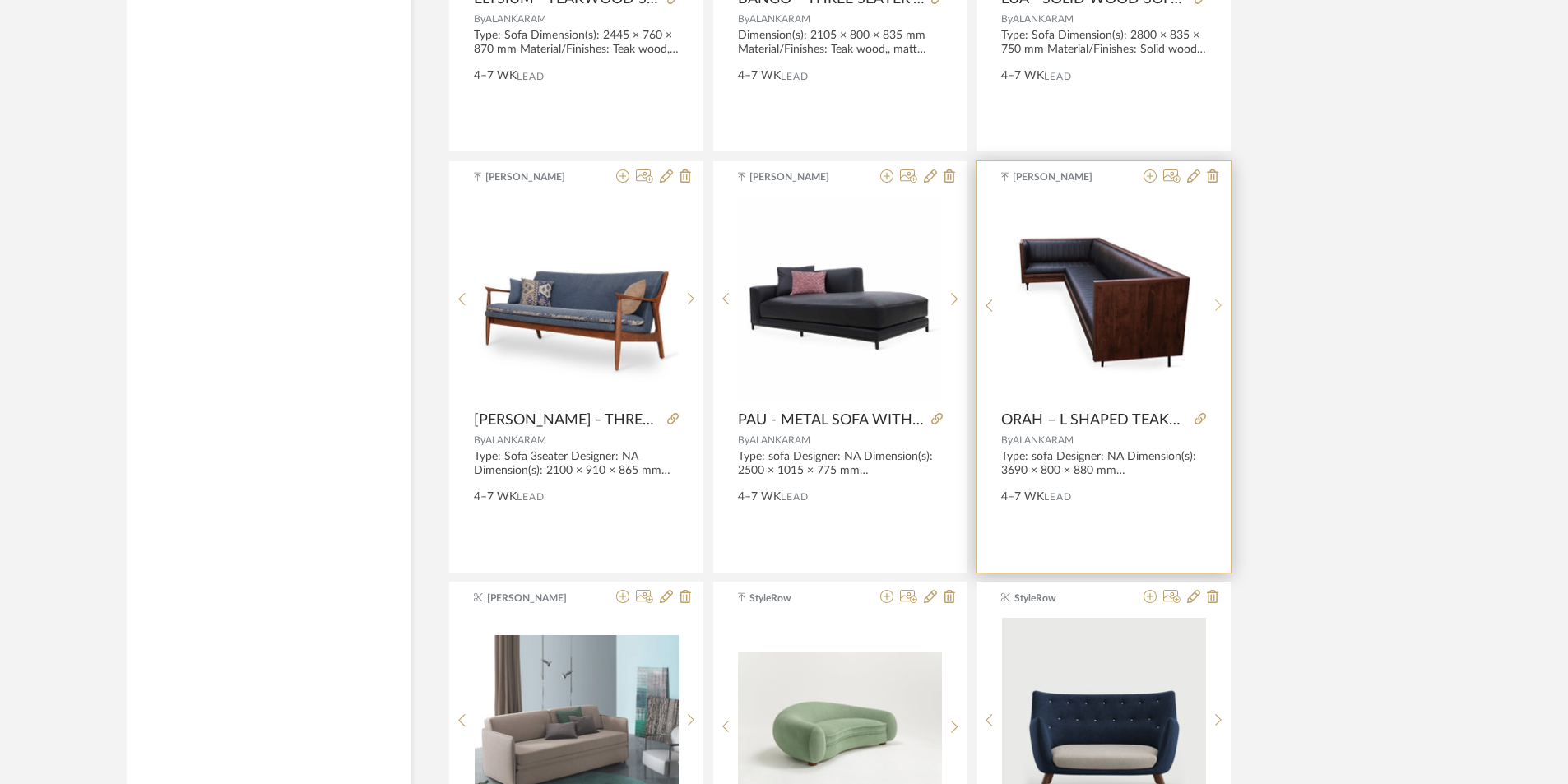
click at [1216, 319] on div at bounding box center [1218, 306] width 26 height 219
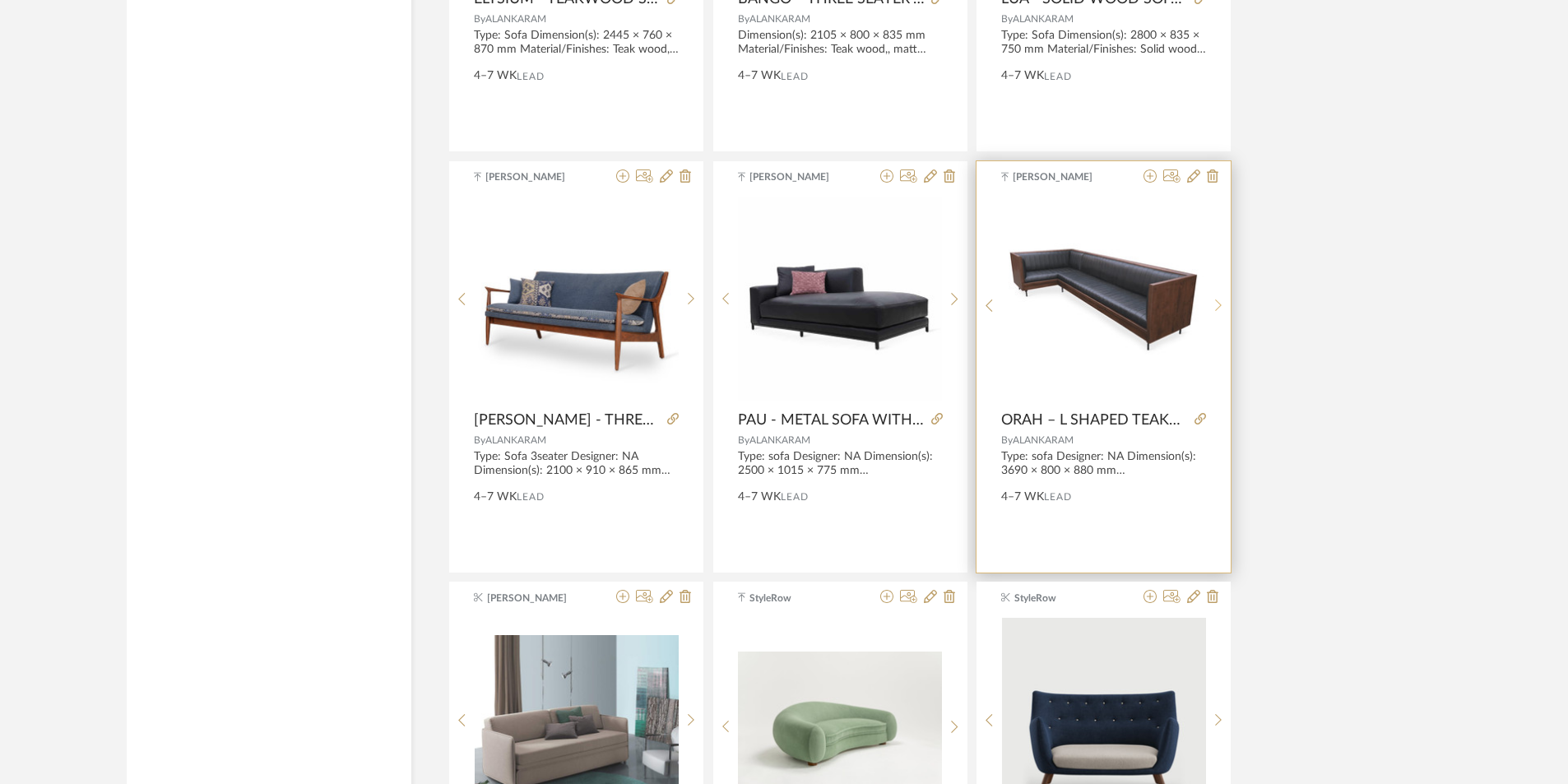
click at [1214, 320] on div at bounding box center [1218, 306] width 26 height 219
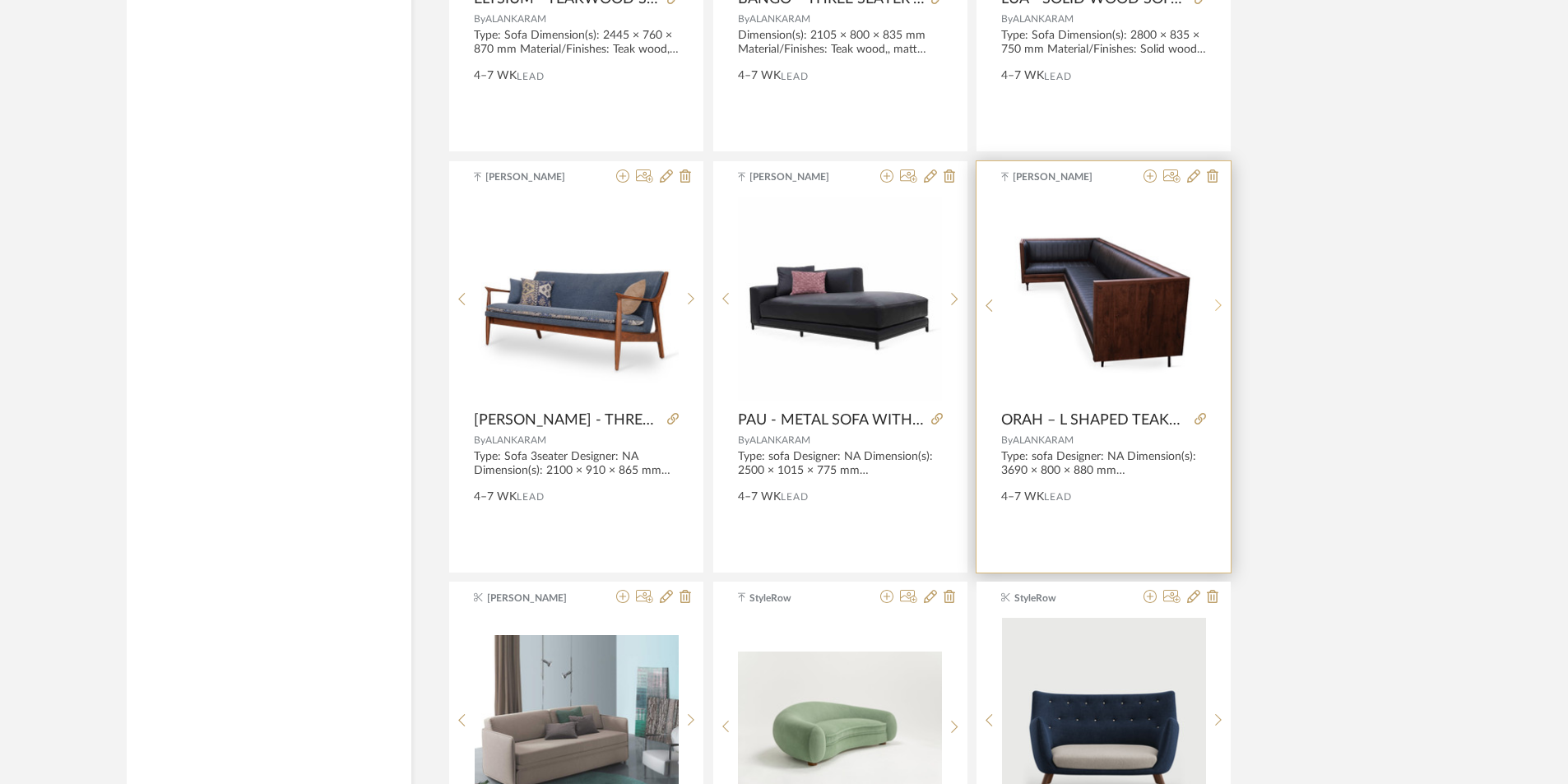
click at [1211, 322] on div at bounding box center [1218, 306] width 26 height 219
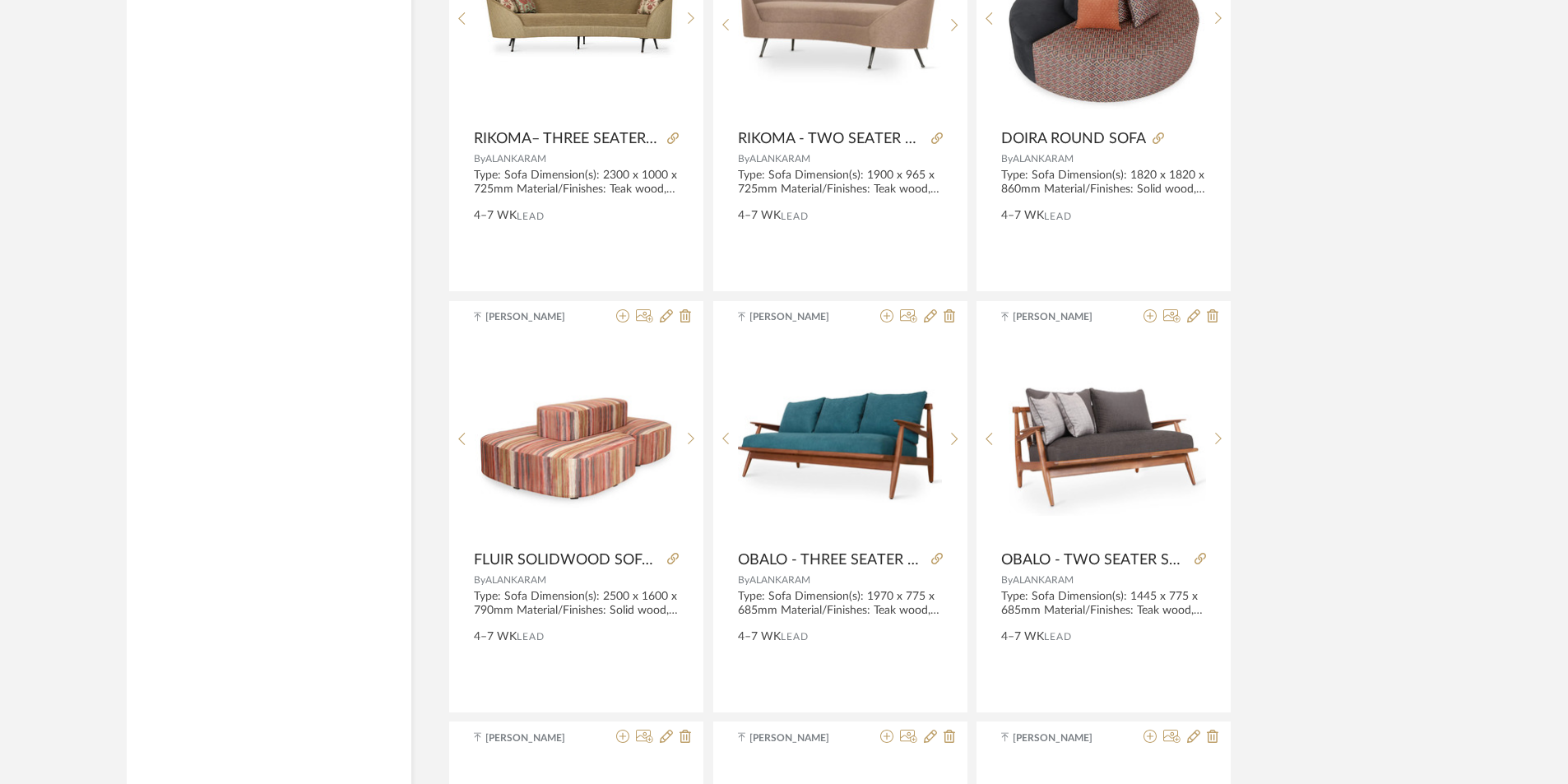
scroll to position [9526, 0]
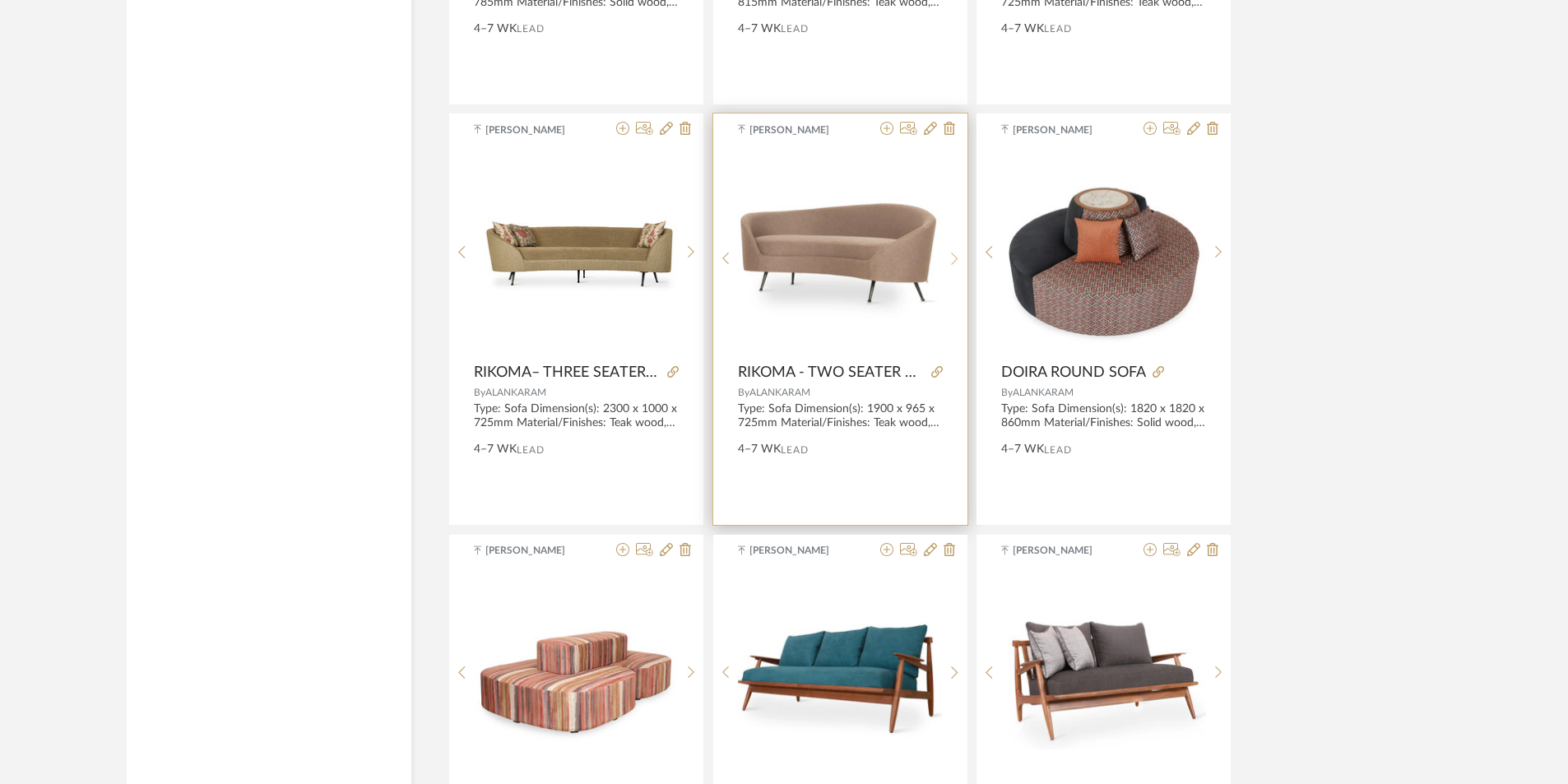
click at [946, 260] on sr-next-btn at bounding box center [955, 258] width 26 height 14
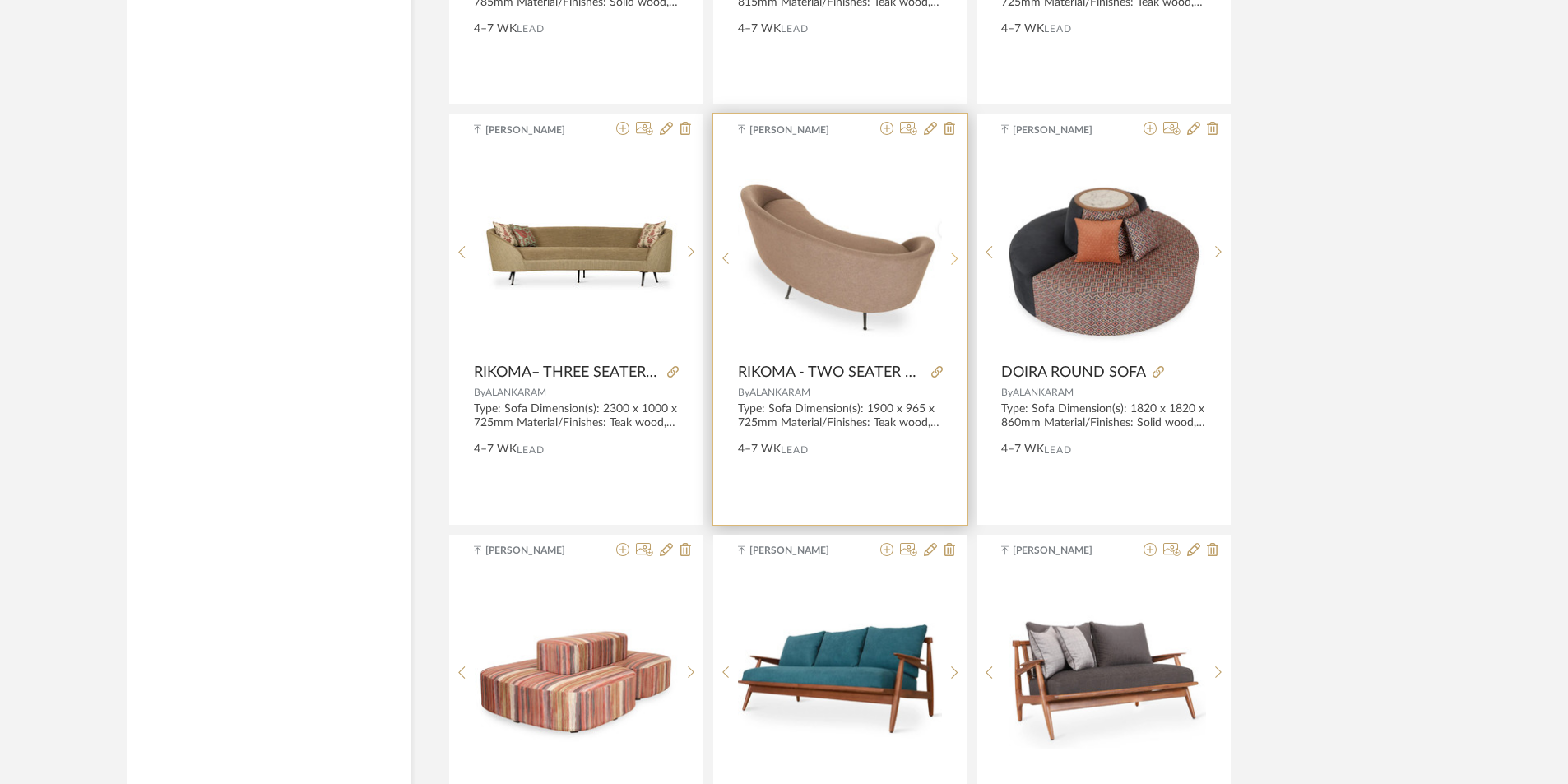
click at [946, 260] on sr-next-btn at bounding box center [955, 258] width 26 height 14
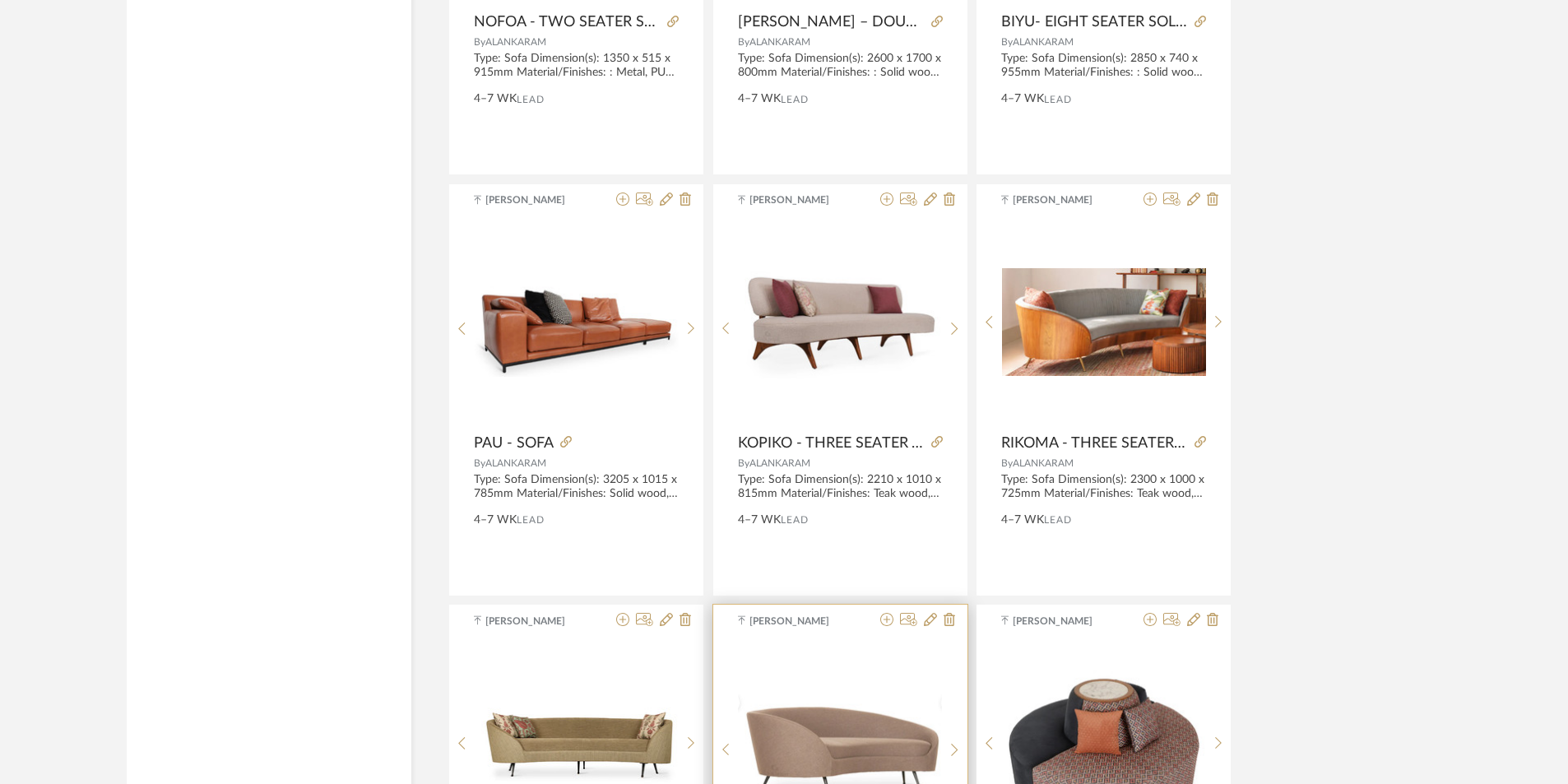
scroll to position [9033, 0]
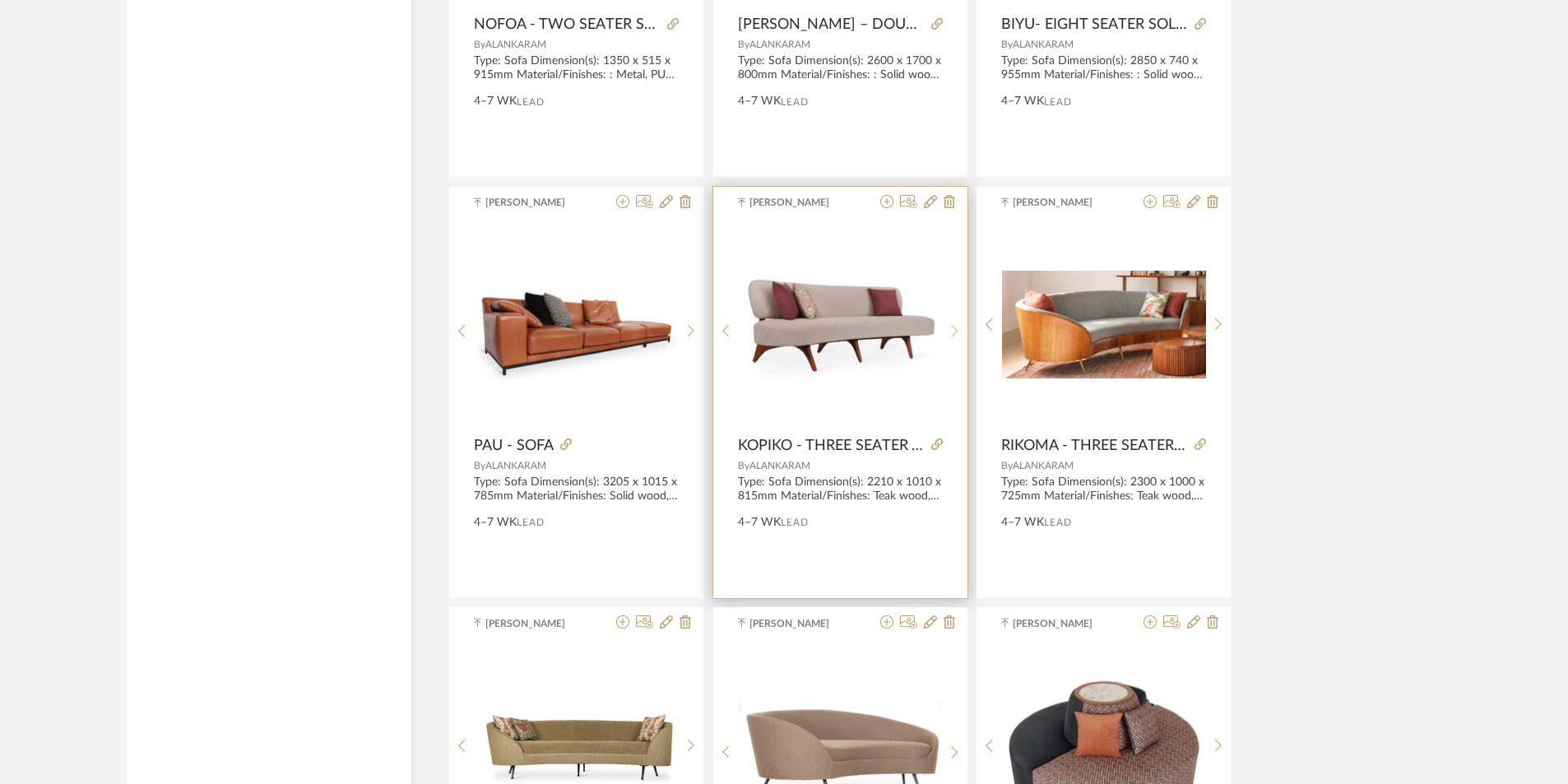
drag, startPoint x: 961, startPoint y: 347, endPoint x: 954, endPoint y: 353, distance: 9.2
click at [960, 352] on div at bounding box center [955, 332] width 26 height 219
click at [959, 344] on div at bounding box center [955, 332] width 26 height 219
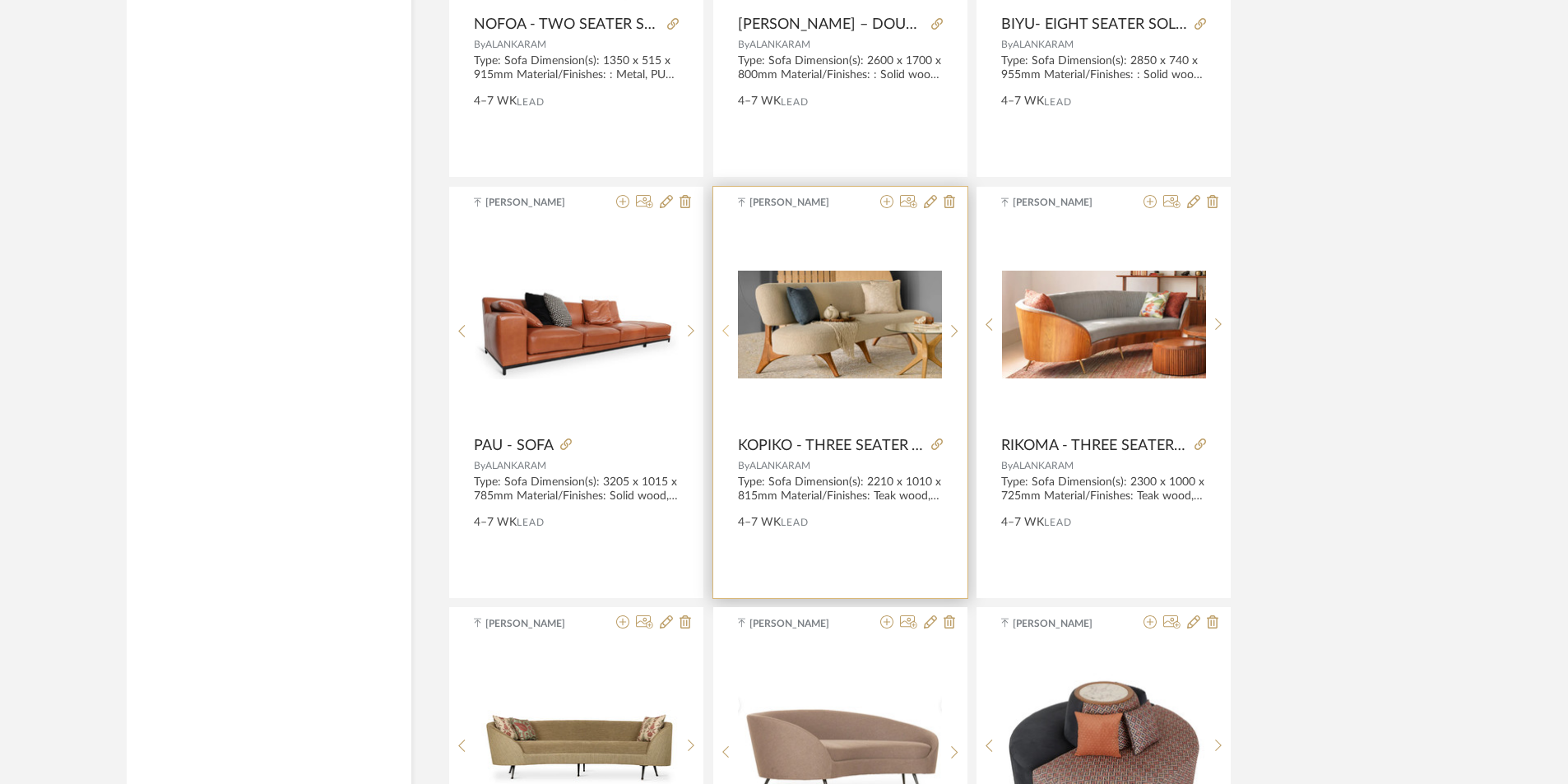
click at [725, 332] on icon at bounding box center [726, 331] width 8 height 14
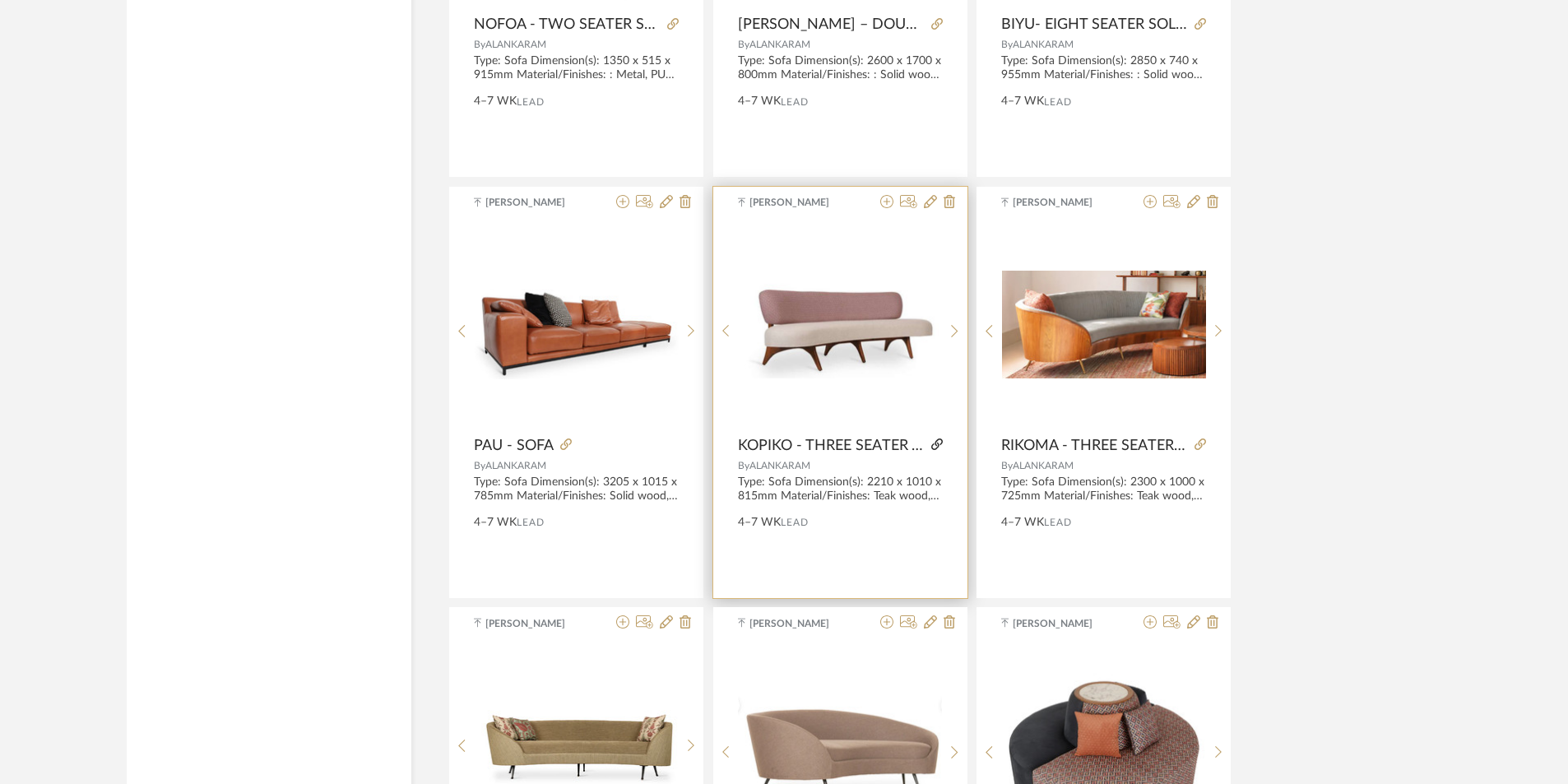
click at [939, 446] on icon at bounding box center [937, 444] width 11 height 11
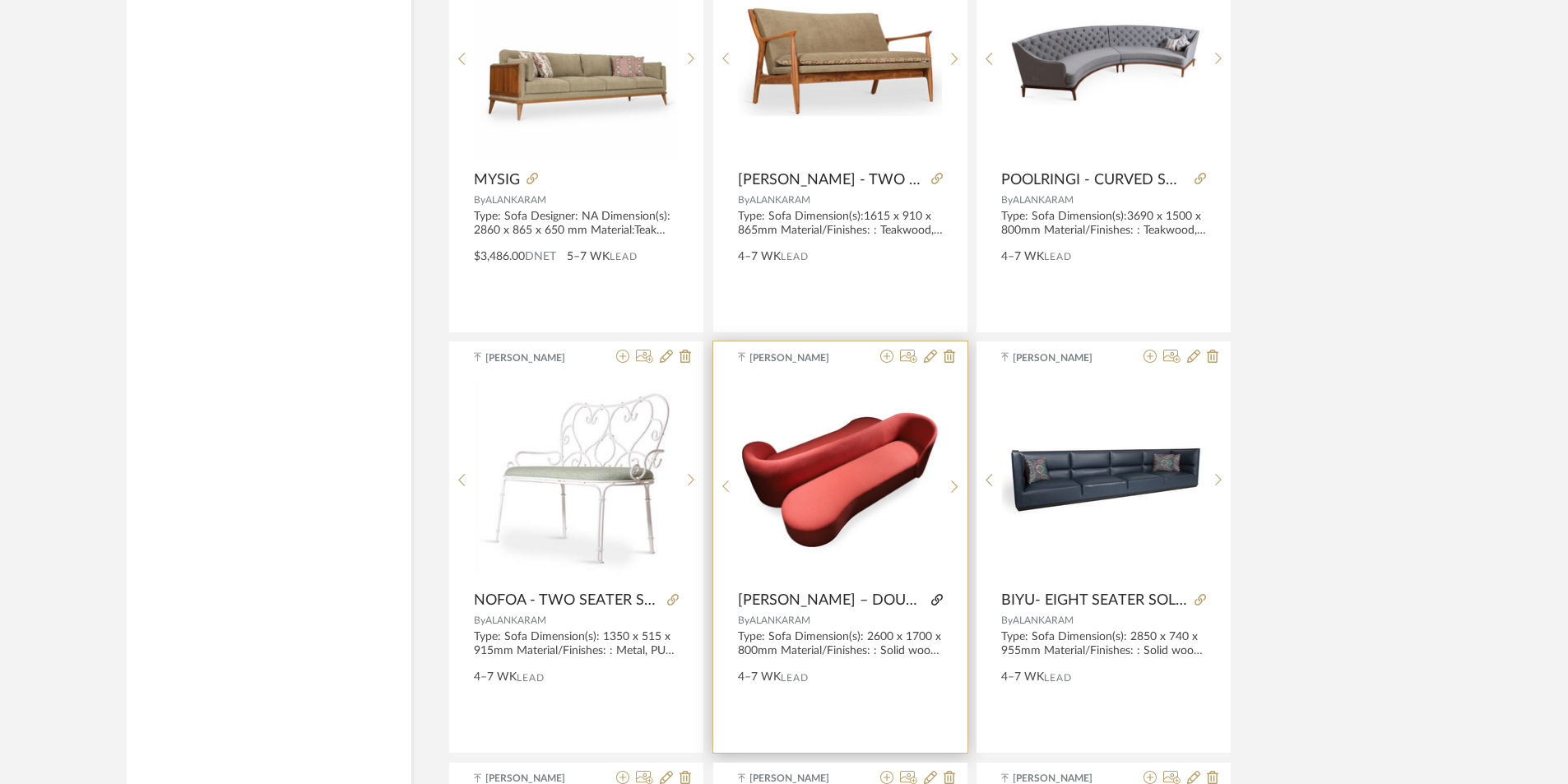
scroll to position [8210, 0]
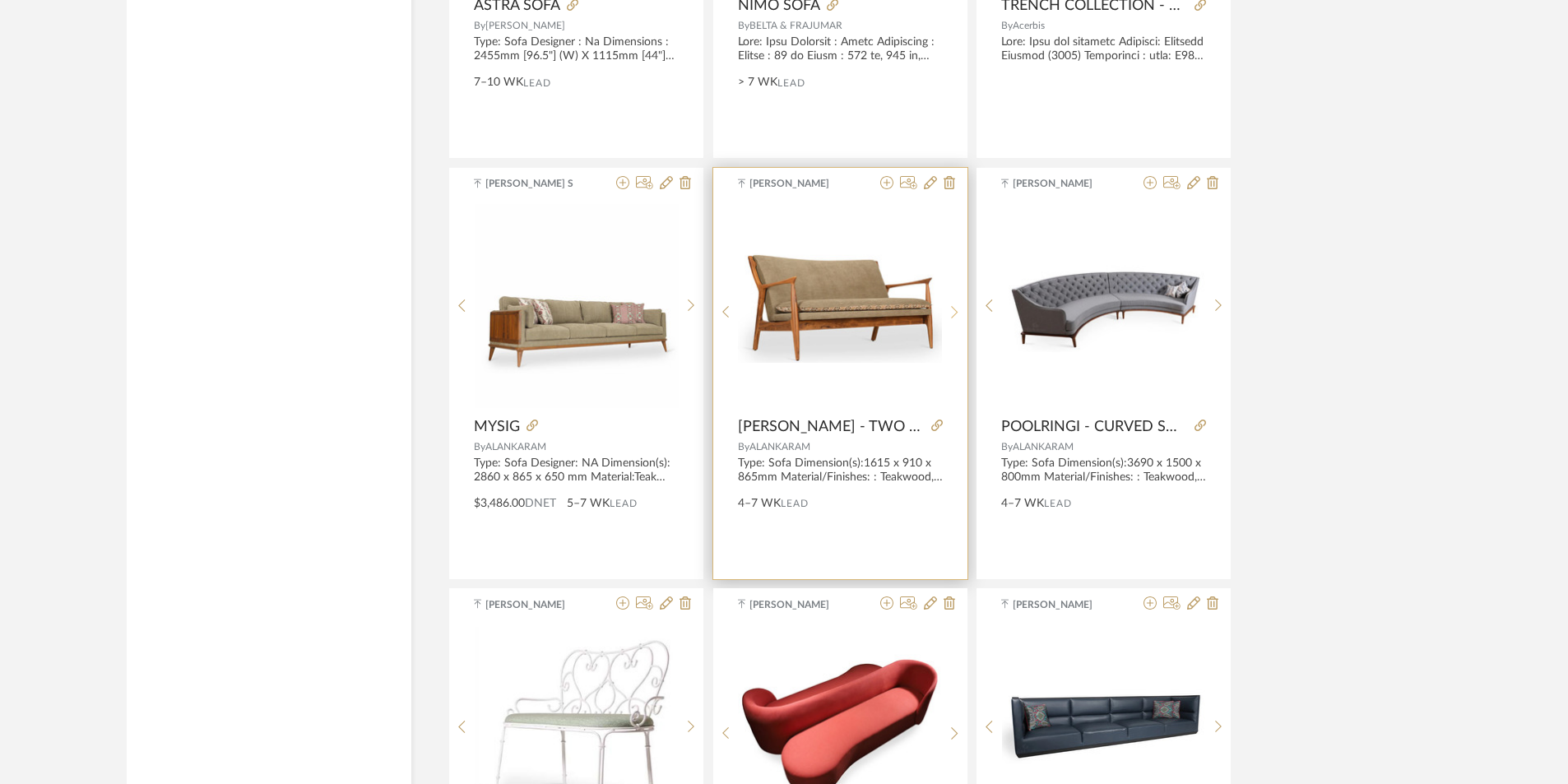
click at [957, 305] on icon at bounding box center [955, 312] width 8 height 14
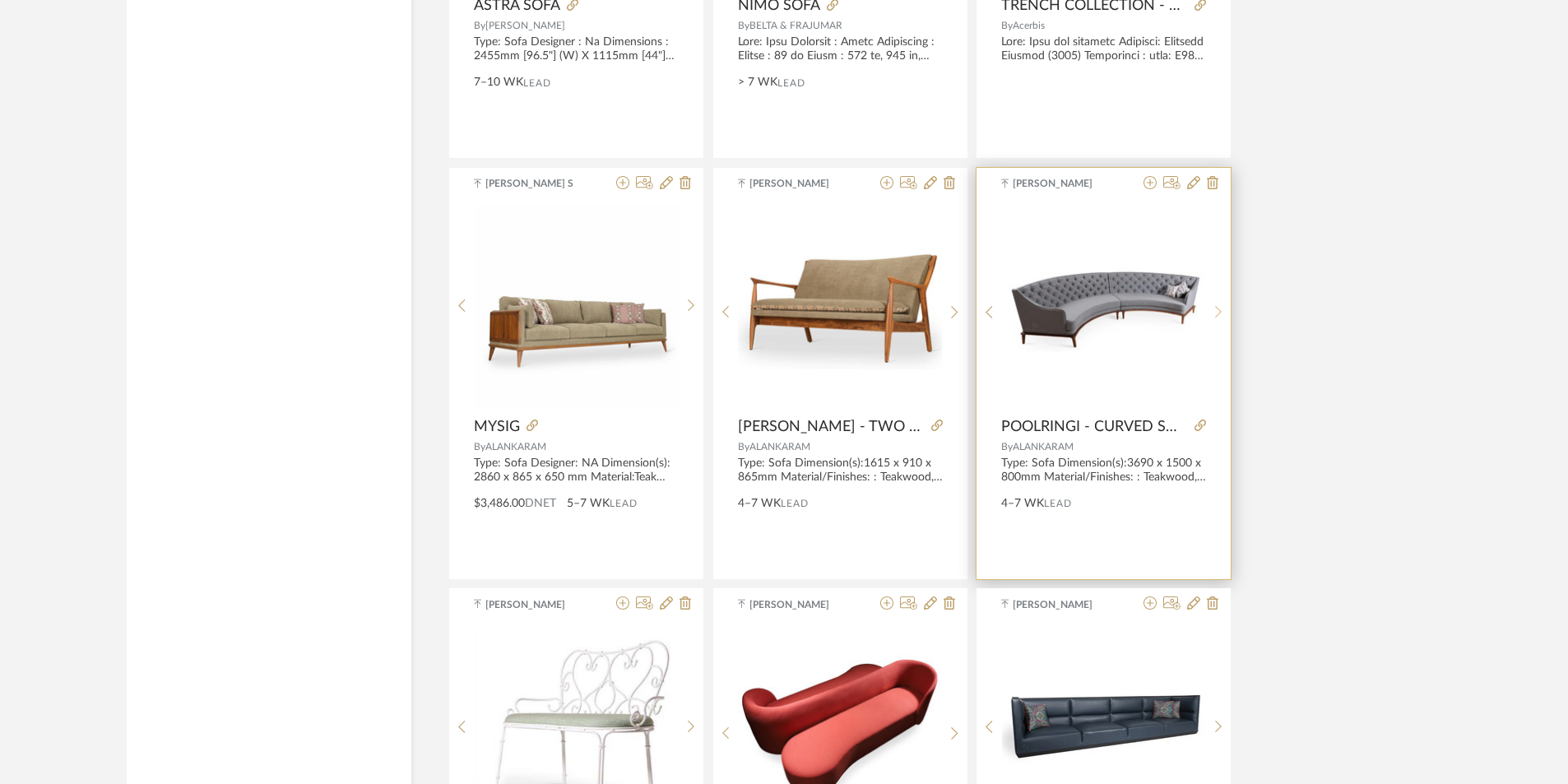
click at [1222, 298] on div at bounding box center [1218, 313] width 26 height 219
click at [1221, 298] on div at bounding box center [1218, 313] width 26 height 219
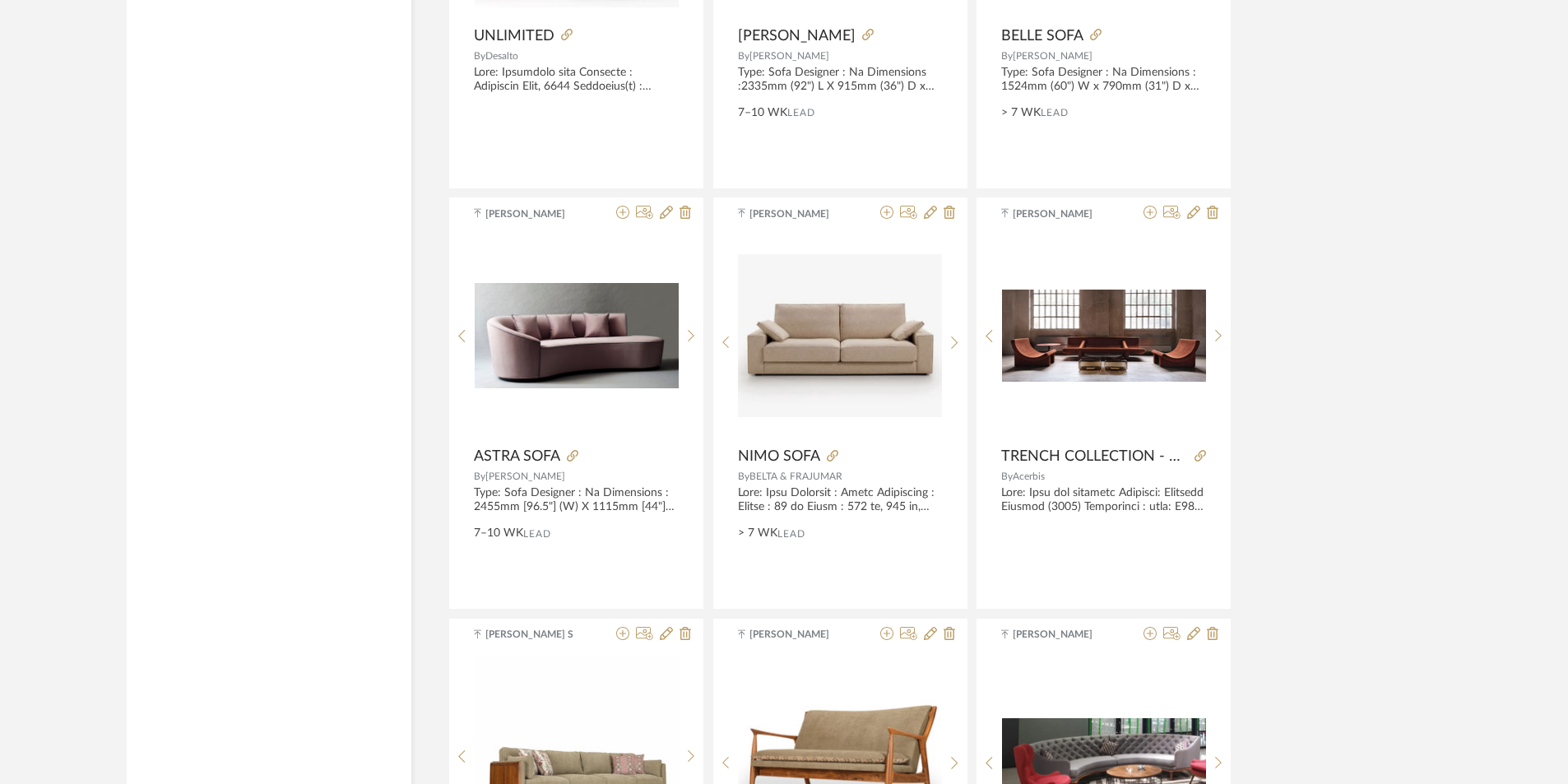
scroll to position [7717, 0]
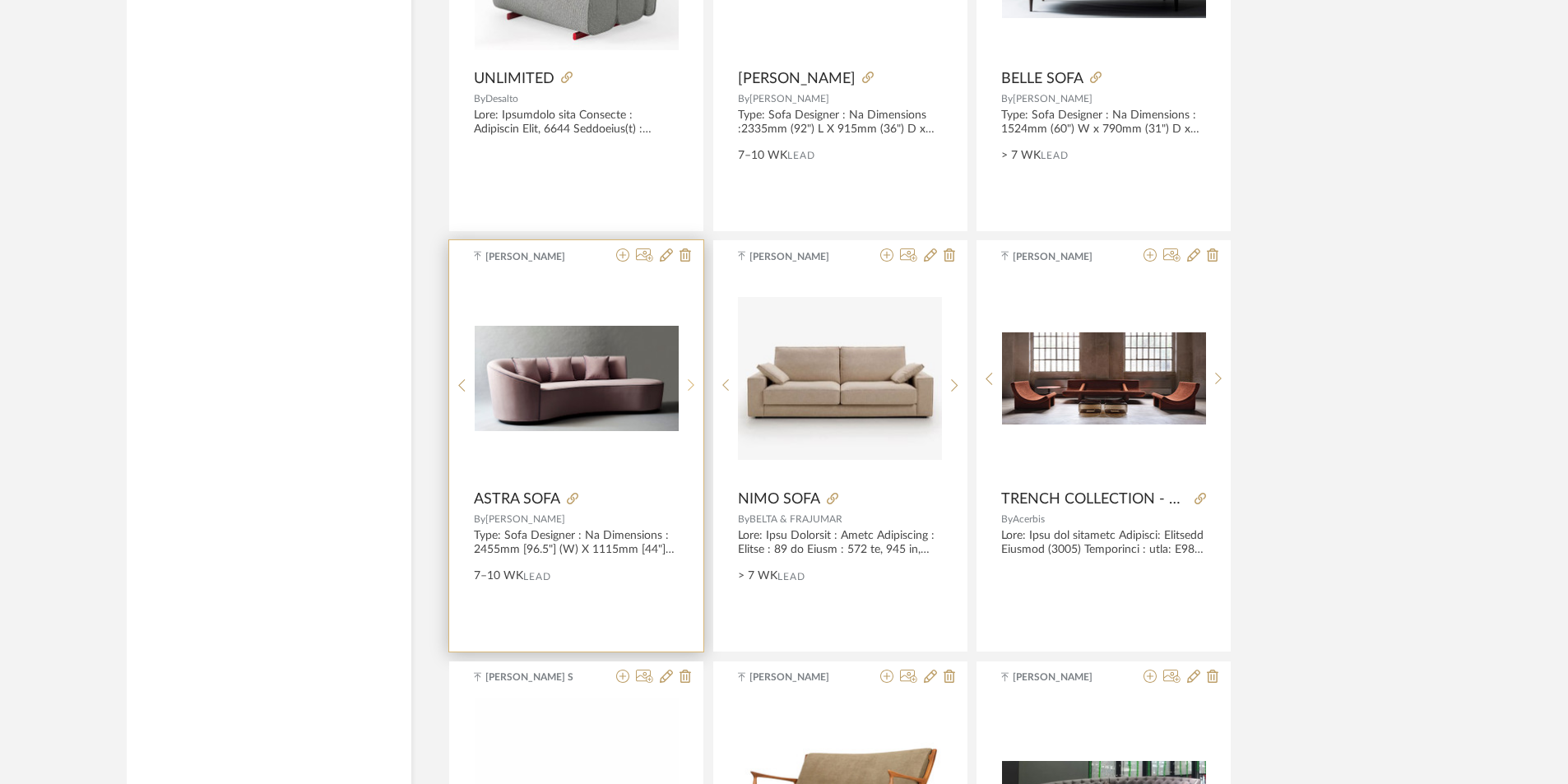
click at [689, 379] on icon at bounding box center [692, 384] width 8 height 14
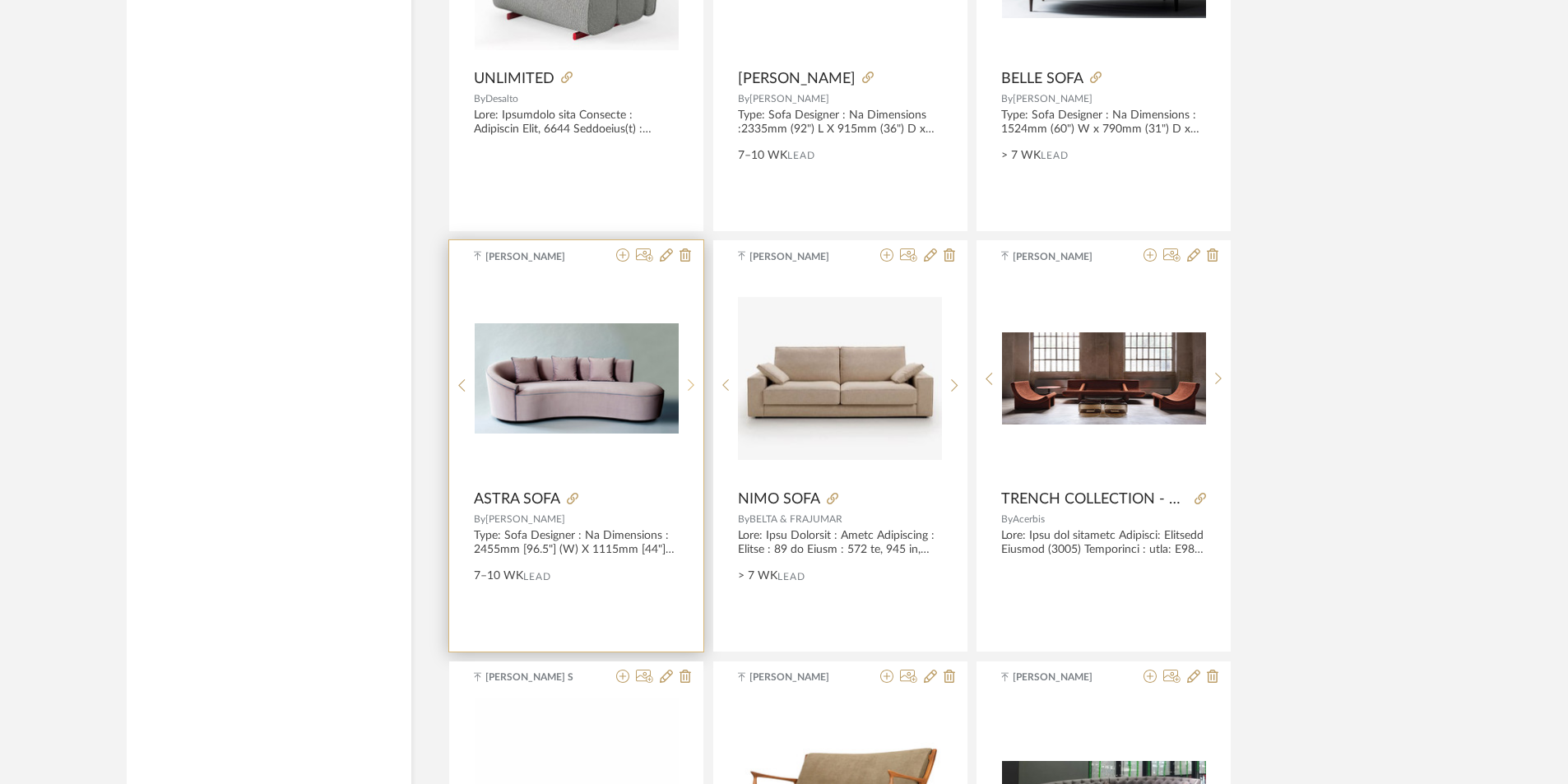
click at [689, 379] on icon at bounding box center [692, 384] width 8 height 14
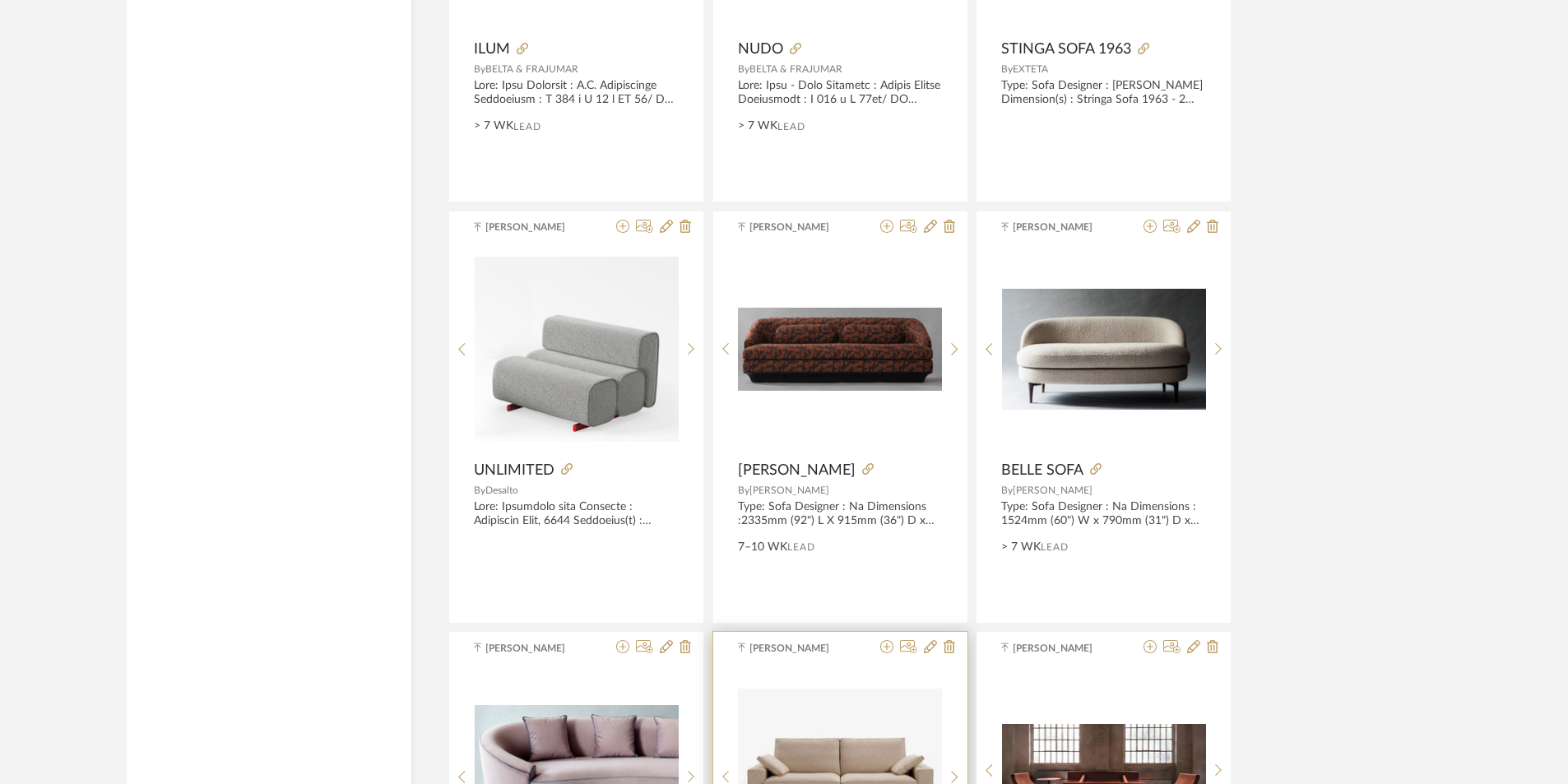
scroll to position [7306, 0]
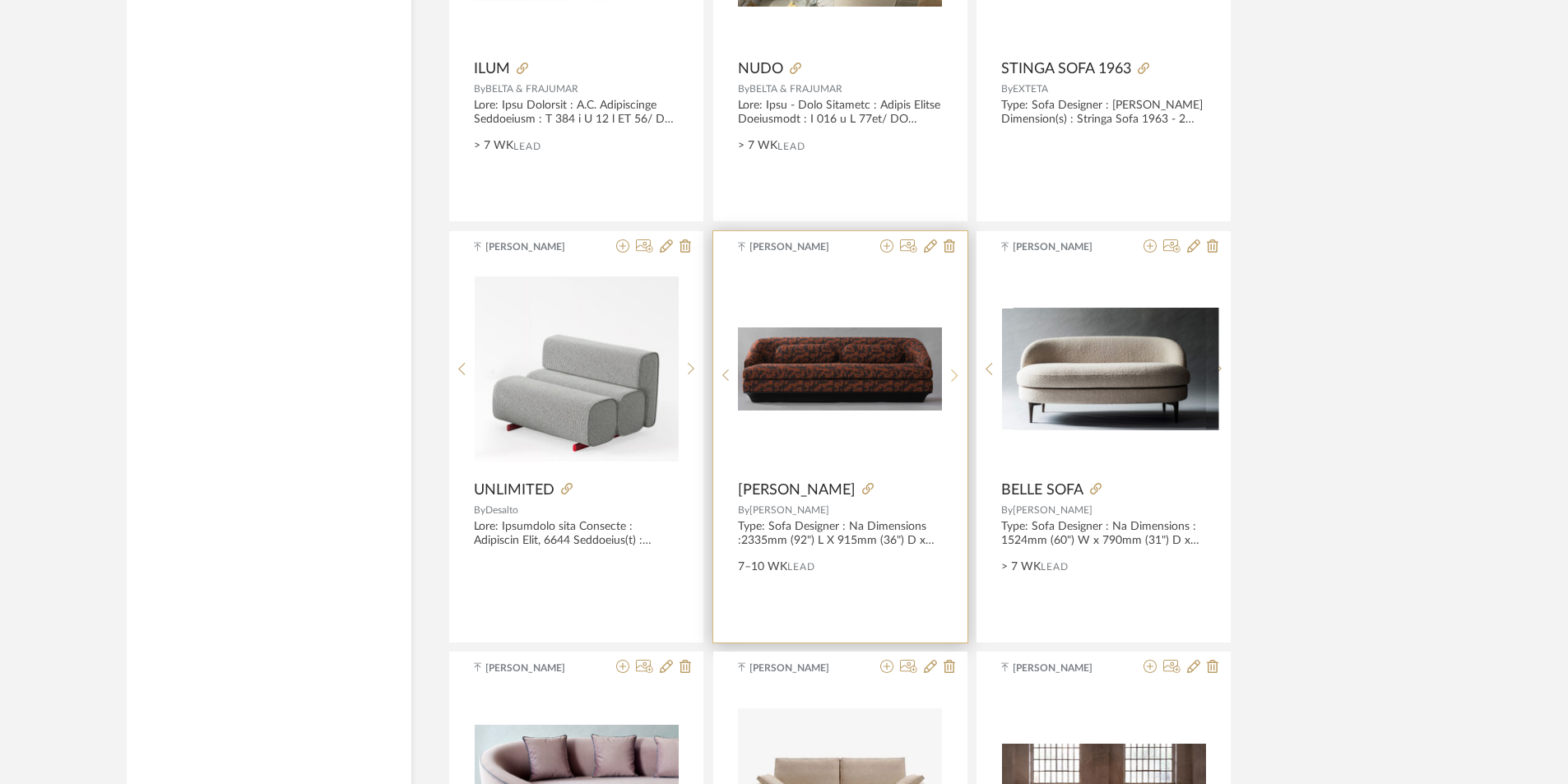
click at [961, 371] on sr-next-btn at bounding box center [955, 375] width 26 height 14
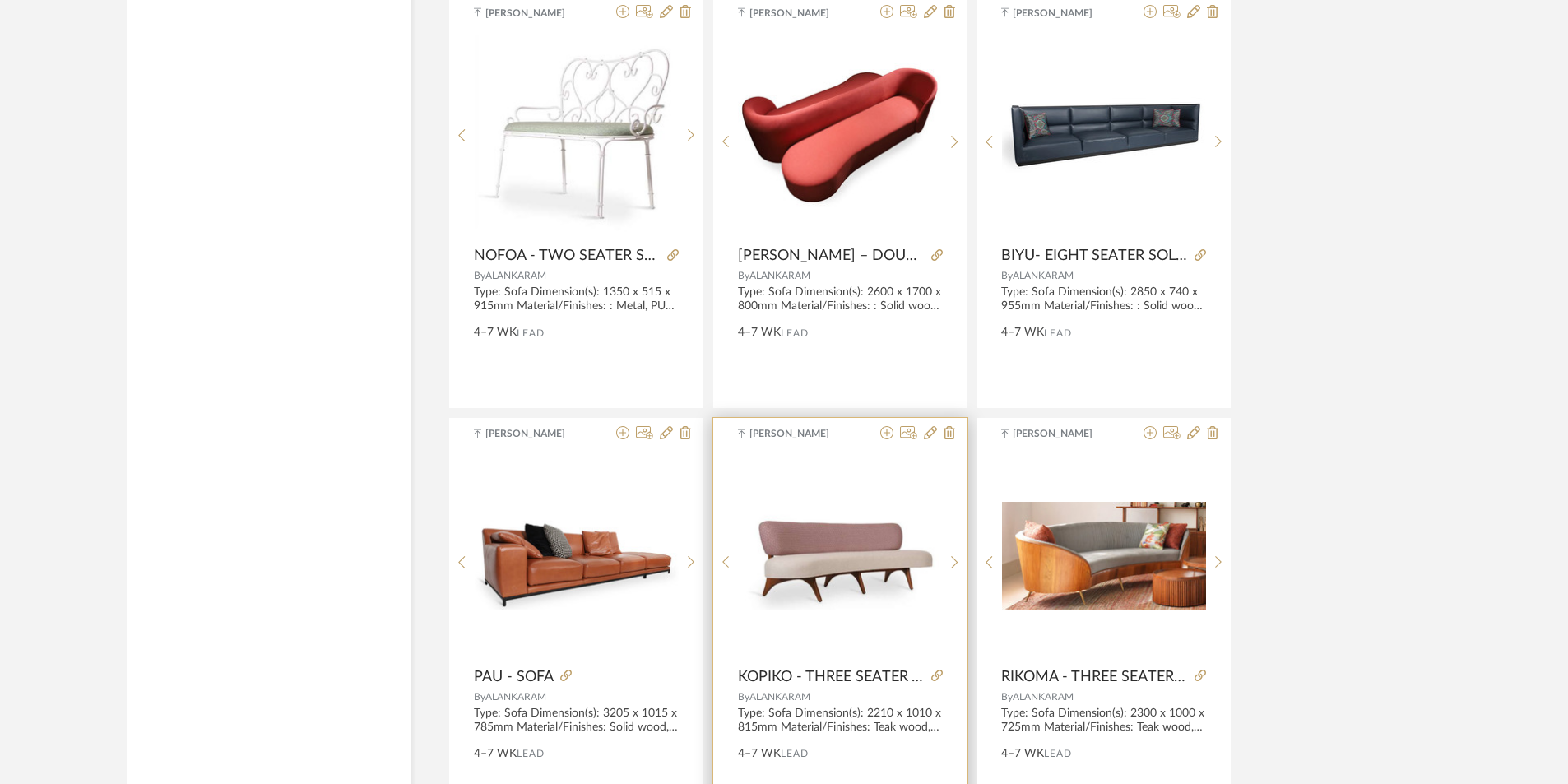
scroll to position [8951, 0]
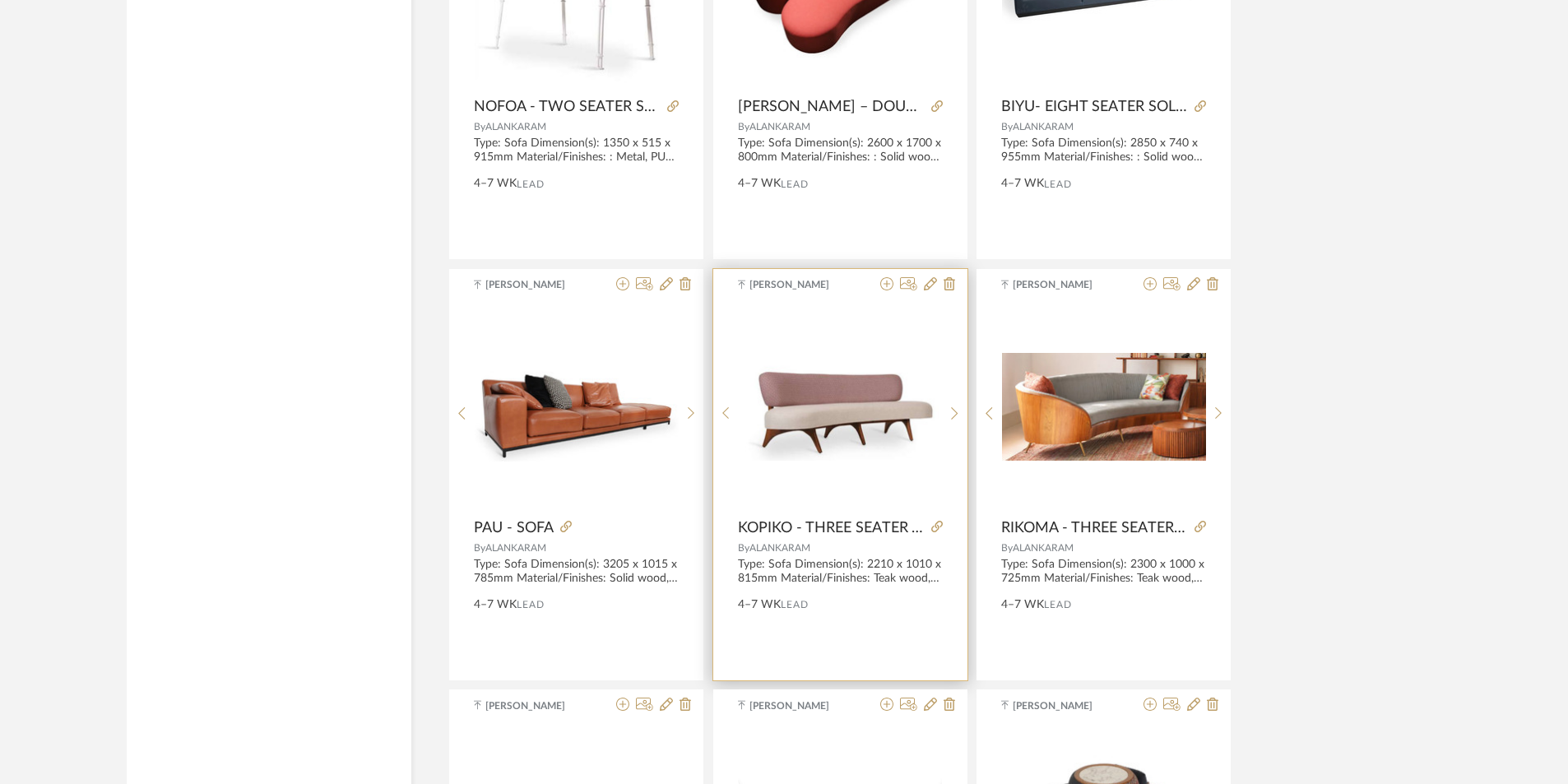
click at [842, 384] on img "2" at bounding box center [840, 406] width 204 height 108
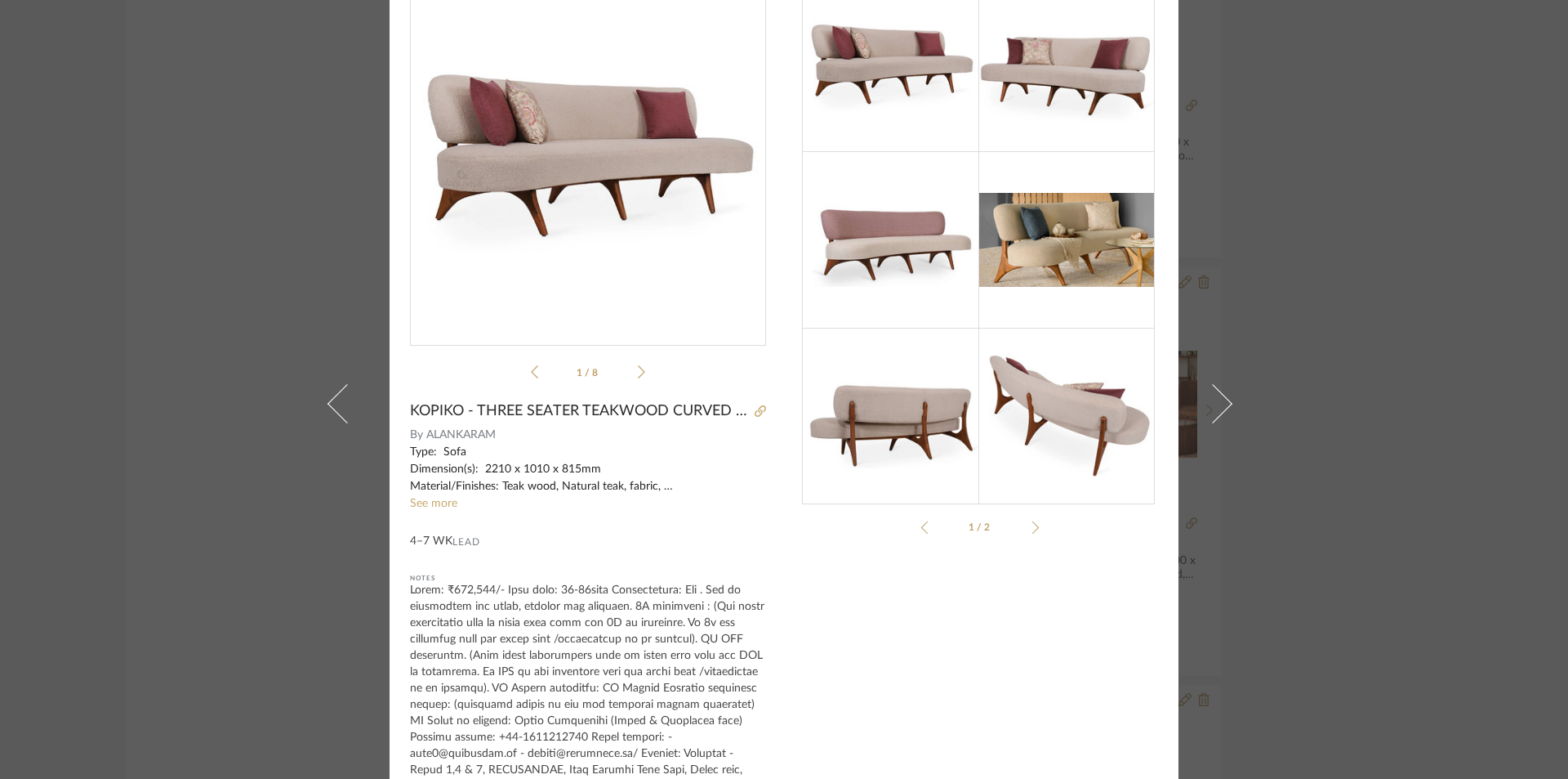
scroll to position [0, 0]
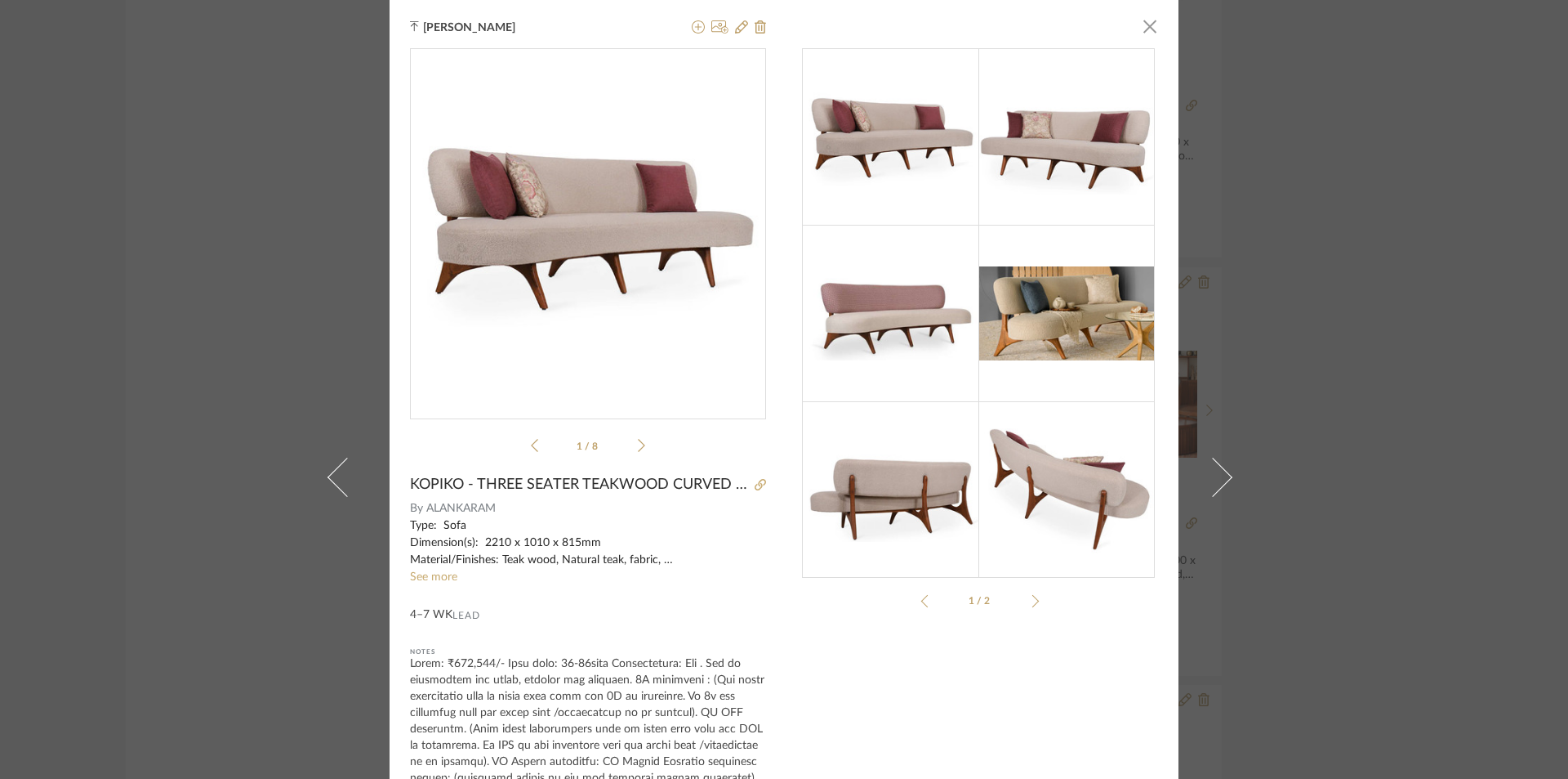
click at [183, 388] on div "Tehseen Mukadam × 1 / 8 KOPIKO - THREE SEATER TEAKWOOD CURVED SOFA By ALANKARAM…" at bounding box center [784, 390] width 1568 height 779
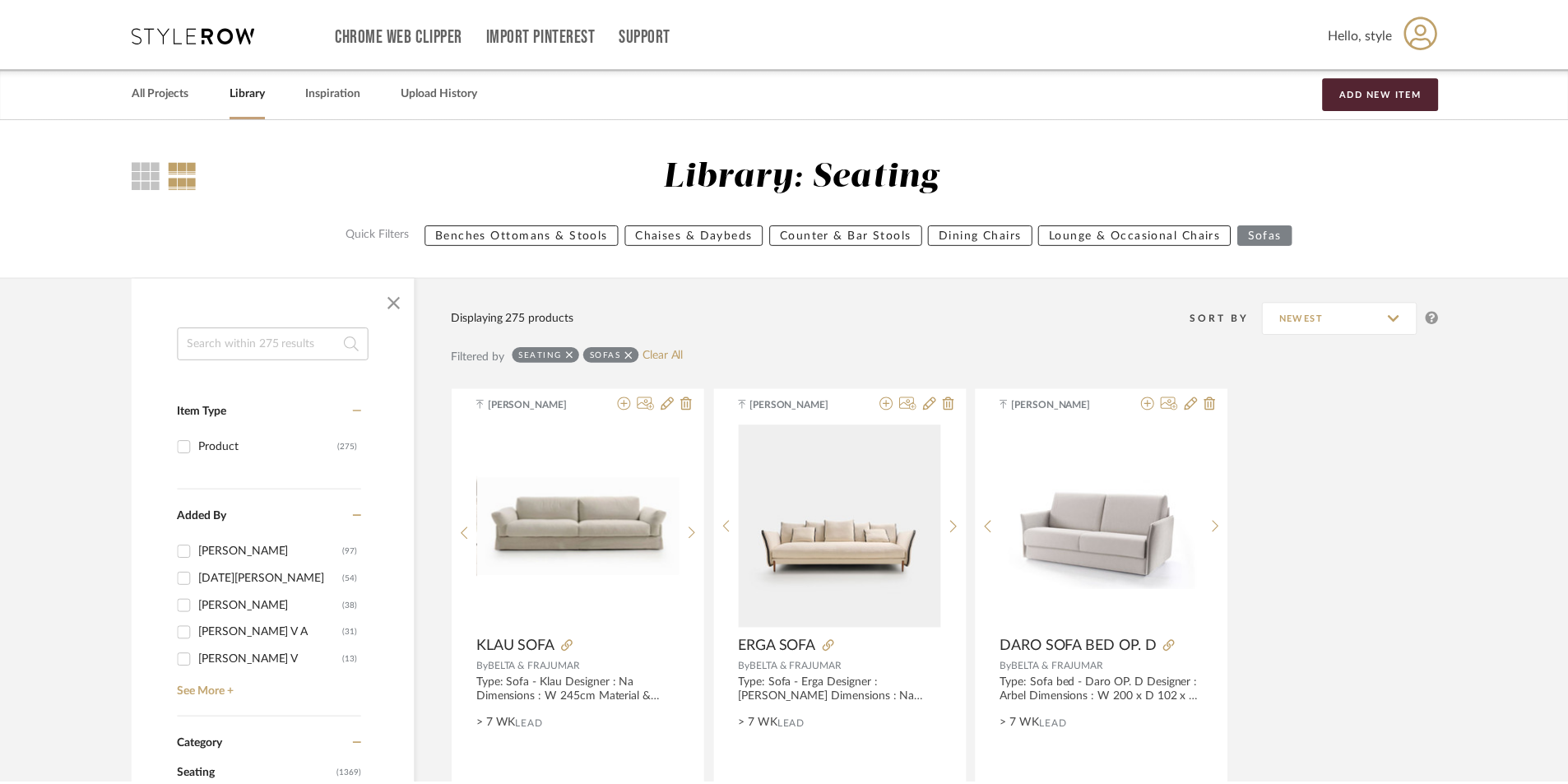
scroll to position [8951, 0]
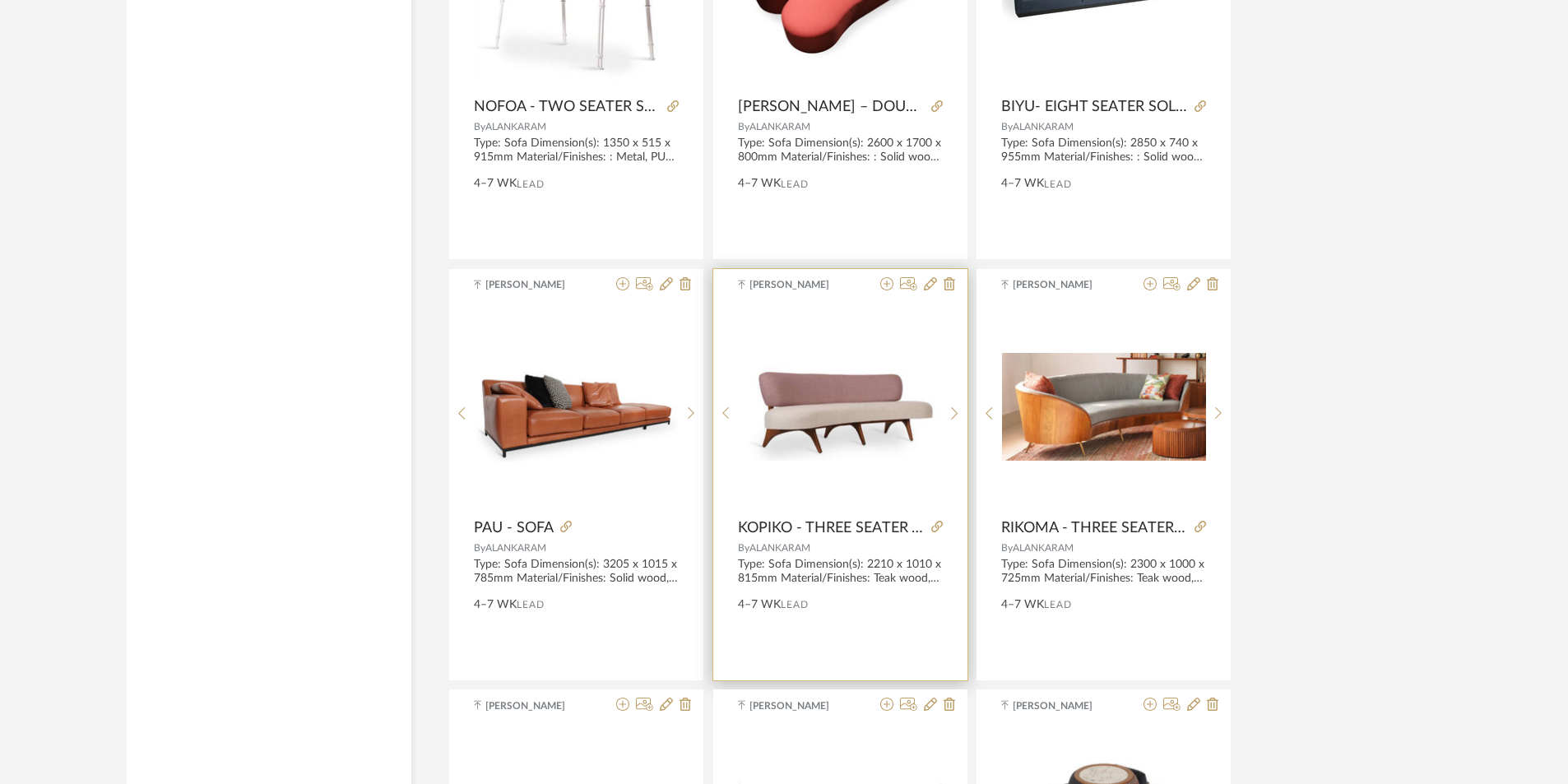
drag, startPoint x: 754, startPoint y: 530, endPoint x: 809, endPoint y: 546, distance: 57.3
click at [817, 549] on div "Tehseen Mukadam KOPIKO - THREE SEATER TEAKWOOD CURVED SOFA By ALANKARAM Type: S…" at bounding box center [840, 474] width 254 height 411
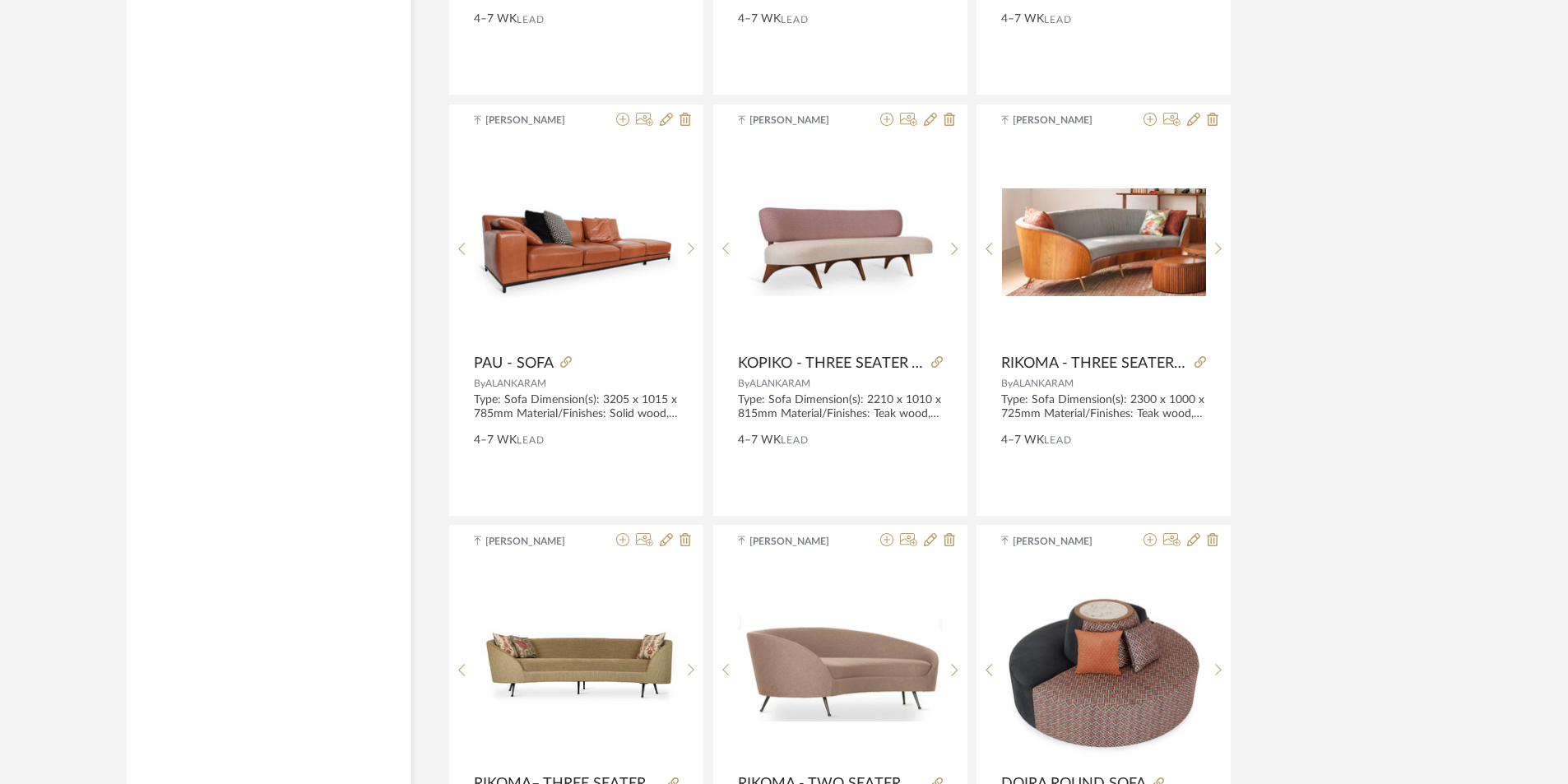
drag, startPoint x: 1282, startPoint y: 439, endPoint x: 1257, endPoint y: 449, distance: 26.9
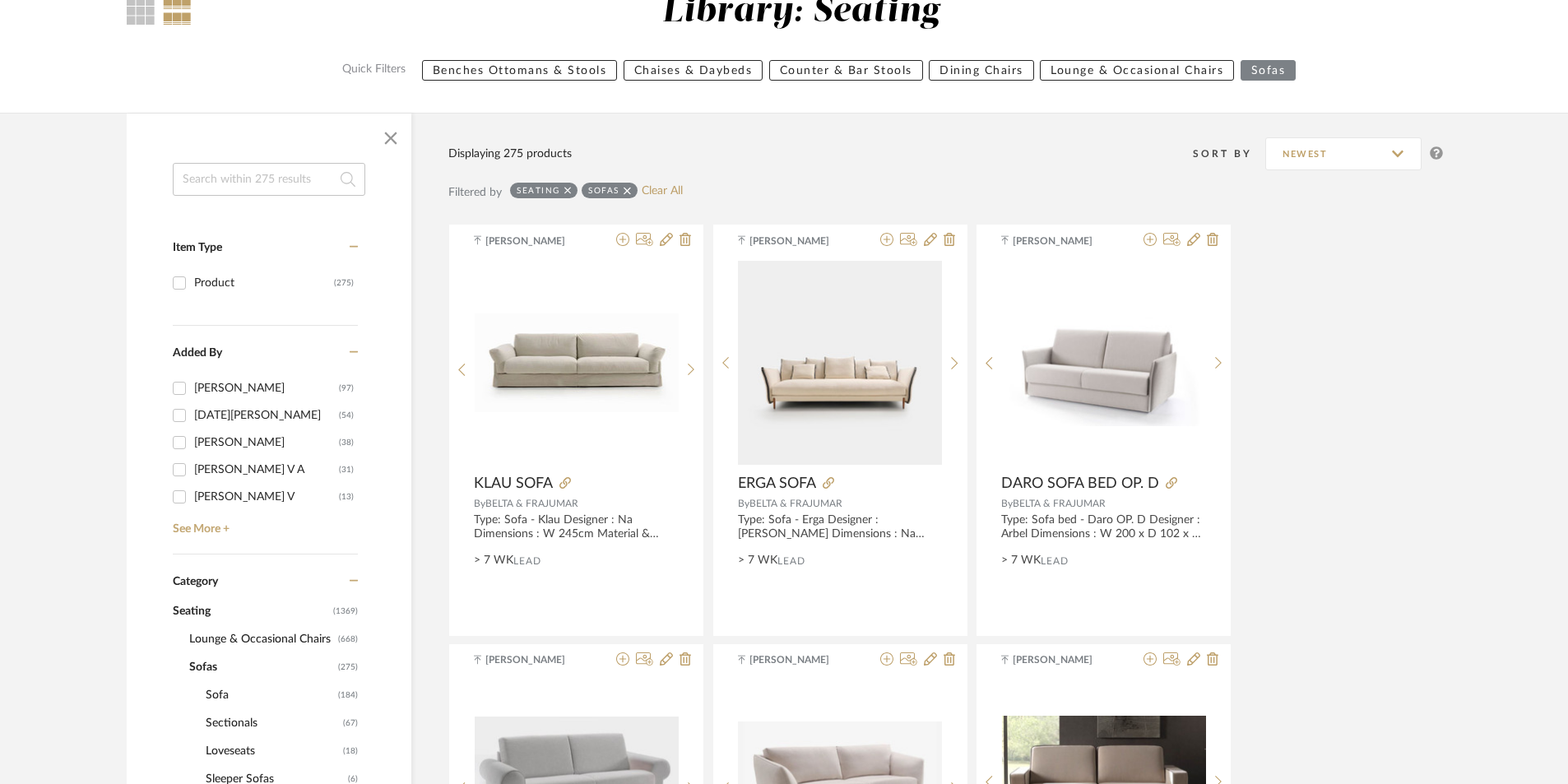
scroll to position [411, 0]
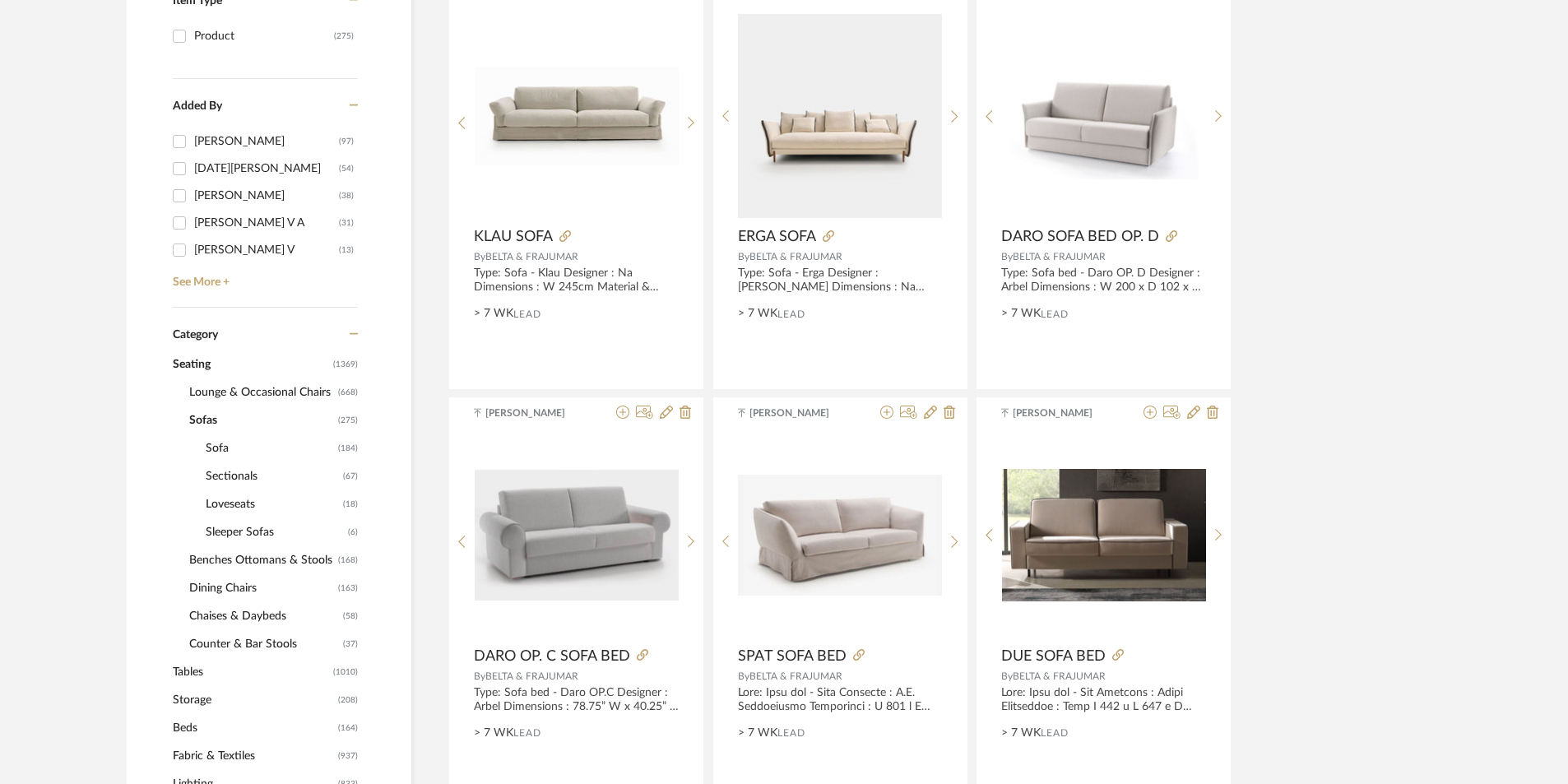
click at [228, 386] on span "Lounge & Occasional Chairs" at bounding box center [261, 392] width 145 height 28
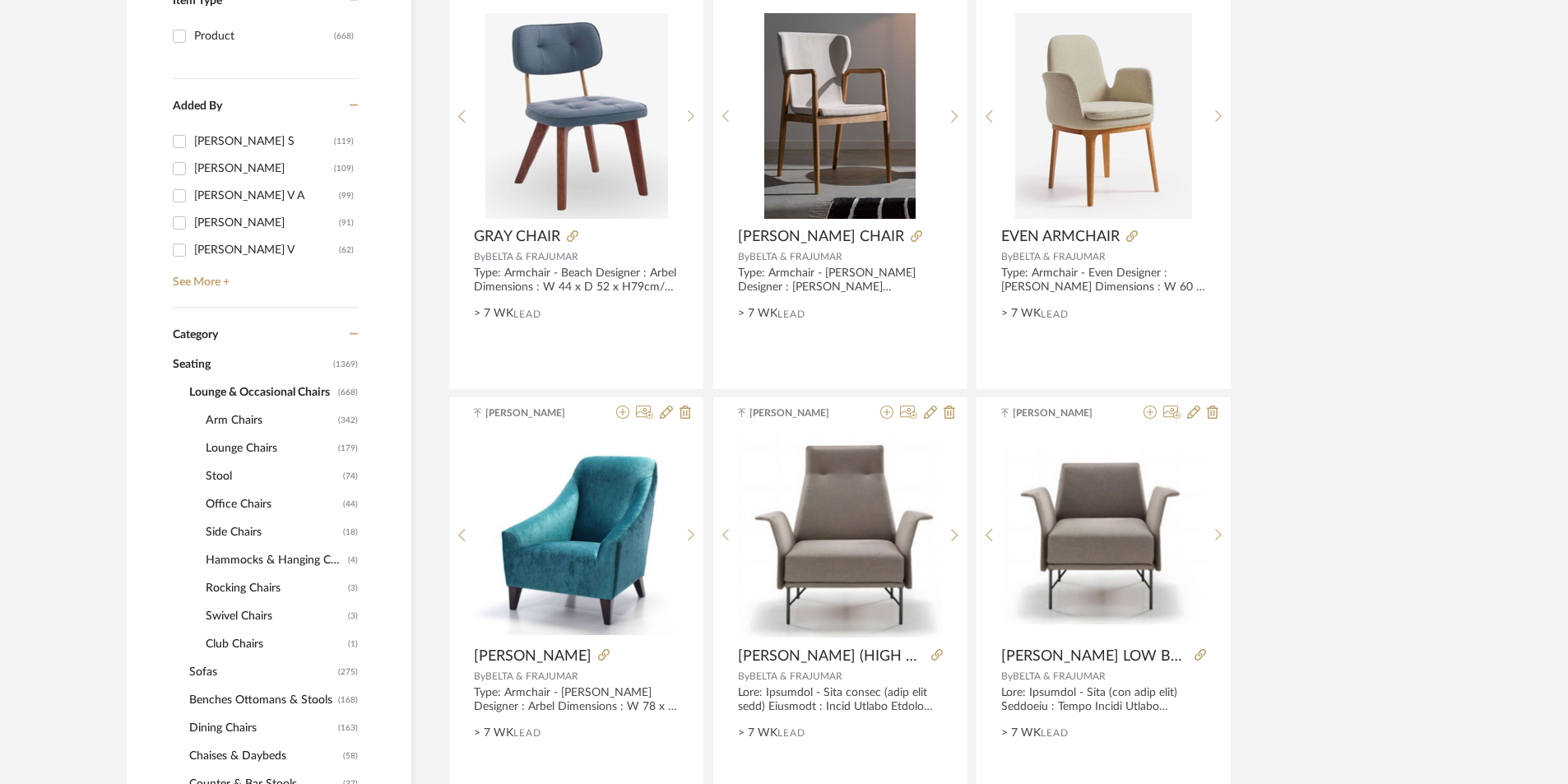
click at [232, 419] on span "Arm Chairs" at bounding box center [270, 420] width 129 height 28
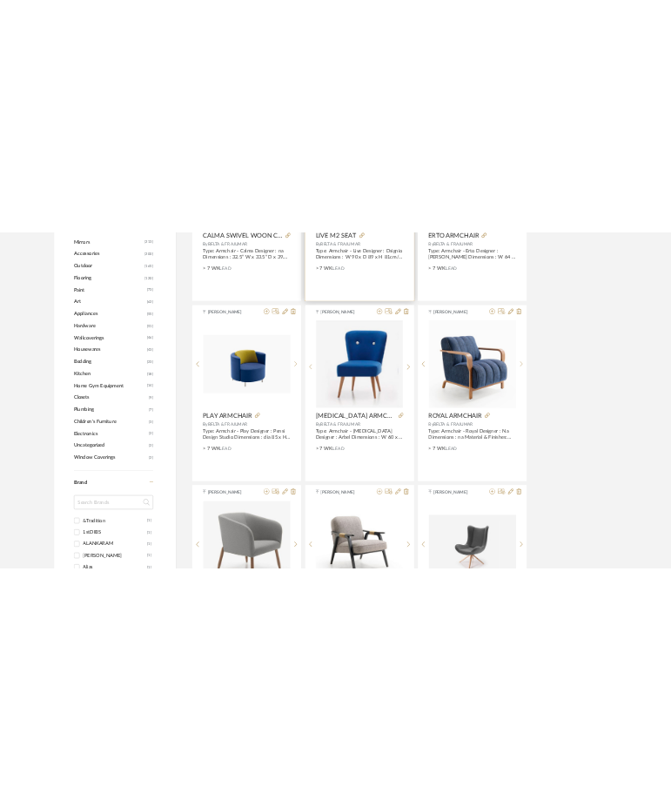
scroll to position [1306, 0]
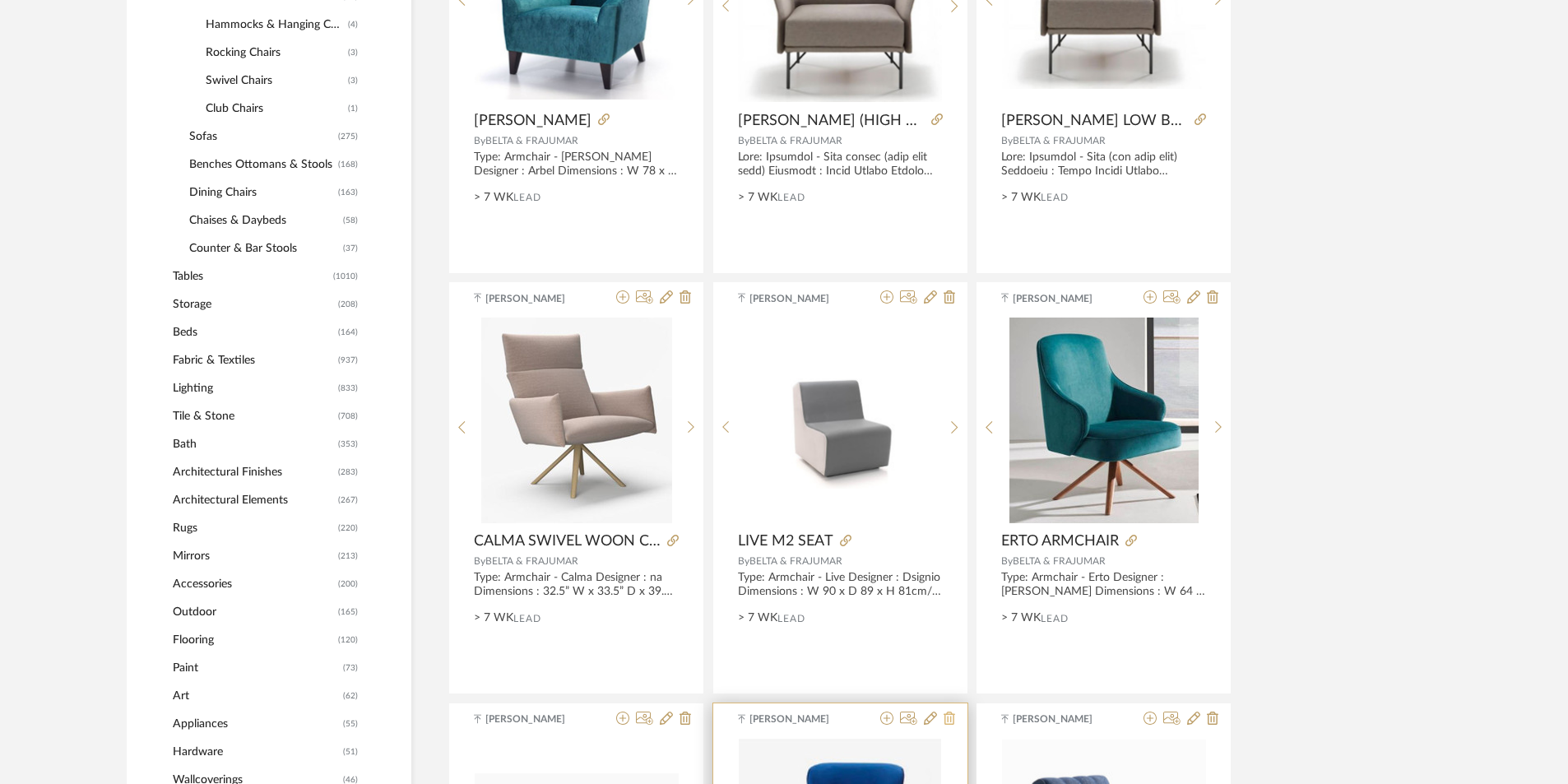
scroll to position [822, 0]
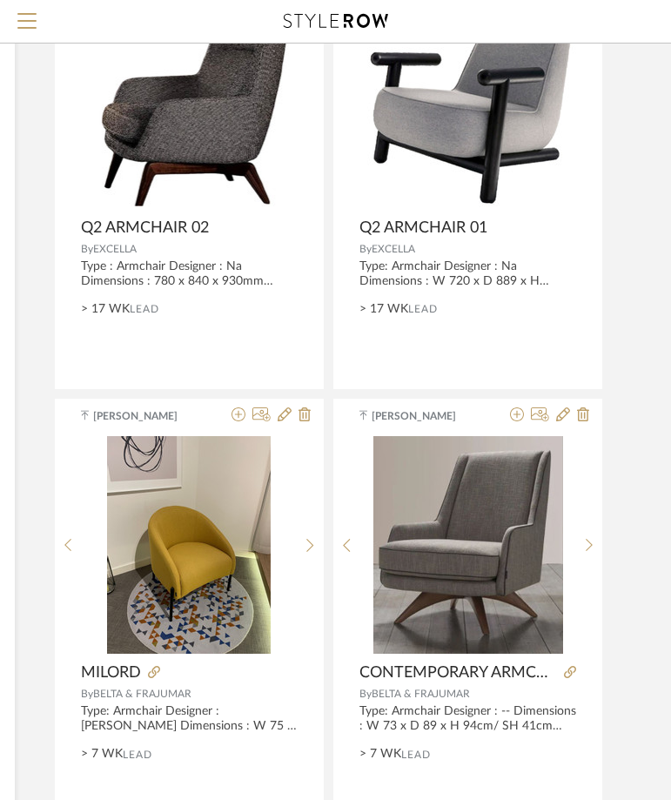
scroll to position [6398, 339]
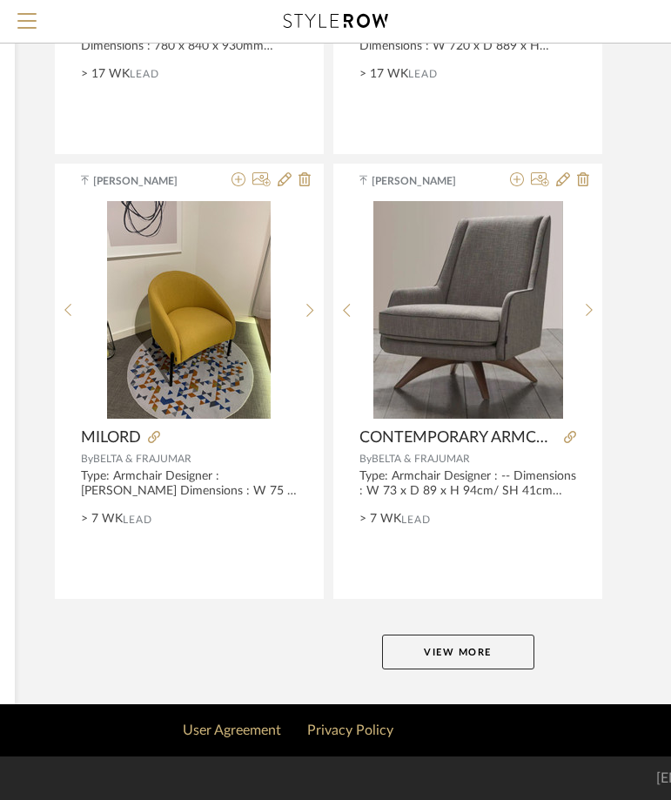
click at [418, 657] on button "View More" at bounding box center [458, 652] width 152 height 35
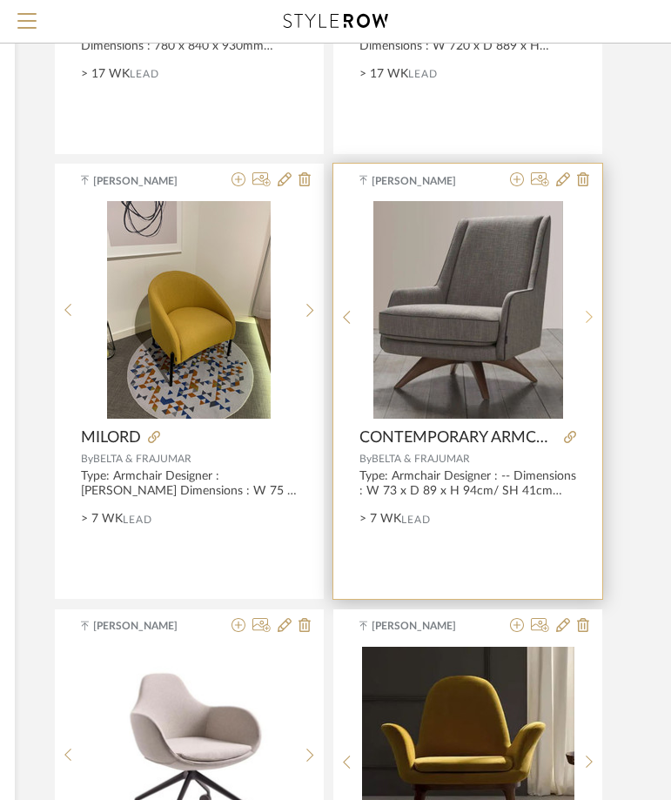
click at [586, 314] on icon at bounding box center [590, 317] width 8 height 15
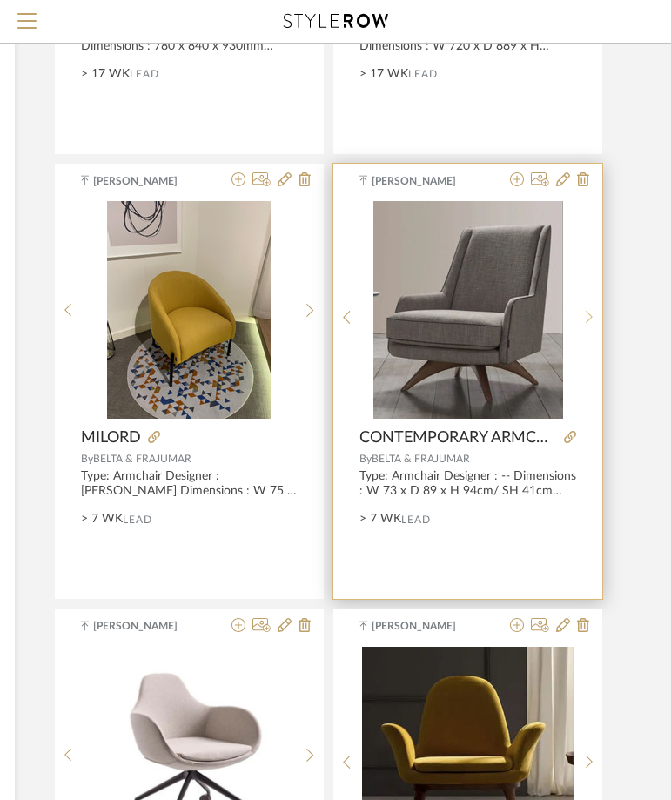
click at [587, 313] on icon at bounding box center [590, 317] width 8 height 15
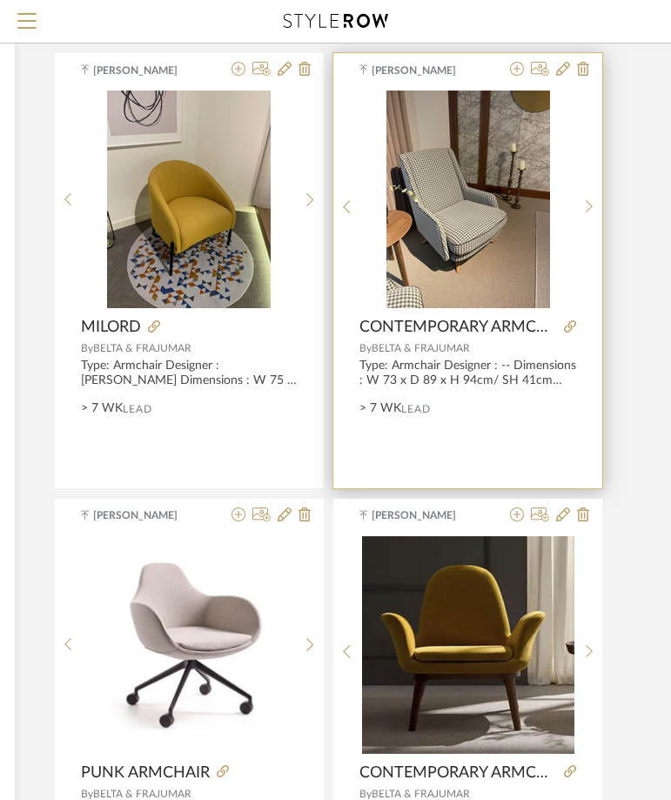
scroll to position [6659, 339]
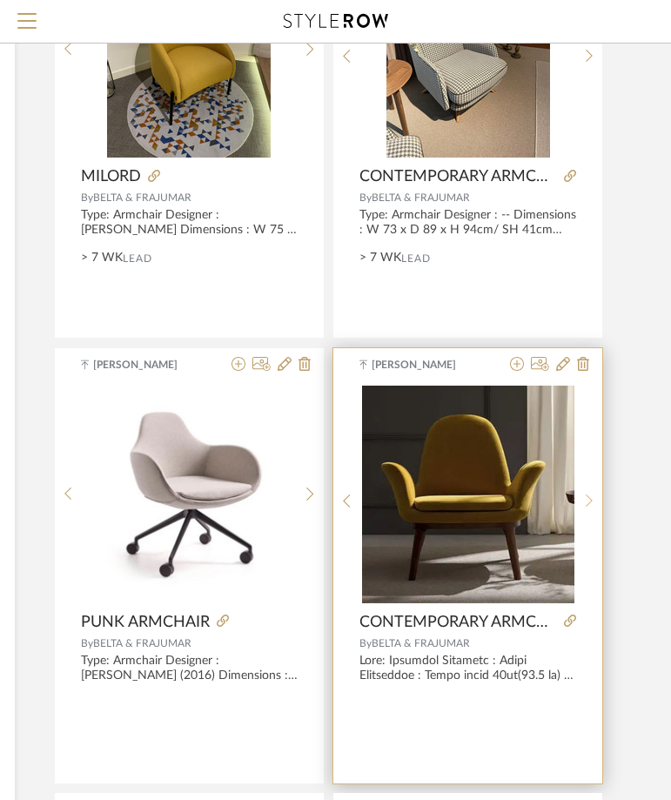
click at [594, 496] on sr-next-btn at bounding box center [589, 501] width 27 height 15
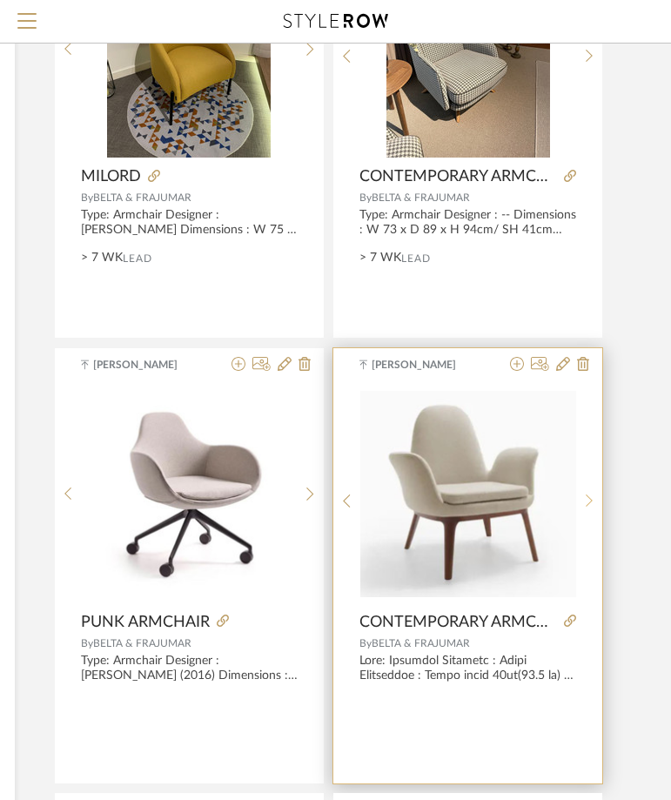
click at [594, 496] on sr-next-btn at bounding box center [589, 501] width 27 height 15
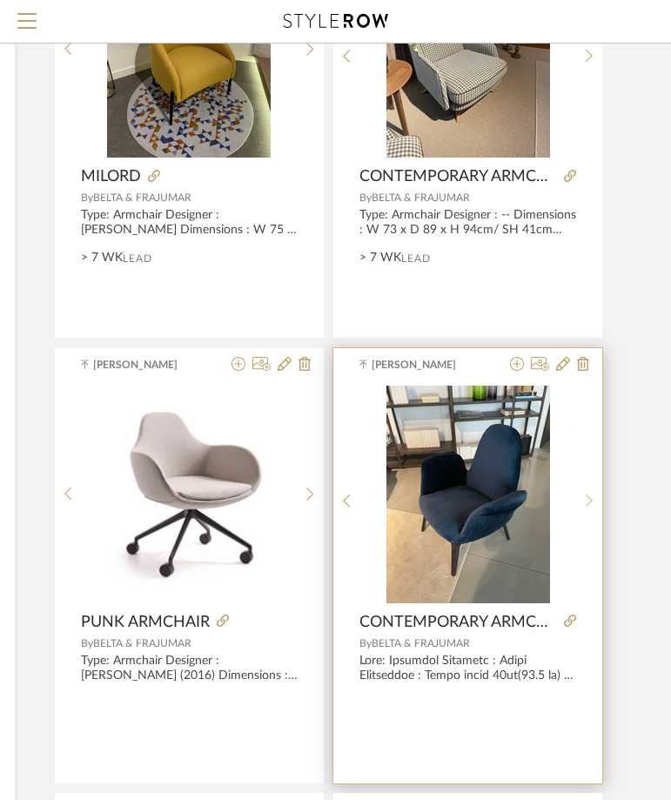
click at [594, 496] on sr-next-btn at bounding box center [589, 501] width 27 height 15
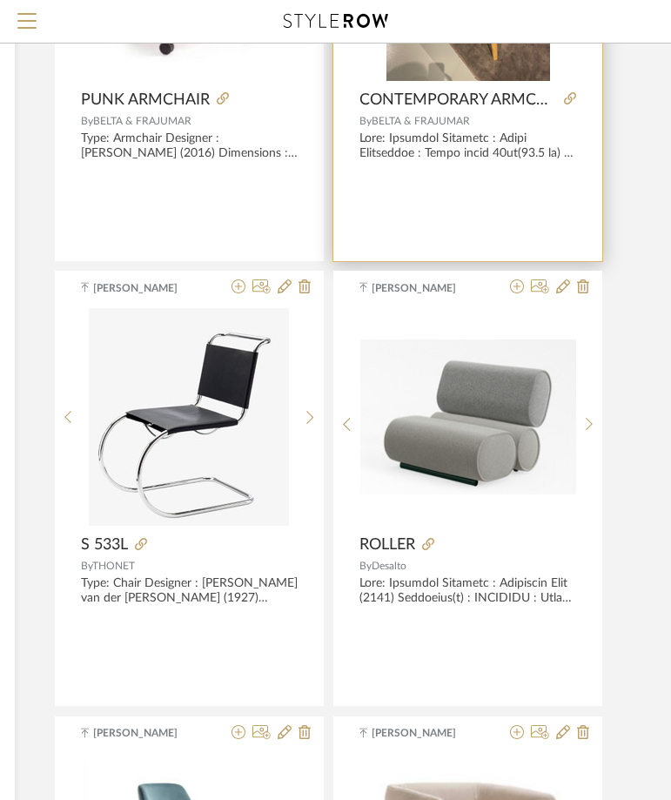
scroll to position [7094, 339]
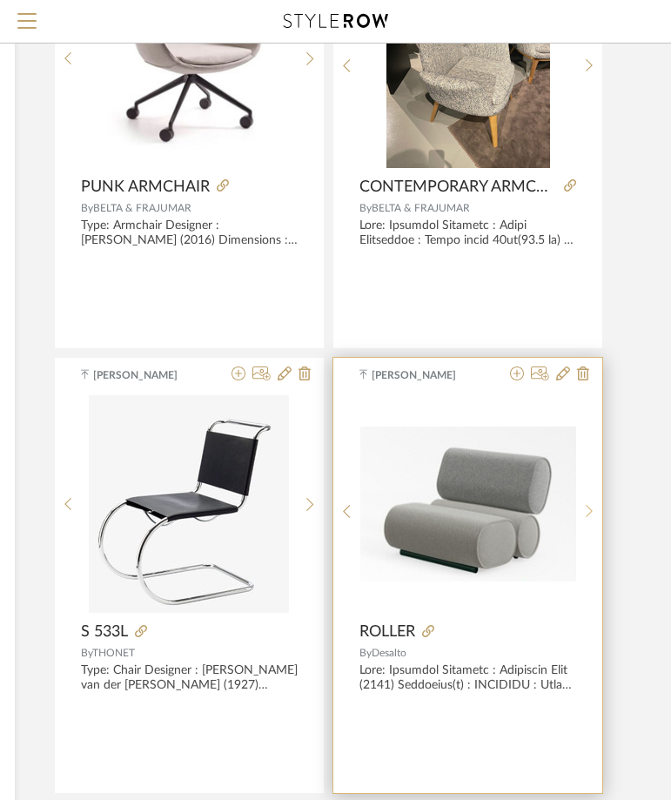
click at [593, 511] on sr-next-btn at bounding box center [589, 511] width 27 height 15
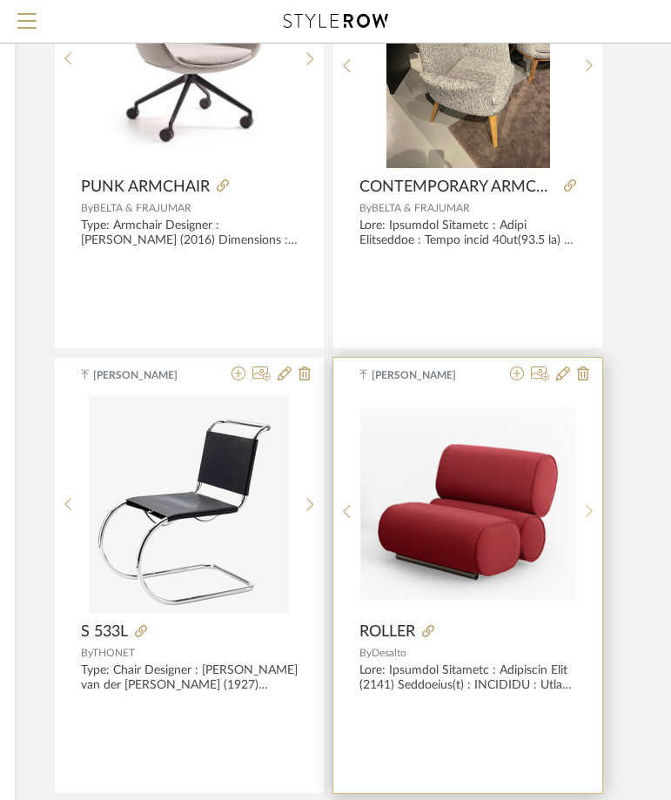
click at [593, 511] on sr-next-btn at bounding box center [589, 511] width 27 height 15
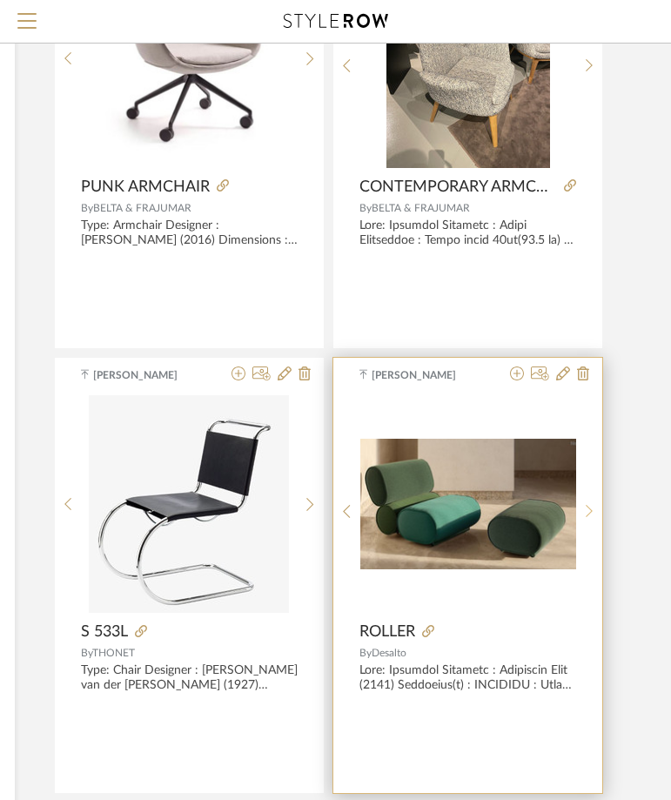
click at [593, 511] on sr-next-btn at bounding box center [589, 511] width 27 height 15
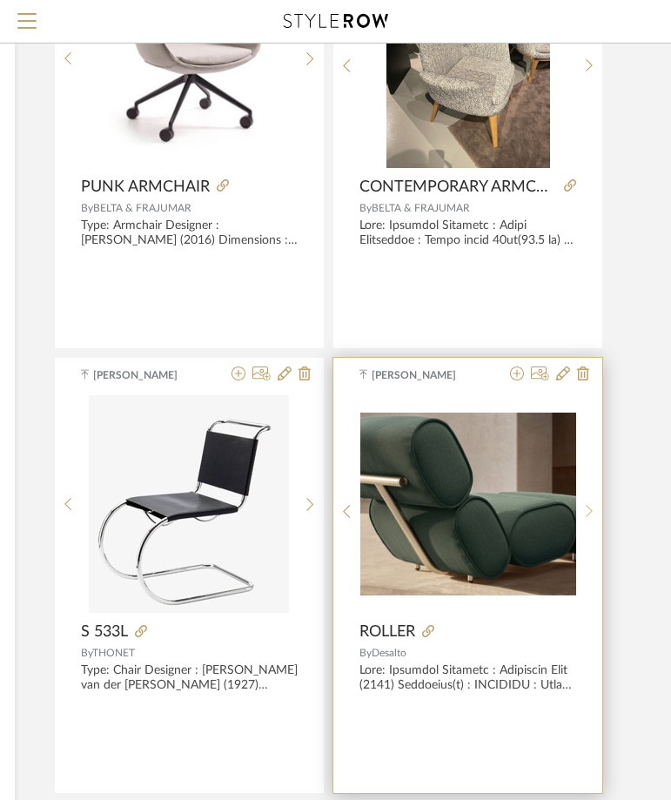
click at [593, 511] on sr-next-btn at bounding box center [589, 511] width 27 height 15
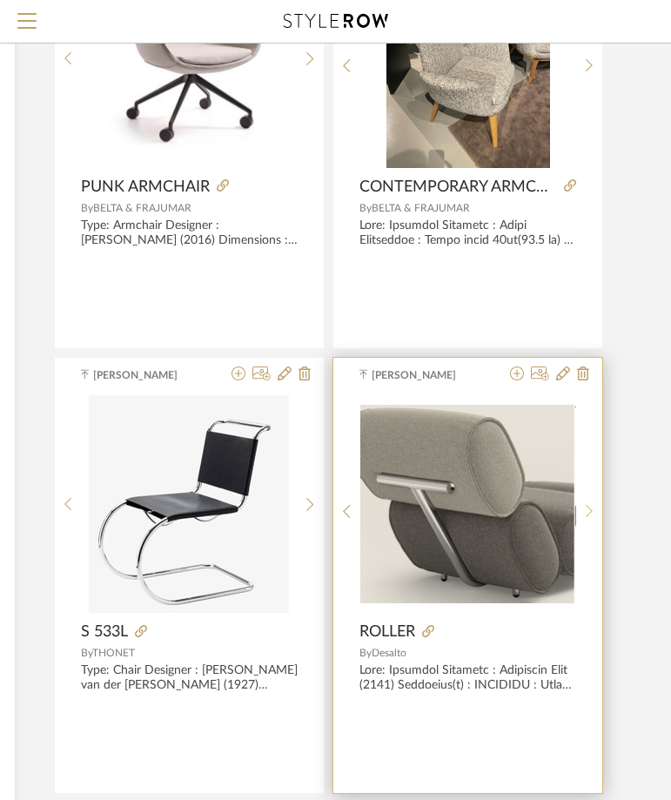
click at [593, 511] on sr-next-btn at bounding box center [589, 511] width 27 height 15
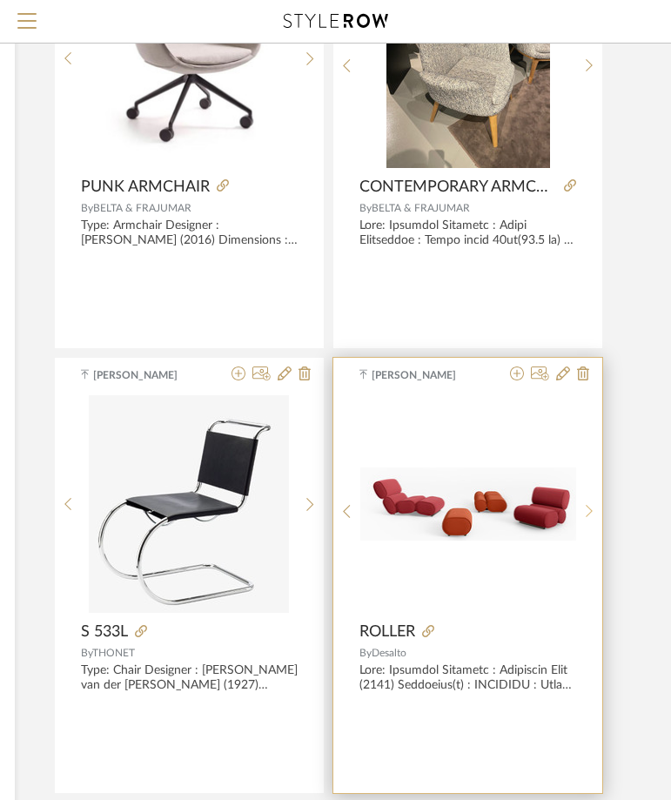
click at [593, 511] on sr-next-btn at bounding box center [589, 511] width 27 height 15
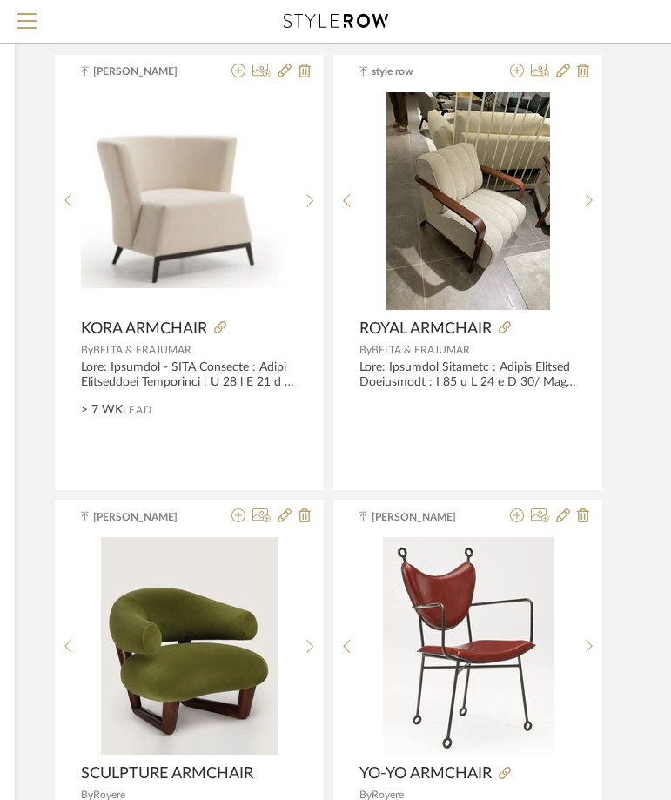
scroll to position [8661, 339]
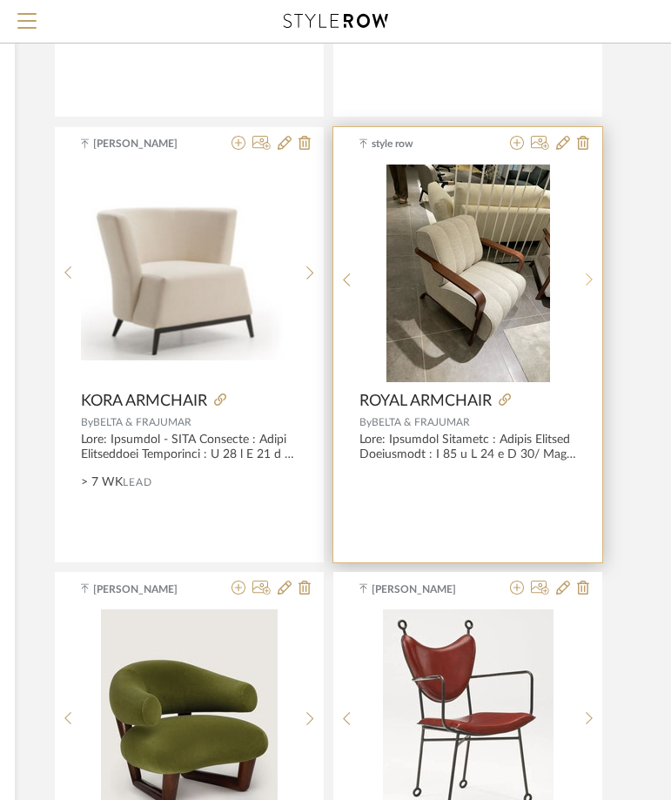
click at [584, 272] on sr-next-btn at bounding box center [589, 279] width 27 height 15
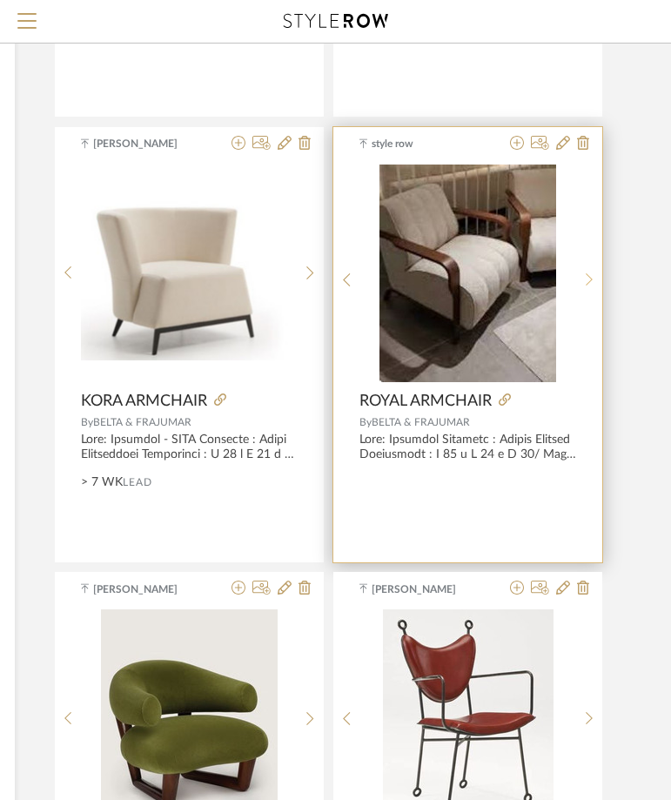
click at [584, 272] on sr-next-btn at bounding box center [589, 279] width 27 height 15
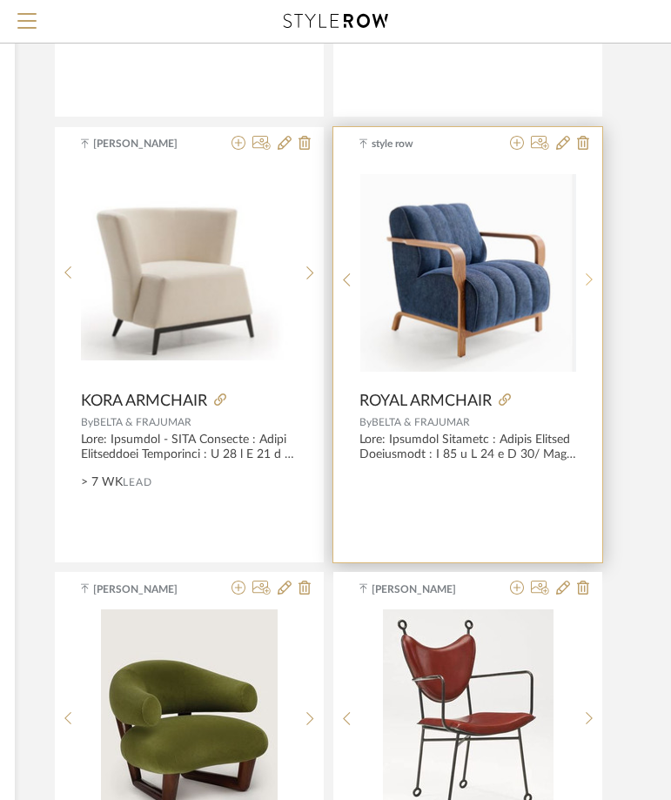
click at [584, 272] on sr-next-btn at bounding box center [589, 279] width 27 height 15
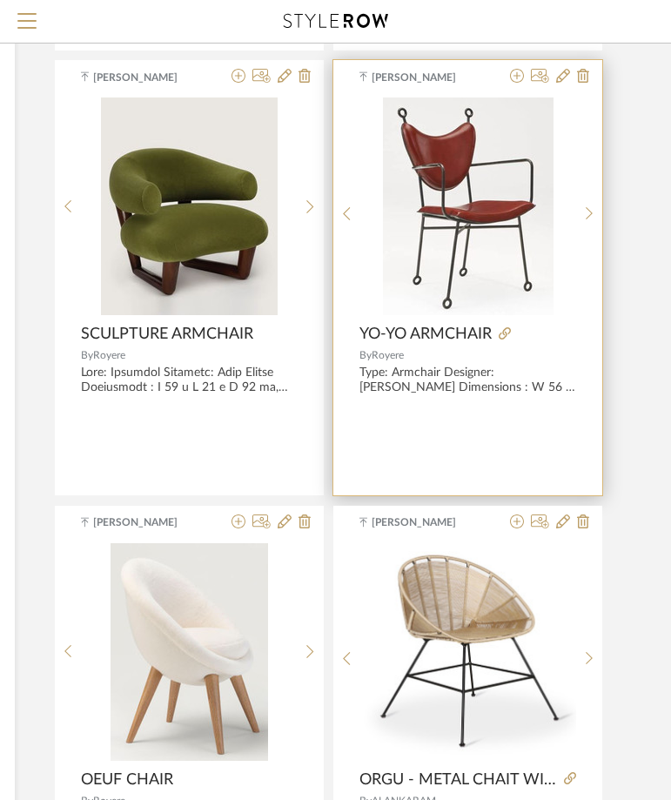
scroll to position [9009, 339]
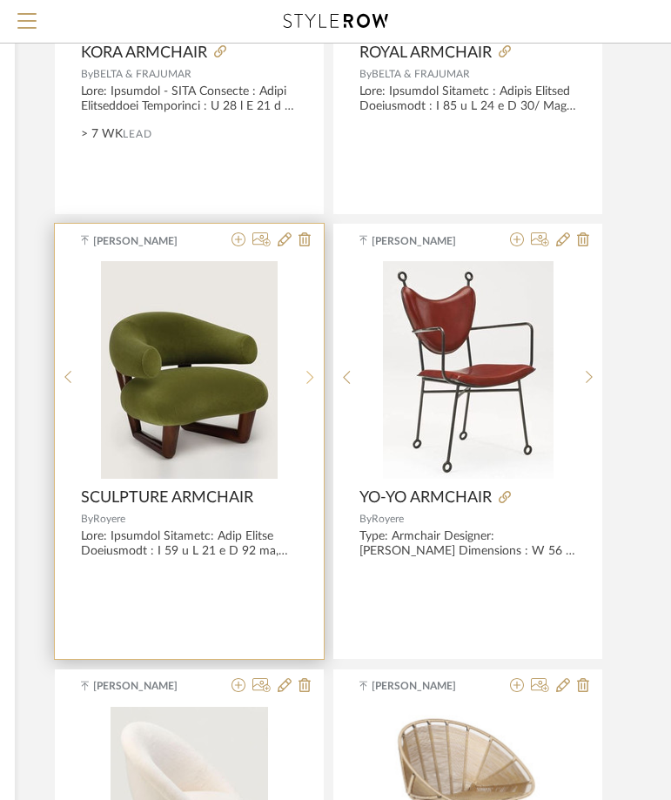
click at [319, 383] on div at bounding box center [310, 377] width 27 height 232
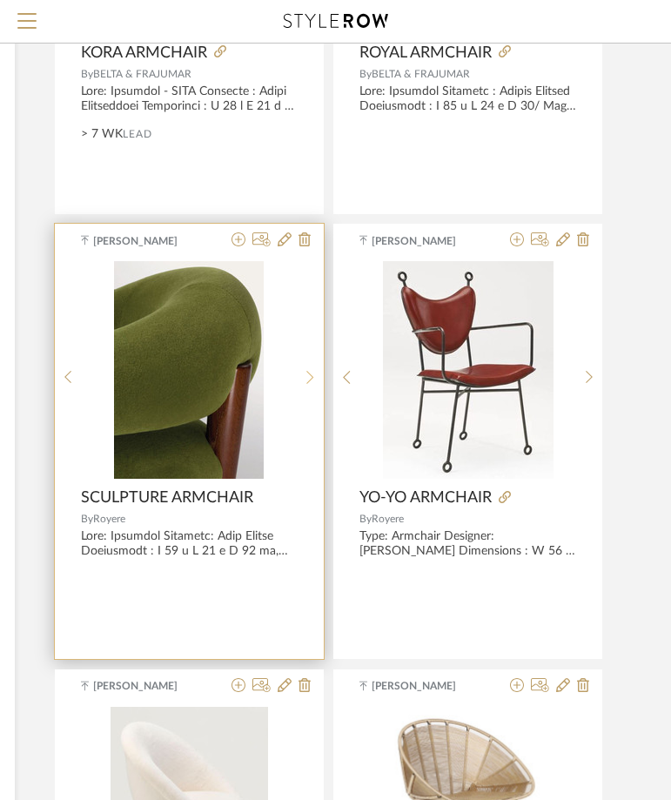
click at [319, 383] on sr-next-btn at bounding box center [310, 377] width 27 height 15
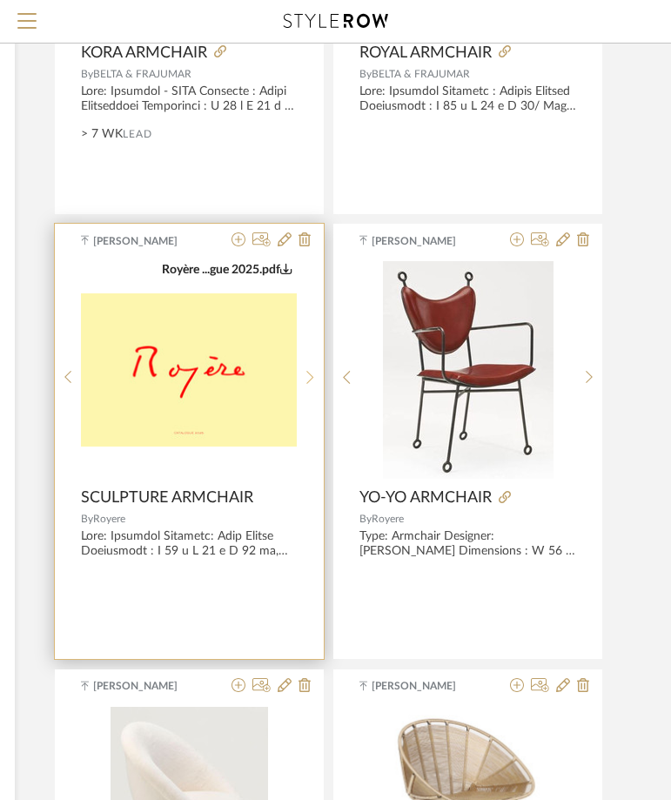
click at [319, 383] on sr-next-btn at bounding box center [310, 377] width 27 height 15
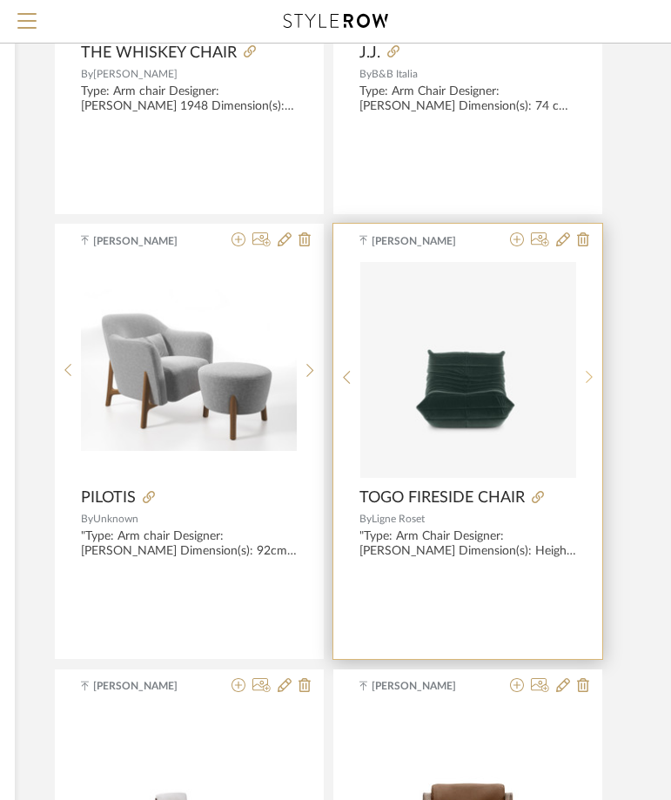
scroll to position [10750, 339]
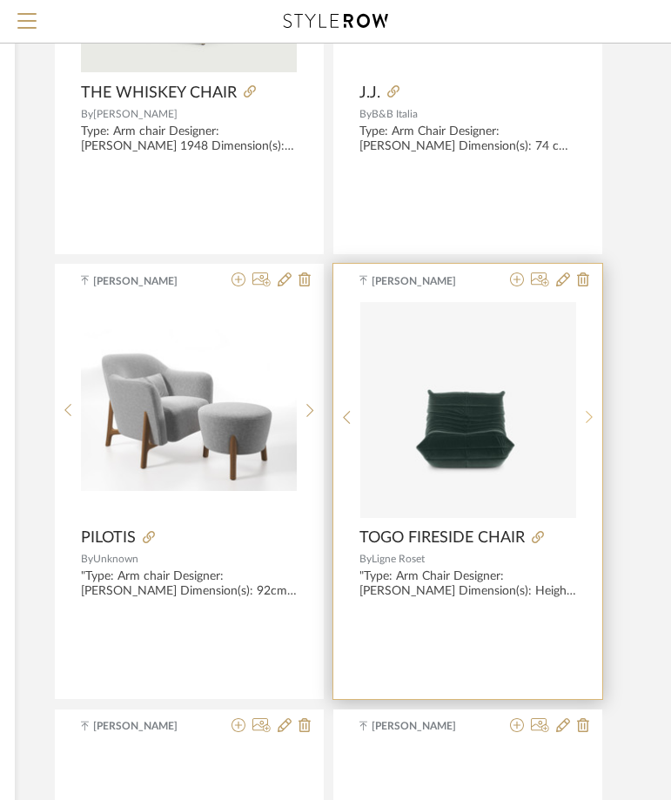
click at [588, 411] on div at bounding box center [589, 417] width 27 height 232
click at [586, 413] on icon at bounding box center [590, 417] width 8 height 15
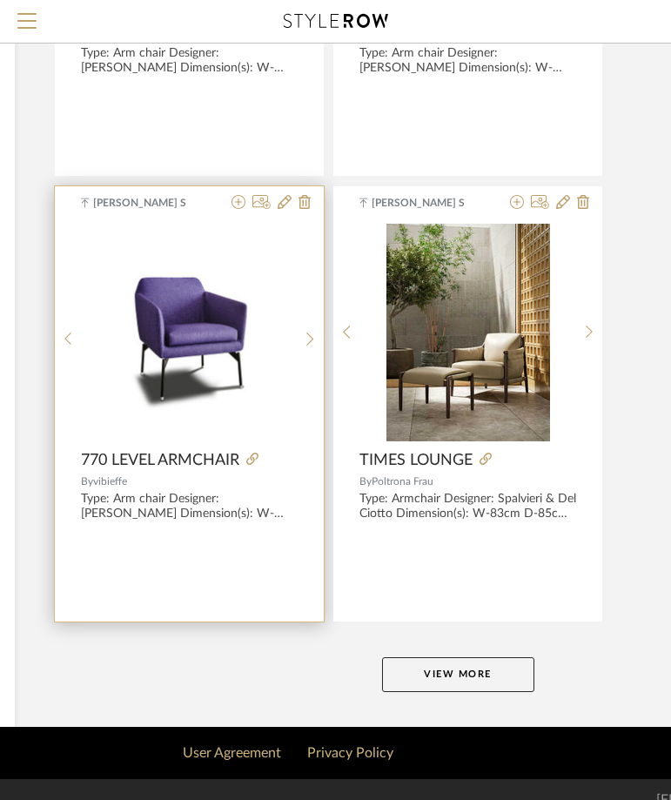
scroll to position [13077, 339]
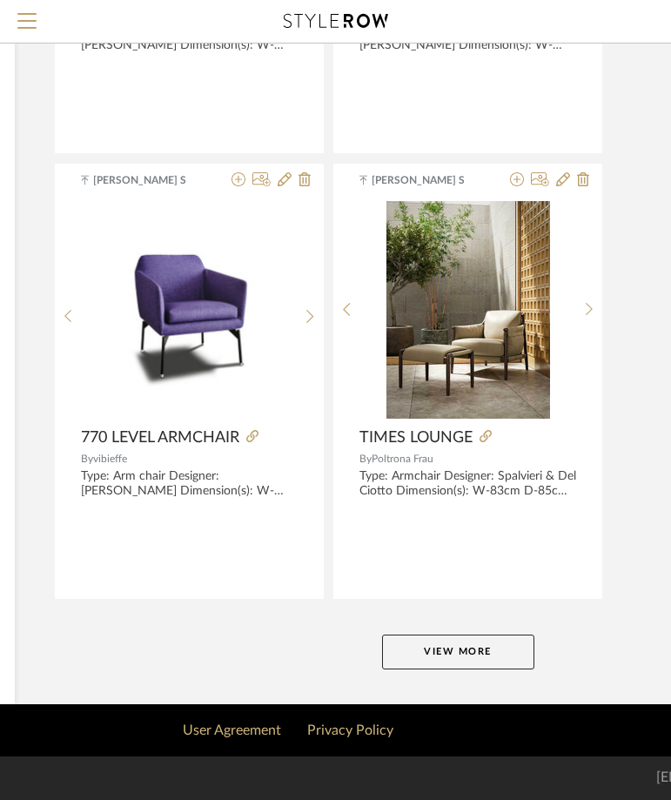
click at [413, 647] on button "View More" at bounding box center [458, 652] width 152 height 35
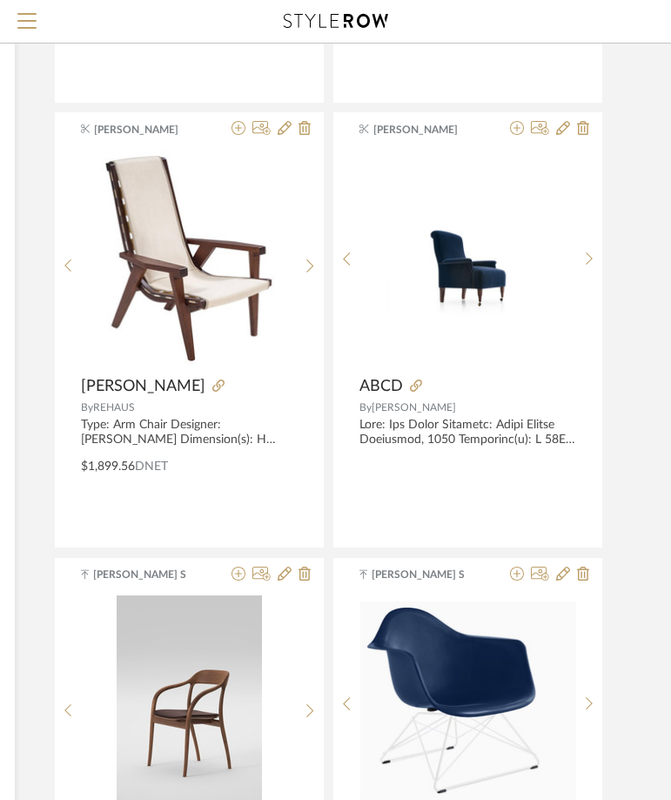
scroll to position [17882, 339]
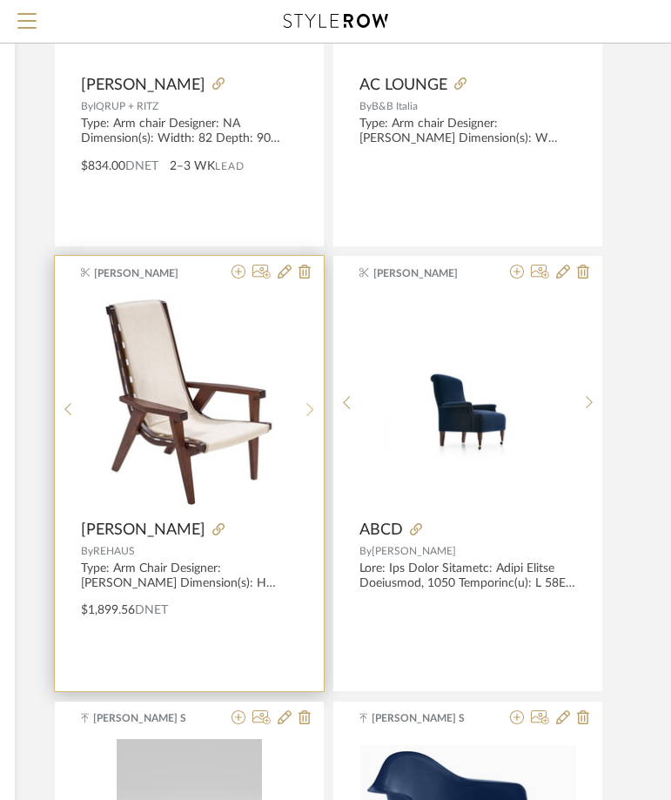
drag, startPoint x: 309, startPoint y: 390, endPoint x: 307, endPoint y: 406, distance: 15.8
click at [307, 406] on div at bounding box center [310, 409] width 27 height 232
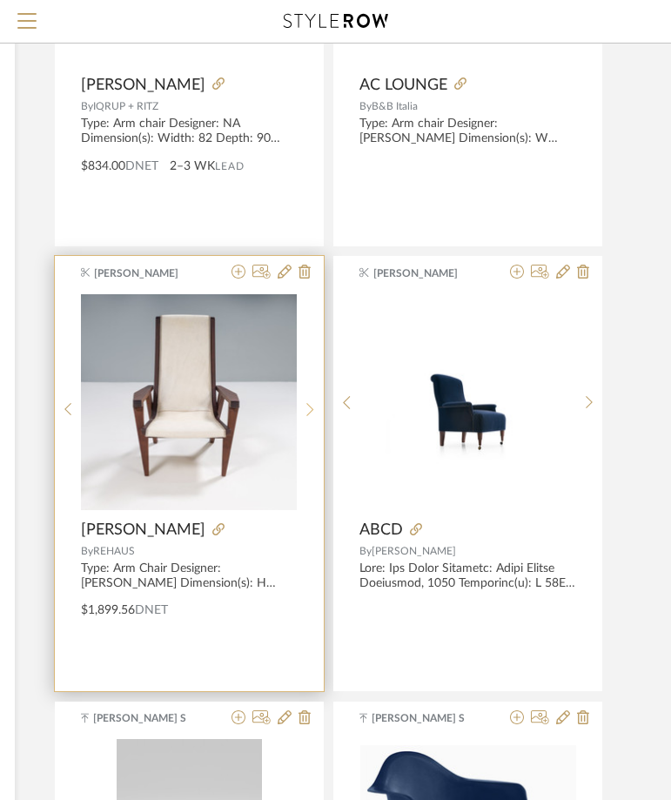
click at [306, 413] on icon at bounding box center [310, 409] width 8 height 15
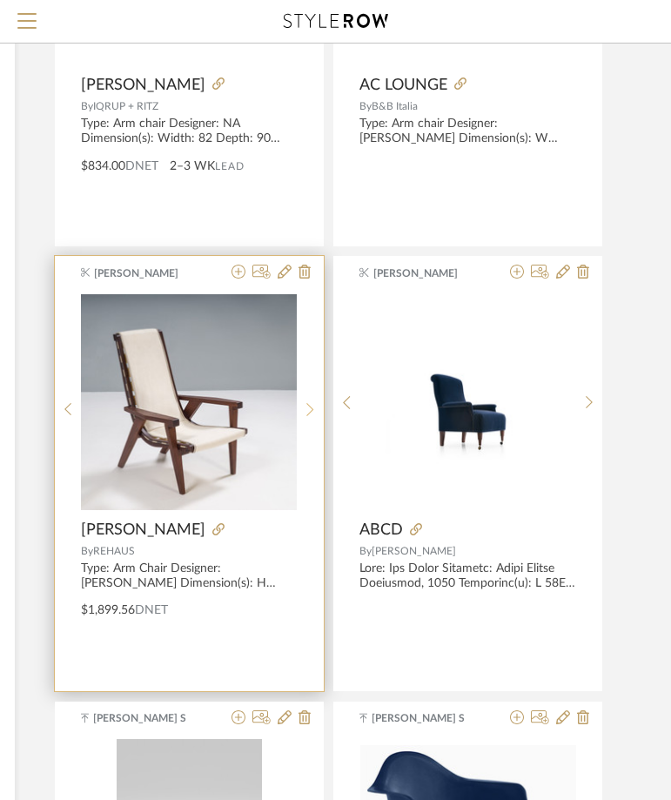
click at [299, 420] on div at bounding box center [310, 409] width 27 height 232
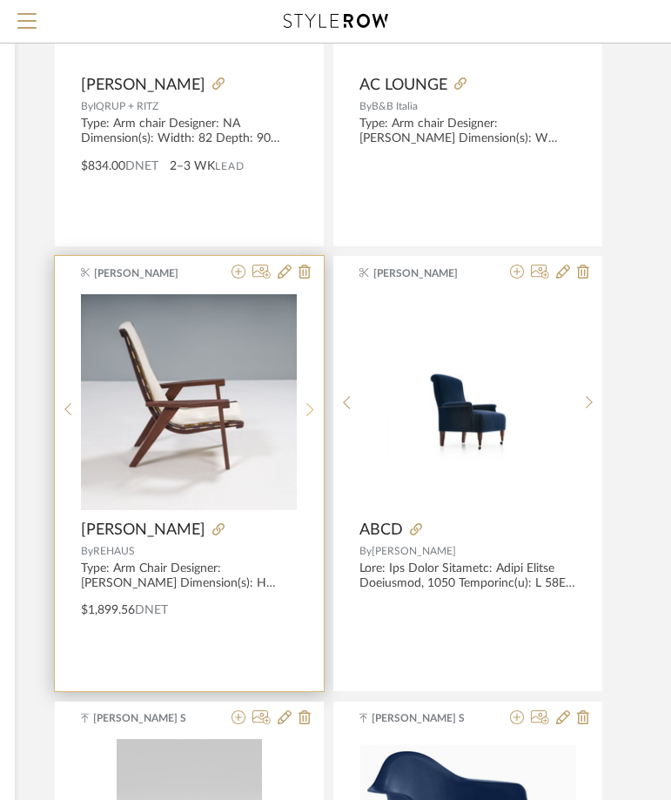
click at [299, 420] on div at bounding box center [310, 409] width 27 height 232
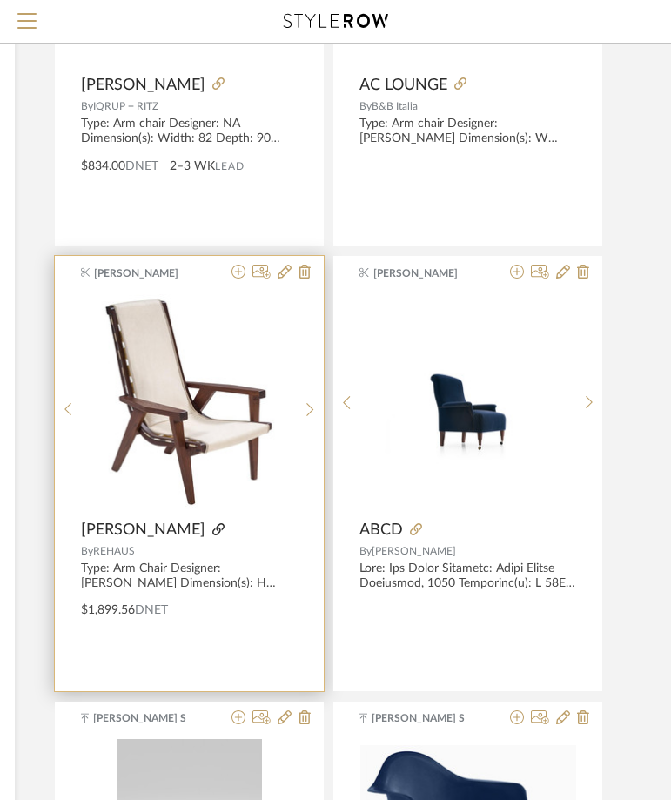
click at [212, 529] on icon at bounding box center [218, 529] width 12 height 12
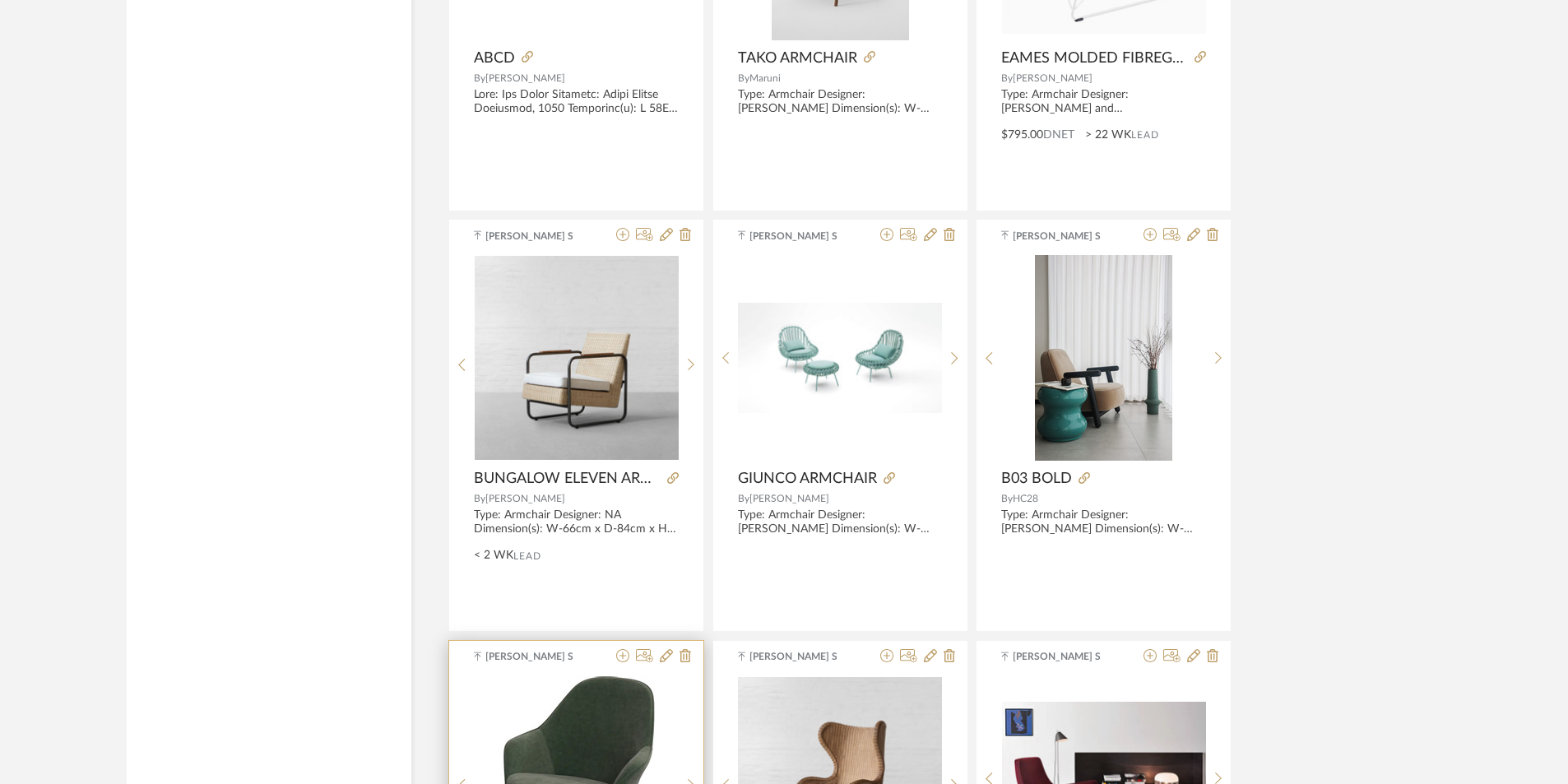
scroll to position [11899, 0]
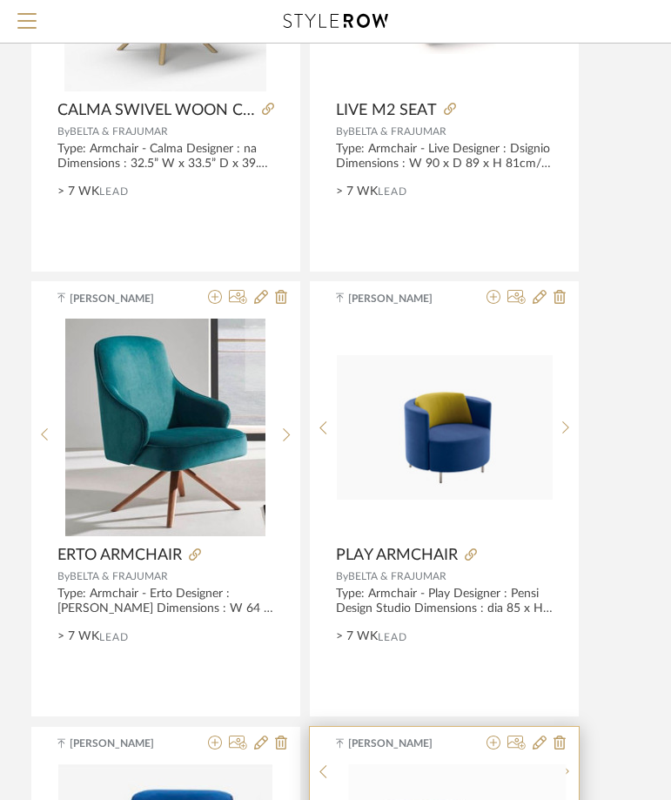
scroll to position [1393, 362]
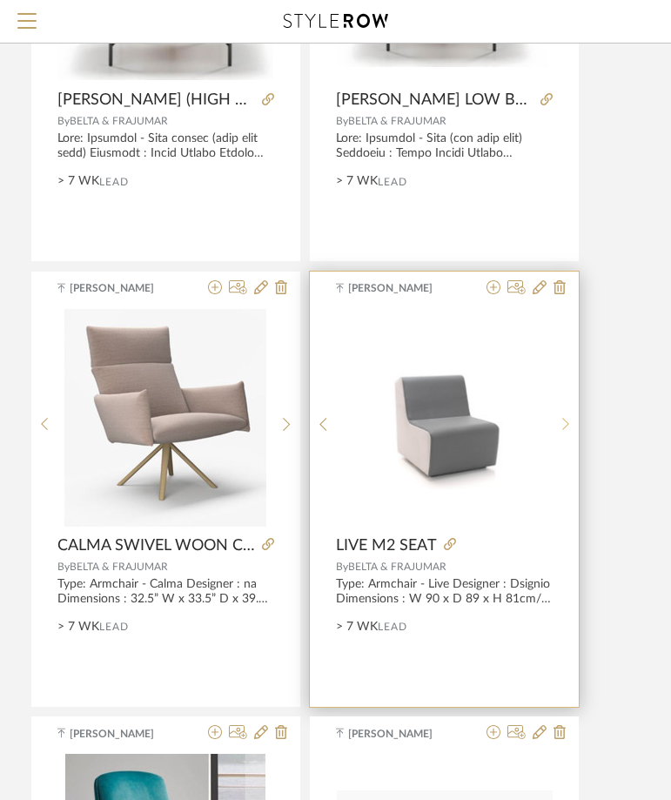
click at [565, 421] on icon at bounding box center [565, 424] width 7 height 13
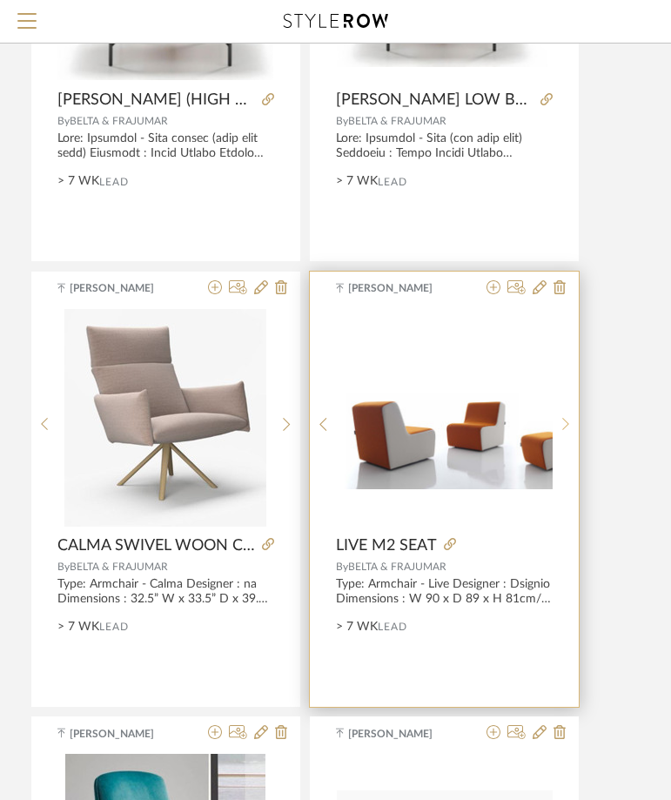
click at [565, 421] on icon at bounding box center [565, 424] width 7 height 13
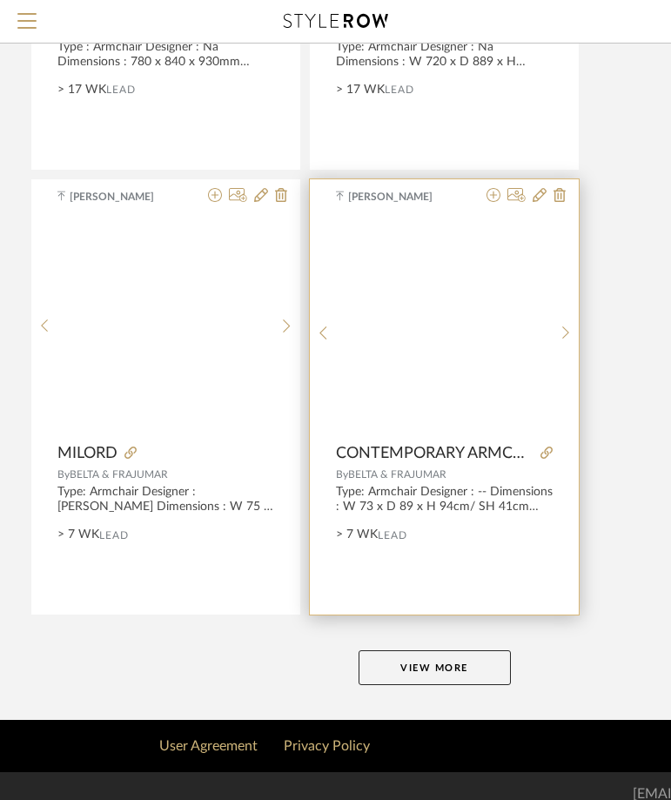
scroll to position [6398, 362]
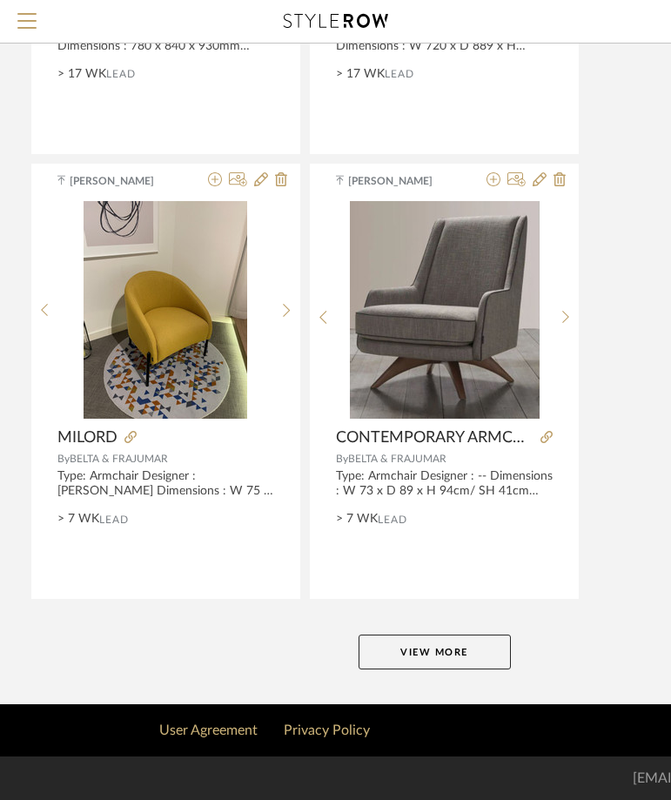
click at [423, 649] on button "View More" at bounding box center [435, 652] width 152 height 35
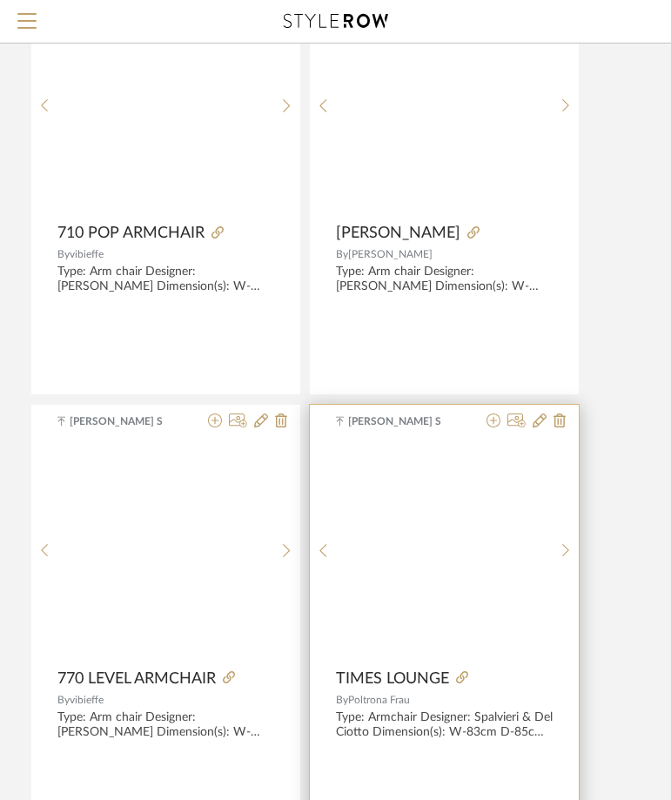
scroll to position [13077, 362]
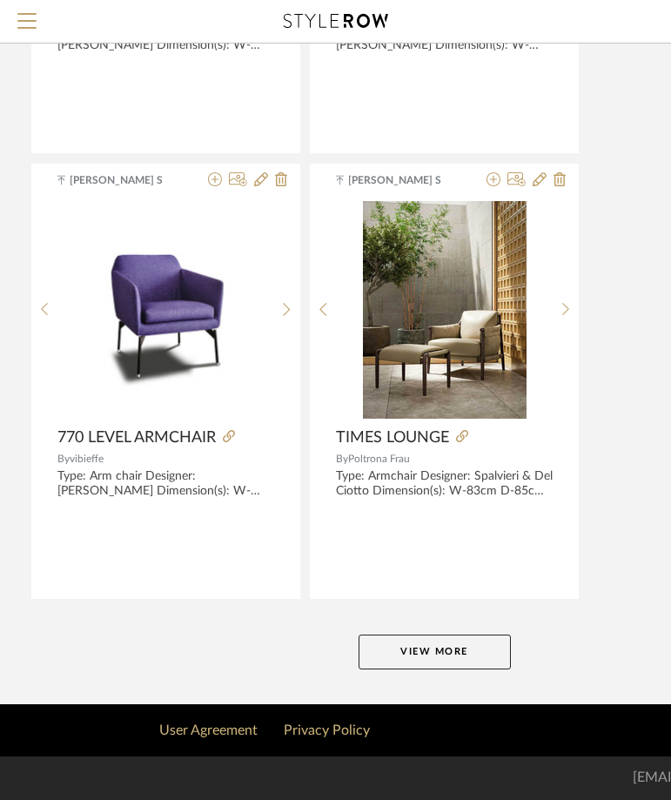
click at [433, 647] on button "View More" at bounding box center [435, 652] width 152 height 35
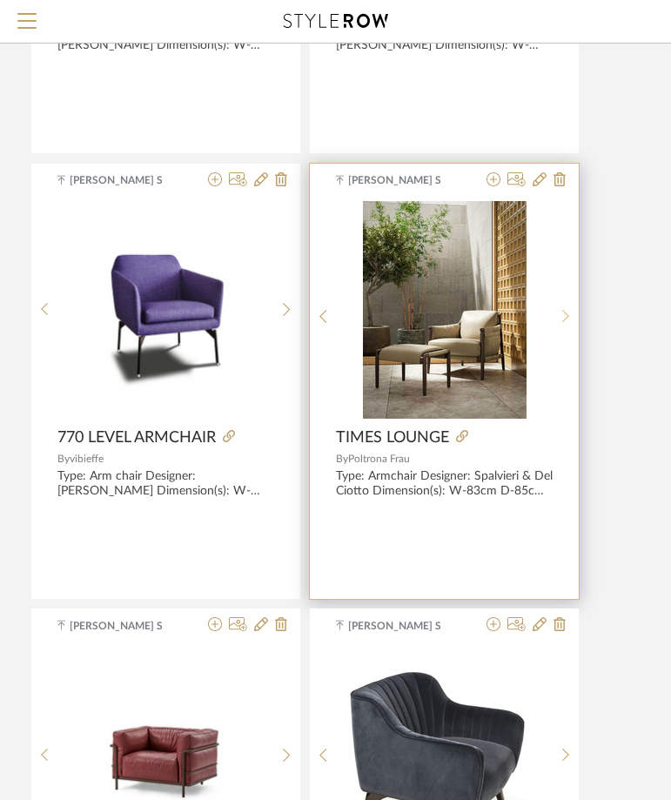
click at [568, 309] on icon at bounding box center [566, 316] width 8 height 15
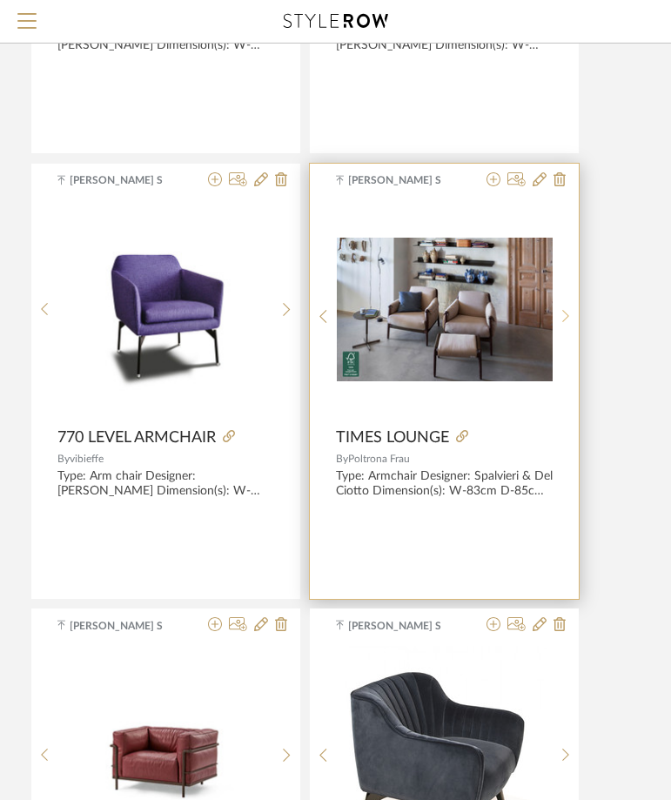
click at [568, 307] on div at bounding box center [566, 317] width 27 height 232
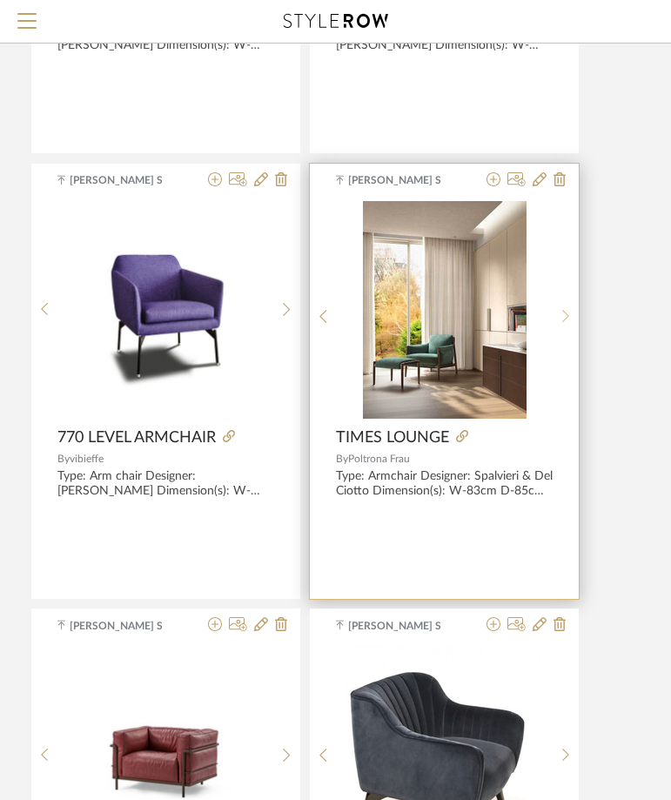
click at [568, 307] on div at bounding box center [566, 317] width 27 height 232
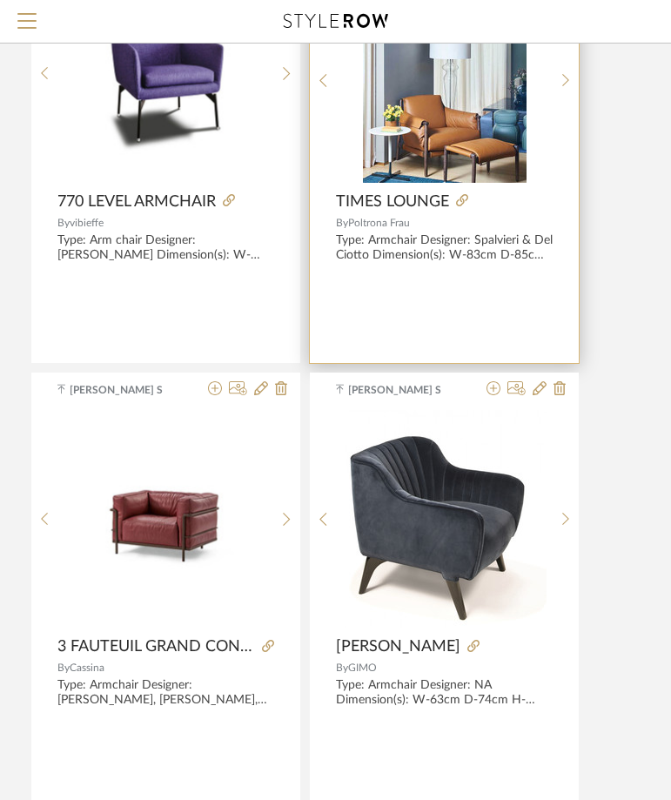
scroll to position [13599, 362]
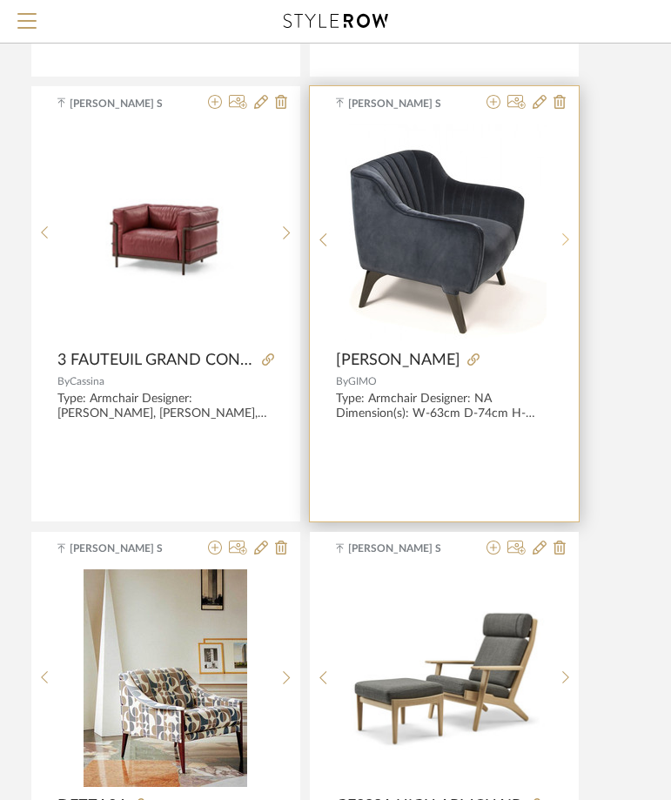
click at [568, 232] on icon at bounding box center [566, 239] width 8 height 15
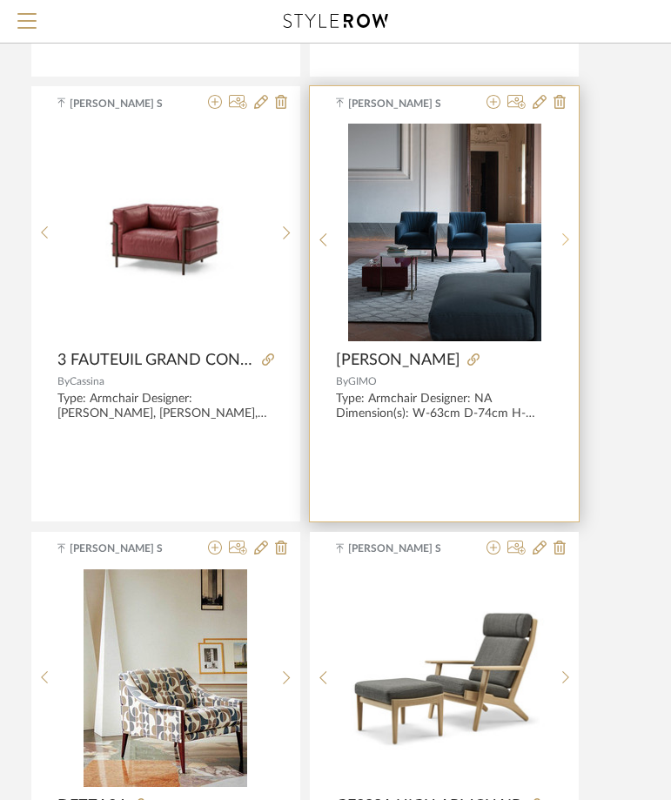
click at [568, 228] on div at bounding box center [566, 240] width 27 height 232
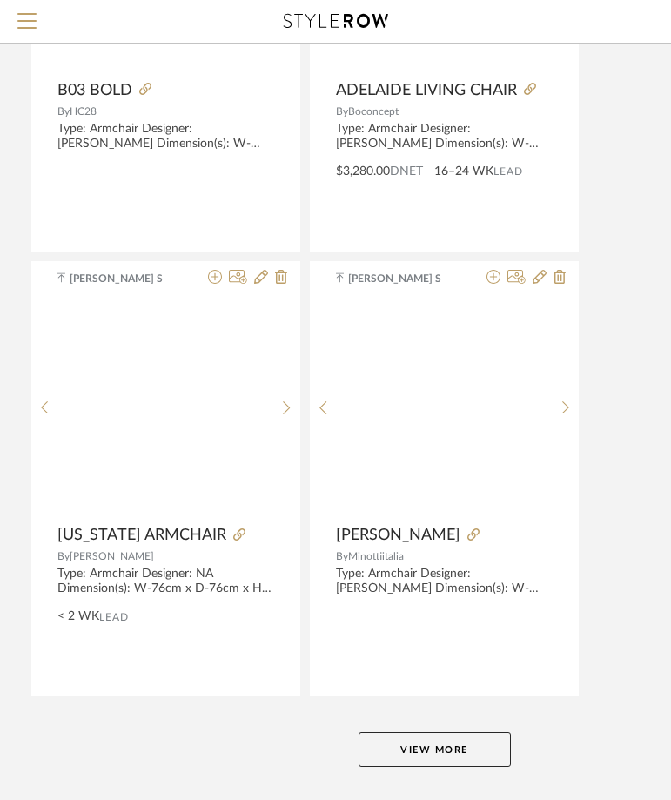
scroll to position [19755, 362]
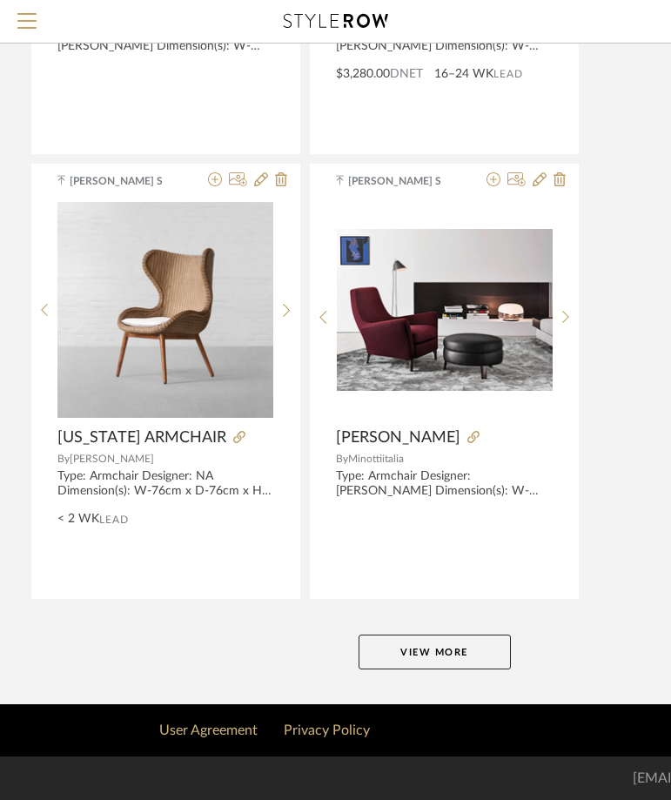
click at [460, 655] on button "View More" at bounding box center [435, 652] width 152 height 35
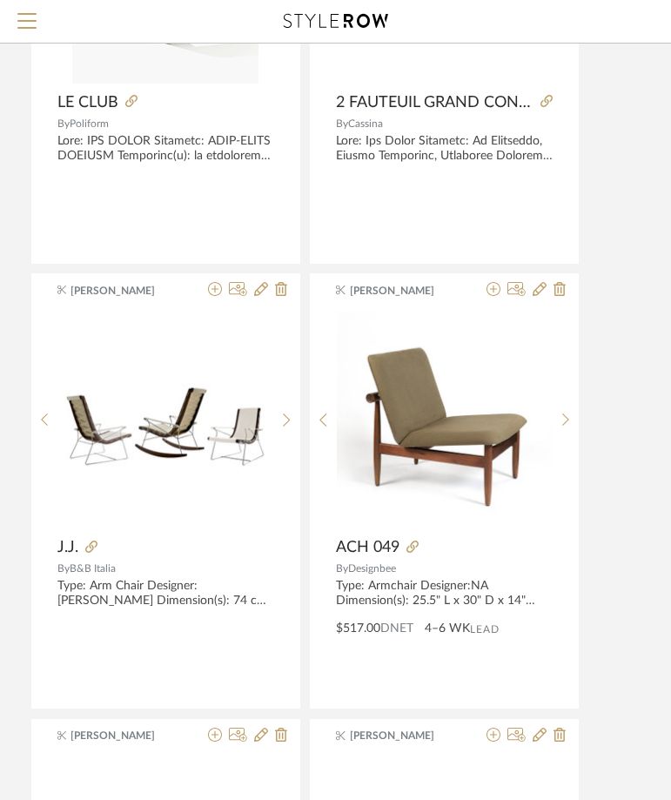
scroll to position [22558, 362]
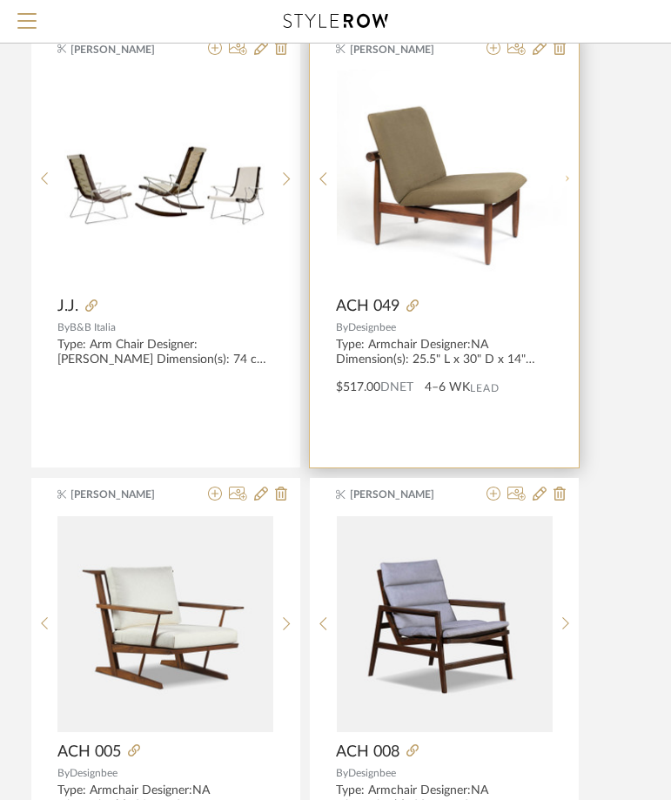
click at [554, 185] on sr-next-btn at bounding box center [566, 178] width 27 height 15
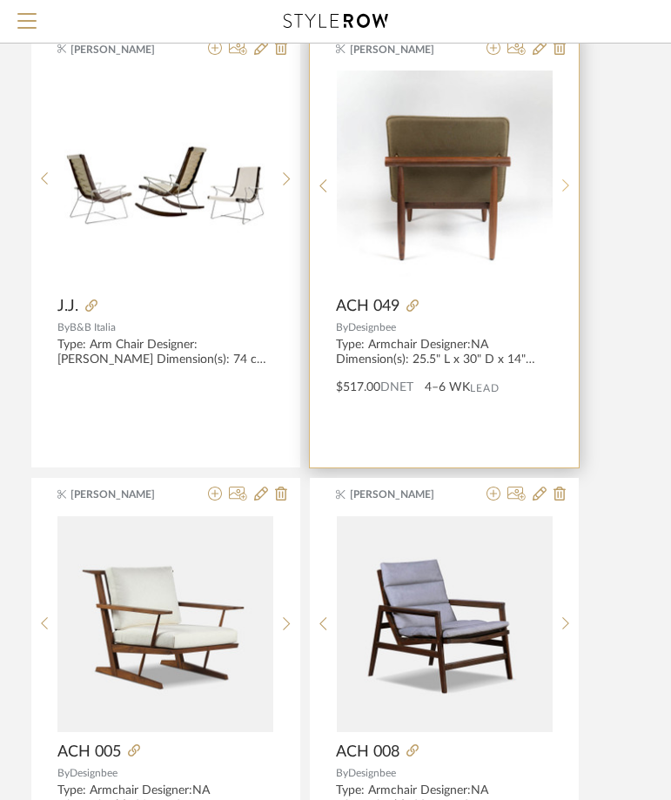
click at [565, 188] on icon at bounding box center [566, 185] width 8 height 15
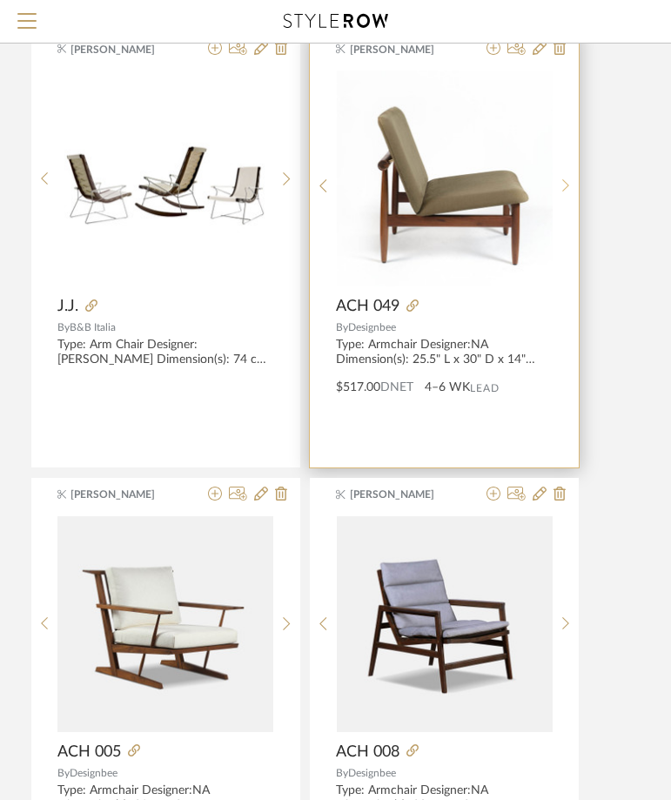
click at [553, 191] on sr-next-btn at bounding box center [566, 185] width 27 height 15
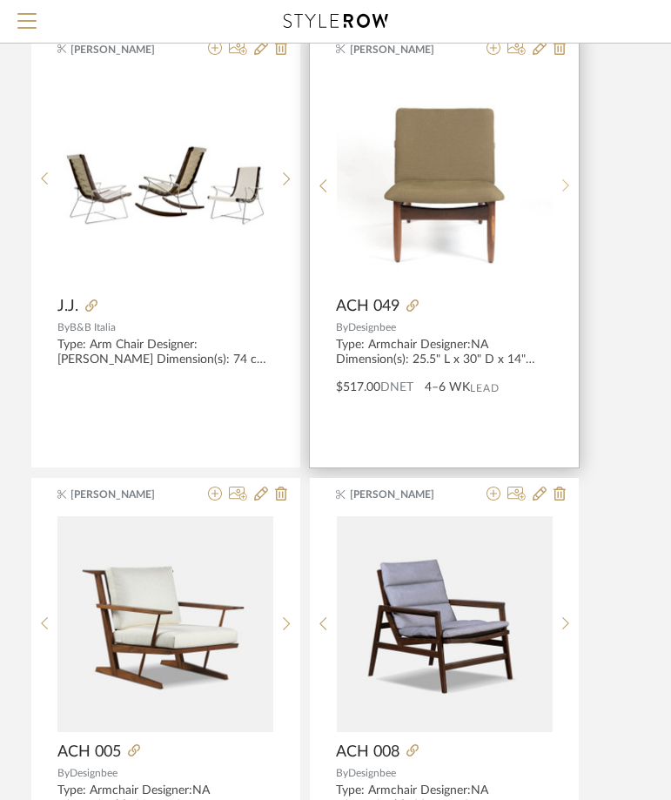
click at [553, 191] on sr-next-btn at bounding box center [566, 185] width 27 height 15
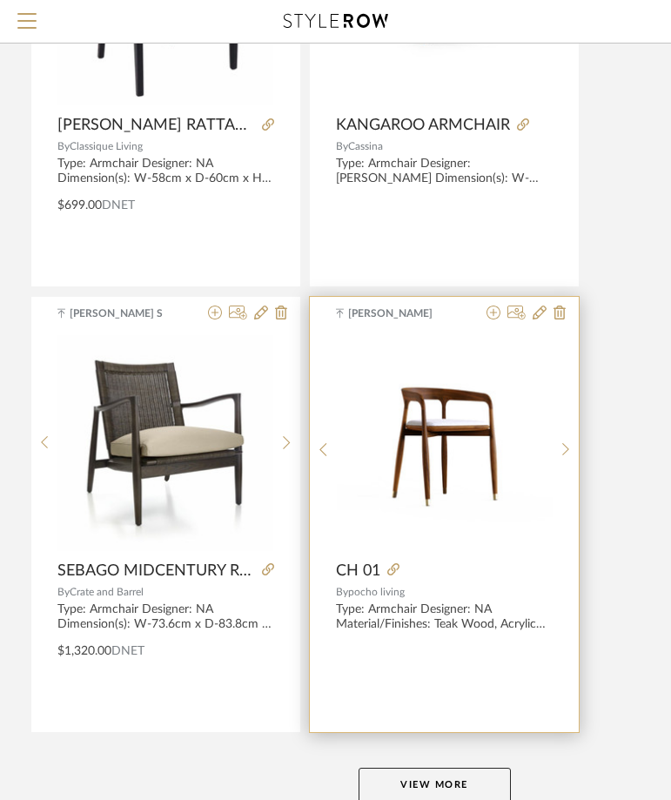
scroll to position [26434, 362]
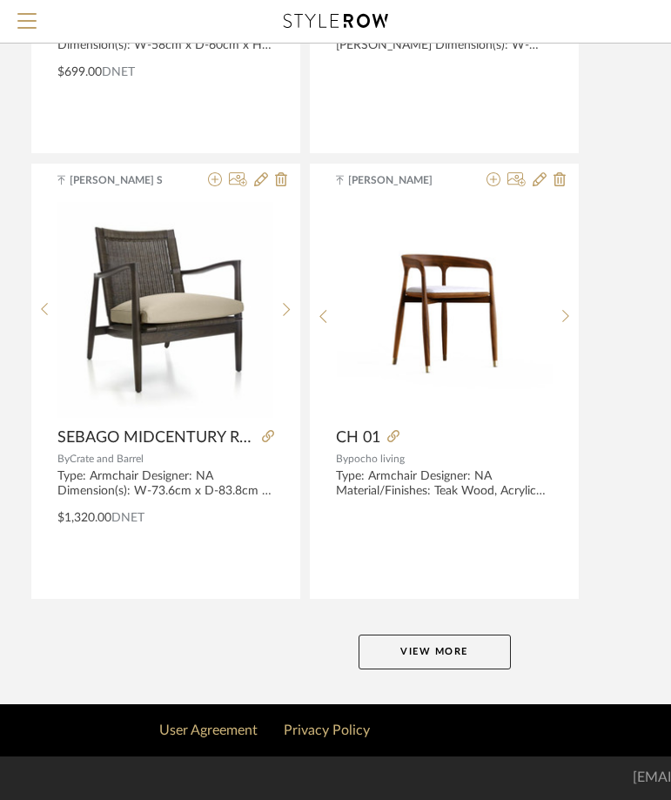
click at [474, 644] on button "View More" at bounding box center [435, 652] width 152 height 35
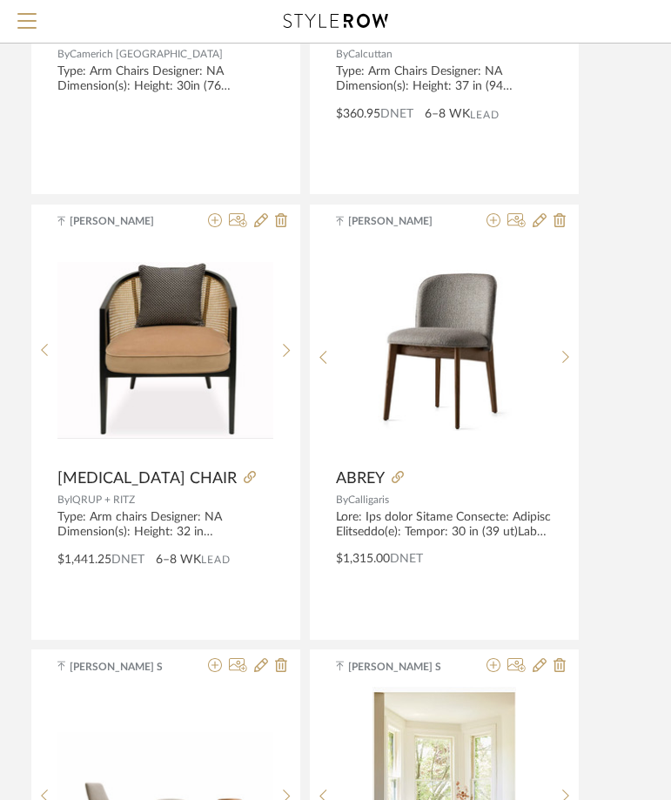
scroll to position [28175, 362]
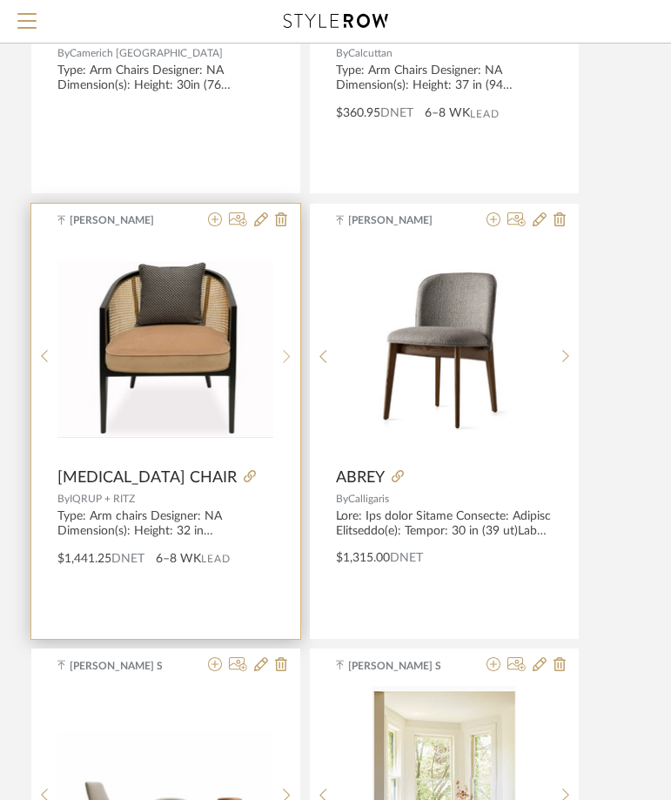
click at [293, 345] on div at bounding box center [286, 357] width 27 height 232
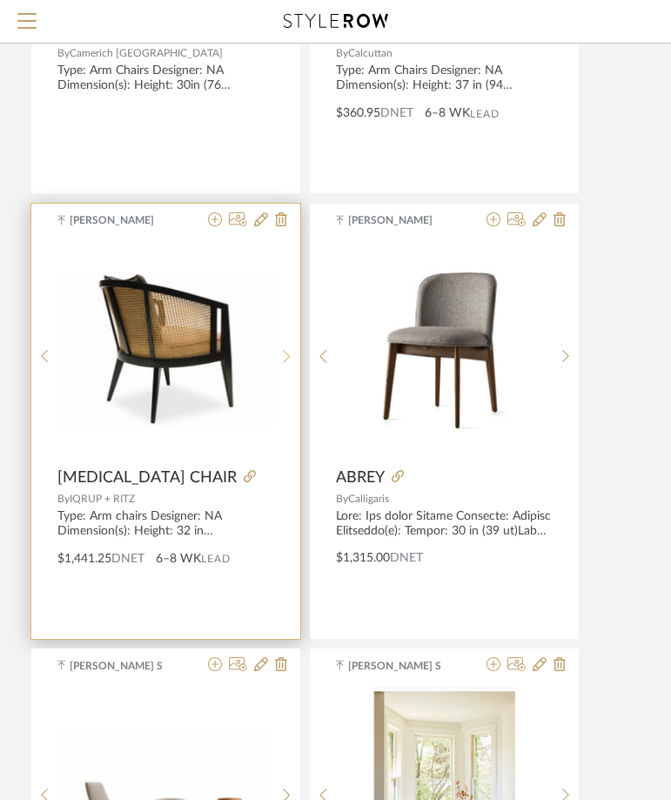
click at [293, 345] on div at bounding box center [286, 357] width 27 height 232
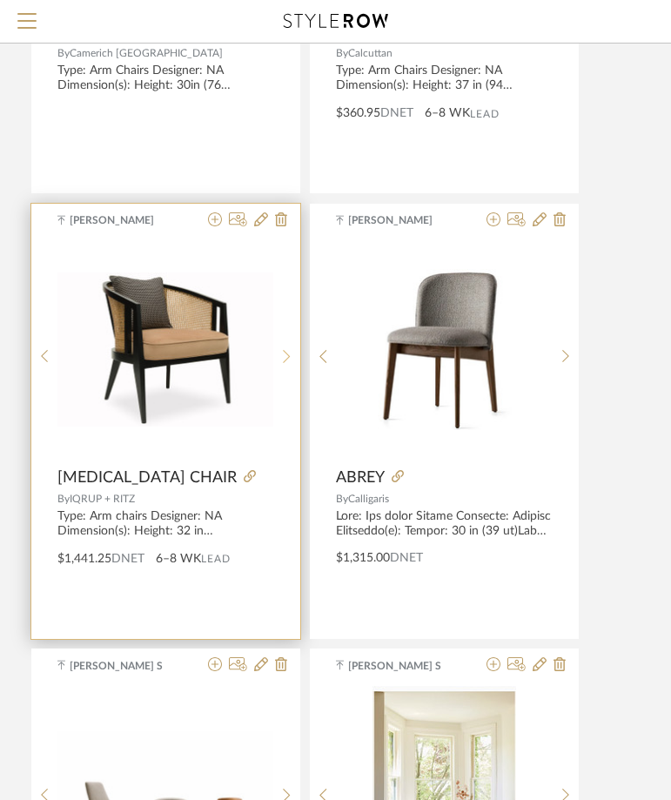
click at [293, 345] on div at bounding box center [286, 357] width 27 height 232
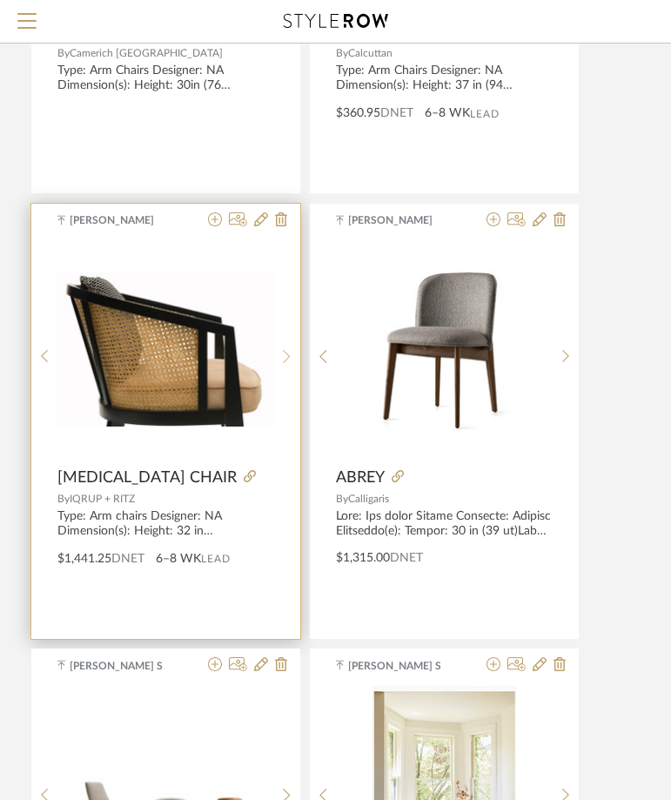
click at [292, 345] on div at bounding box center [286, 357] width 27 height 232
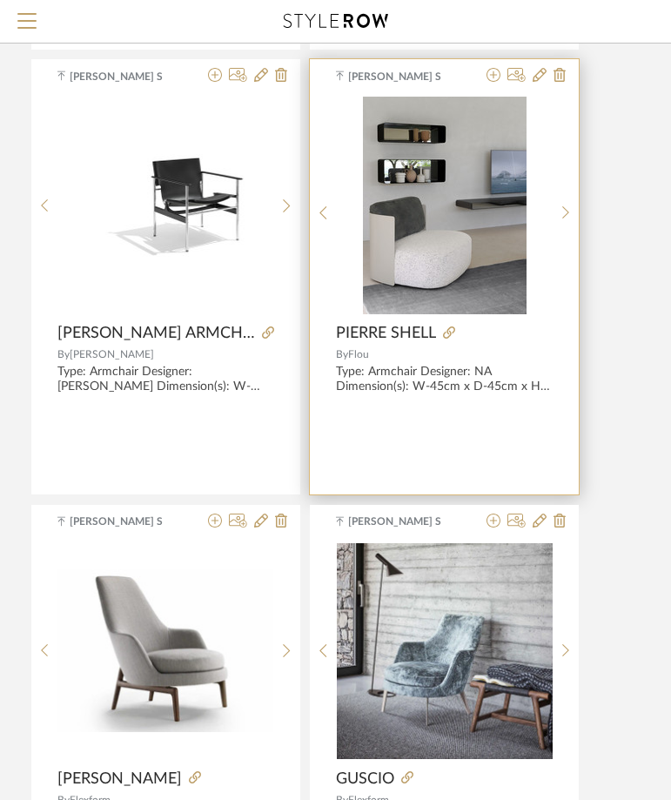
scroll to position [29568, 362]
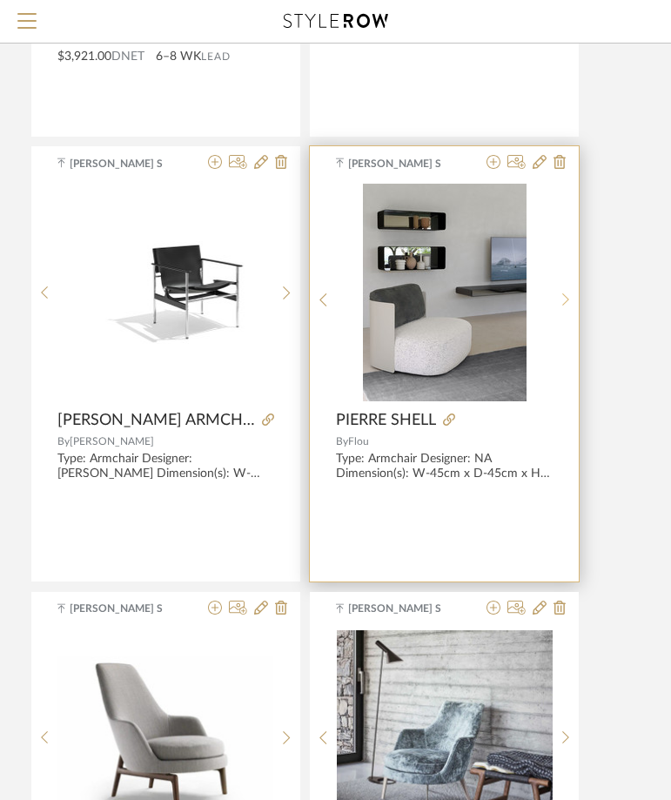
click at [566, 302] on icon at bounding box center [565, 299] width 7 height 13
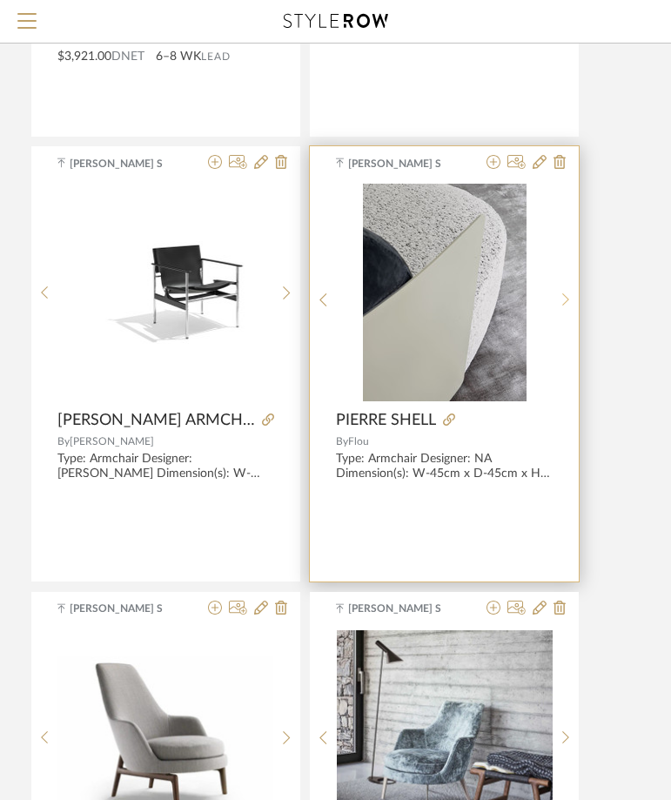
click at [564, 302] on icon at bounding box center [566, 299] width 8 height 15
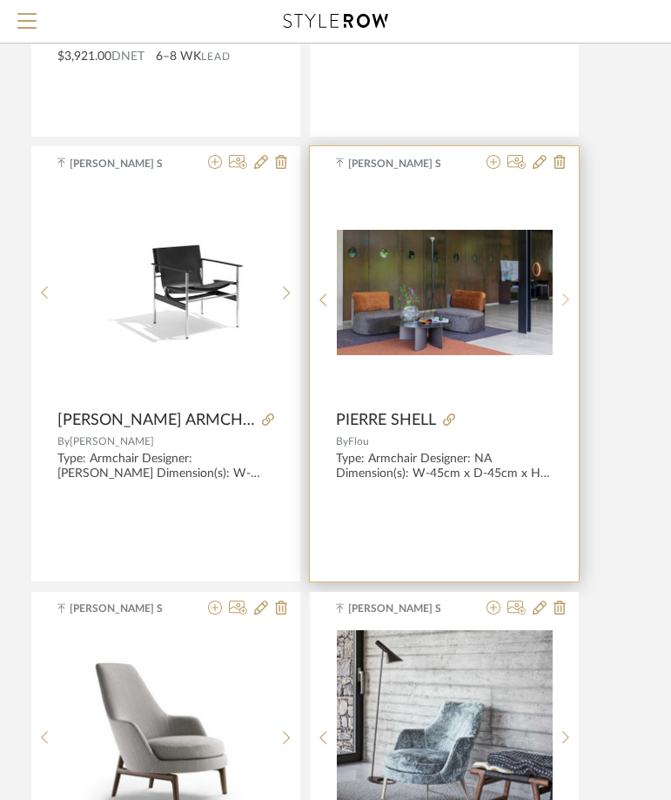
click at [564, 302] on icon at bounding box center [566, 299] width 8 height 15
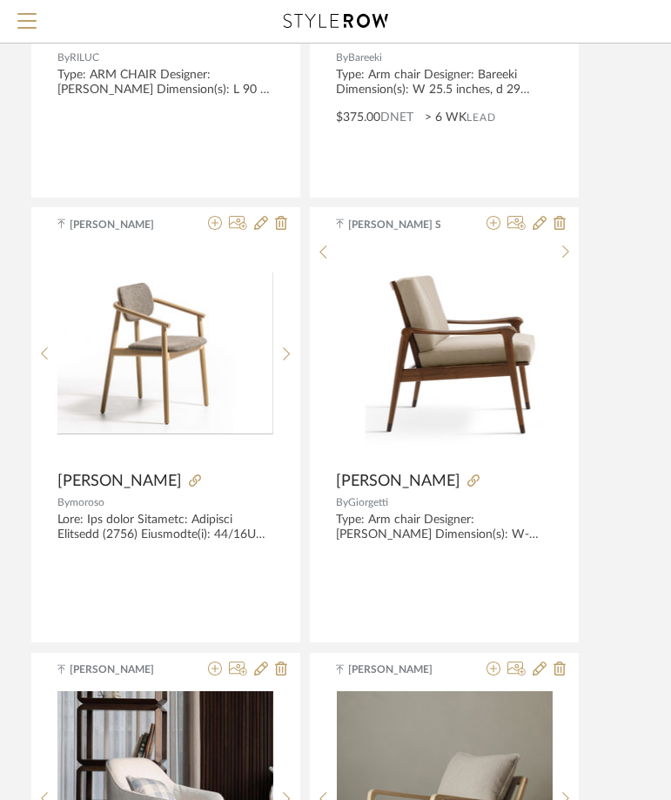
scroll to position [32179, 362]
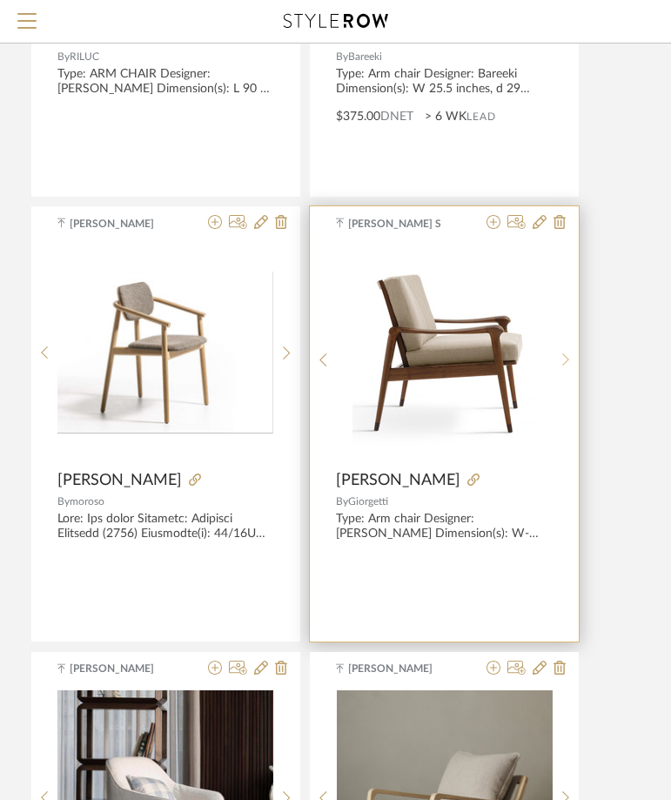
click at [561, 363] on sr-next-btn at bounding box center [566, 360] width 27 height 15
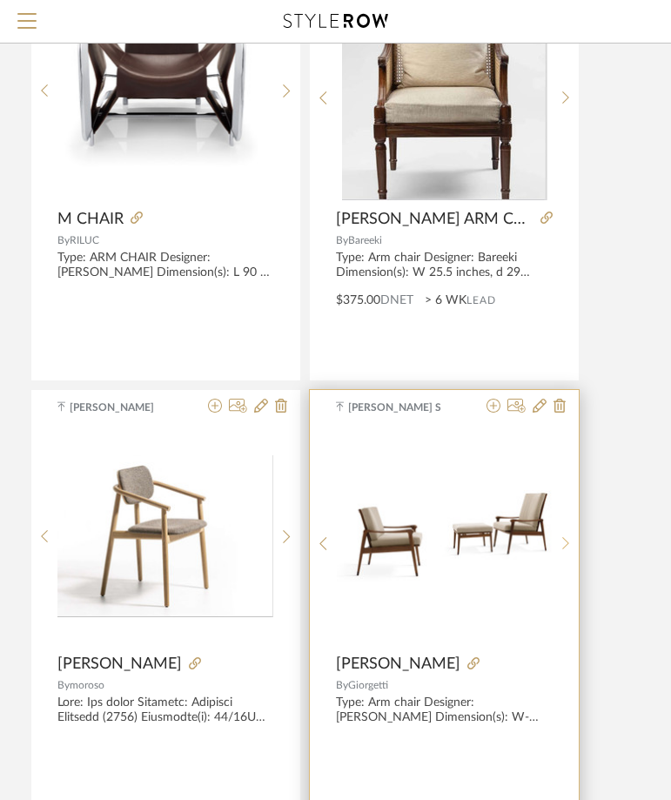
scroll to position [31744, 362]
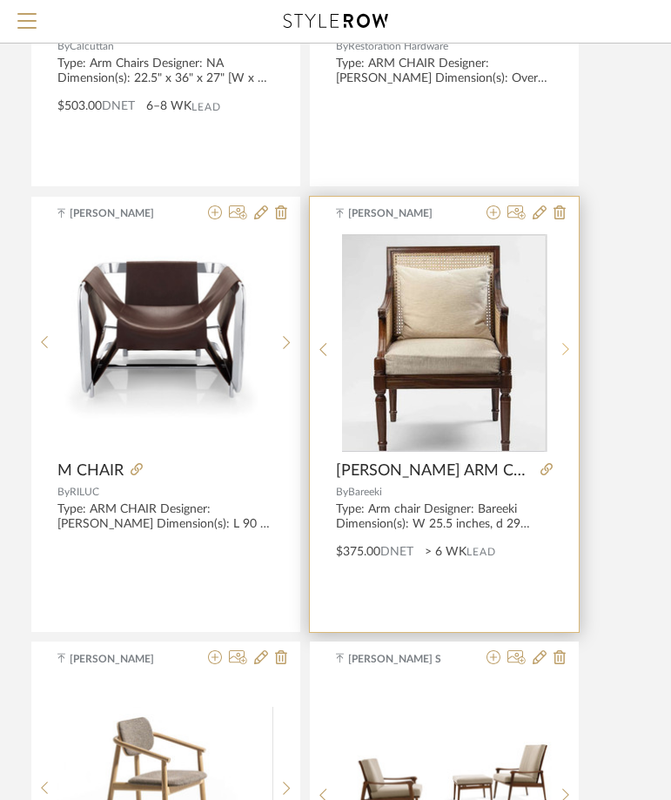
click at [561, 367] on div at bounding box center [566, 350] width 27 height 232
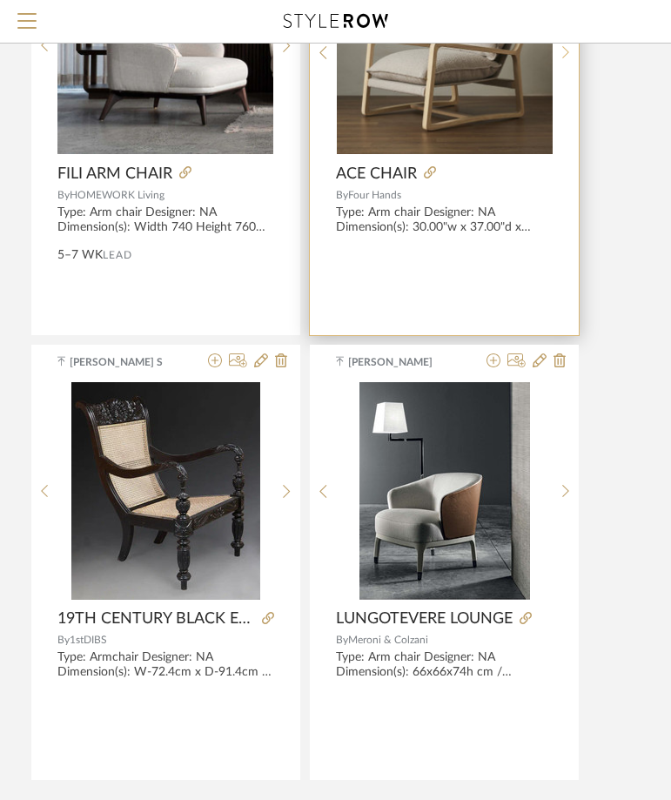
scroll to position [33113, 362]
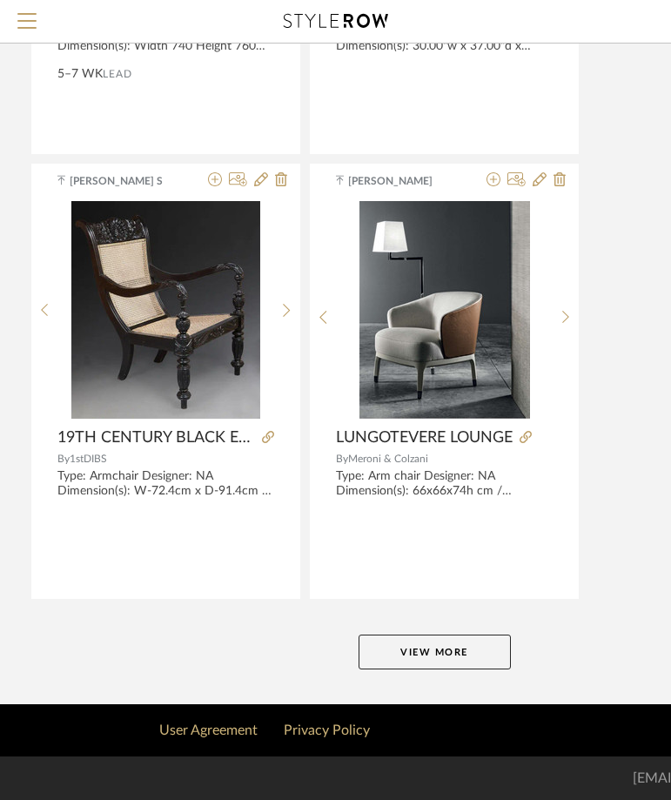
click at [471, 655] on button "View More" at bounding box center [435, 652] width 152 height 35
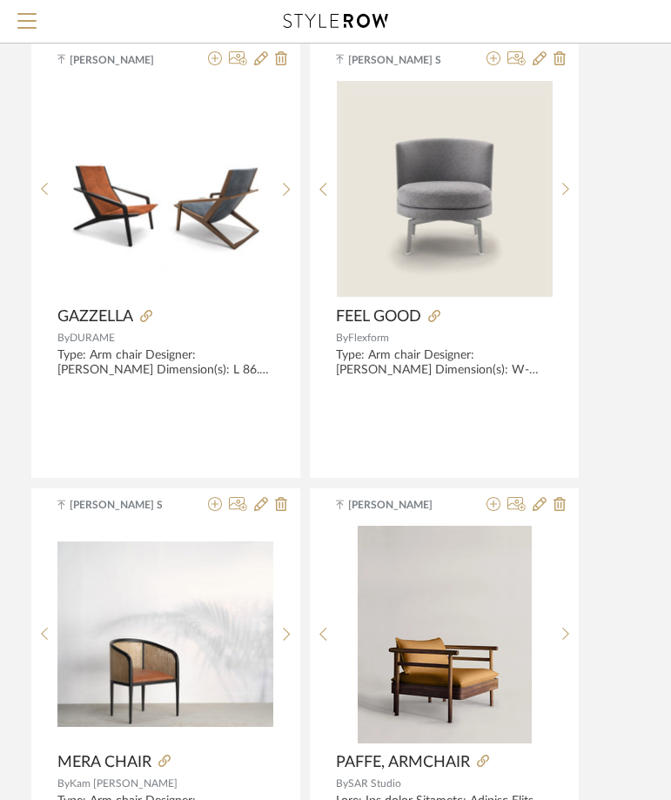
scroll to position [39792, 362]
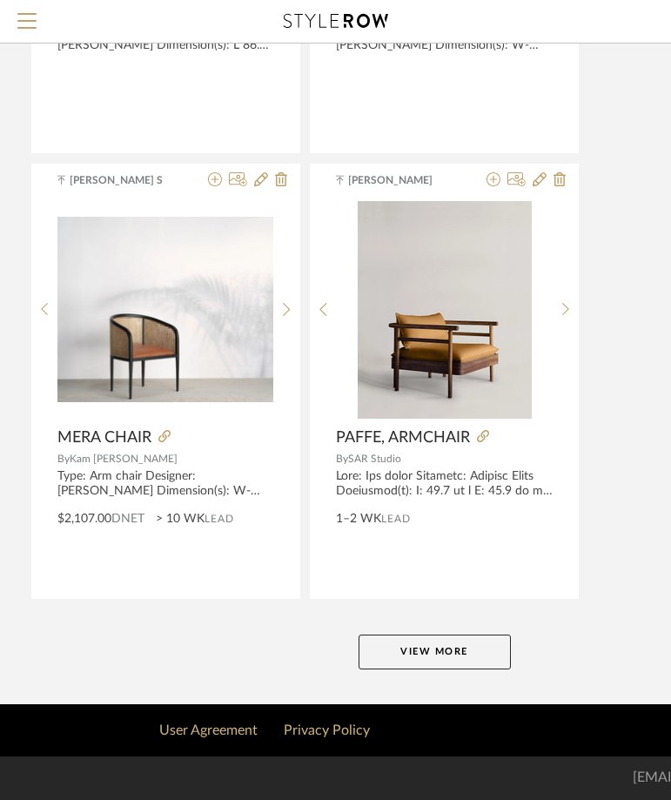
click at [435, 638] on button "View More" at bounding box center [435, 652] width 152 height 35
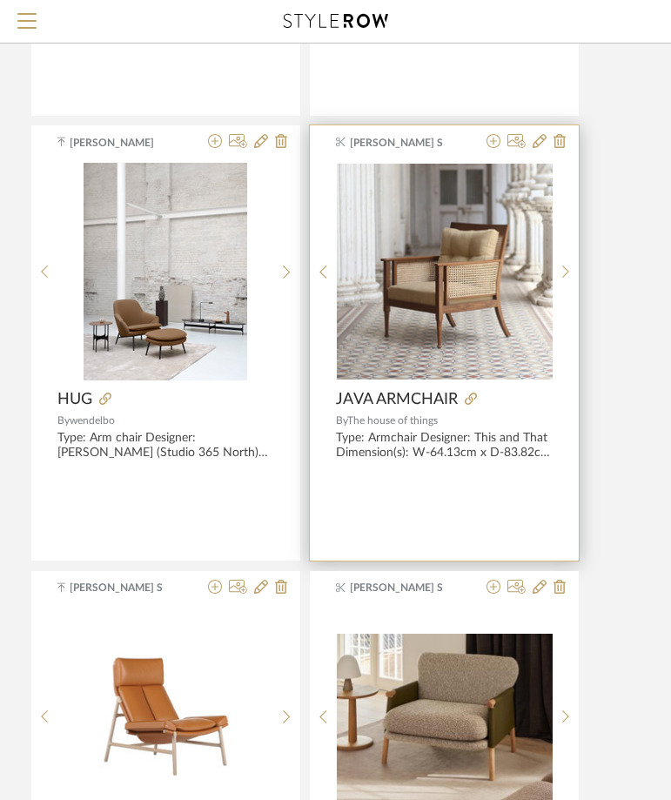
scroll to position [42055, 362]
click at [560, 279] on sr-next-btn at bounding box center [566, 279] width 27 height 15
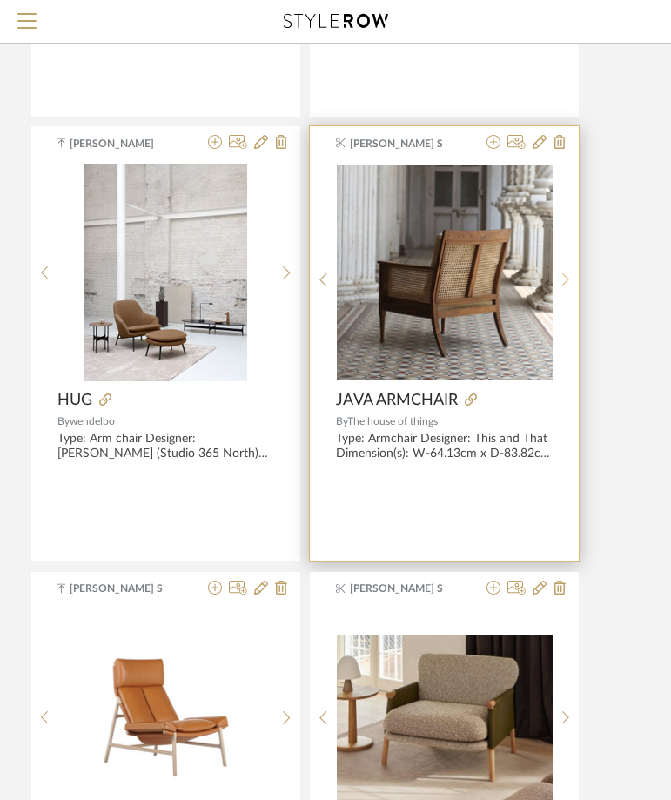
click at [560, 279] on sr-next-btn at bounding box center [566, 279] width 27 height 15
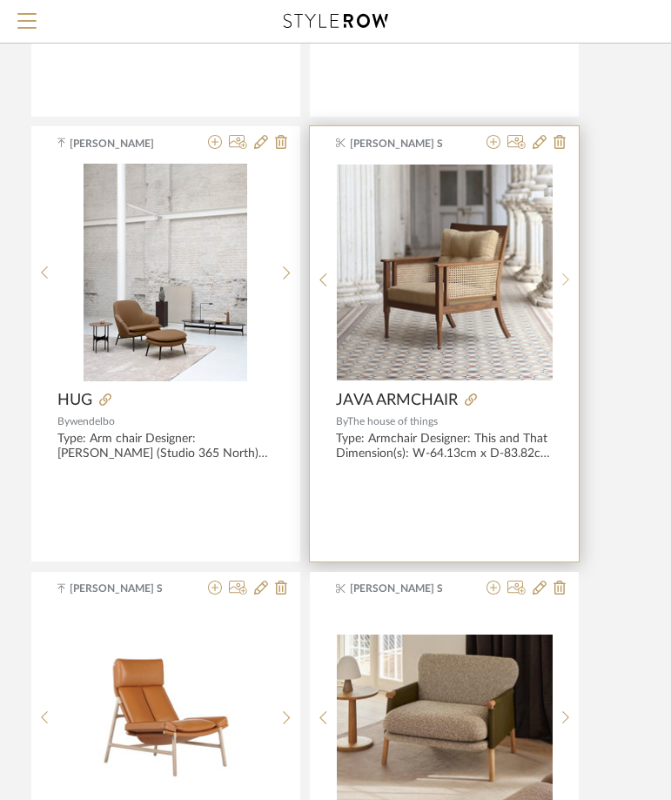
click at [560, 279] on sr-next-btn at bounding box center [566, 279] width 27 height 15
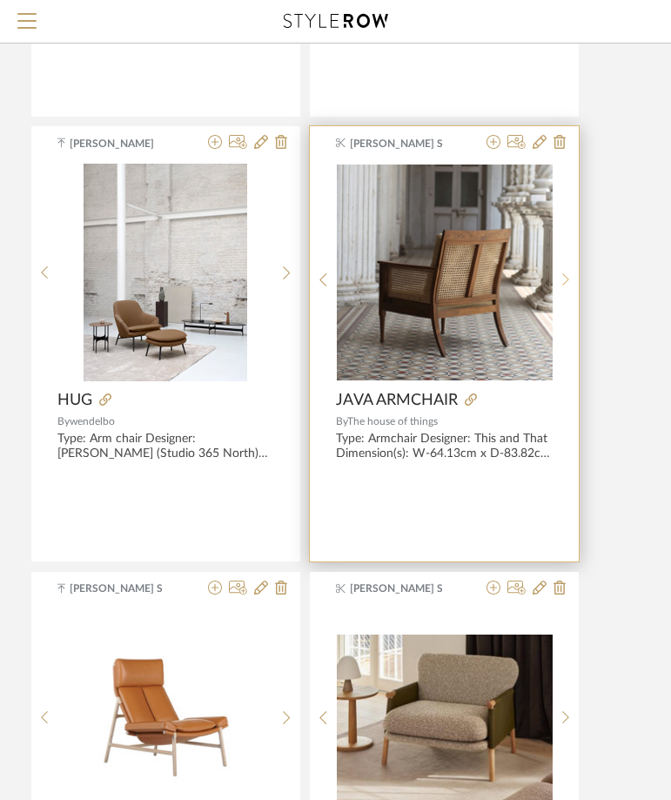
click at [560, 279] on sr-next-btn at bounding box center [566, 279] width 27 height 15
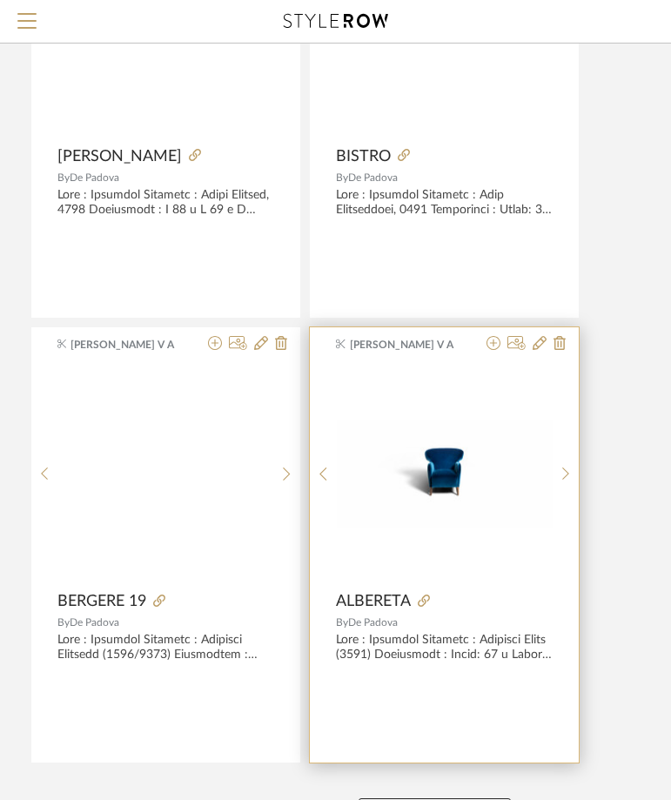
scroll to position [46407, 362]
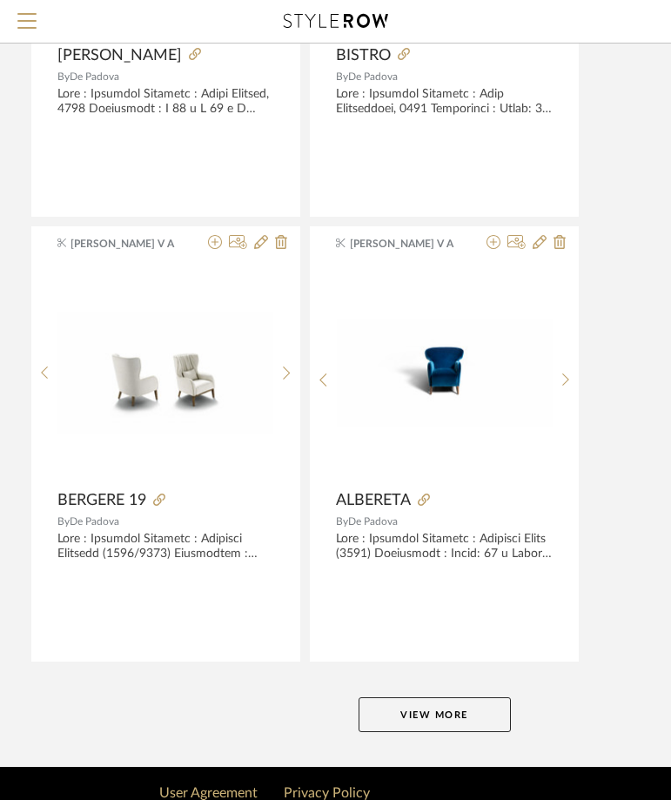
click at [461, 712] on button "View More" at bounding box center [435, 714] width 152 height 35
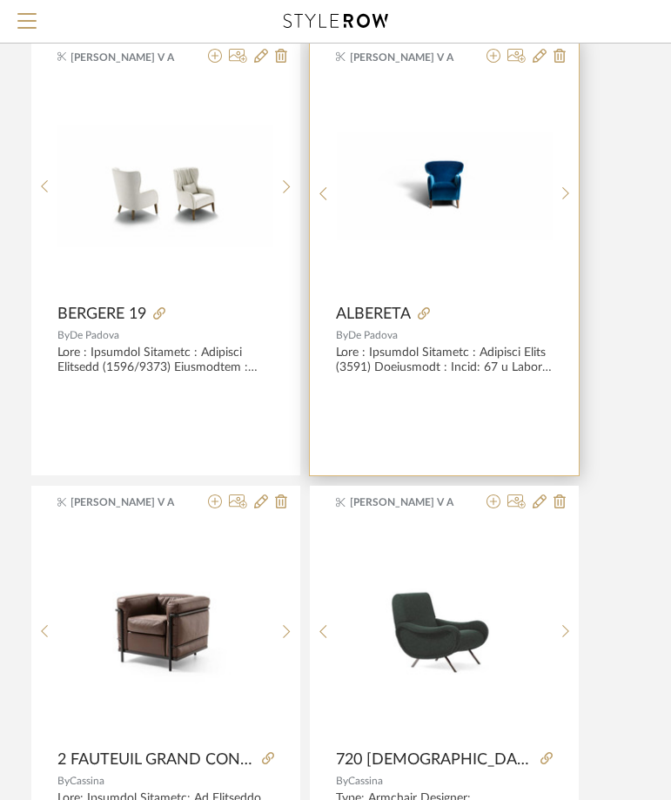
scroll to position [46842, 362]
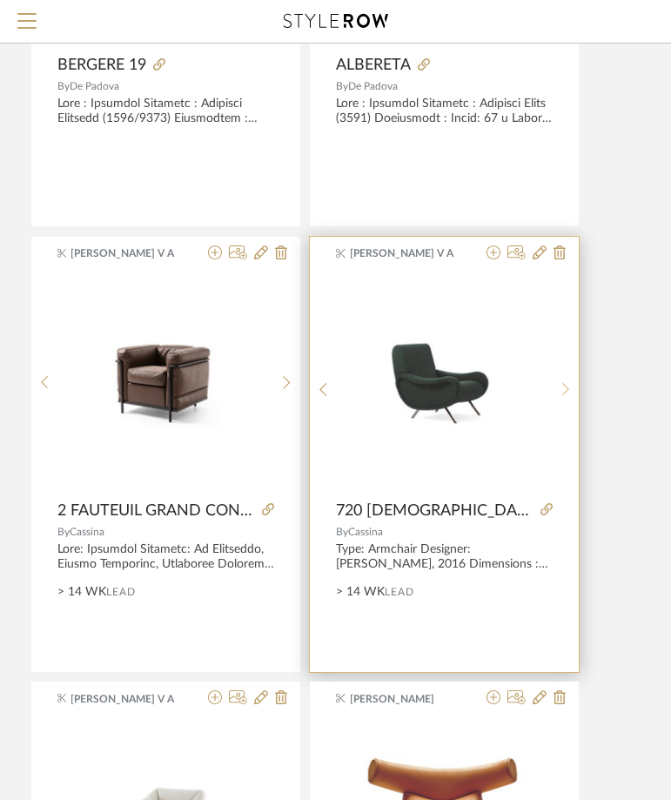
click at [555, 392] on sr-next-btn at bounding box center [566, 389] width 27 height 15
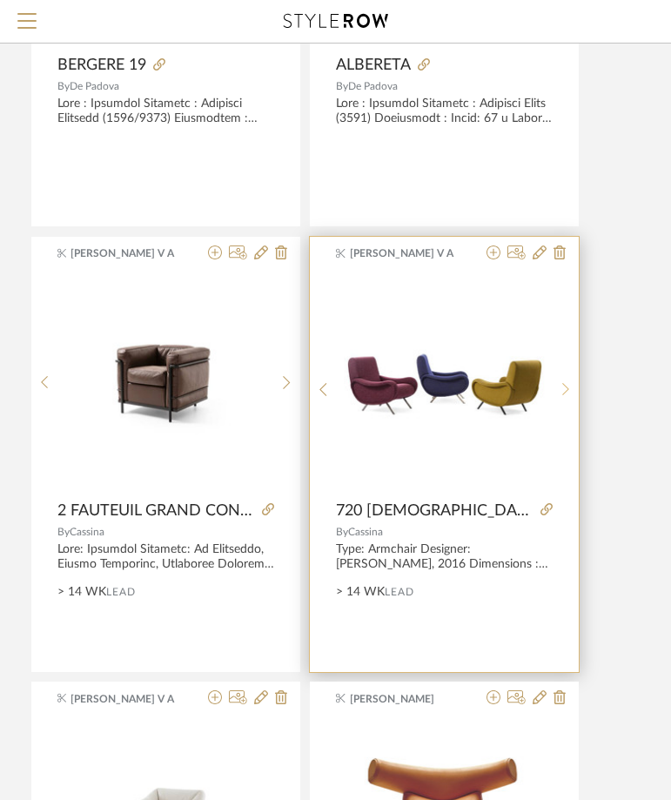
click at [555, 392] on sr-next-btn at bounding box center [566, 389] width 27 height 15
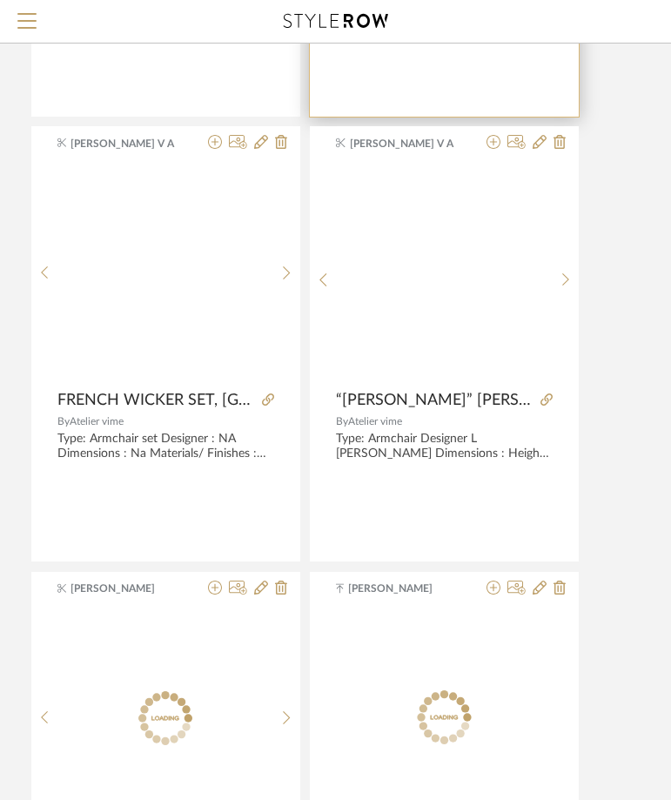
scroll to position [53023, 362]
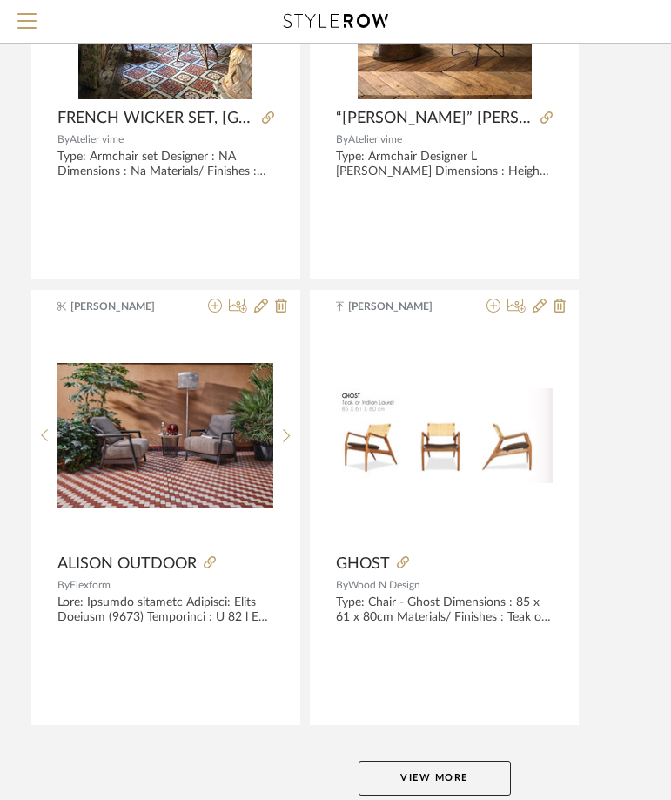
click at [450, 778] on button "View More" at bounding box center [435, 778] width 152 height 35
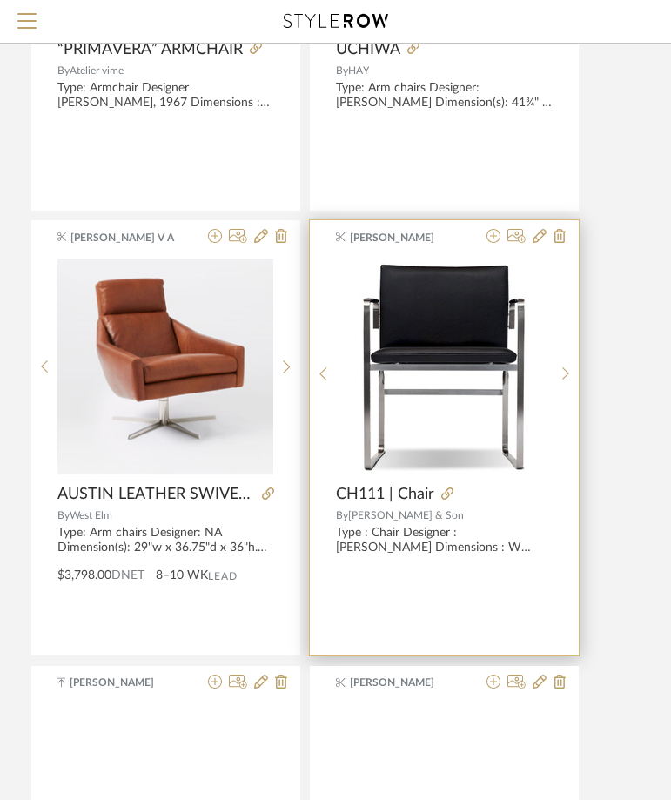
scroll to position [54677, 362]
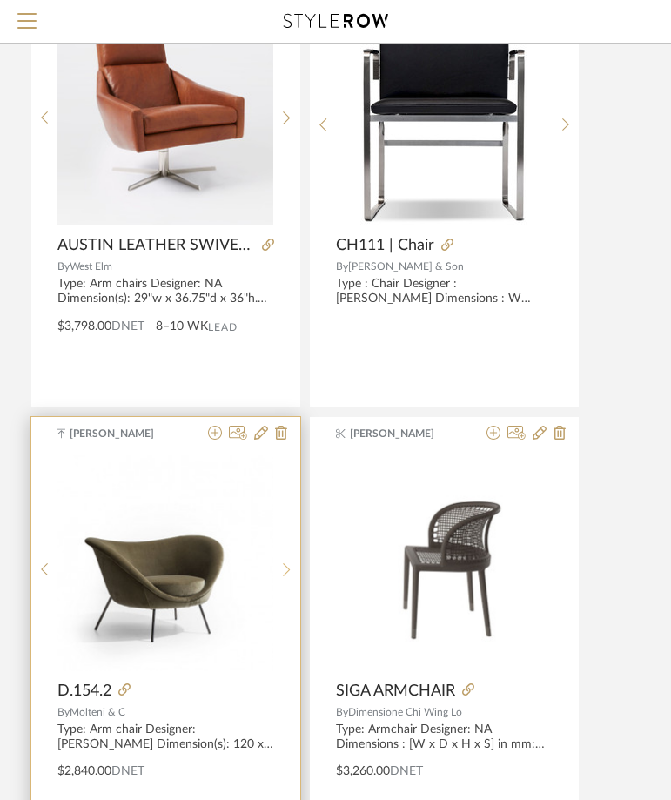
click at [292, 562] on sr-next-btn at bounding box center [286, 569] width 27 height 15
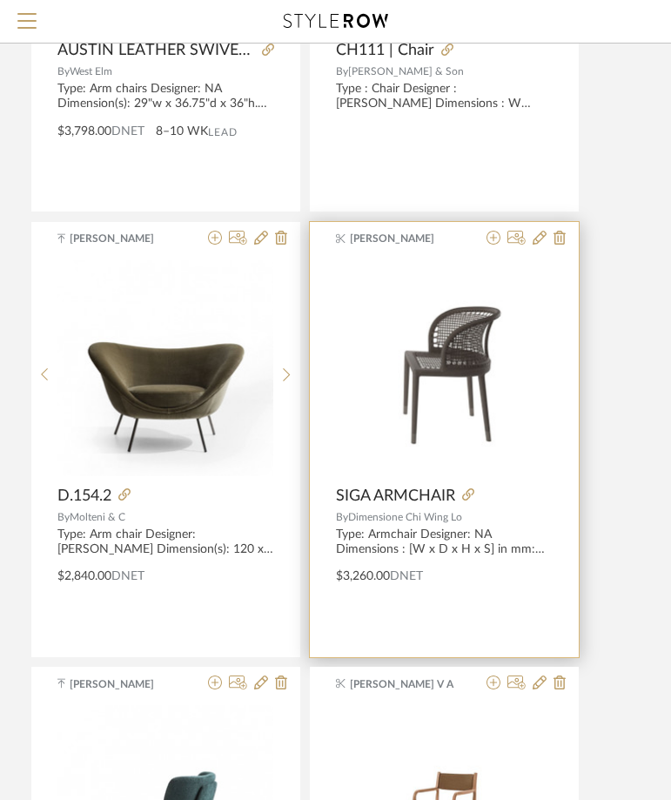
scroll to position [55199, 362]
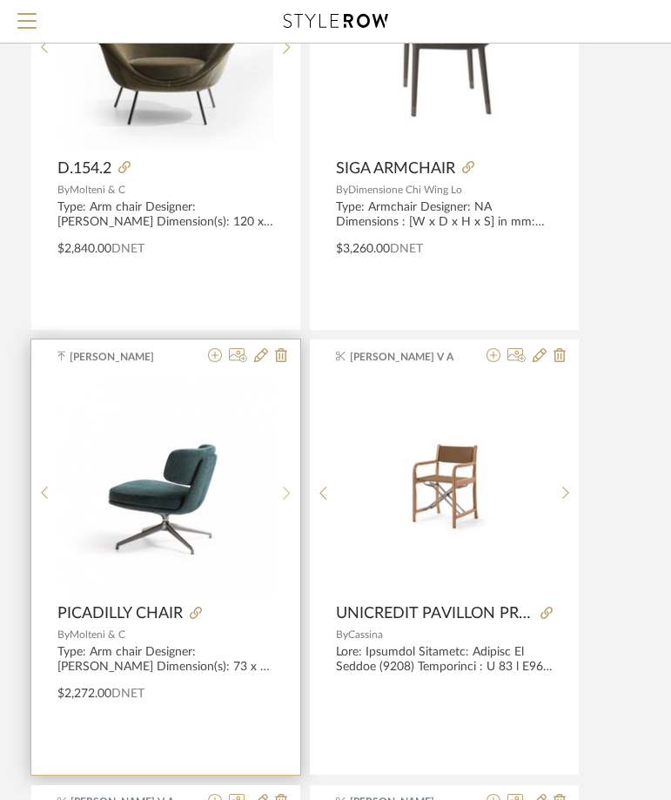
click at [289, 488] on div at bounding box center [286, 493] width 27 height 232
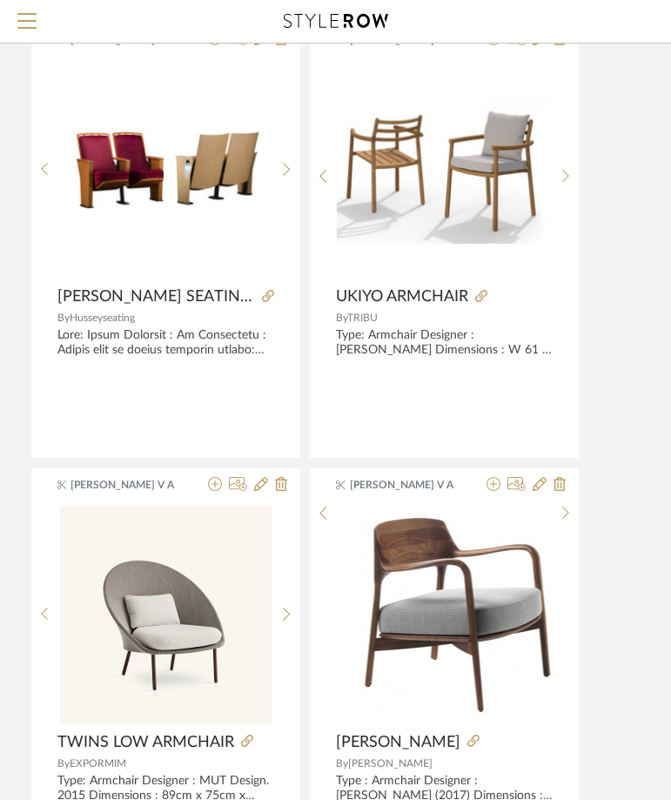
scroll to position [57549, 362]
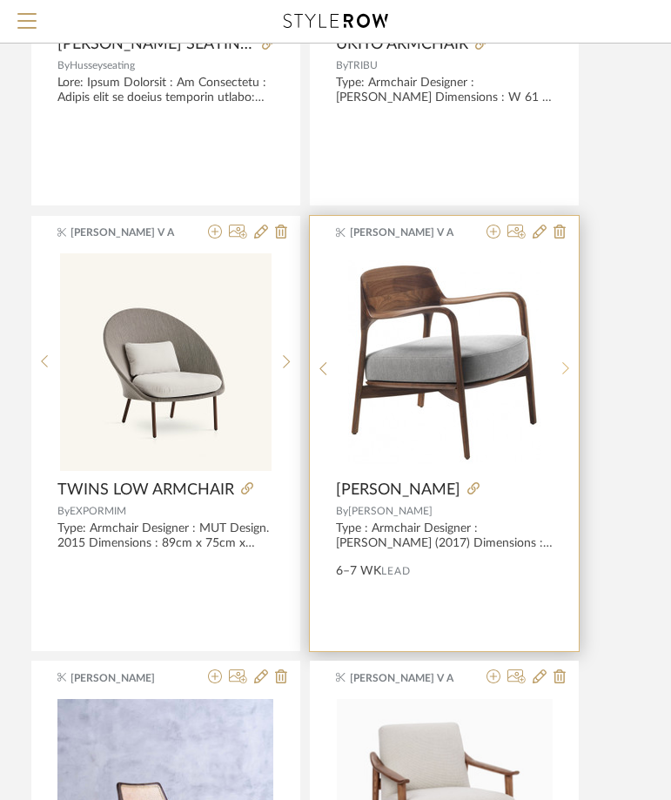
click at [574, 380] on div at bounding box center [566, 369] width 27 height 232
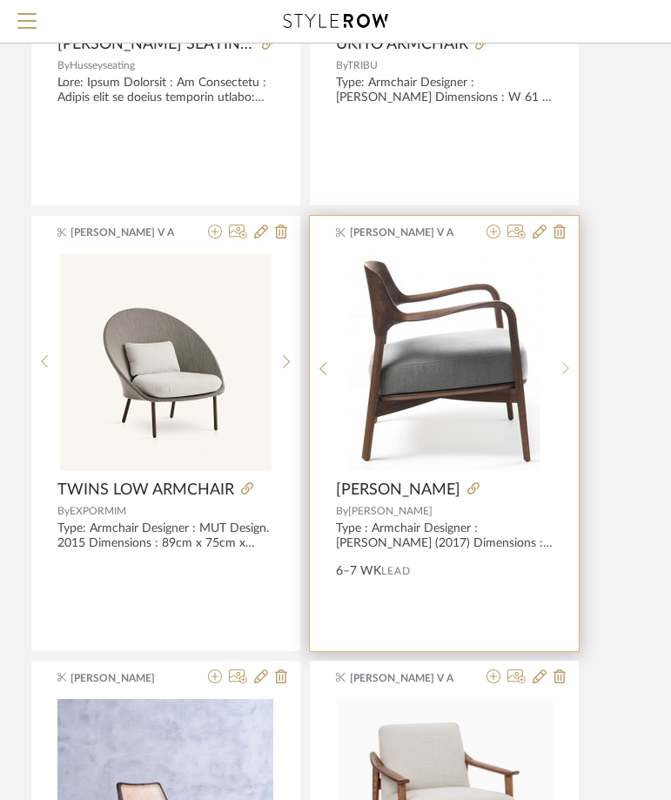
click at [574, 380] on div at bounding box center [566, 369] width 27 height 232
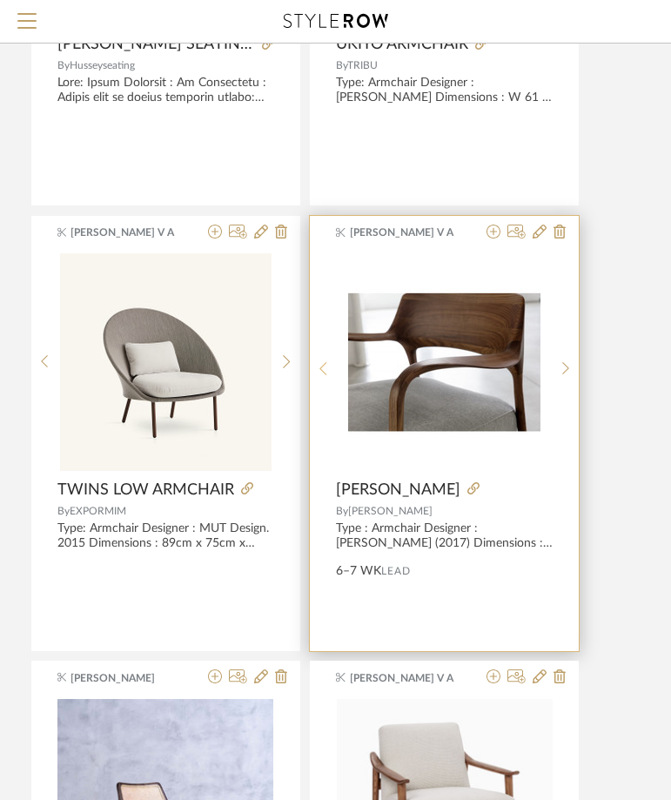
click at [327, 370] on sr-prev-btn at bounding box center [323, 368] width 27 height 15
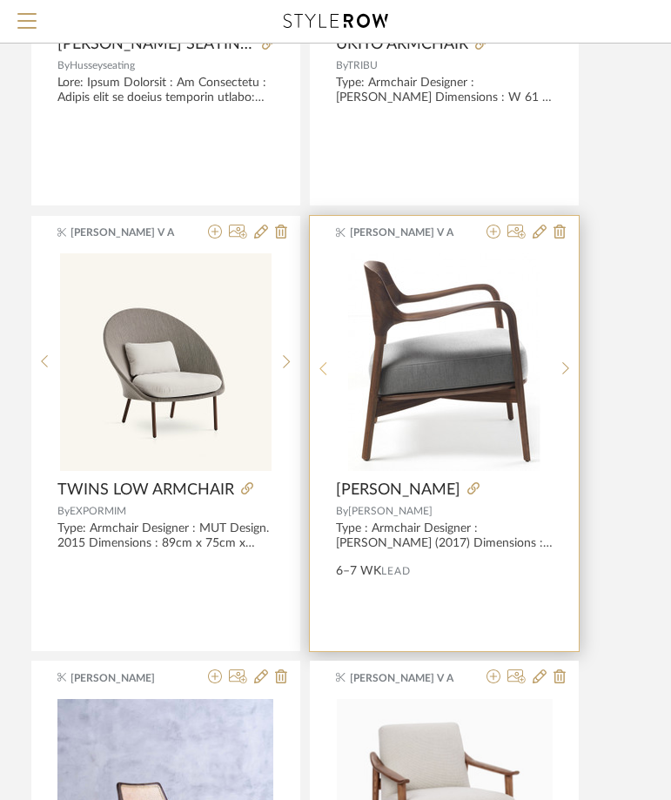
click at [327, 370] on sr-prev-btn at bounding box center [323, 368] width 27 height 15
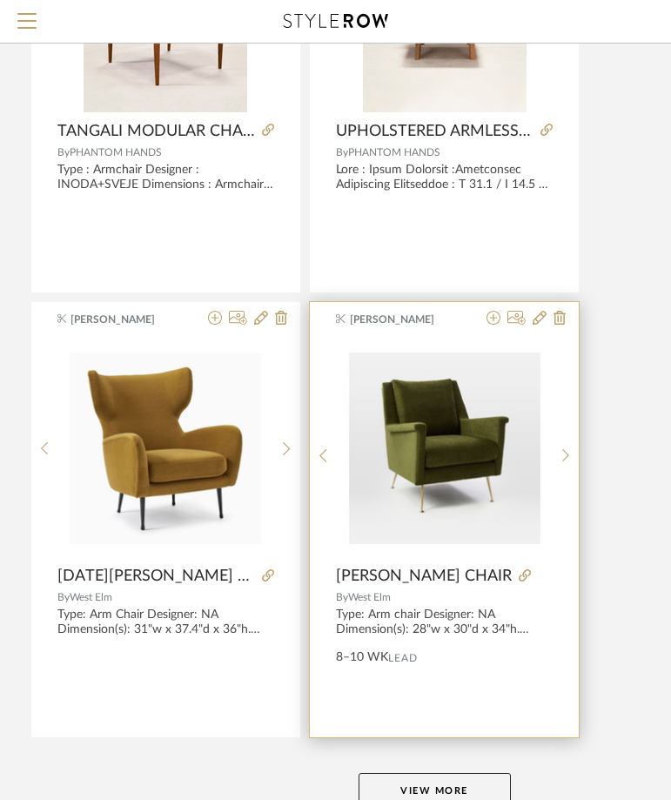
scroll to position [59827, 362]
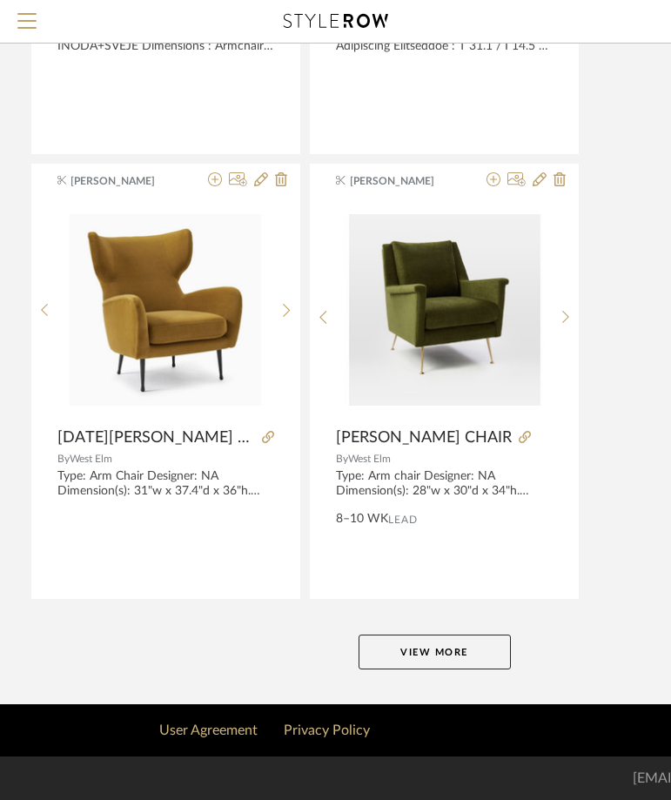
click at [426, 667] on button "View More" at bounding box center [435, 652] width 152 height 35
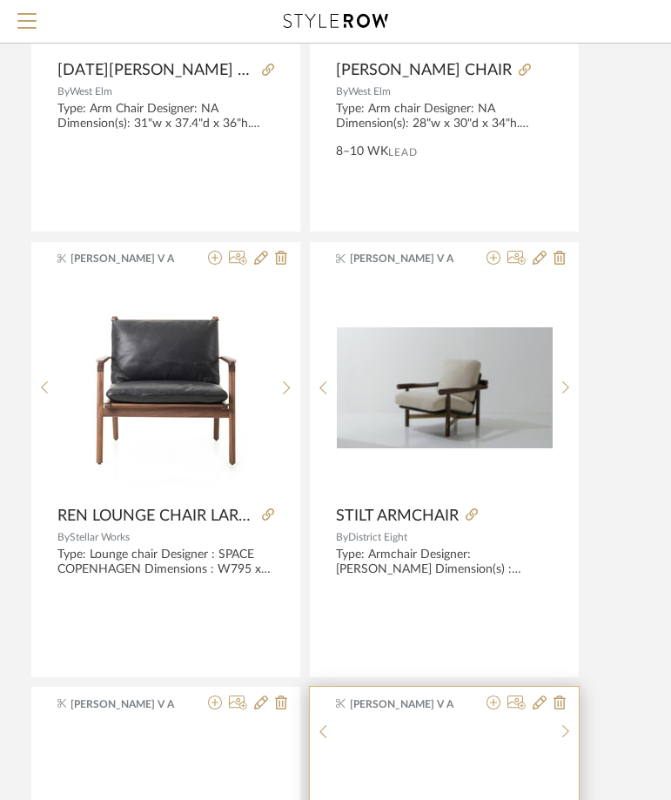
scroll to position [60367, 362]
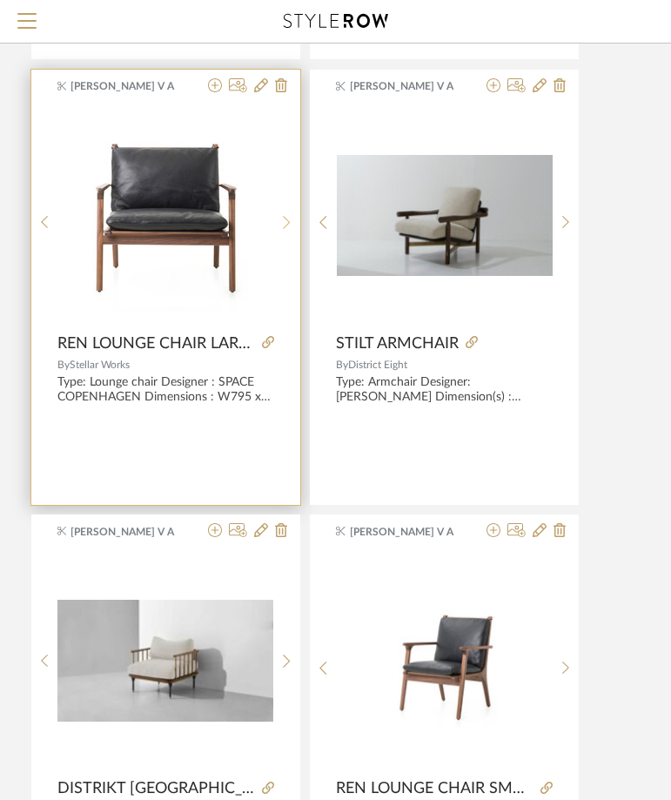
click at [280, 221] on sr-next-btn at bounding box center [286, 222] width 27 height 15
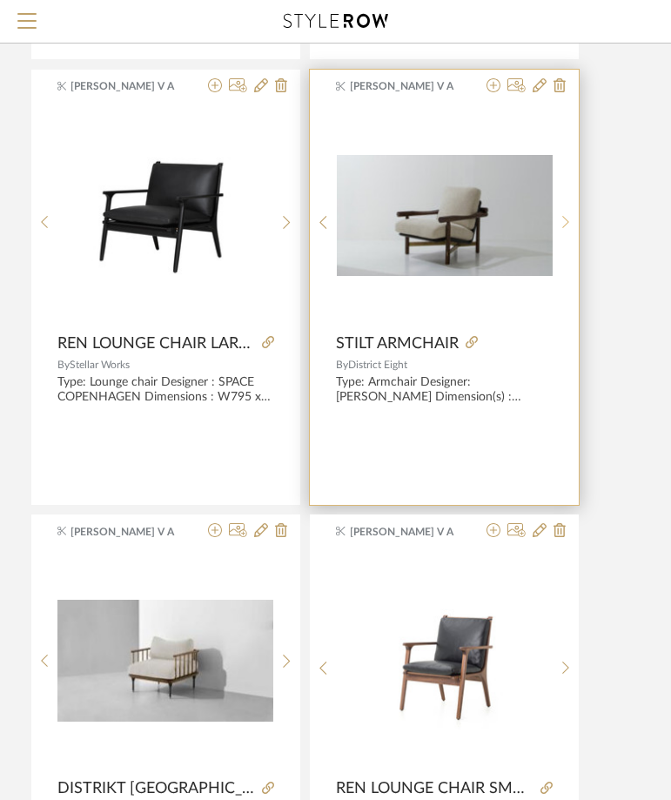
click at [554, 227] on sr-next-btn at bounding box center [566, 222] width 27 height 15
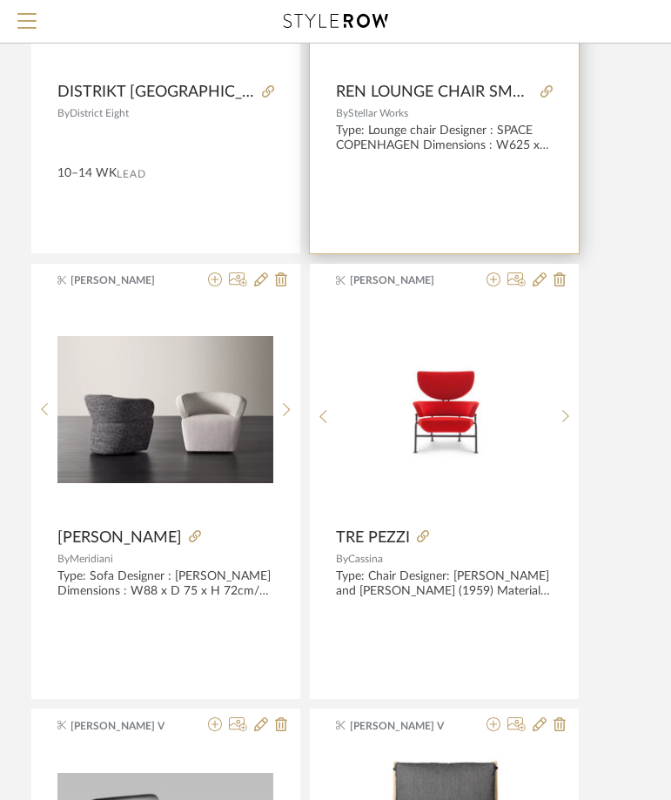
scroll to position [60802, 362]
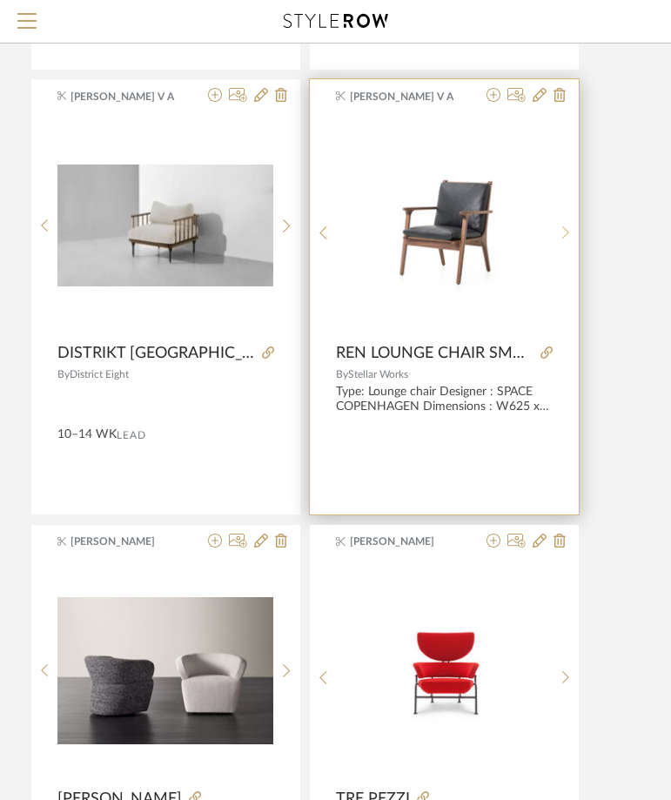
click at [556, 245] on div at bounding box center [566, 233] width 27 height 232
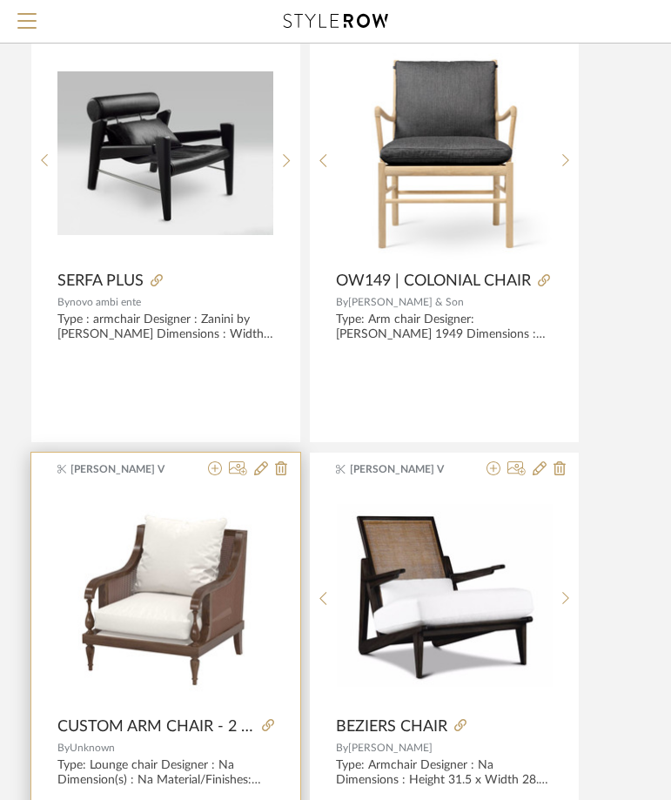
scroll to position [62021, 362]
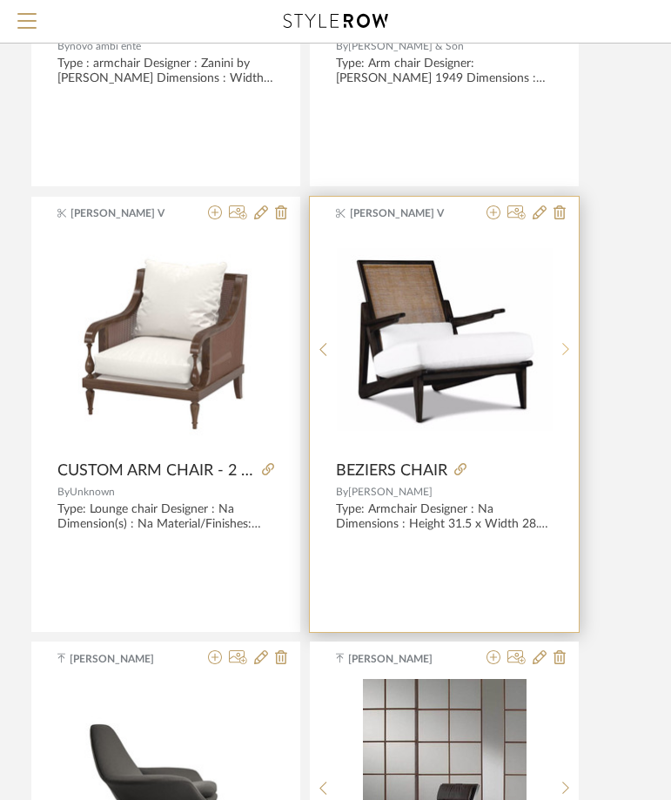
click at [569, 332] on div at bounding box center [566, 350] width 27 height 232
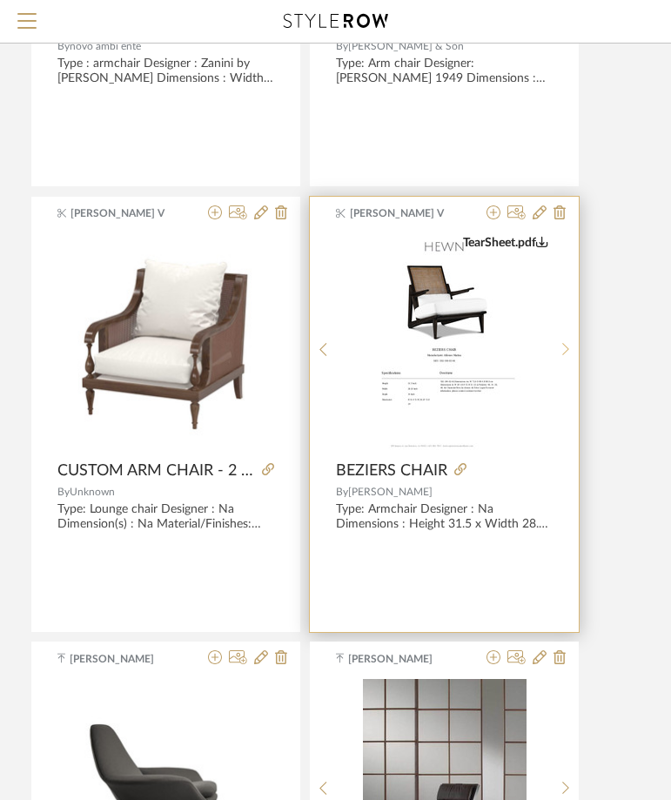
click at [569, 333] on div at bounding box center [566, 350] width 27 height 232
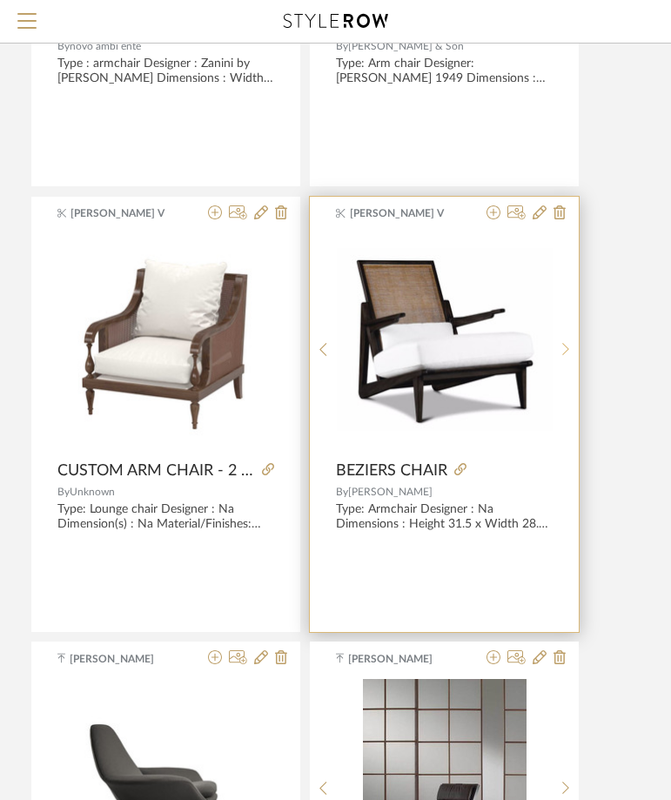
click at [569, 333] on div at bounding box center [566, 350] width 27 height 232
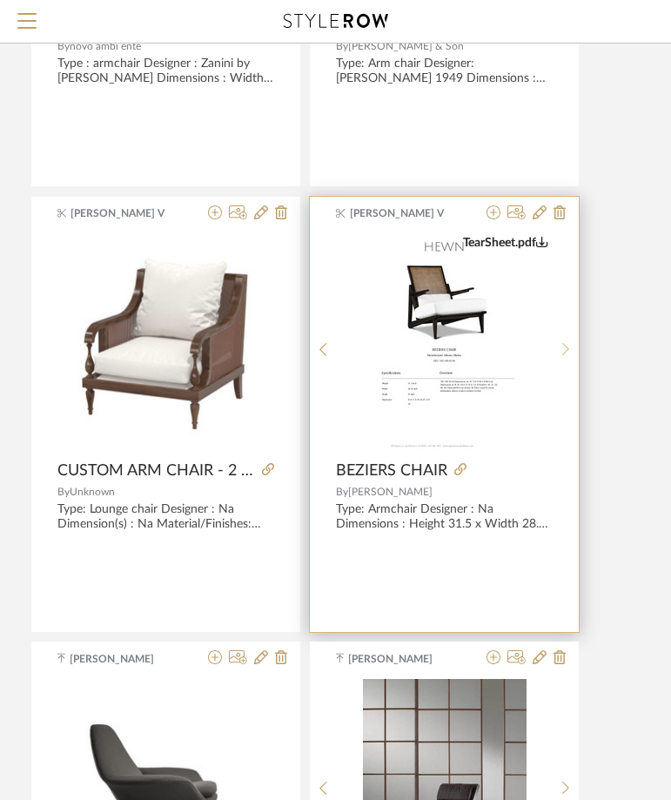
click at [569, 333] on div at bounding box center [566, 350] width 27 height 232
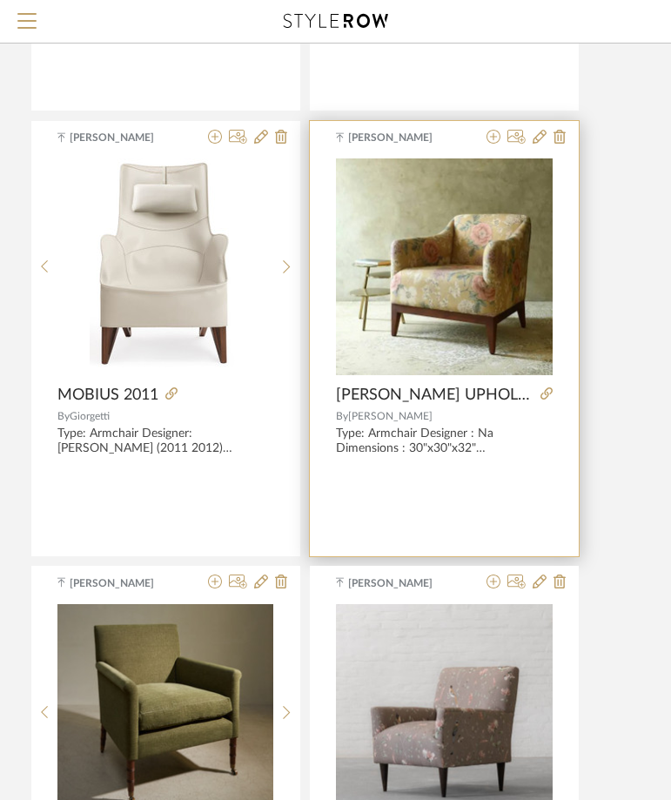
scroll to position [62978, 362]
